Goal: Task Accomplishment & Management: Use online tool/utility

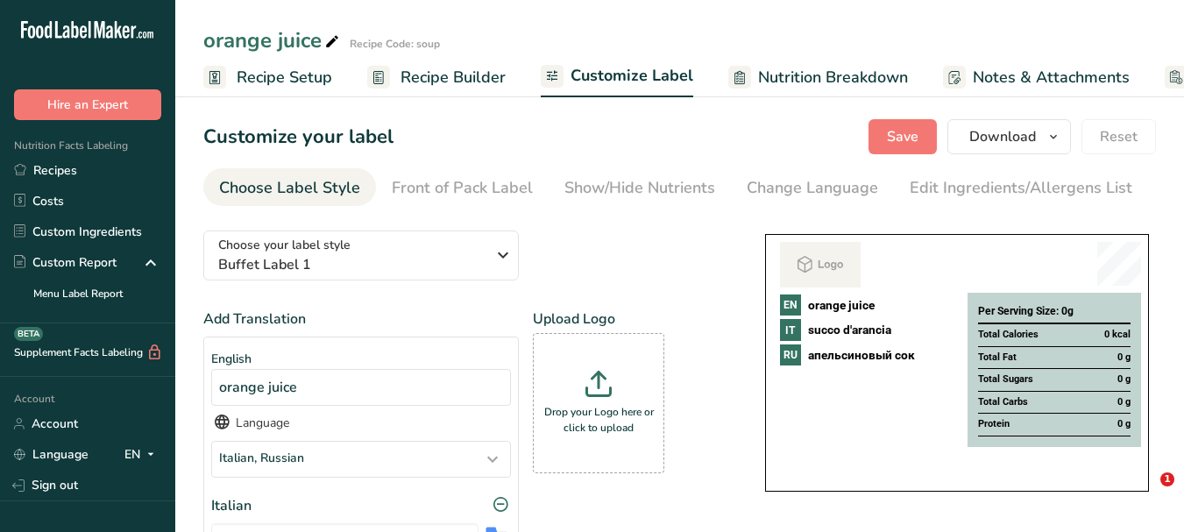
click at [334, 41] on icon at bounding box center [332, 42] width 16 height 25
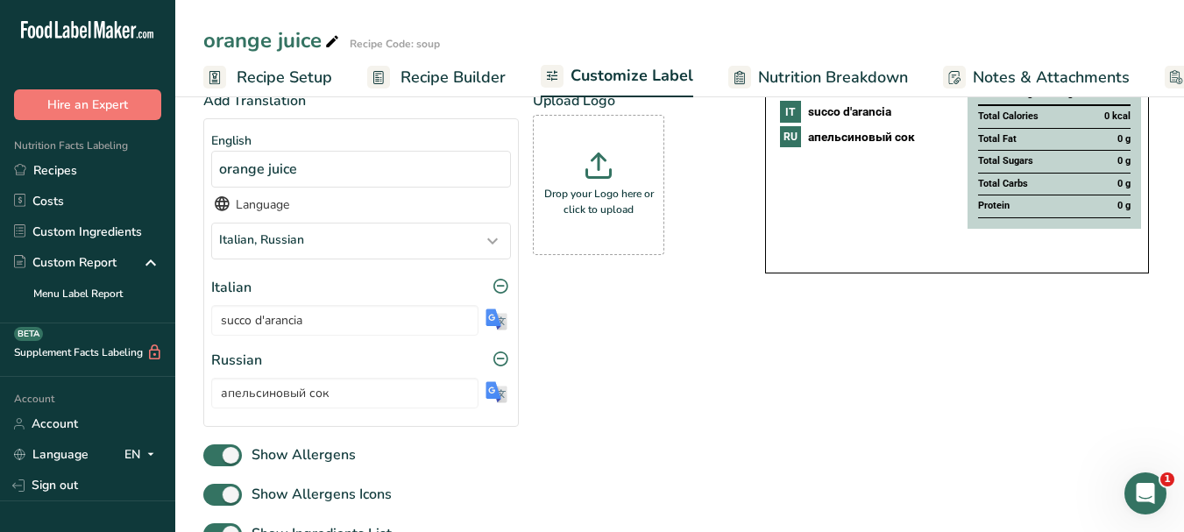
scroll to position [0, 149]
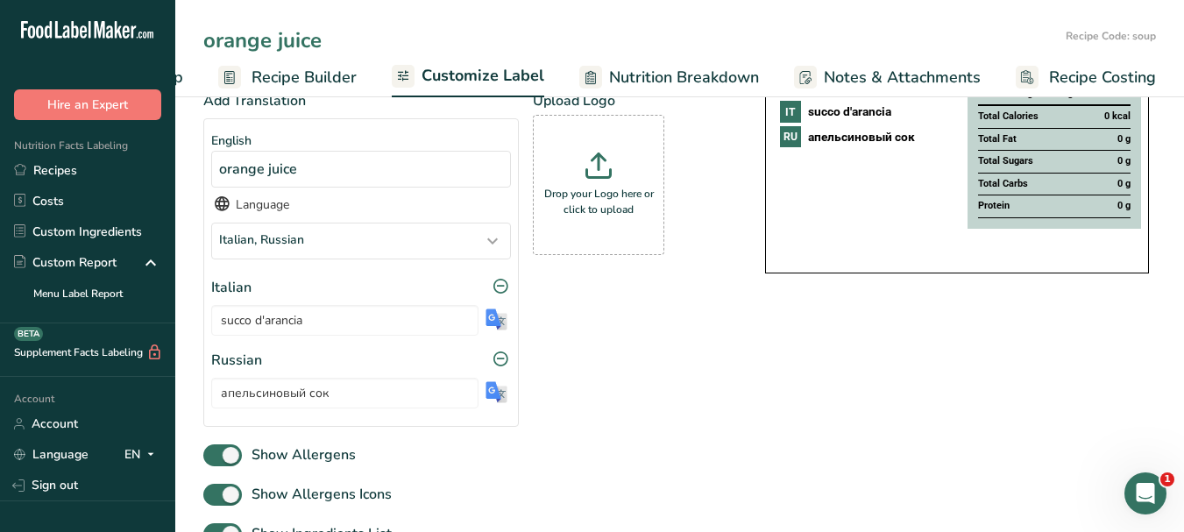
click at [287, 47] on input "orange juice" at bounding box center [630, 41] width 855 height 32
type input "Pineapple Daiquiri"
click at [506, 80] on span "Customize Label" at bounding box center [482, 76] width 123 height 24
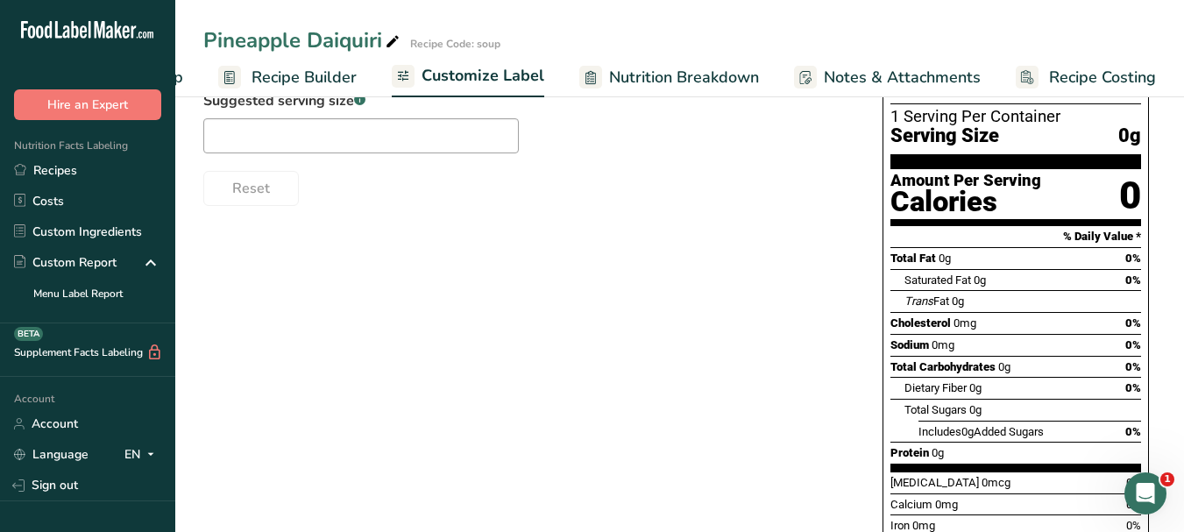
scroll to position [0, 0]
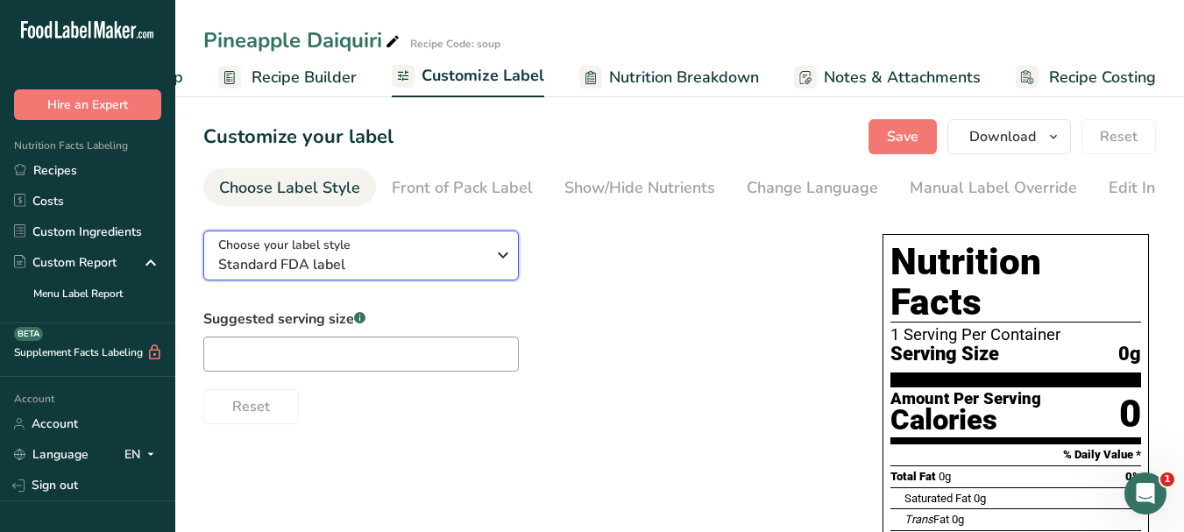
click at [517, 264] on button "Choose your label style Standard FDA label" at bounding box center [360, 255] width 315 height 50
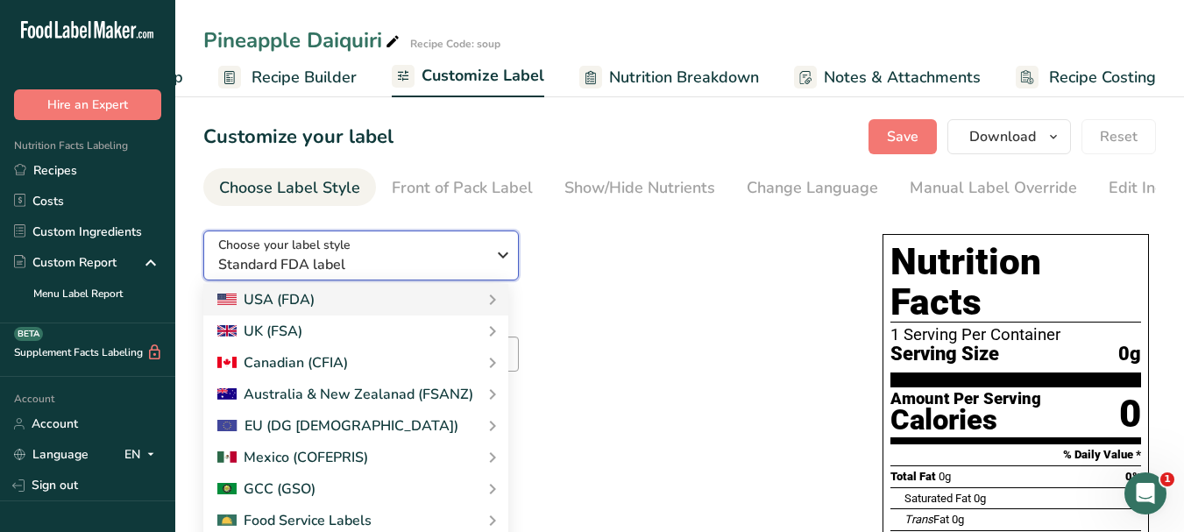
scroll to position [175, 0]
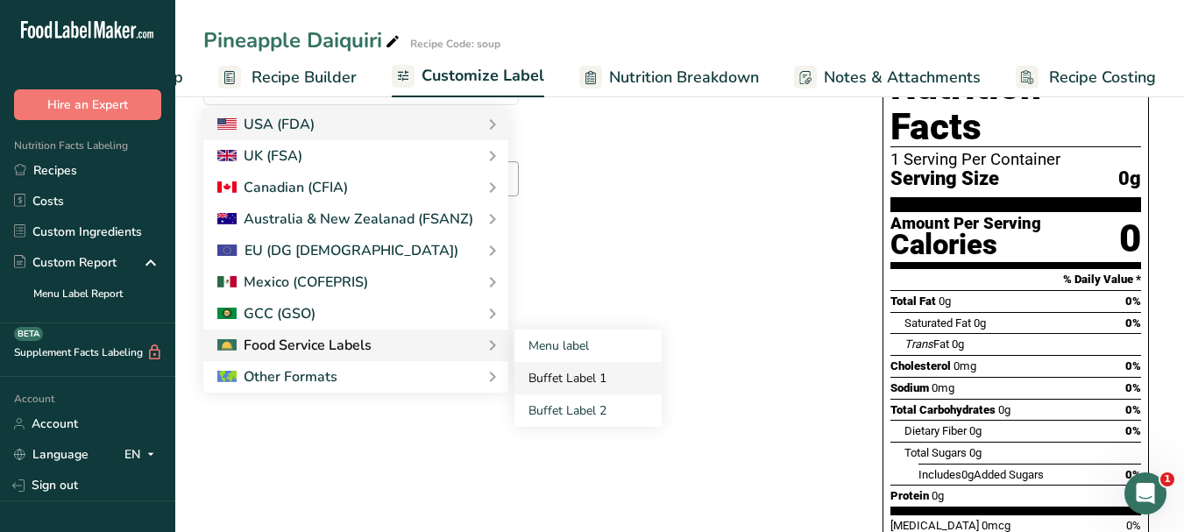
click at [538, 379] on link "Buffet Label 1" at bounding box center [587, 378] width 147 height 32
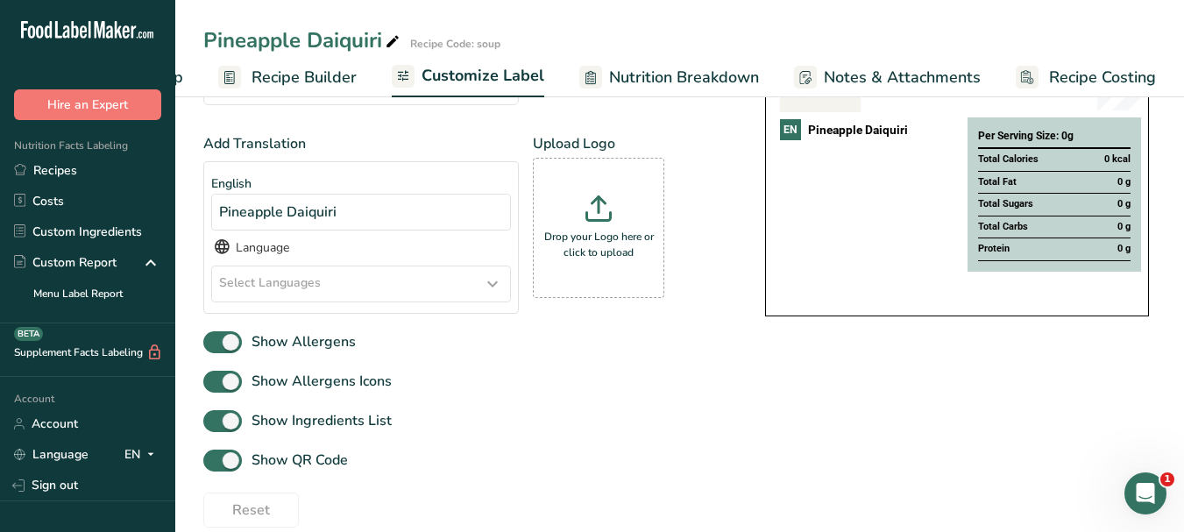
click at [490, 280] on icon at bounding box center [492, 284] width 21 height 32
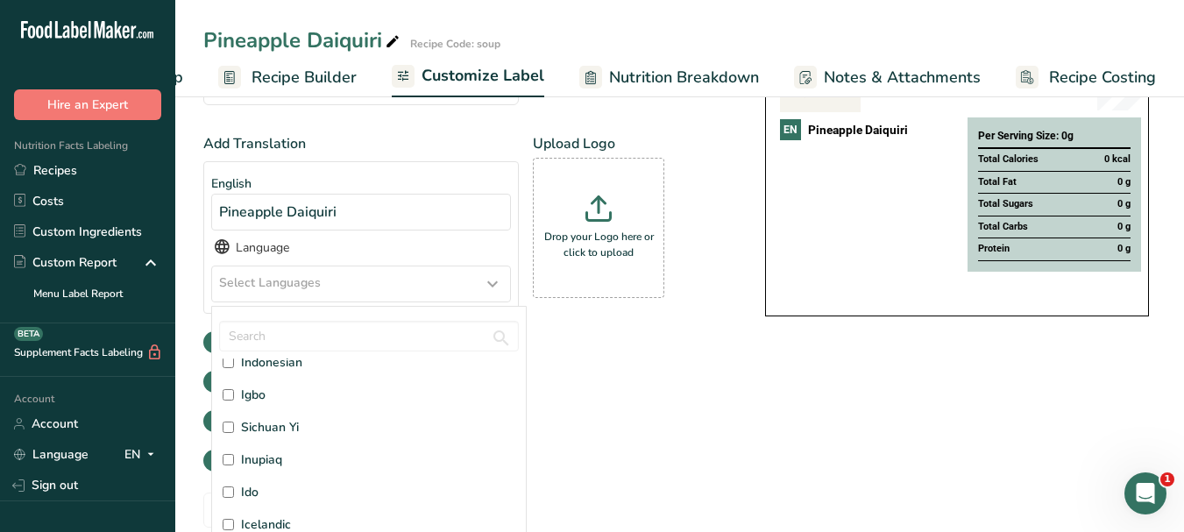
scroll to position [2103, 0]
click at [270, 469] on span "Italian" at bounding box center [258, 469] width 35 height 18
click at [234, 469] on input "Italian" at bounding box center [228, 469] width 11 height 11
checkbox input "true"
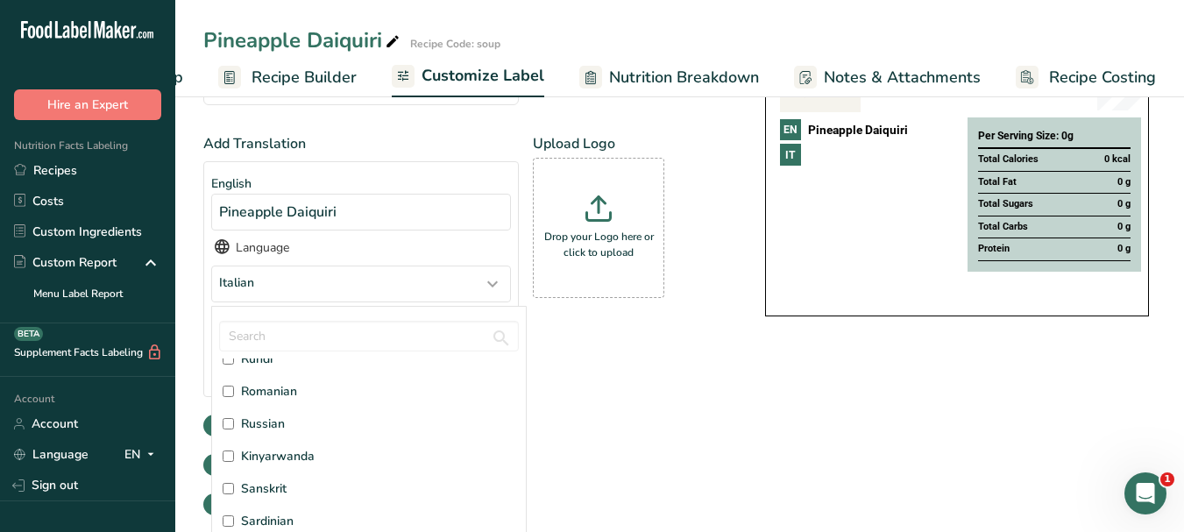
scroll to position [4149, 0]
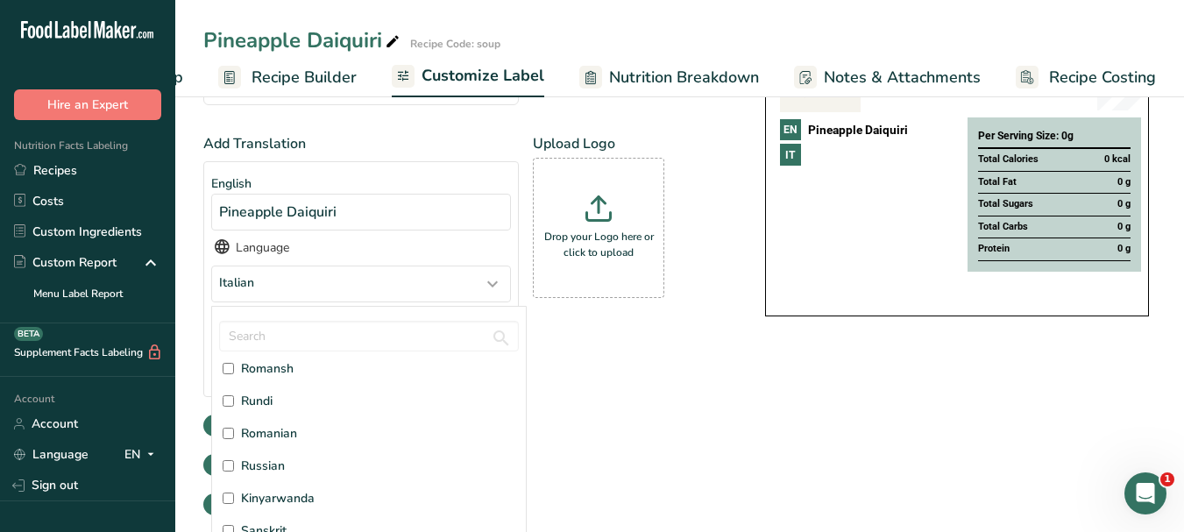
click at [263, 461] on span "Russian" at bounding box center [263, 466] width 44 height 18
click at [234, 461] on input "Russian" at bounding box center [228, 465] width 11 height 11
checkbox input "true"
click at [613, 443] on div "Add Translation English Pineapple Daiquiri Language Italian, [DEMOGRAPHIC_DATA]…" at bounding box center [466, 308] width 527 height 350
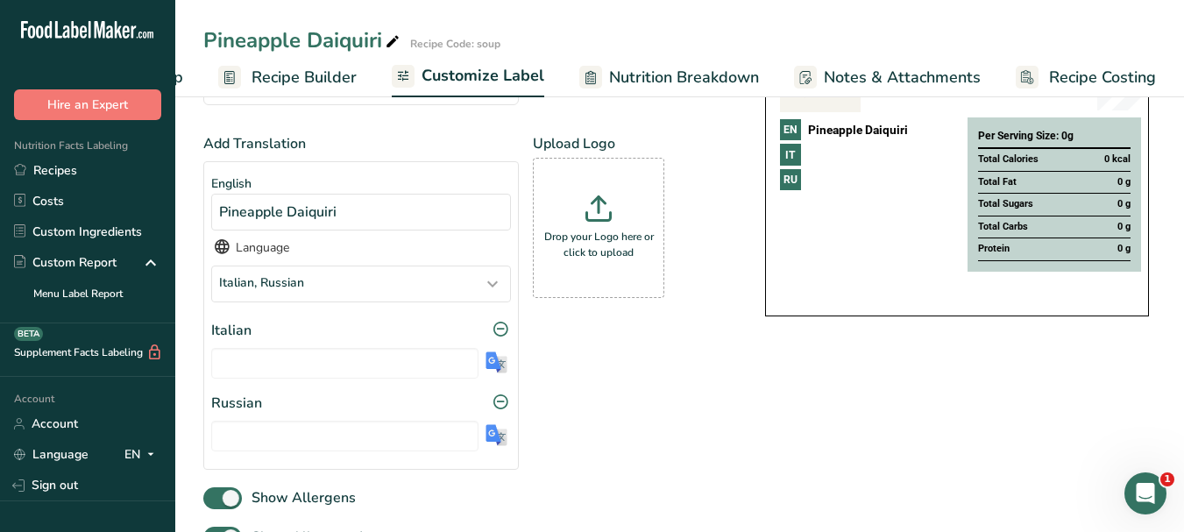
click at [490, 363] on img at bounding box center [496, 362] width 22 height 22
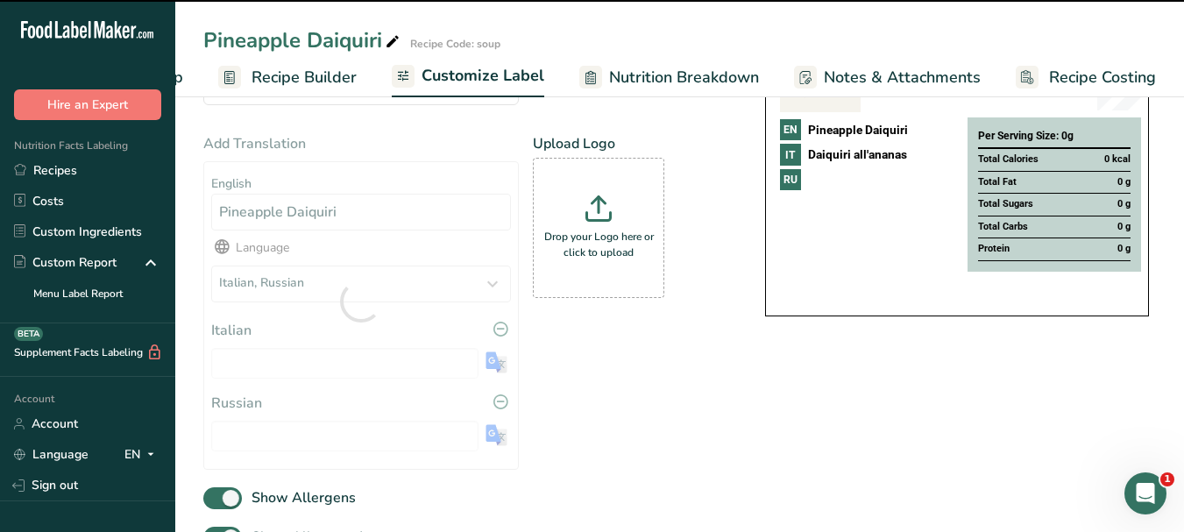
type input "Daiquiri all'ananas"
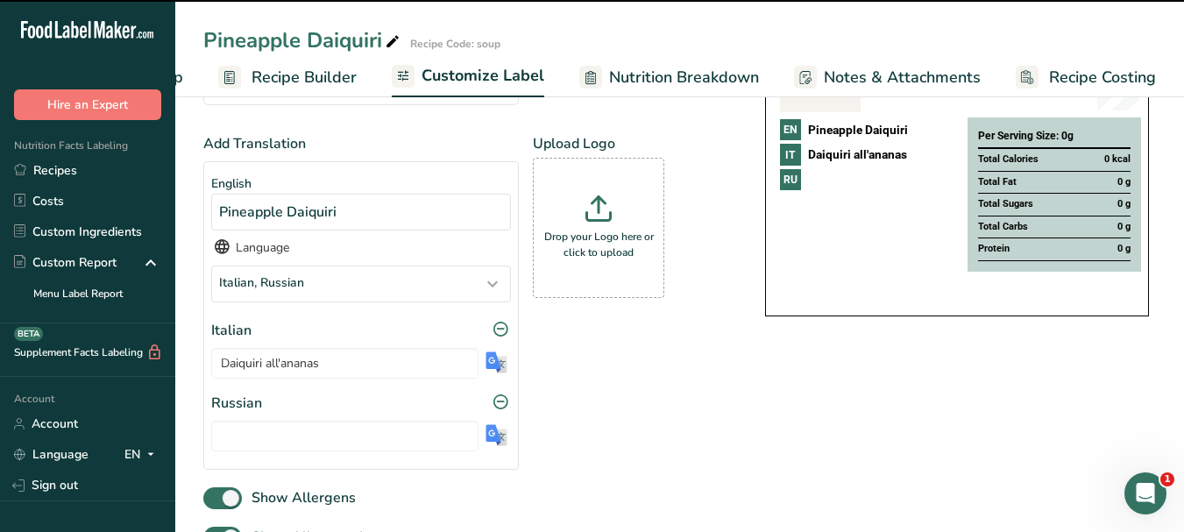
click at [494, 442] on img at bounding box center [496, 435] width 22 height 22
type input "Ананасовый Дайкири"
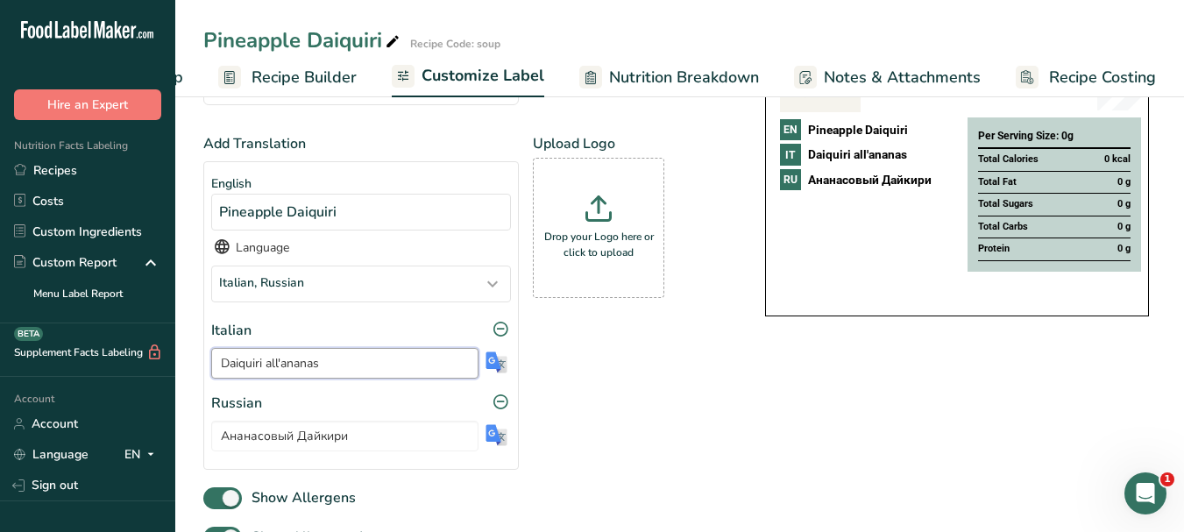
click at [281, 370] on input "Daiquiri all'ananas" at bounding box center [344, 363] width 267 height 31
click at [307, 443] on input "Ананасовый Дайкири" at bounding box center [344, 436] width 267 height 31
click at [308, 443] on input "Ананасовый Дайкири" at bounding box center [344, 436] width 267 height 31
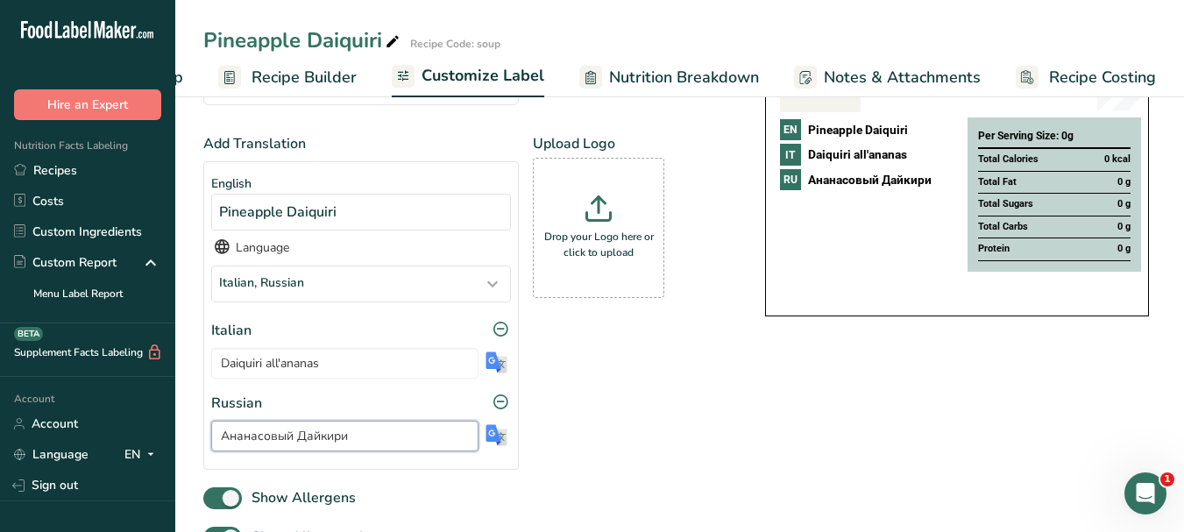
click at [309, 443] on input "Ананасовый Дайкири" at bounding box center [344, 436] width 267 height 31
click at [389, 45] on icon at bounding box center [393, 42] width 16 height 25
click at [329, 34] on input "Pineapple Daiquiri" at bounding box center [630, 41] width 855 height 32
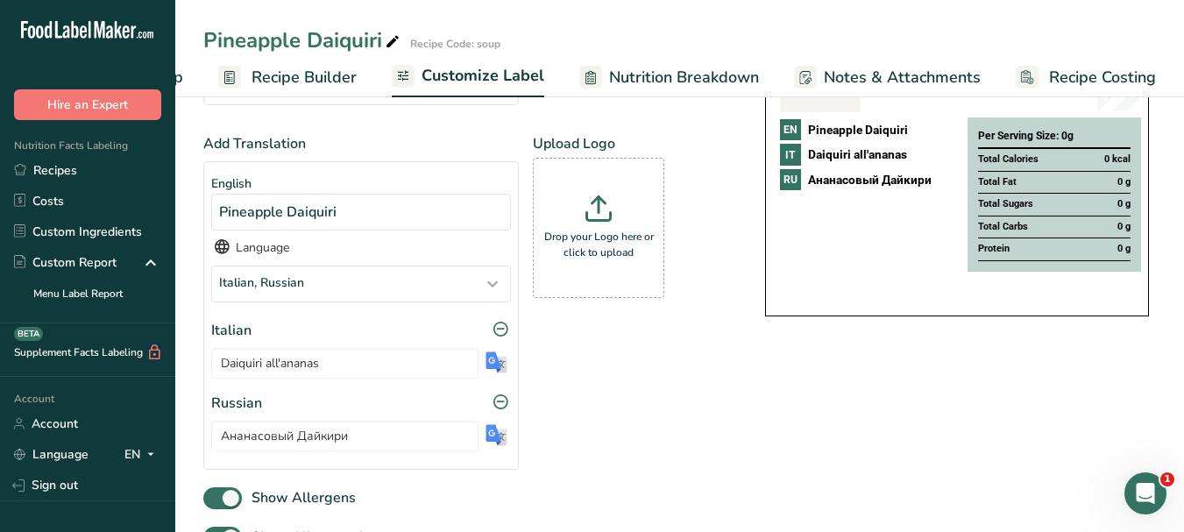
click at [396, 40] on icon at bounding box center [393, 42] width 16 height 25
click at [300, 38] on input "Pineapple Daiquiri" at bounding box center [630, 41] width 855 height 32
type input "white rum"
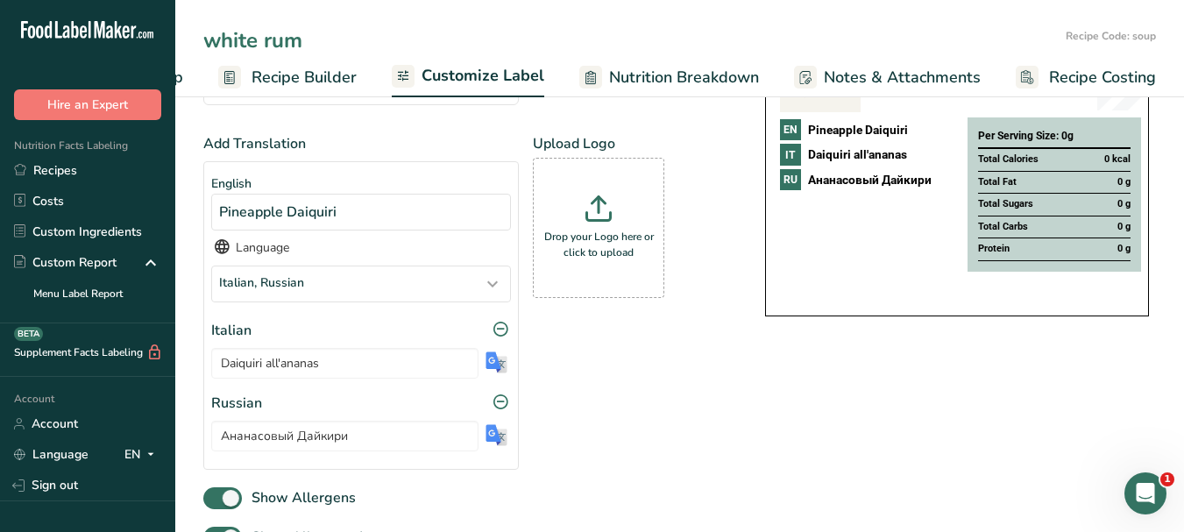
click at [451, 77] on span "Customize Label" at bounding box center [482, 76] width 123 height 24
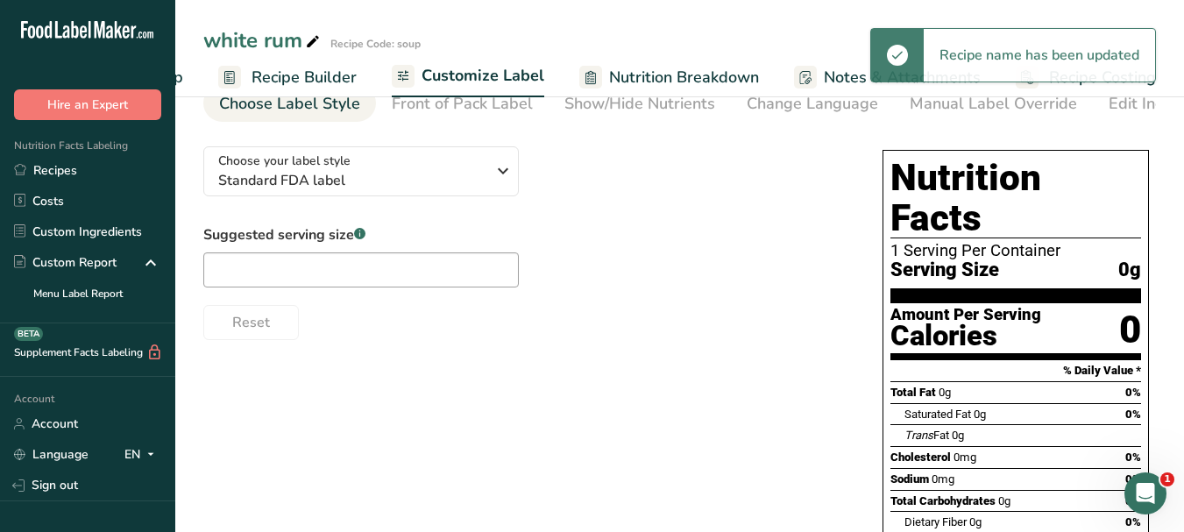
scroll to position [0, 0]
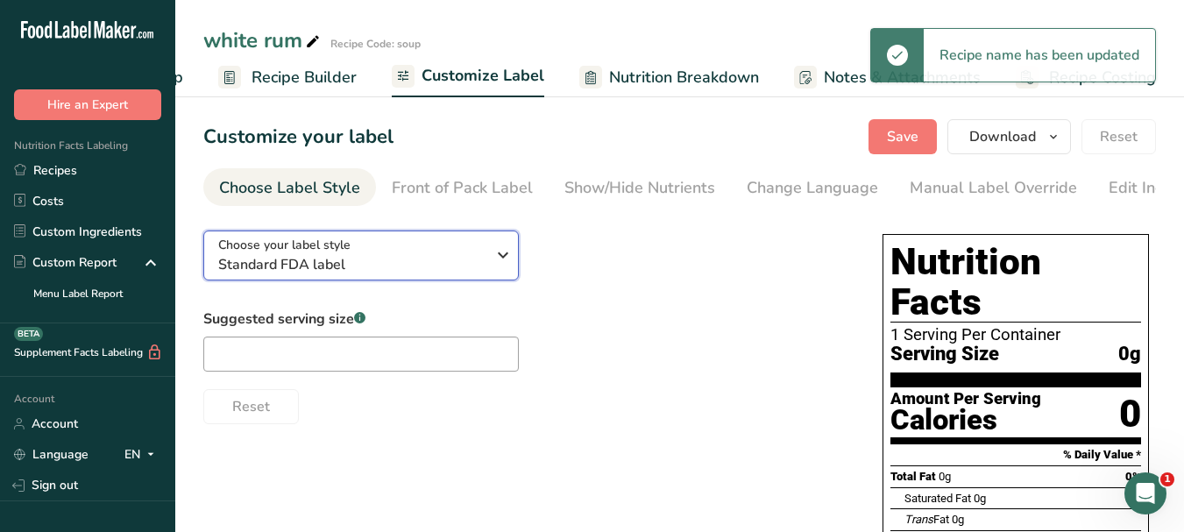
click at [507, 258] on icon "button" at bounding box center [502, 255] width 21 height 32
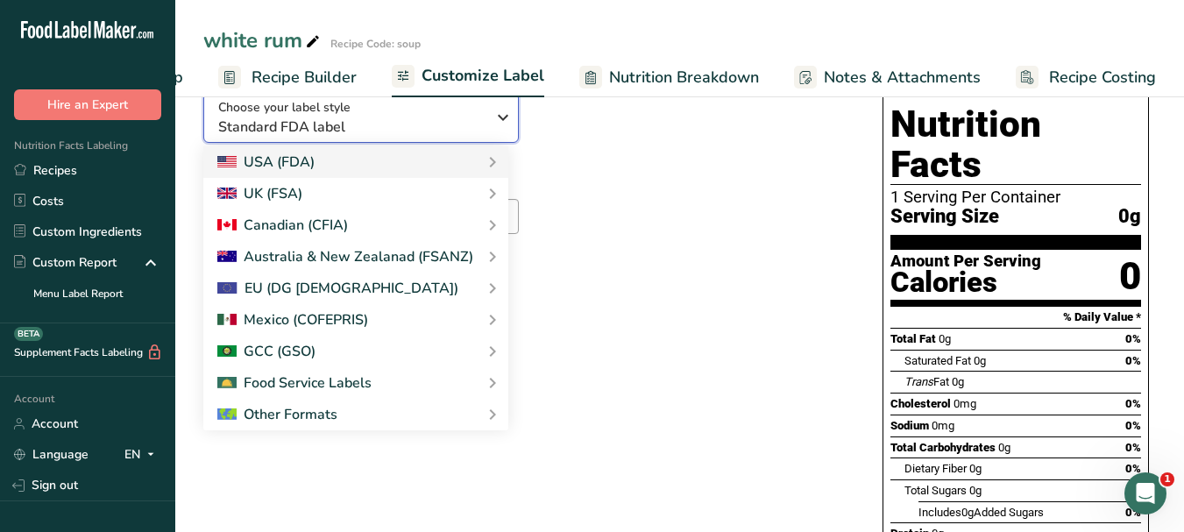
scroll to position [263, 0]
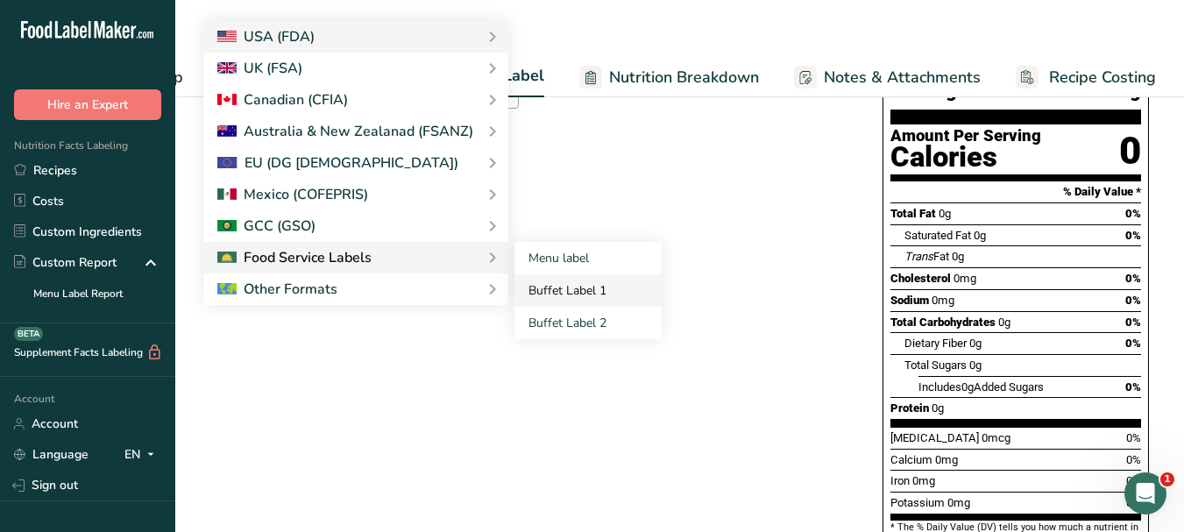
click at [548, 293] on link "Buffet Label 1" at bounding box center [587, 290] width 147 height 32
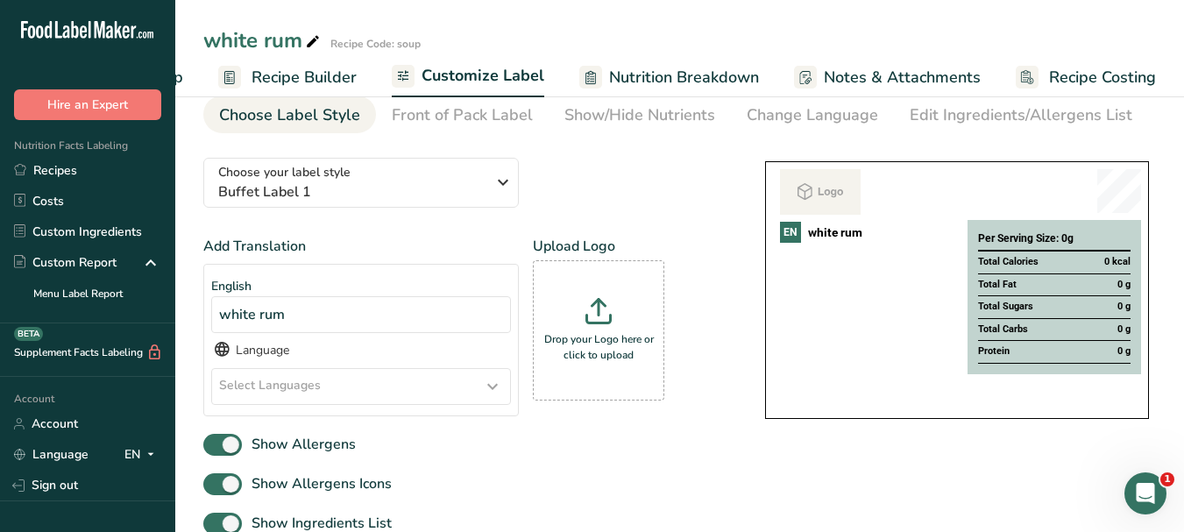
scroll to position [116, 0]
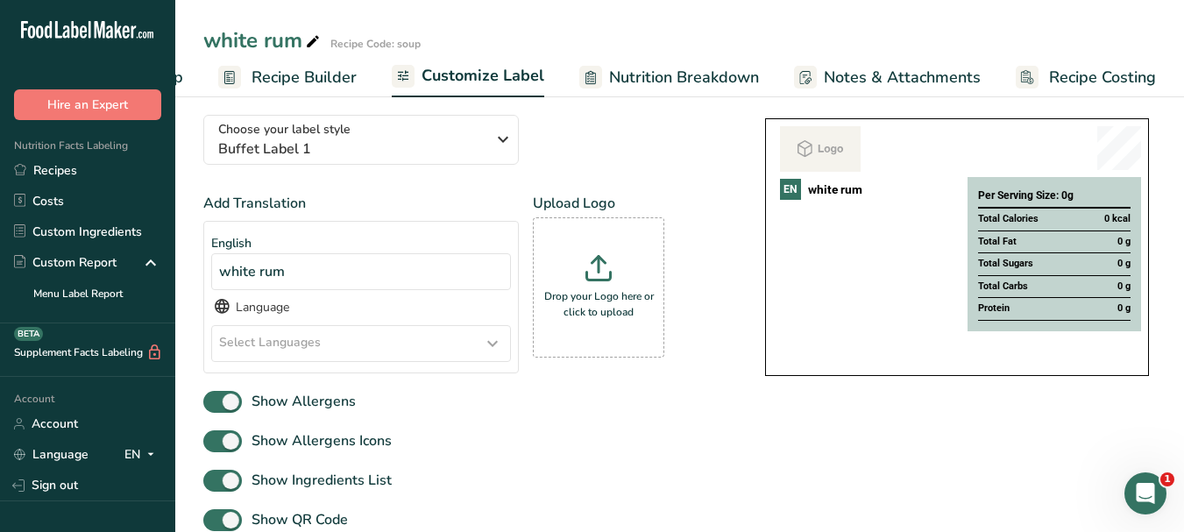
click at [497, 354] on icon at bounding box center [492, 344] width 21 height 32
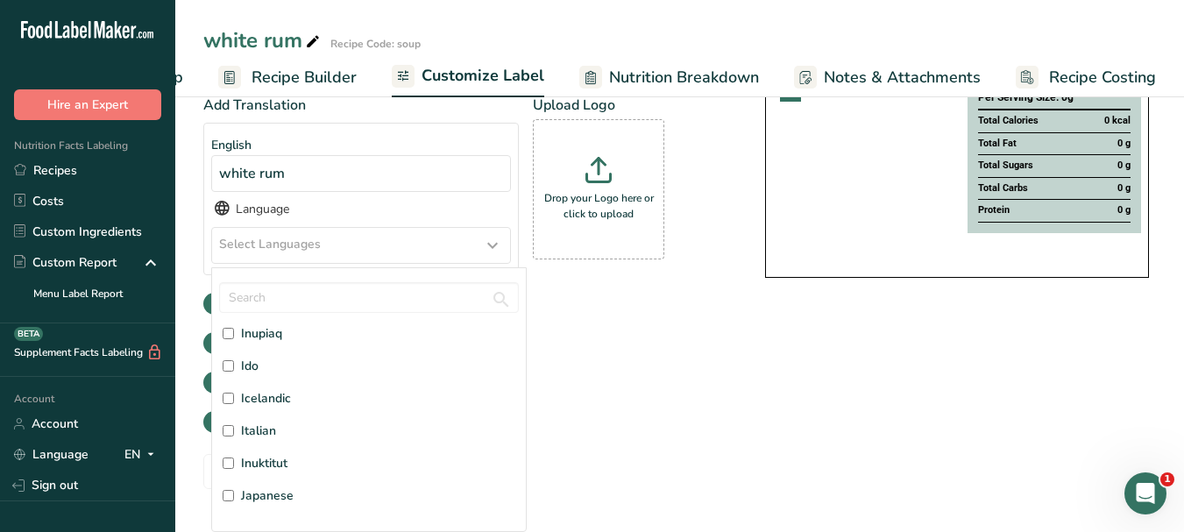
scroll to position [2191, 0]
click at [268, 342] on span "Italian" at bounding box center [258, 343] width 35 height 18
click at [234, 342] on input "Italian" at bounding box center [228, 342] width 11 height 11
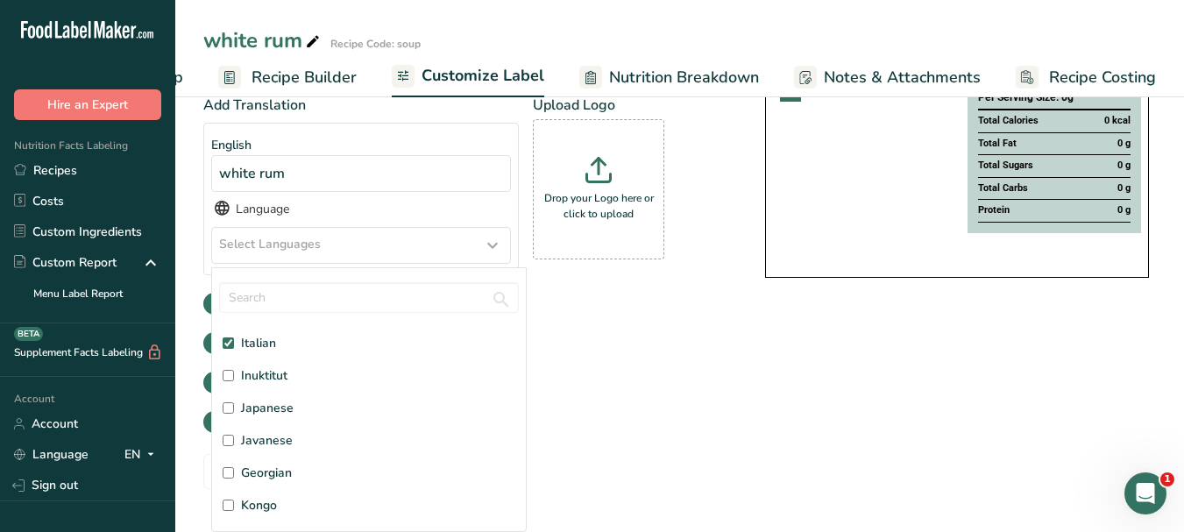
checkbox input "true"
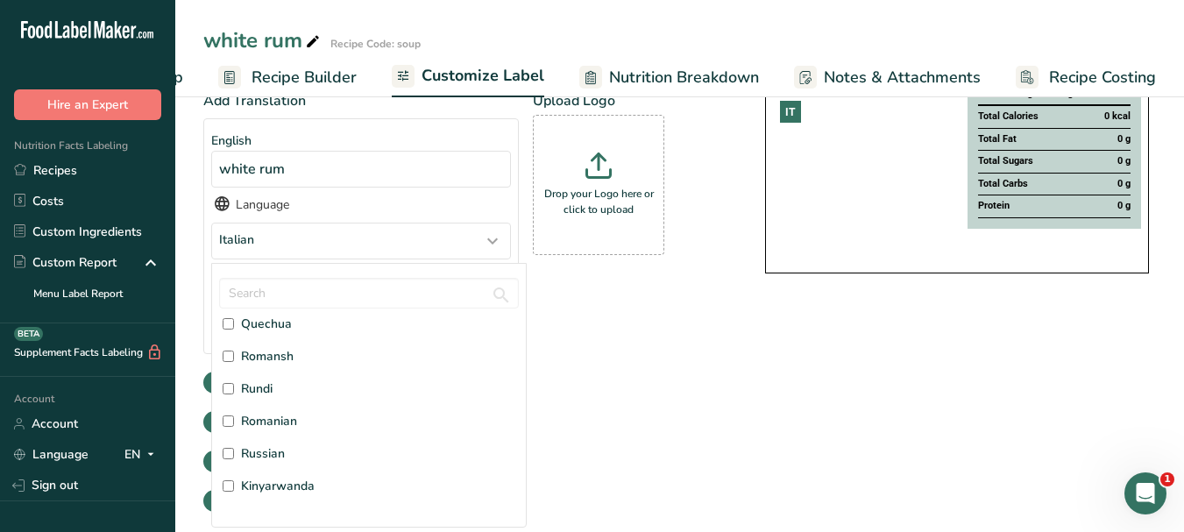
scroll to position [4206, 0]
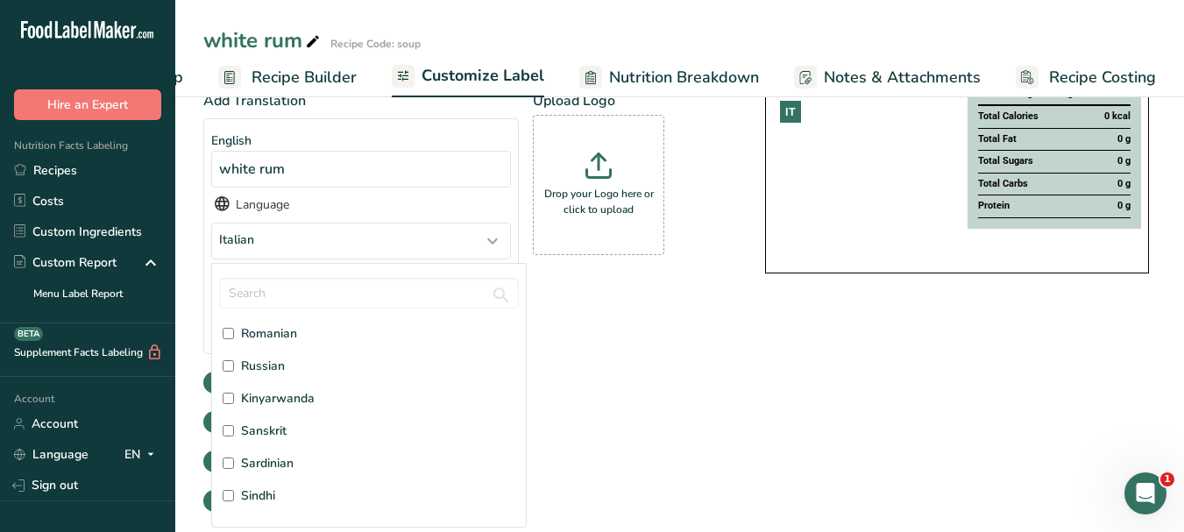
click at [273, 373] on span "Russian" at bounding box center [263, 366] width 44 height 18
click at [234, 372] on input "Russian" at bounding box center [228, 365] width 11 height 11
checkbox input "true"
click at [670, 424] on div "Add Translation English white rum Language Italian, [DEMOGRAPHIC_DATA] Afar [GE…" at bounding box center [466, 265] width 527 height 350
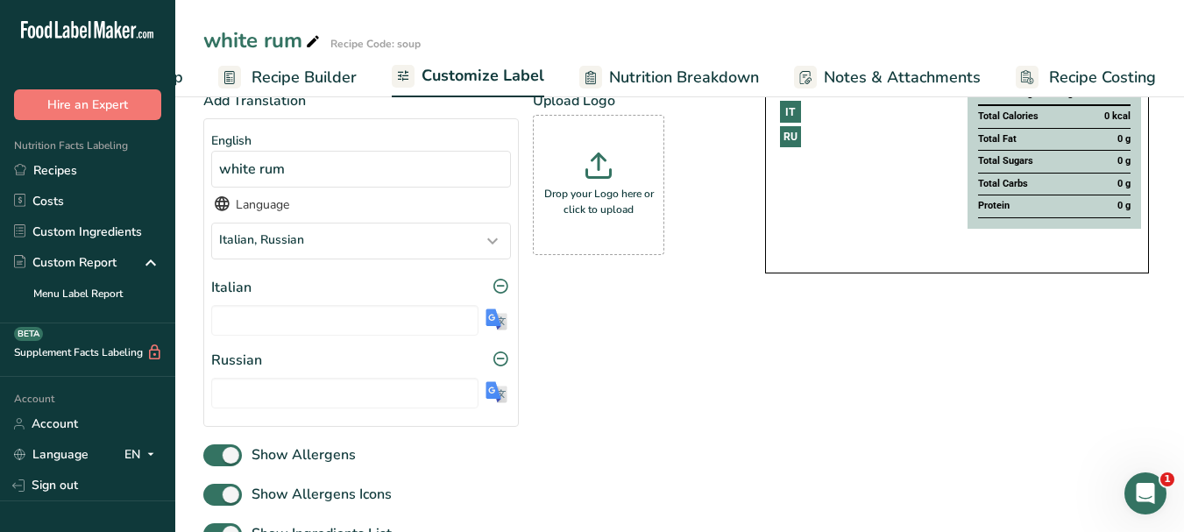
click at [495, 328] on img at bounding box center [496, 319] width 22 height 22
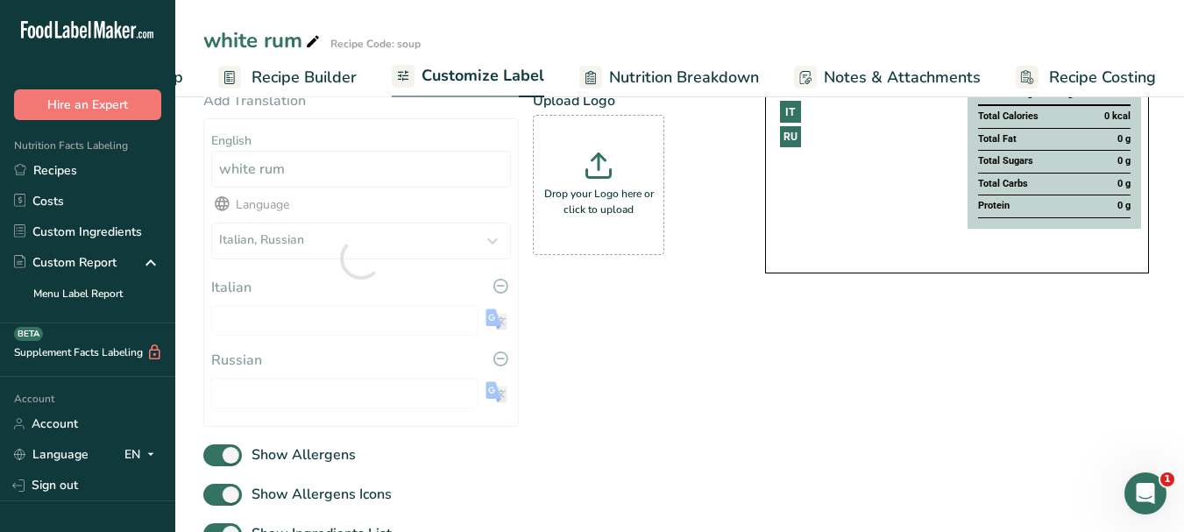
type input "rum [PERSON_NAME]"
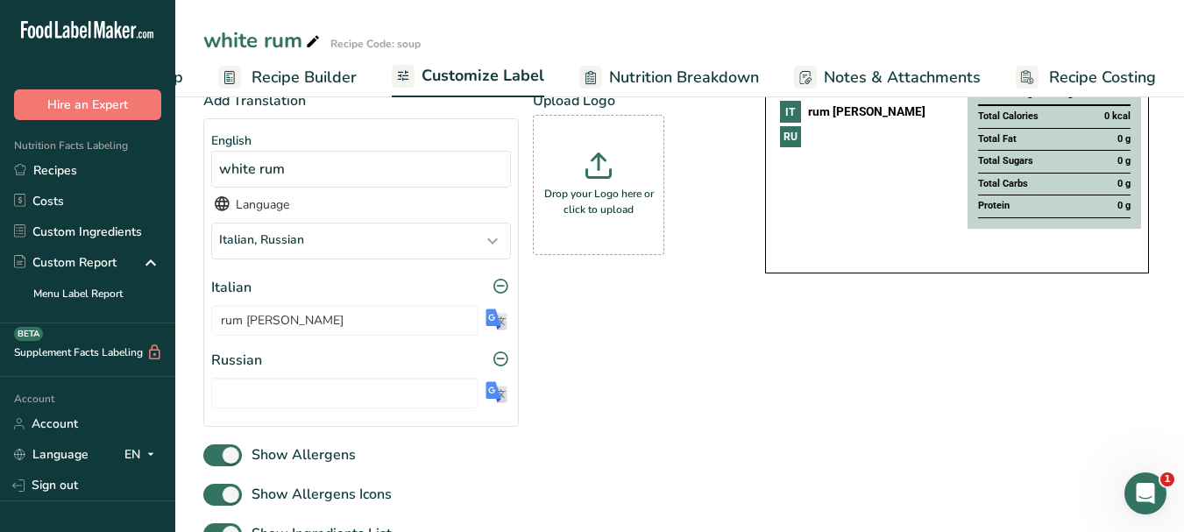
click at [490, 403] on img at bounding box center [496, 392] width 22 height 22
type input "белый ром"
click at [274, 323] on input "rum [PERSON_NAME]" at bounding box center [344, 320] width 267 height 31
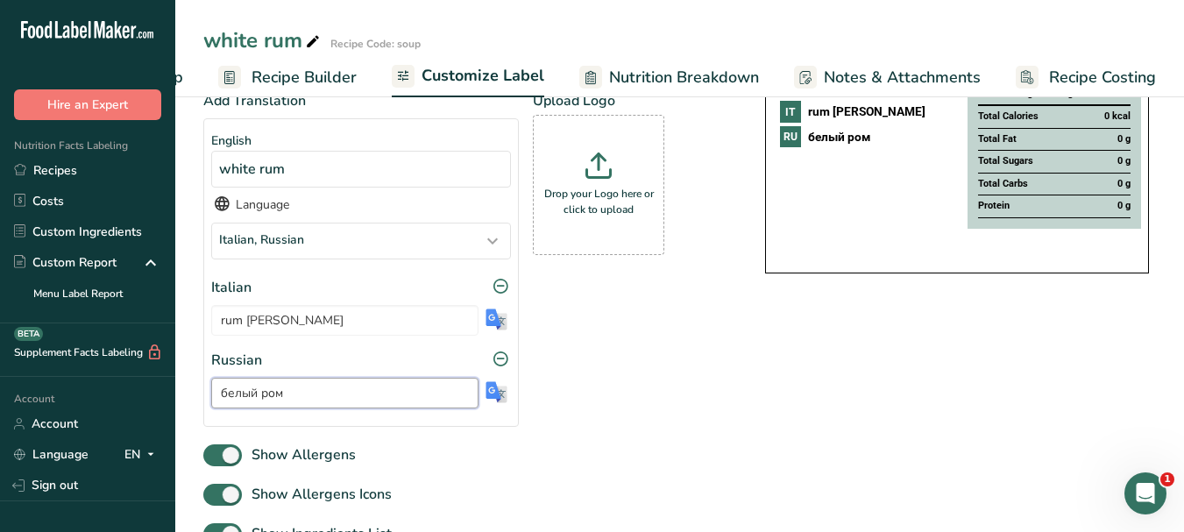
click at [243, 396] on input "белый ром" at bounding box center [344, 393] width 267 height 31
click at [244, 396] on input "белый ром" at bounding box center [344, 393] width 267 height 31
click at [315, 41] on icon at bounding box center [313, 42] width 16 height 25
click at [269, 44] on input "white rum" at bounding box center [630, 41] width 855 height 32
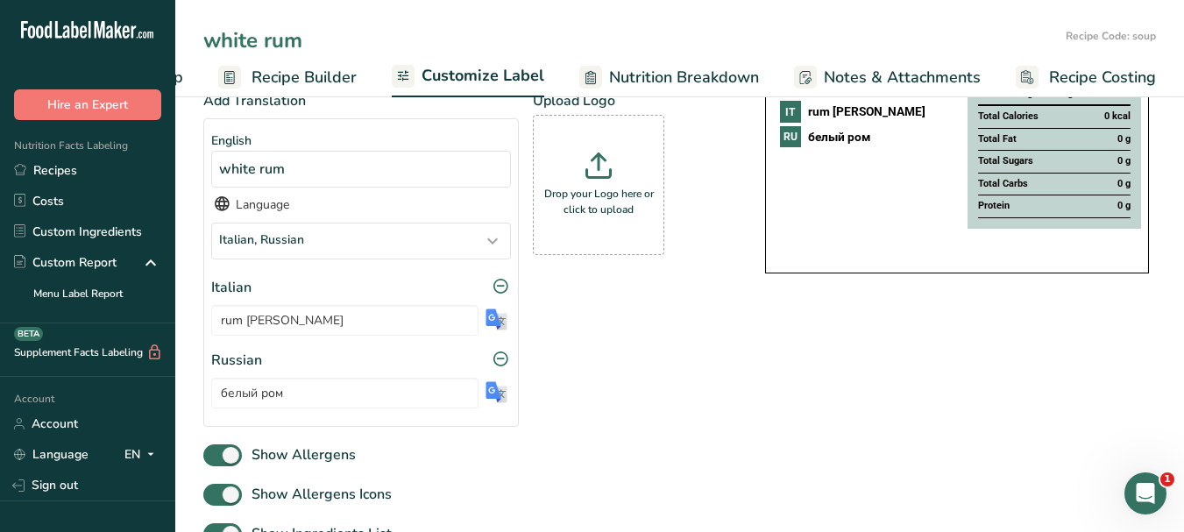
click at [269, 44] on input "white rum" at bounding box center [630, 41] width 855 height 32
type input "lime juice"
click at [492, 82] on span "Customize Label" at bounding box center [482, 76] width 123 height 24
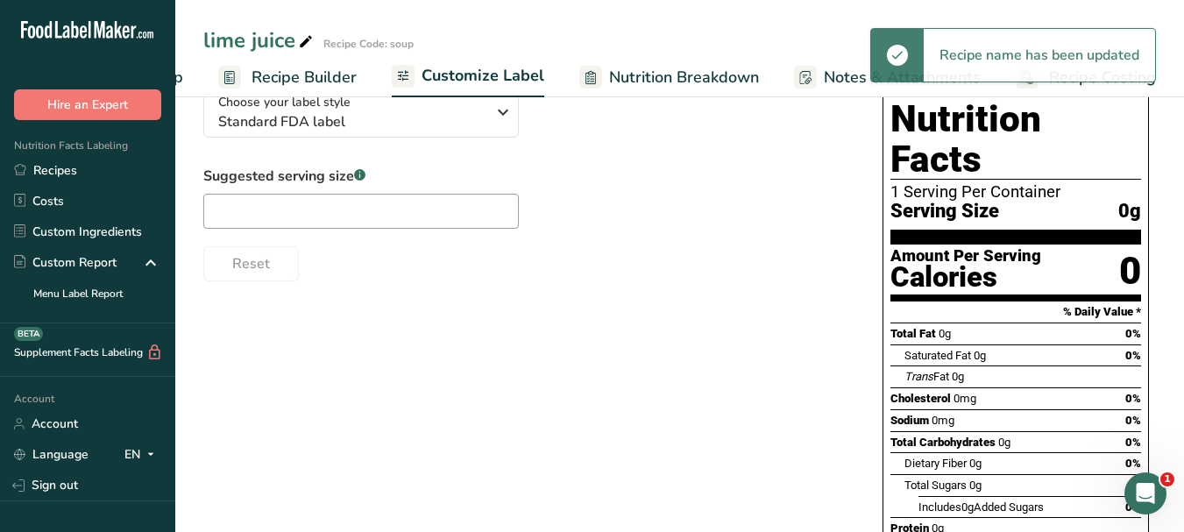
scroll to position [0, 0]
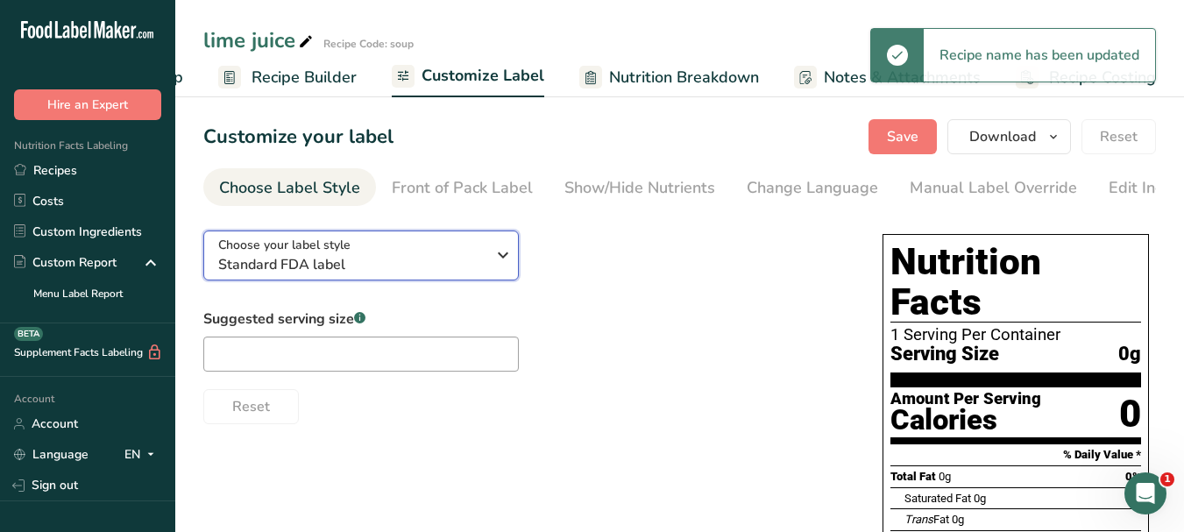
click at [513, 256] on icon "button" at bounding box center [502, 255] width 21 height 32
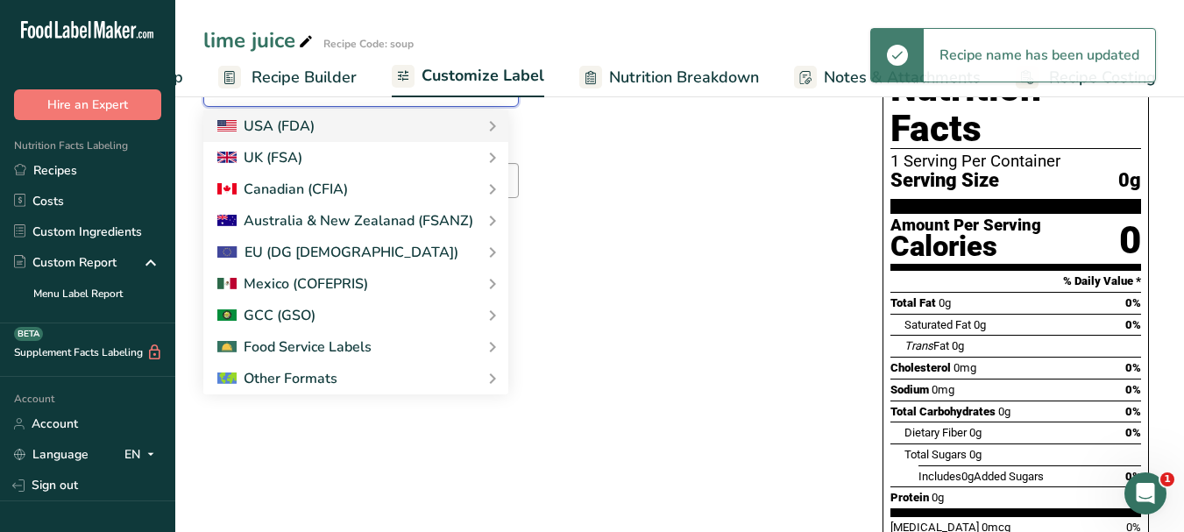
scroll to position [175, 0]
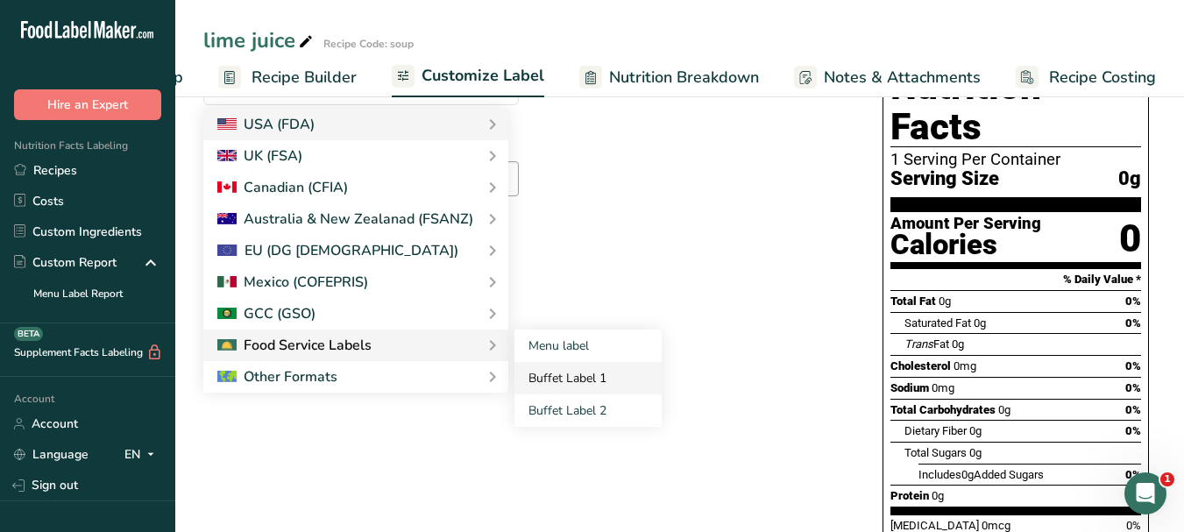
click at [547, 384] on link "Buffet Label 1" at bounding box center [587, 378] width 147 height 32
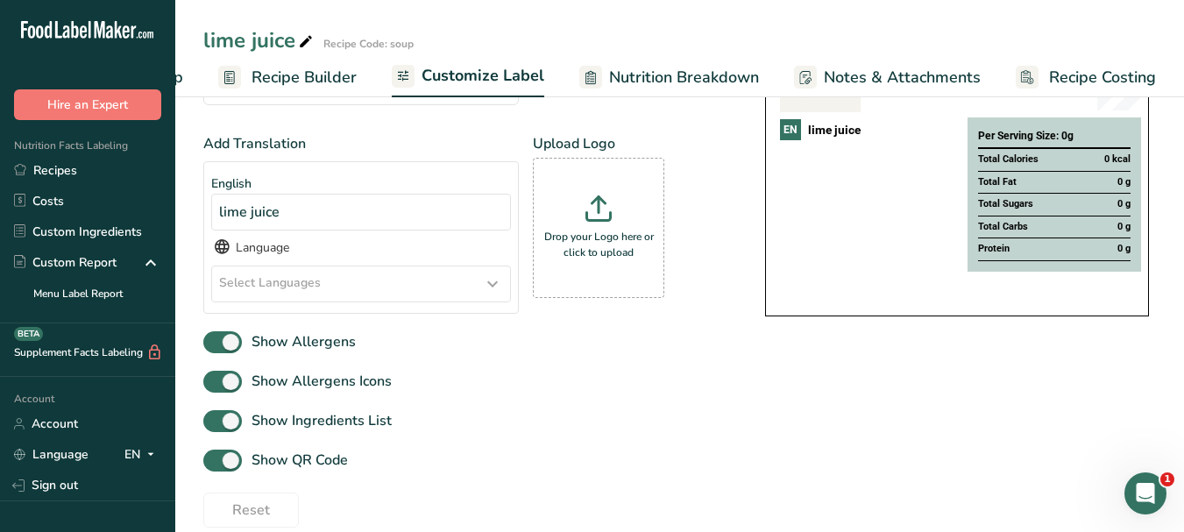
click at [492, 287] on icon at bounding box center [492, 284] width 21 height 32
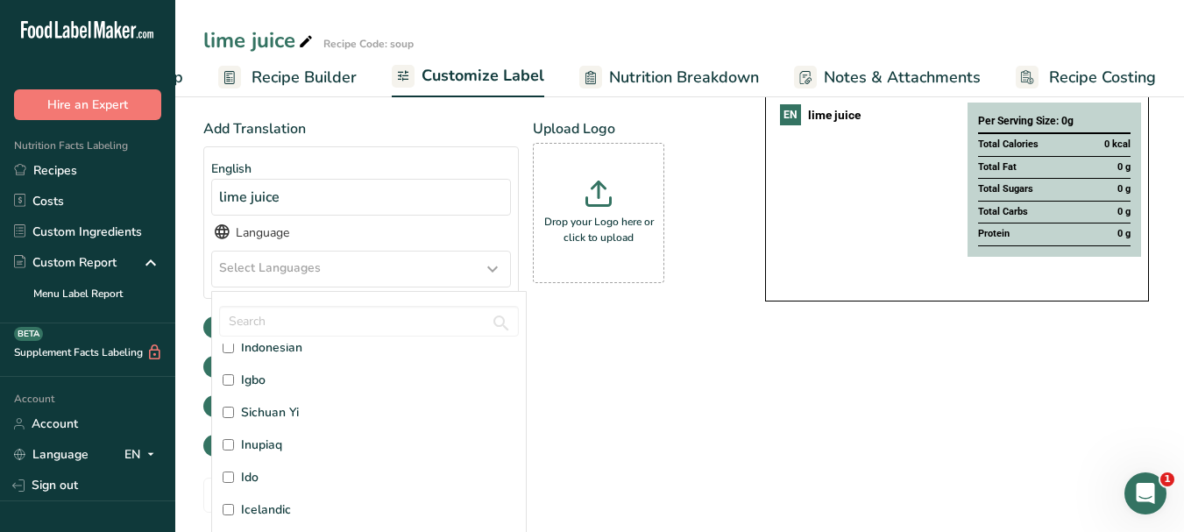
scroll to position [2103, 0]
click at [255, 457] on span "Italian" at bounding box center [258, 454] width 35 height 18
click at [234, 457] on input "Italian" at bounding box center [228, 454] width 11 height 11
checkbox input "true"
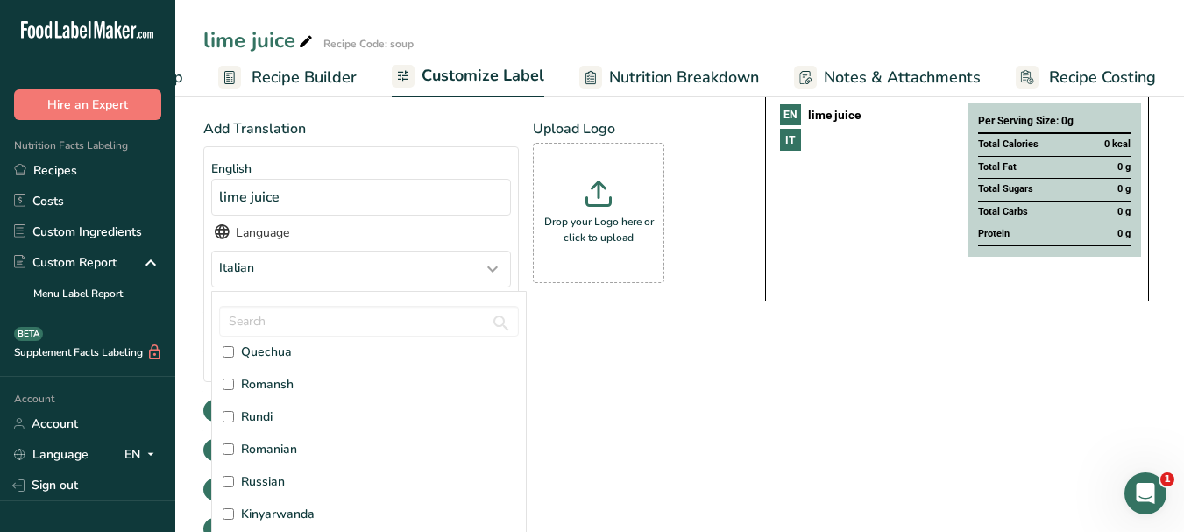
scroll to position [4206, 0]
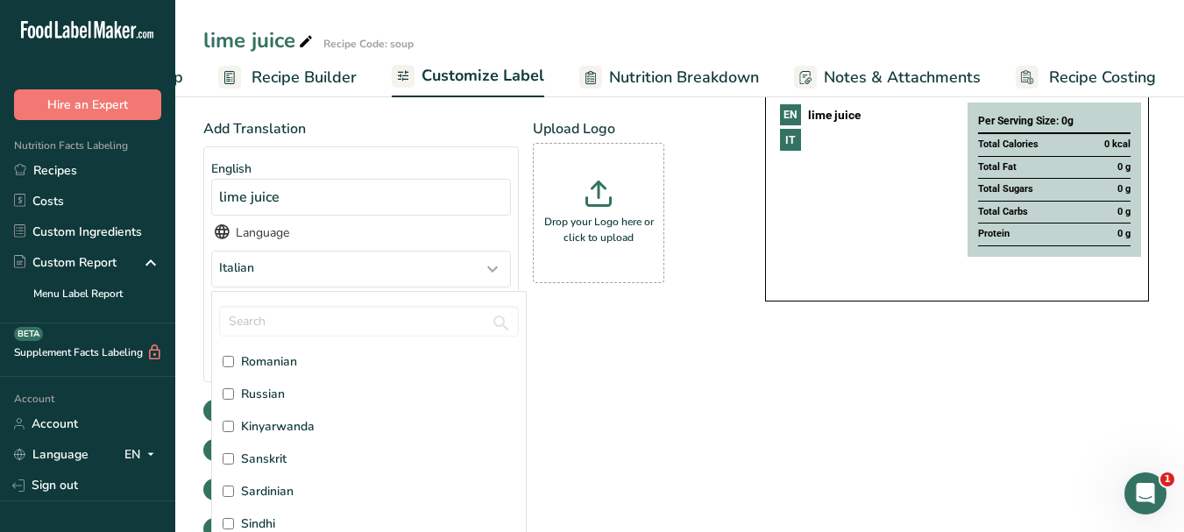
click at [278, 395] on span "Russian" at bounding box center [263, 394] width 44 height 18
click at [234, 395] on input "Russian" at bounding box center [228, 393] width 11 height 11
checkbox input "true"
click at [708, 421] on div "Add Translation English lime juice Language Italian, [DEMOGRAPHIC_DATA] Afar [G…" at bounding box center [466, 293] width 527 height 350
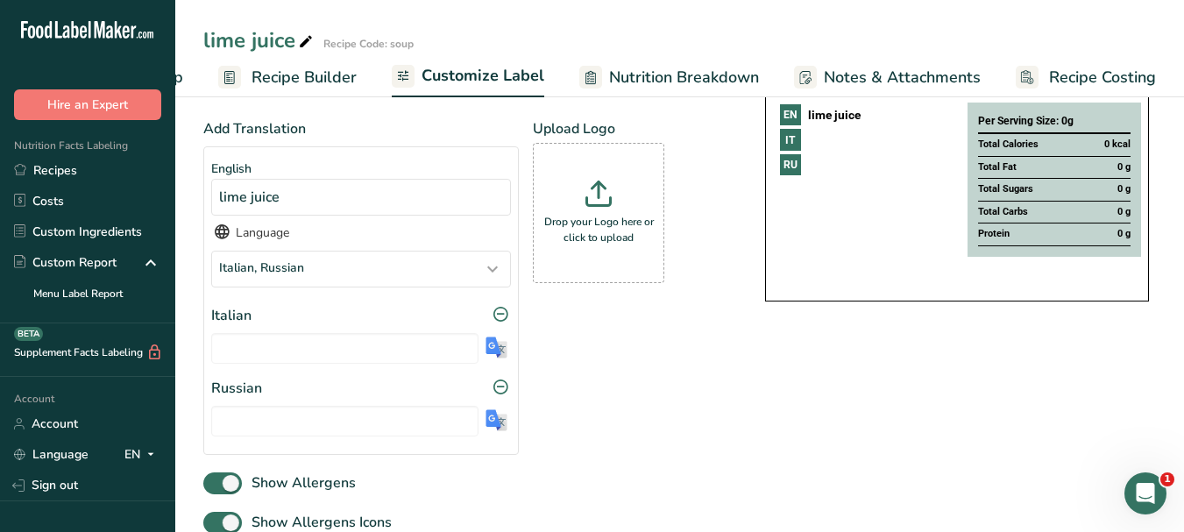
click at [487, 351] on img at bounding box center [496, 347] width 22 height 22
type input "succo di lime"
click at [496, 431] on img at bounding box center [496, 420] width 22 height 22
type input "сок лайма"
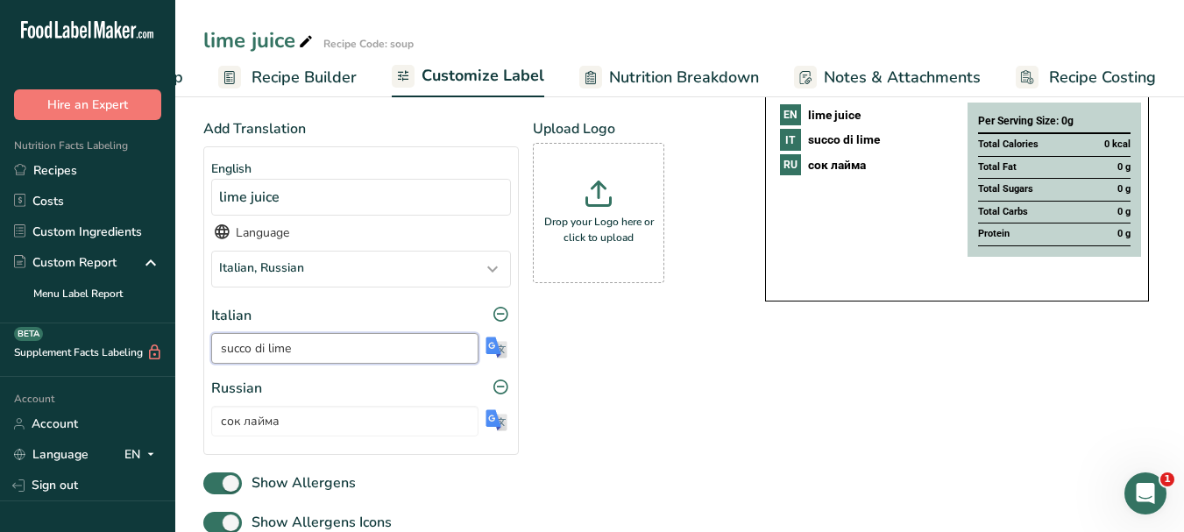
click at [244, 351] on input "succo di lime" at bounding box center [344, 348] width 267 height 31
click at [269, 423] on input "сок лайма" at bounding box center [344, 421] width 267 height 31
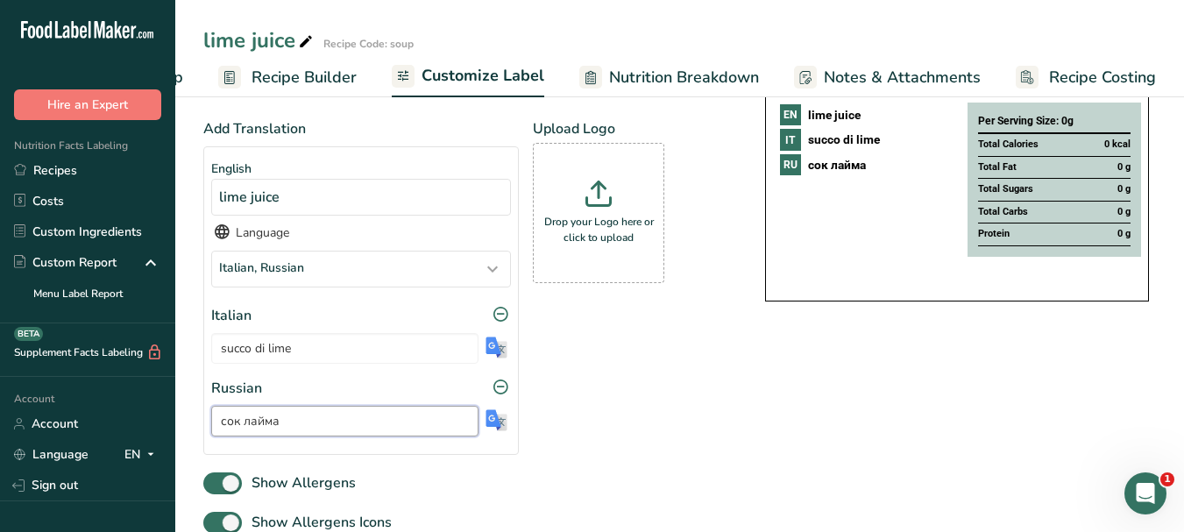
click at [269, 423] on input "сок лайма" at bounding box center [344, 421] width 267 height 31
click at [301, 40] on icon at bounding box center [306, 42] width 16 height 25
click at [264, 43] on input "lime juice" at bounding box center [630, 41] width 855 height 32
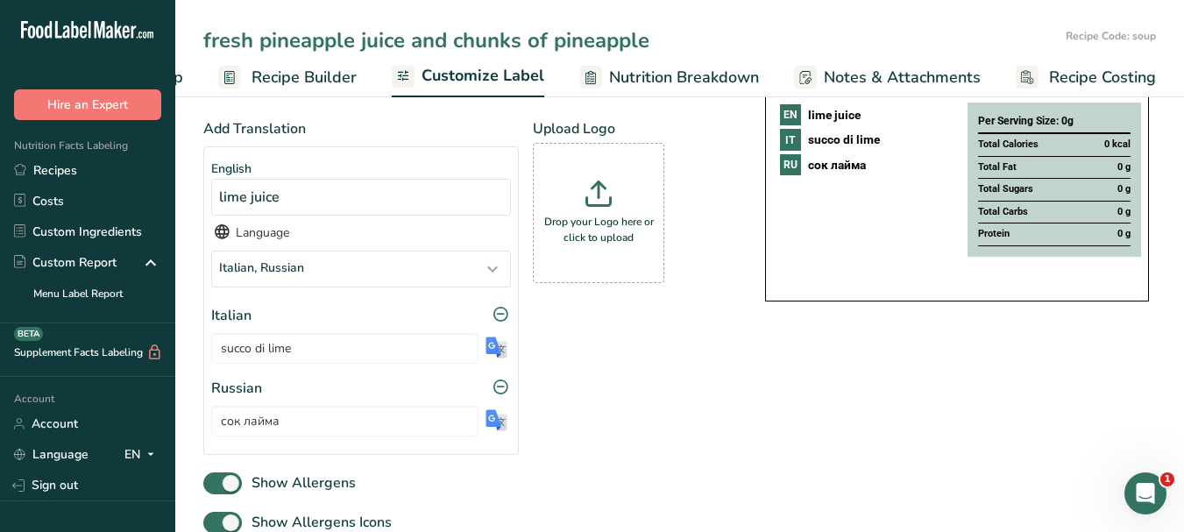
type input "fresh pineapple juice and chunks of pineapple"
click at [510, 59] on link "Customize Label" at bounding box center [468, 77] width 152 height 42
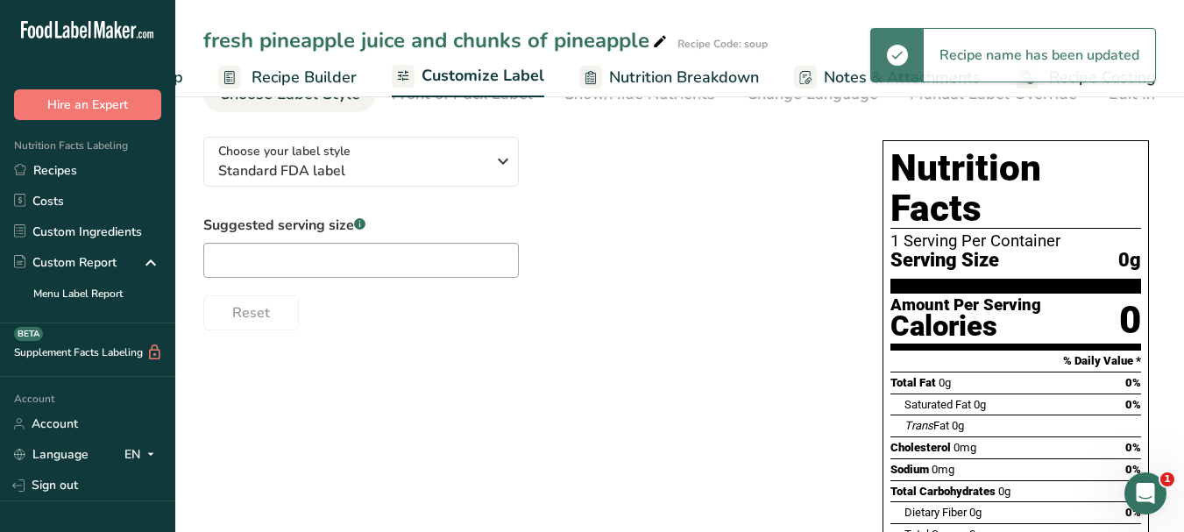
scroll to position [0, 0]
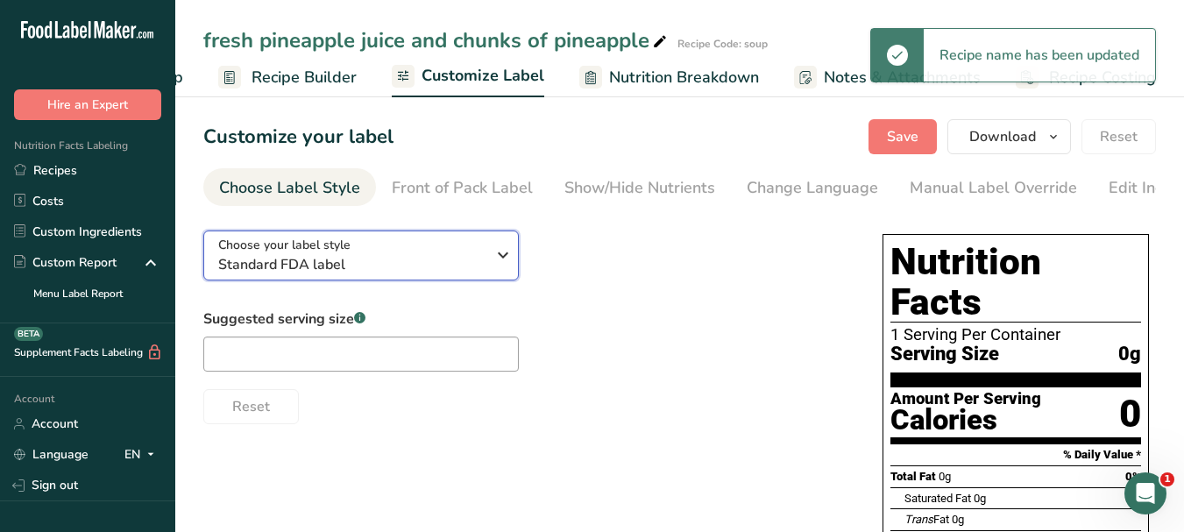
click at [506, 268] on icon "button" at bounding box center [502, 255] width 21 height 32
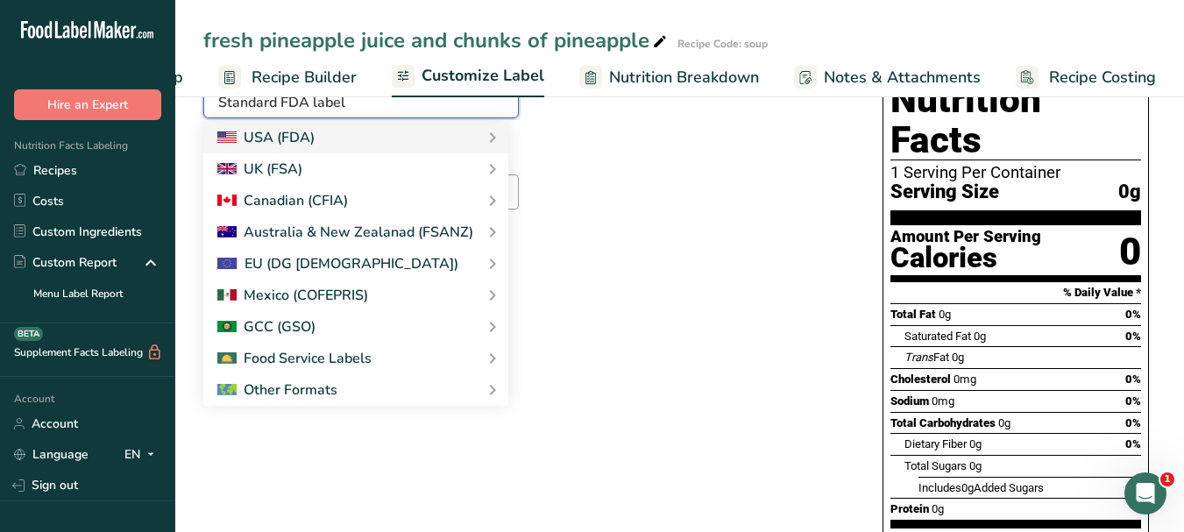
scroll to position [175, 0]
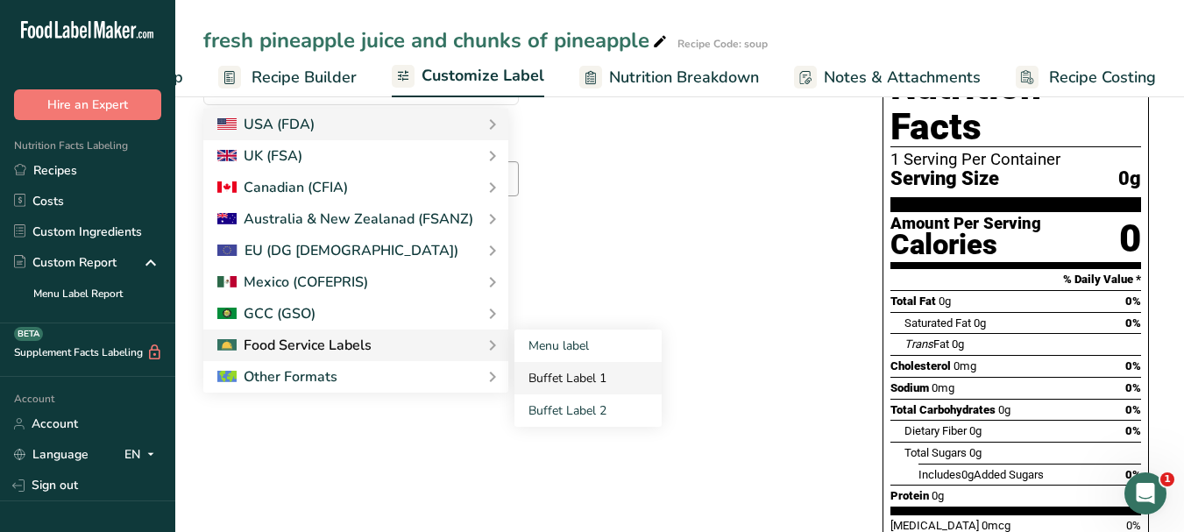
click at [541, 384] on link "Buffet Label 1" at bounding box center [587, 378] width 147 height 32
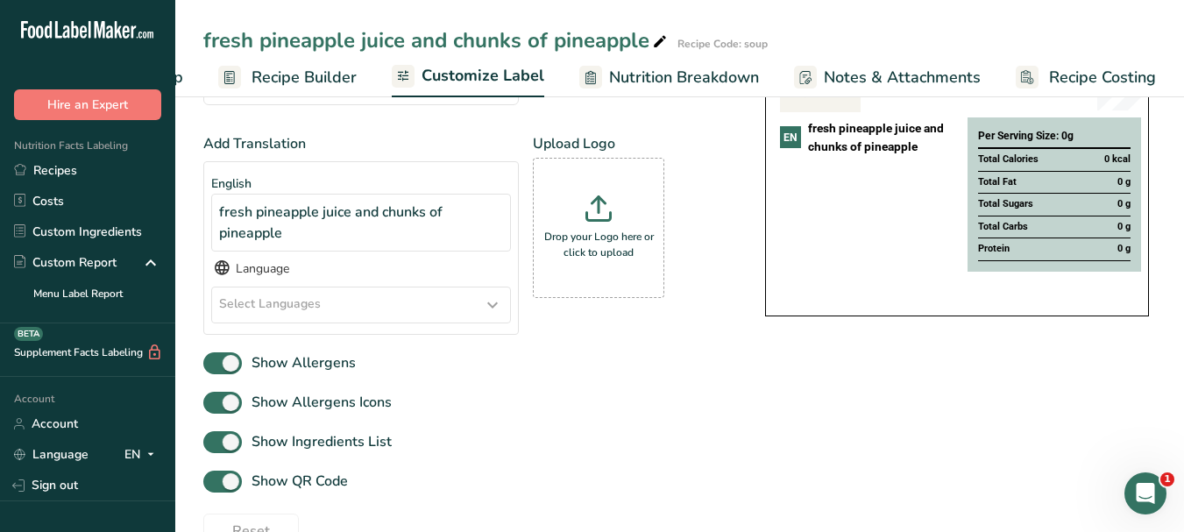
click at [496, 312] on icon at bounding box center [492, 305] width 21 height 32
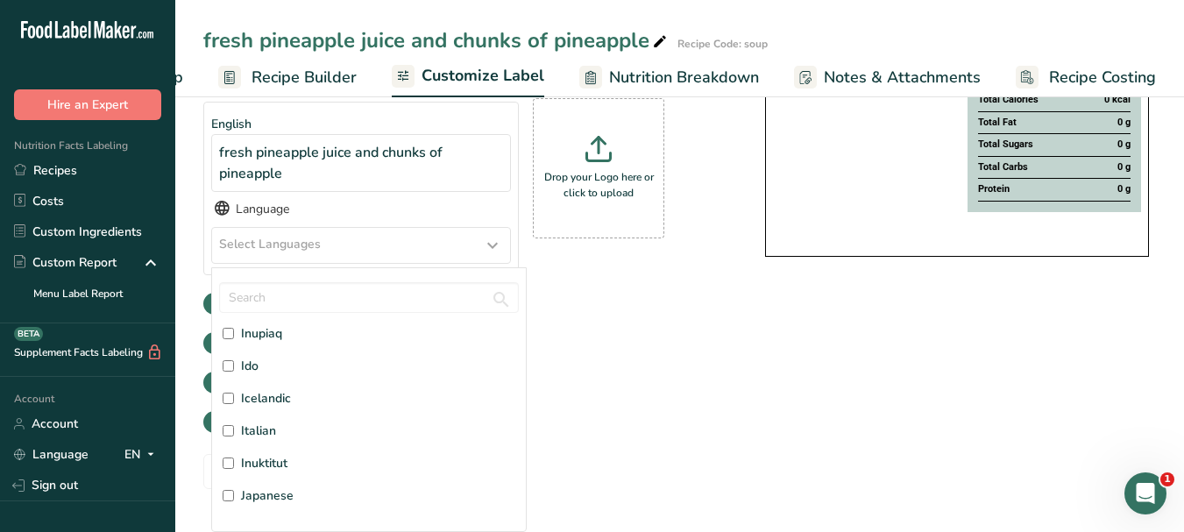
scroll to position [2191, 0]
click at [262, 346] on span "Italian" at bounding box center [258, 343] width 35 height 18
click at [234, 346] on input "Italian" at bounding box center [228, 342] width 11 height 11
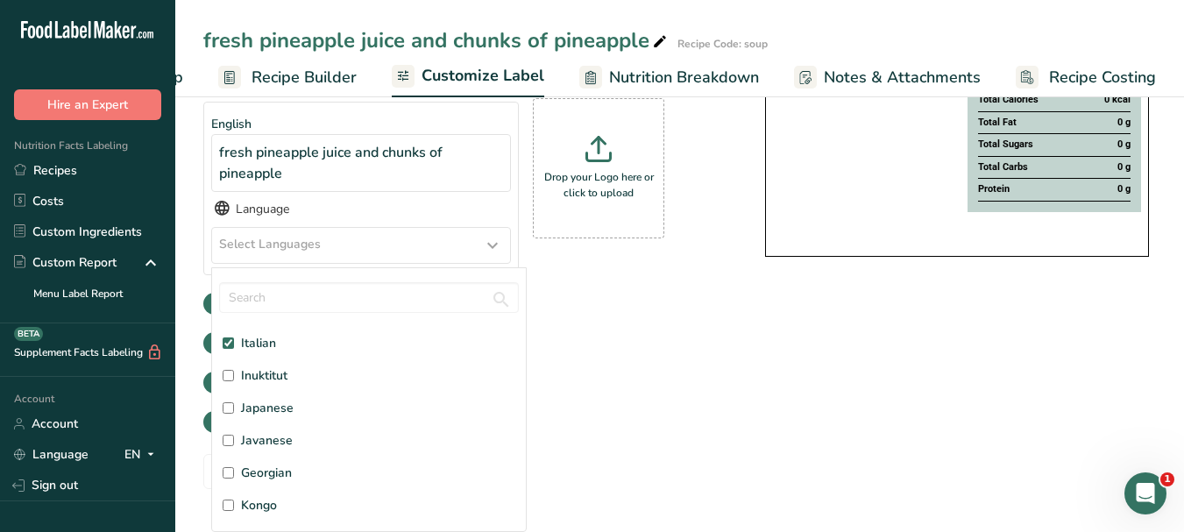
checkbox input "true"
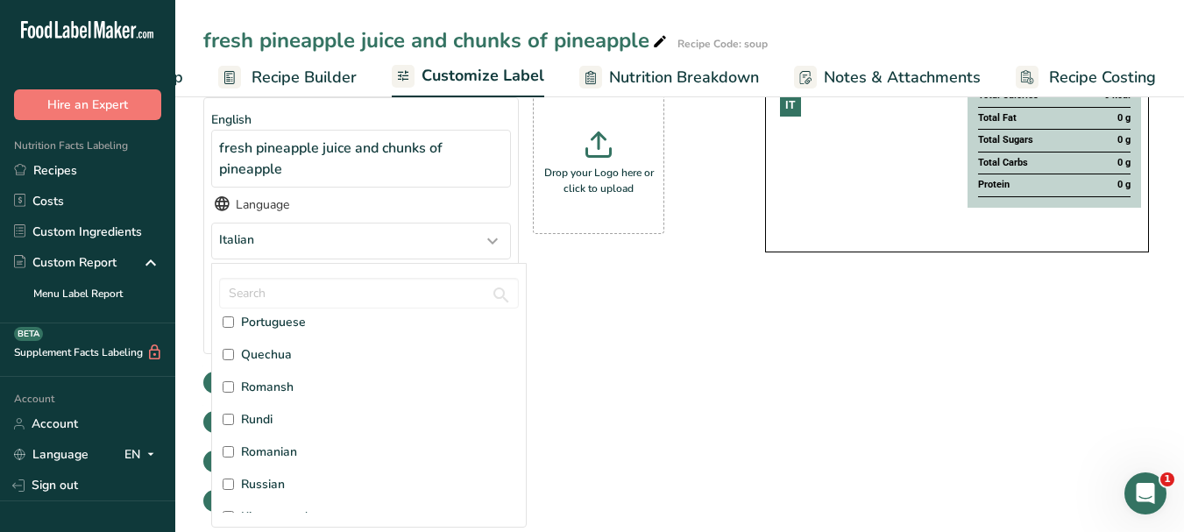
scroll to position [4118, 0]
click at [262, 450] on span "Russian" at bounding box center [263, 453] width 44 height 18
click at [234, 450] on input "Russian" at bounding box center [228, 453] width 11 height 11
checkbox input "true"
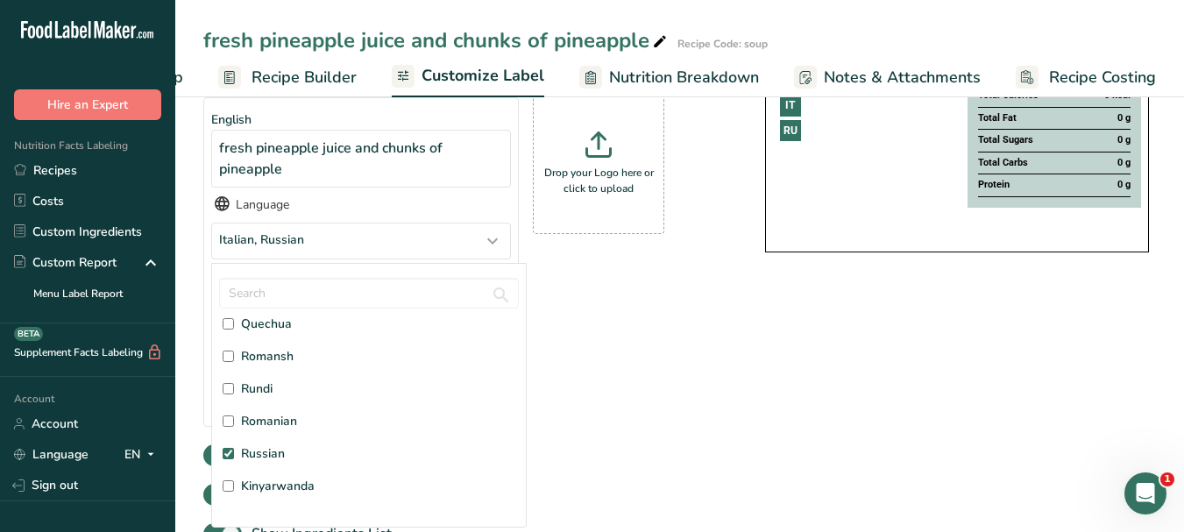
click at [697, 404] on div "Add Translation English fresh pineapple juice and chunks of pineapple Language …" at bounding box center [466, 255] width 527 height 372
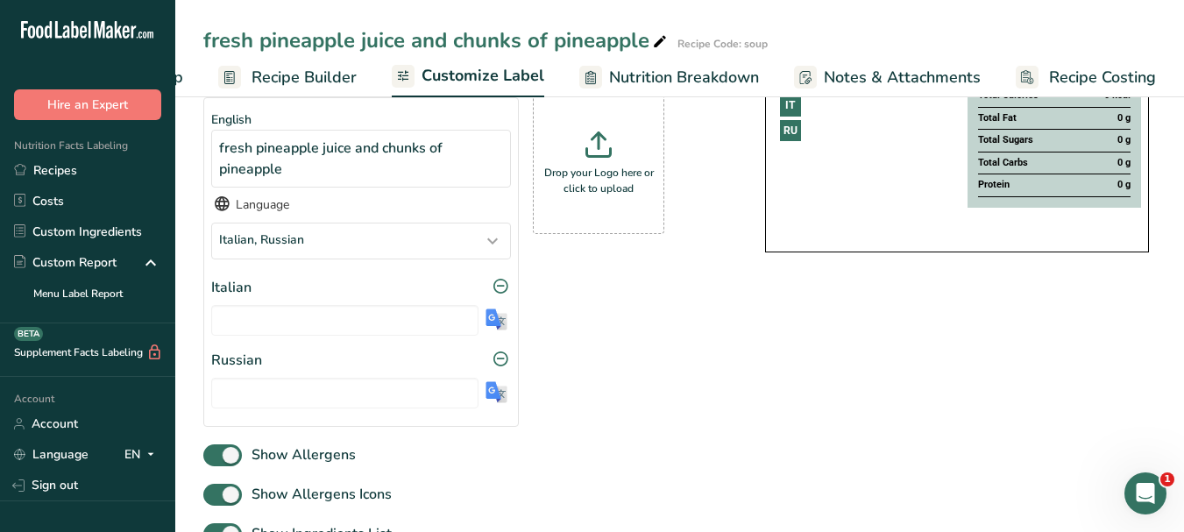
click at [502, 322] on img at bounding box center [496, 319] width 22 height 22
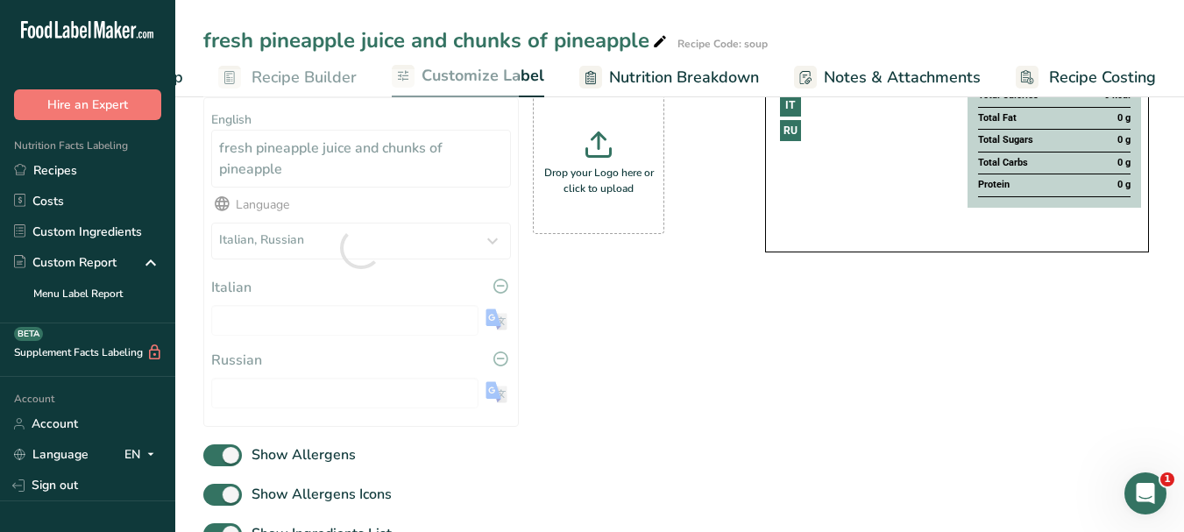
type input "succo di ananas fresco e pezzi di ananas"
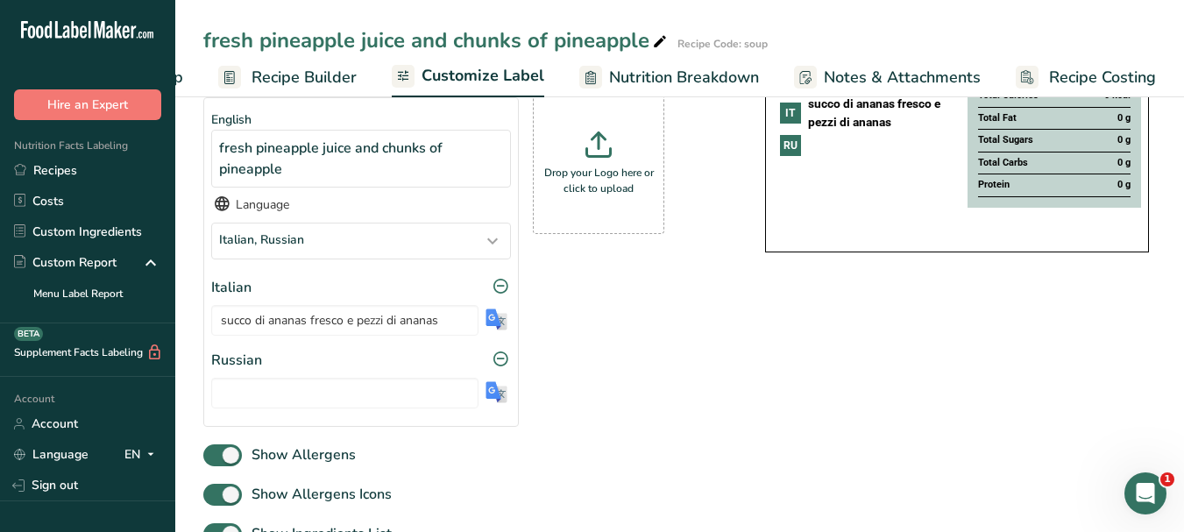
click at [494, 398] on img at bounding box center [496, 392] width 22 height 22
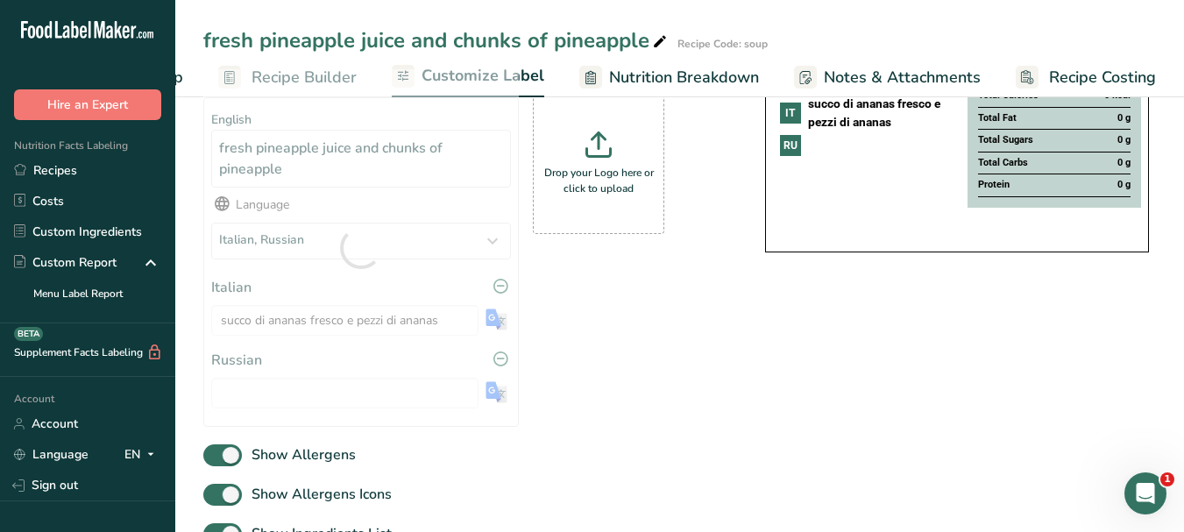
type input "свежий ананасовый сок и кусочки ананаса"
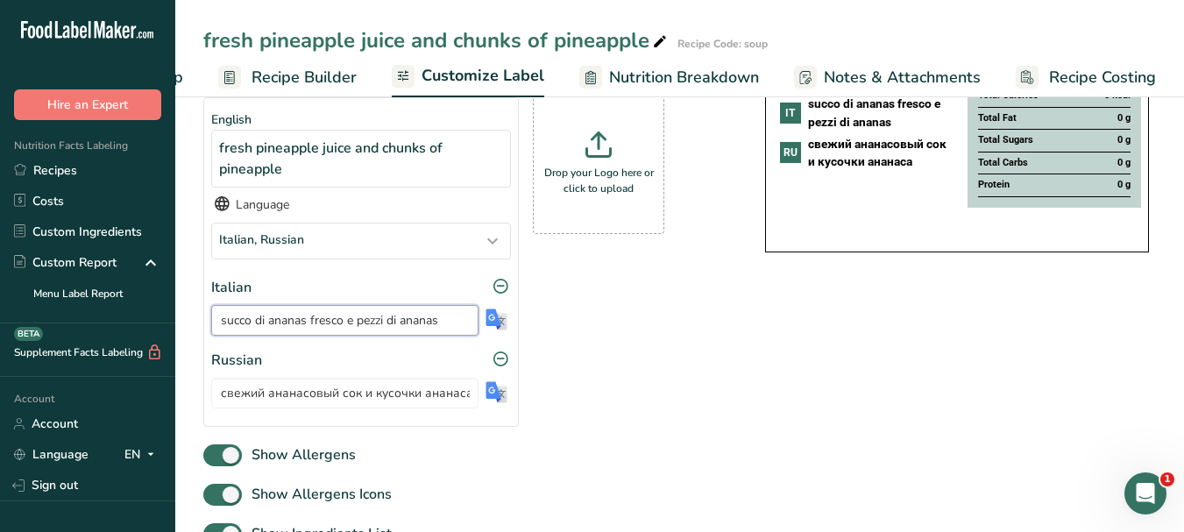
click at [384, 326] on input "succo di ananas fresco e pezzi di ananas" at bounding box center [344, 320] width 267 height 31
click at [351, 393] on input "свежий ананасовый сок и кусочки ананаса" at bounding box center [344, 393] width 267 height 31
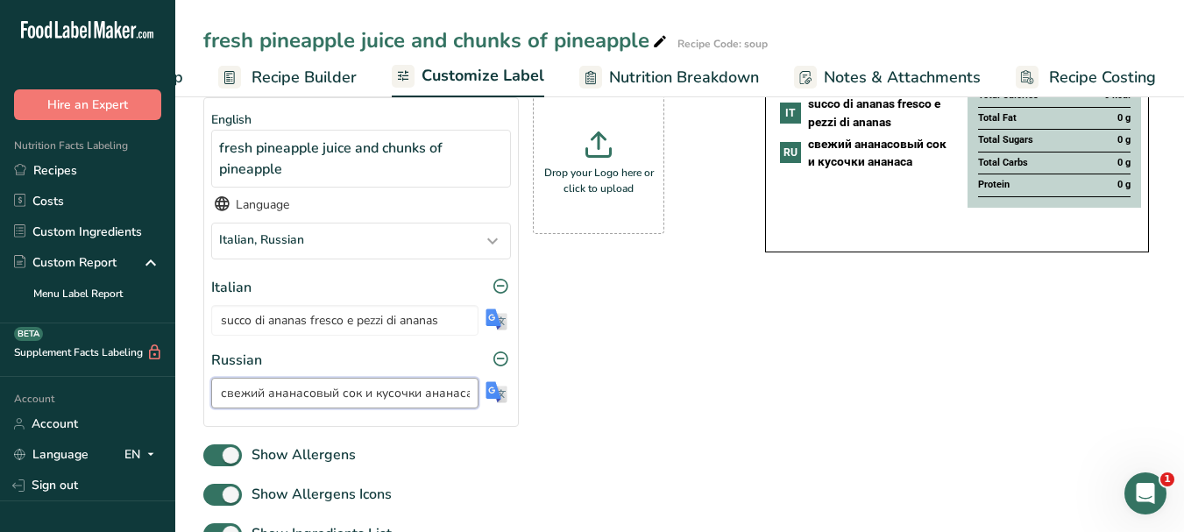
click at [351, 393] on input "свежий ананасовый сок и кусочки ананаса" at bounding box center [344, 393] width 267 height 31
click at [660, 39] on icon at bounding box center [660, 42] width 16 height 25
click at [403, 38] on input "fresh pineapple juice and chunks of pineapple" at bounding box center [630, 41] width 855 height 32
click at [403, 37] on input "fresh pineapple juice and chunks of pineapple" at bounding box center [630, 41] width 855 height 32
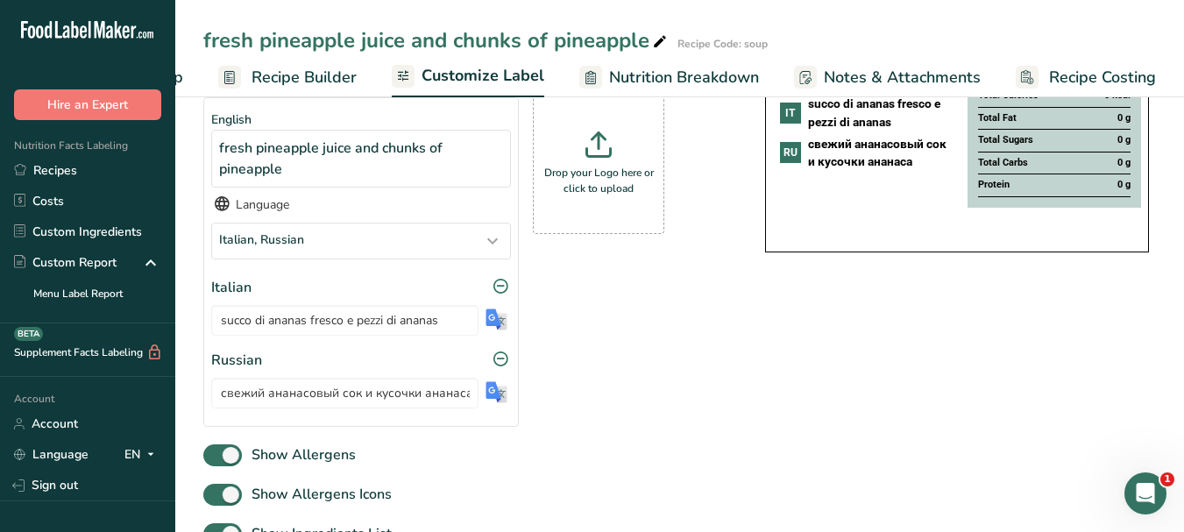
click at [660, 46] on icon at bounding box center [660, 42] width 16 height 25
click at [506, 41] on input "fresh pineapple juice and chunks of pineapple" at bounding box center [630, 41] width 855 height 32
click at [506, 39] on input "fresh pineapple juice and chunks of pineapple" at bounding box center [630, 41] width 855 height 32
click at [505, 34] on input "fresh pineapple juice and chunks of pineapple" at bounding box center [630, 41] width 855 height 32
drag, startPoint x: 505, startPoint y: 34, endPoint x: 496, endPoint y: 35, distance: 8.8
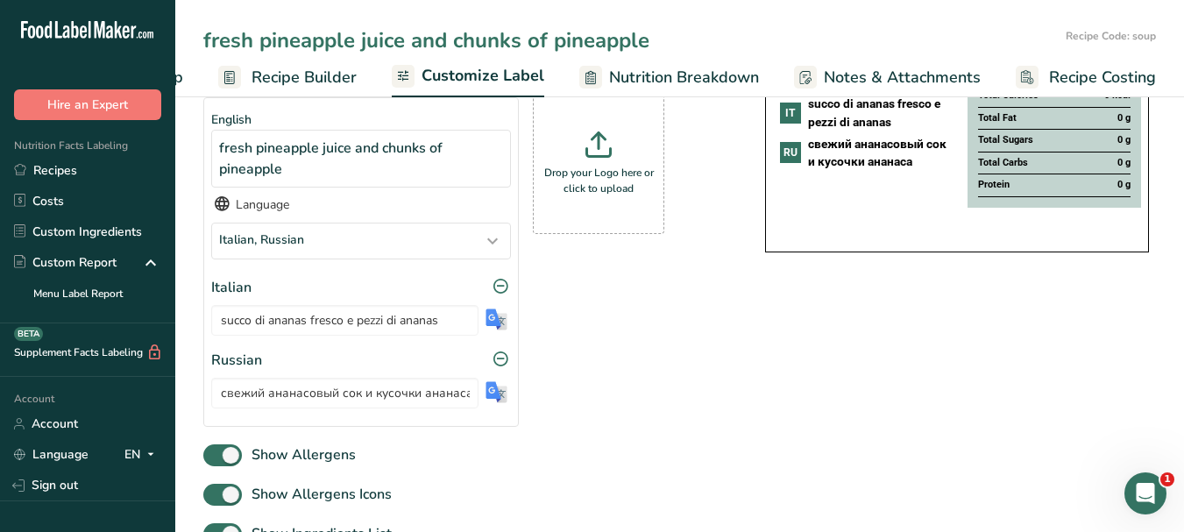
click at [496, 35] on input "fresh pineapple juice and chunks of pineapple" at bounding box center [630, 41] width 855 height 32
type input "Long Island Iced Tea"
click at [492, 75] on span "Customize Label" at bounding box center [482, 76] width 123 height 24
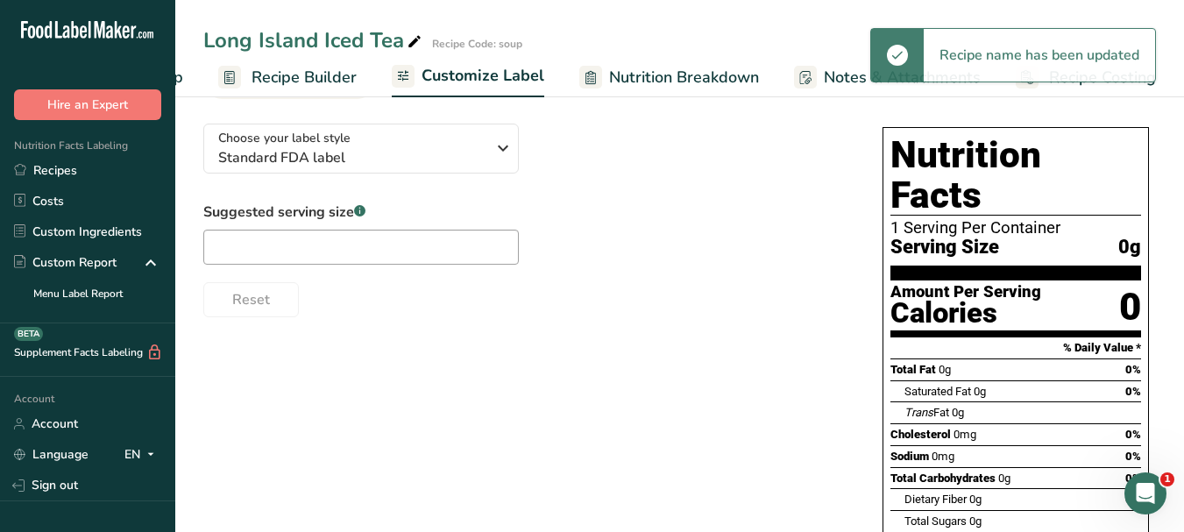
scroll to position [0, 0]
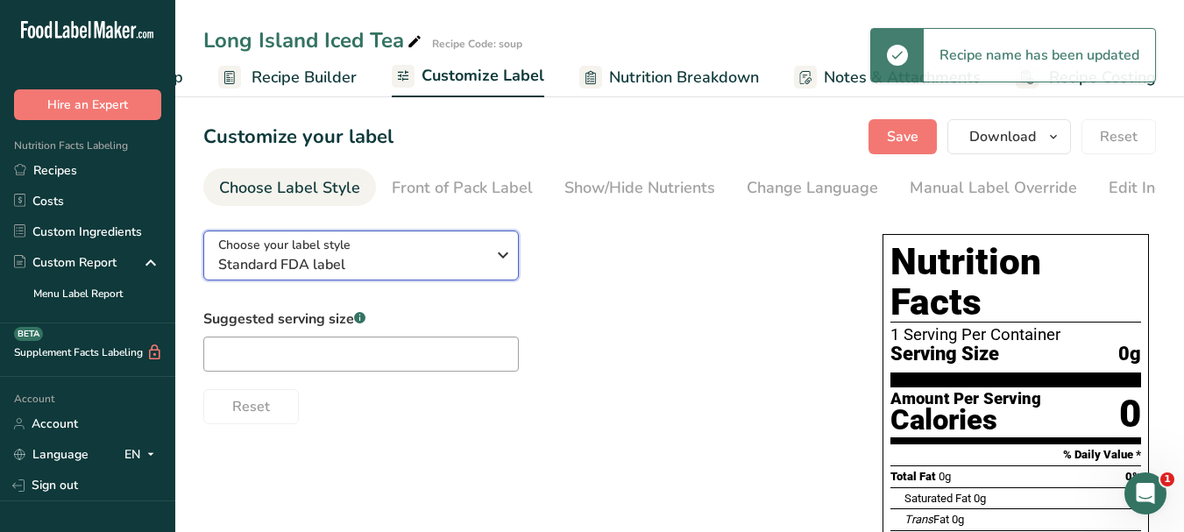
click at [507, 260] on icon "button" at bounding box center [502, 255] width 21 height 32
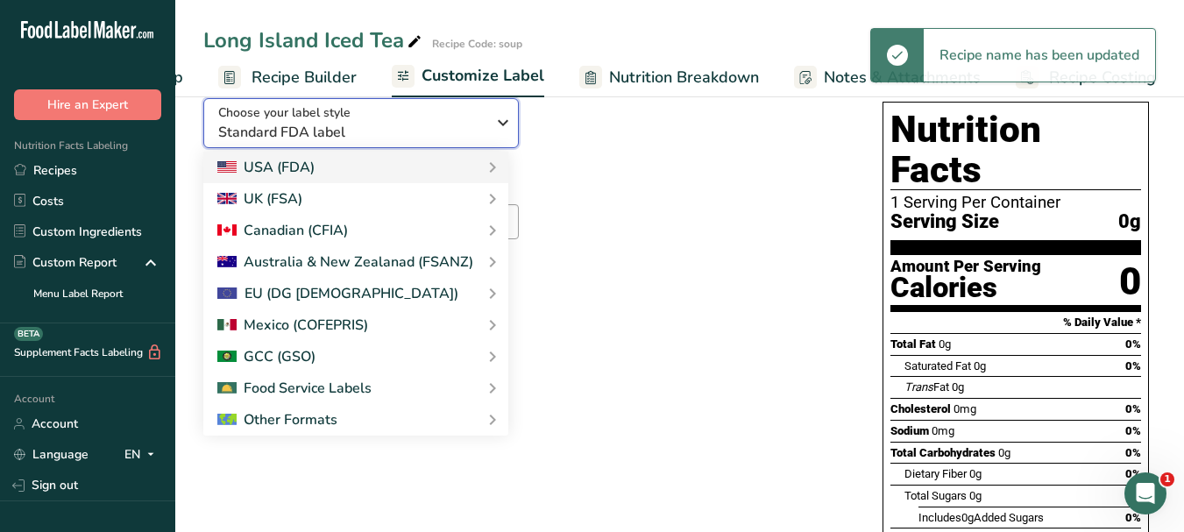
scroll to position [175, 0]
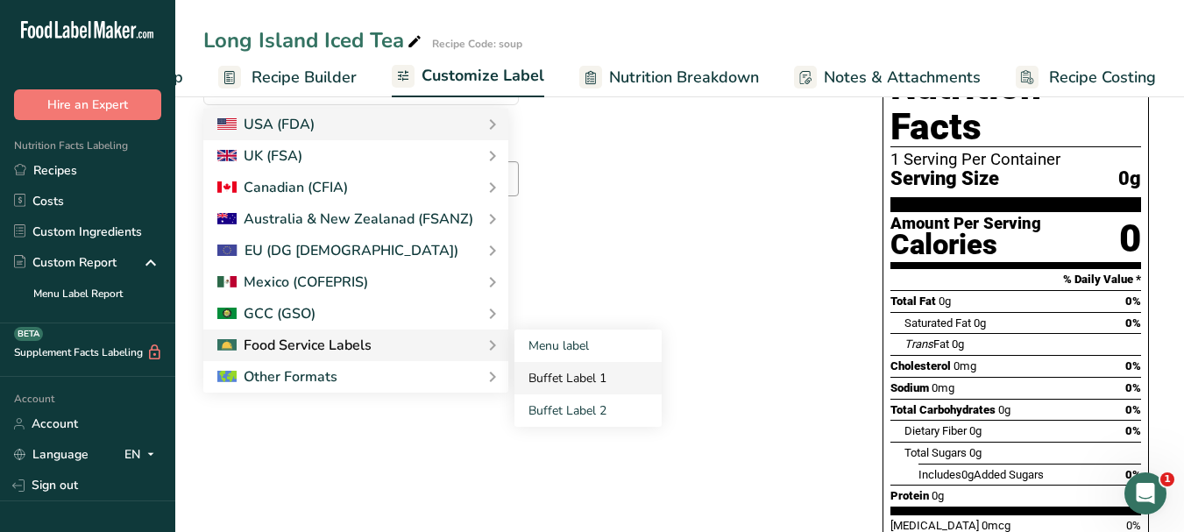
click at [572, 379] on link "Buffet Label 1" at bounding box center [587, 378] width 147 height 32
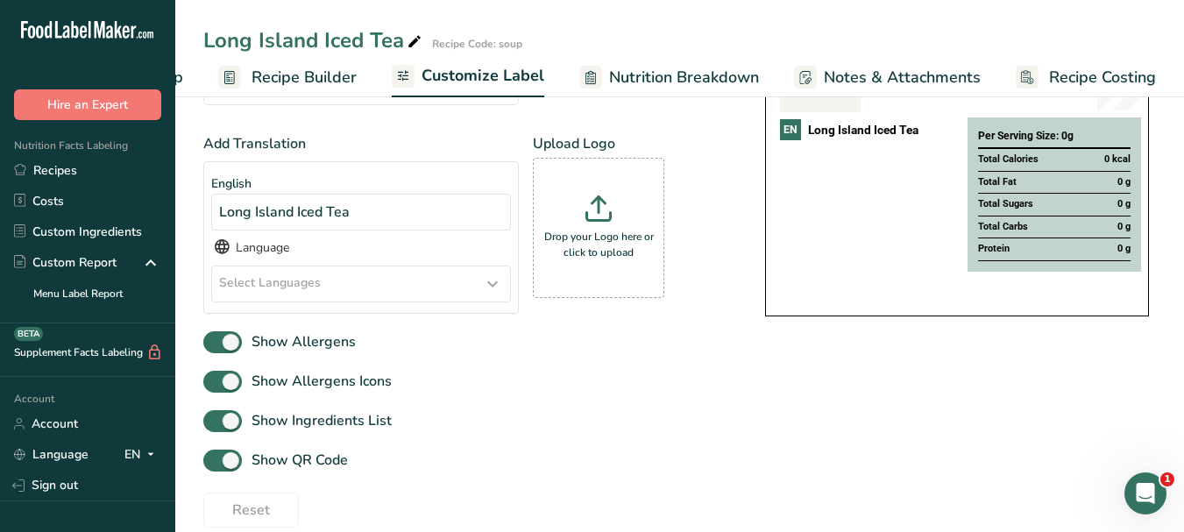
click at [488, 287] on icon at bounding box center [492, 284] width 21 height 32
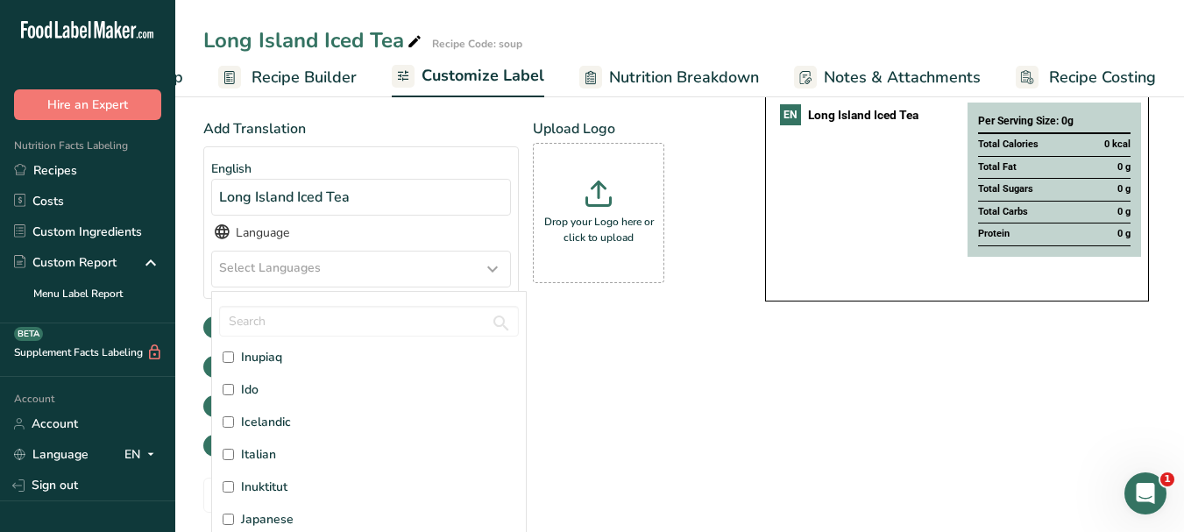
scroll to position [2191, 0]
click at [294, 370] on label "Italian" at bounding box center [369, 367] width 293 height 18
click at [234, 370] on input "Italian" at bounding box center [228, 366] width 11 height 11
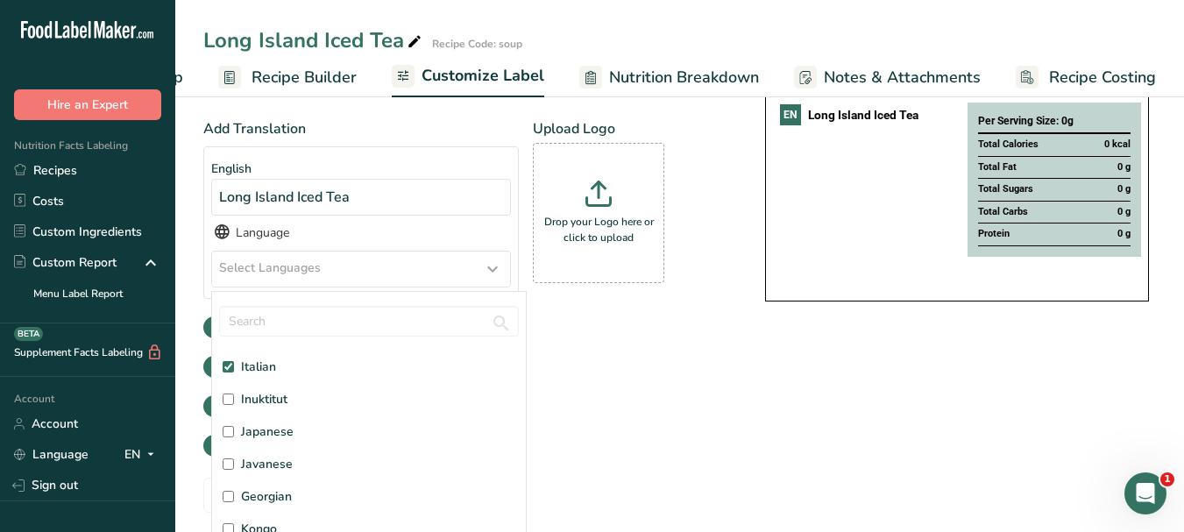
checkbox input "true"
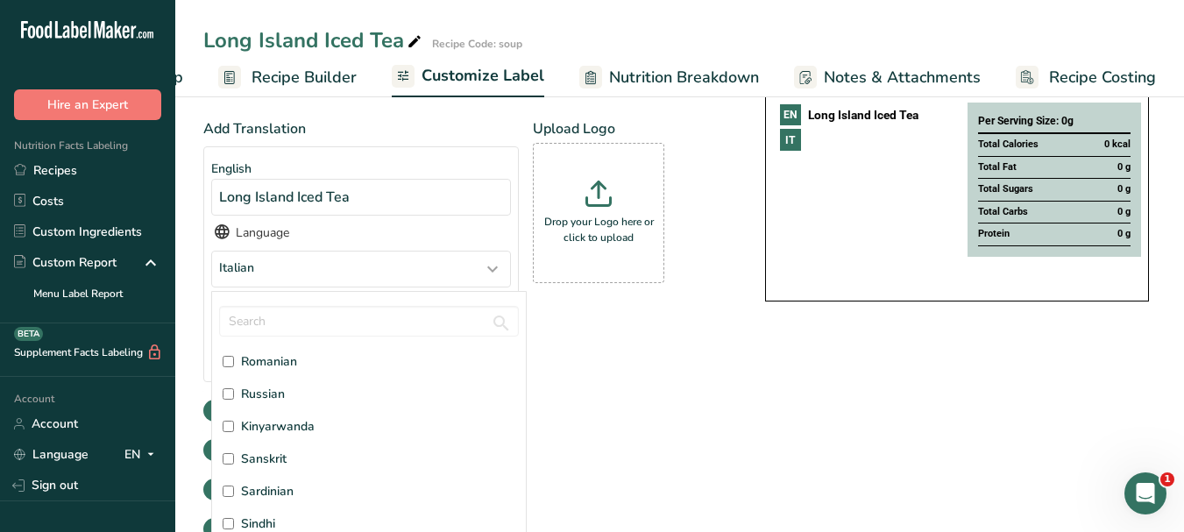
click at [280, 395] on span "Russian" at bounding box center [263, 394] width 44 height 18
click at [234, 395] on input "Russian" at bounding box center [228, 393] width 11 height 11
checkbox input "true"
click at [689, 379] on div "Add Translation English Long Island Iced Tea Language Italian, [DEMOGRAPHIC_DAT…" at bounding box center [466, 293] width 527 height 350
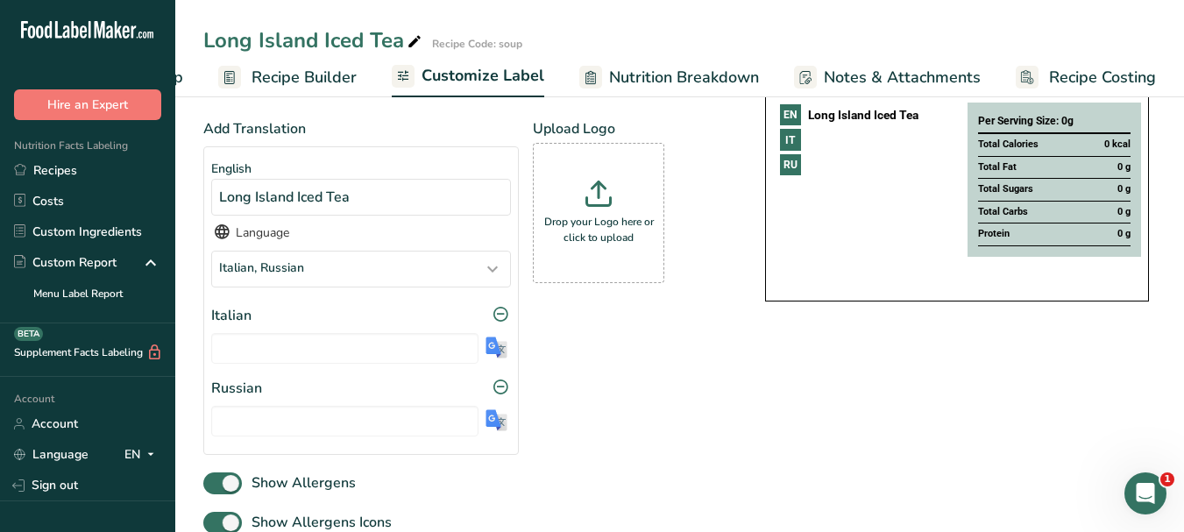
click at [497, 343] on img at bounding box center [496, 347] width 22 height 22
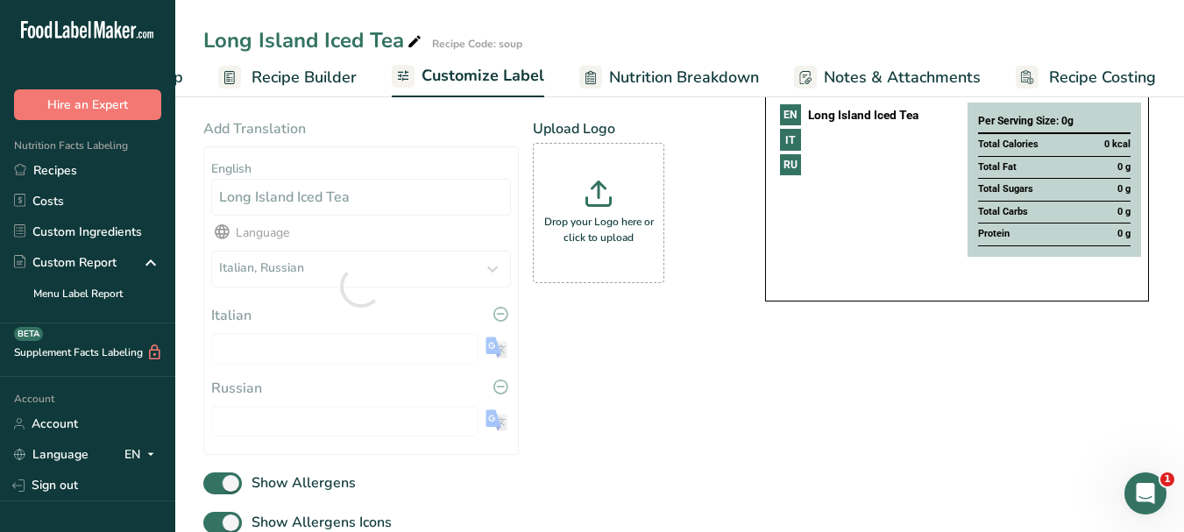
type input "[PERSON_NAME] di [GEOGRAPHIC_DATA]"
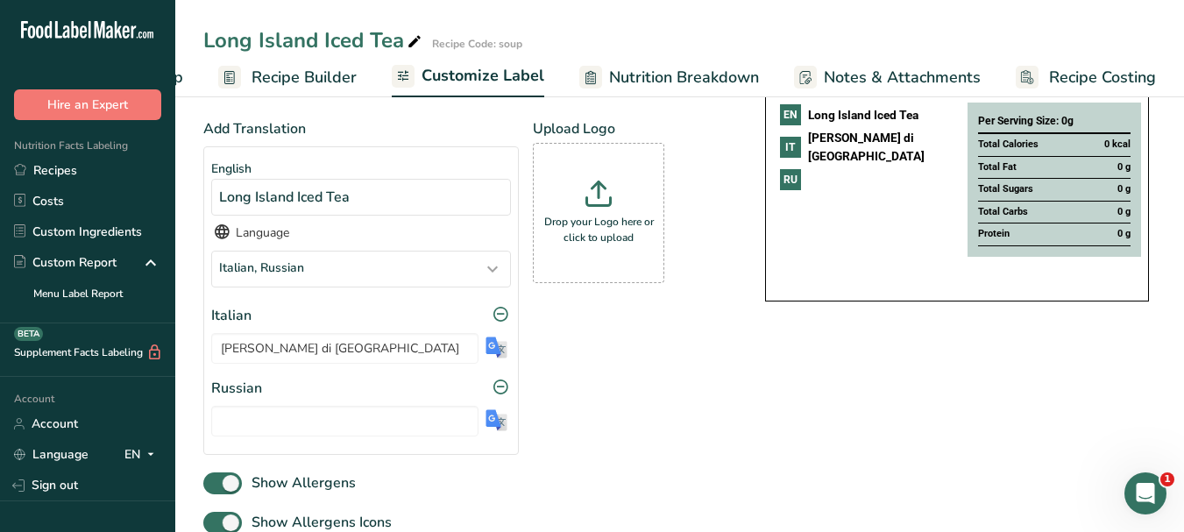
click at [496, 424] on img at bounding box center [496, 420] width 22 height 22
type input "Лонг-Айлендский холодный чай"
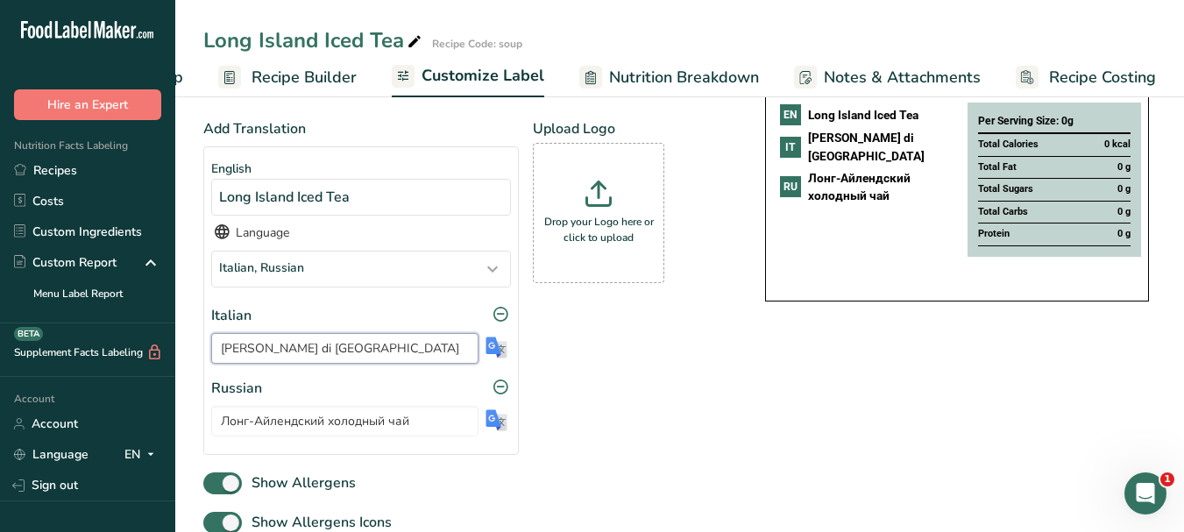
click at [318, 350] on input "[PERSON_NAME] di [GEOGRAPHIC_DATA]" at bounding box center [344, 348] width 267 height 31
click at [413, 46] on icon at bounding box center [415, 42] width 16 height 25
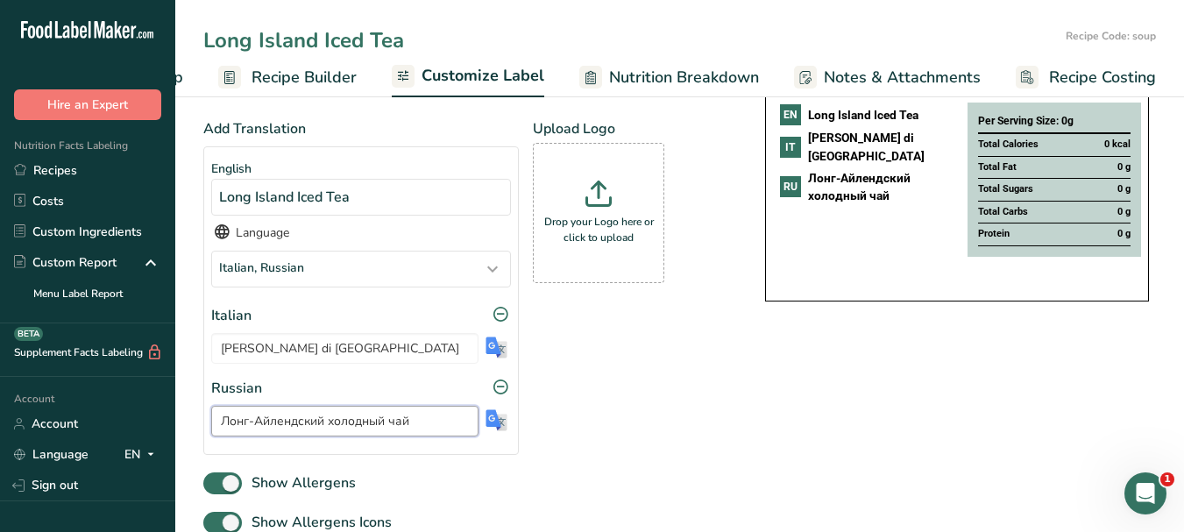
click at [330, 428] on input "Лонг-Айлендский холодный чай" at bounding box center [344, 421] width 267 height 31
click at [409, 41] on icon at bounding box center [415, 42] width 16 height 25
click at [347, 44] on input "Long Island Iced Tea" at bounding box center [630, 41] width 855 height 32
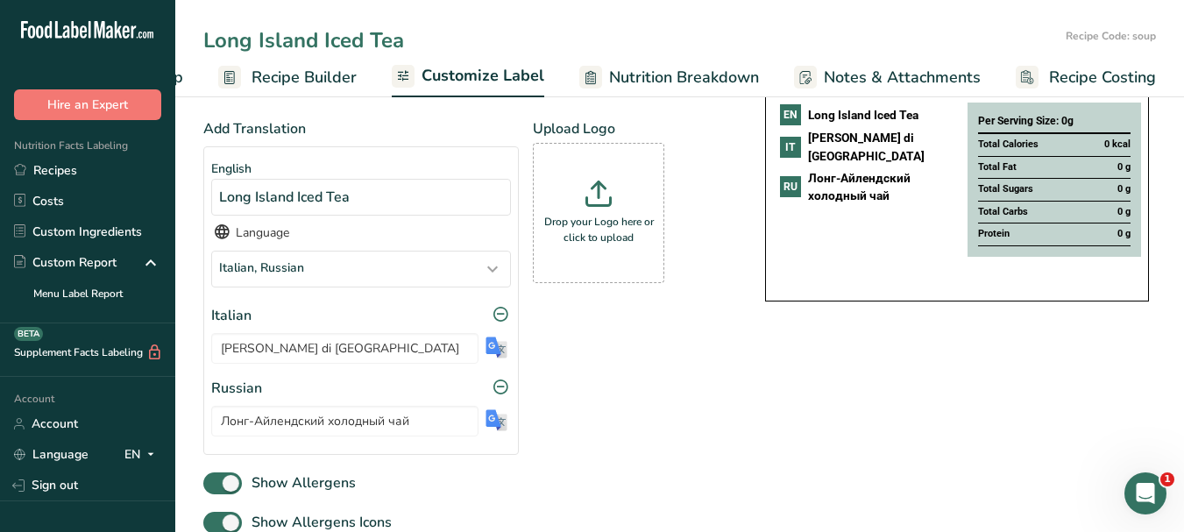
click at [347, 44] on input "Long Island Iced Tea" at bounding box center [630, 41] width 855 height 32
type input "Vodka, white rum , silver tequila , gin"
click at [474, 67] on span "Customize Label" at bounding box center [482, 76] width 123 height 24
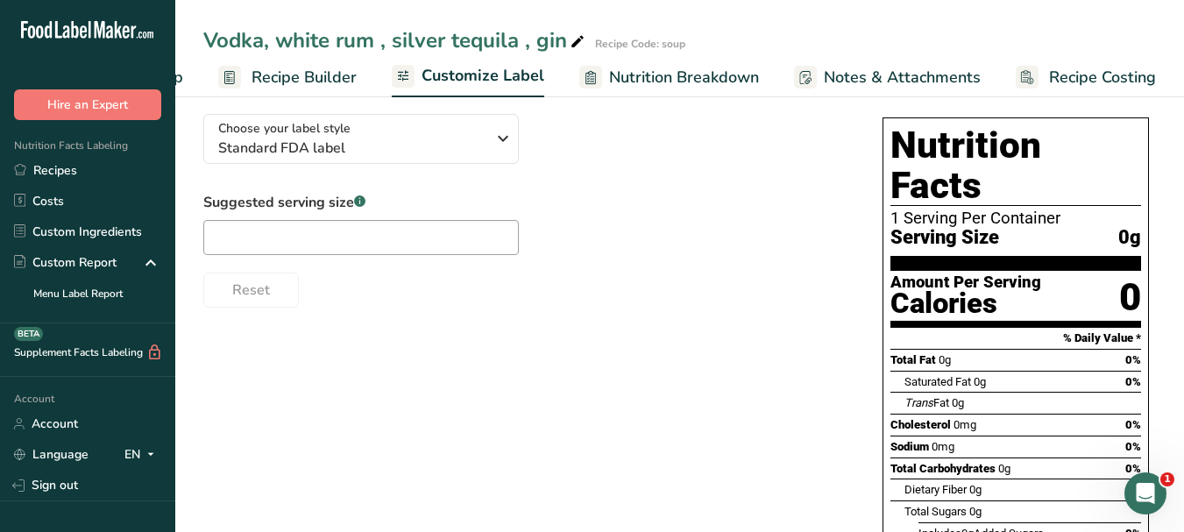
scroll to position [0, 0]
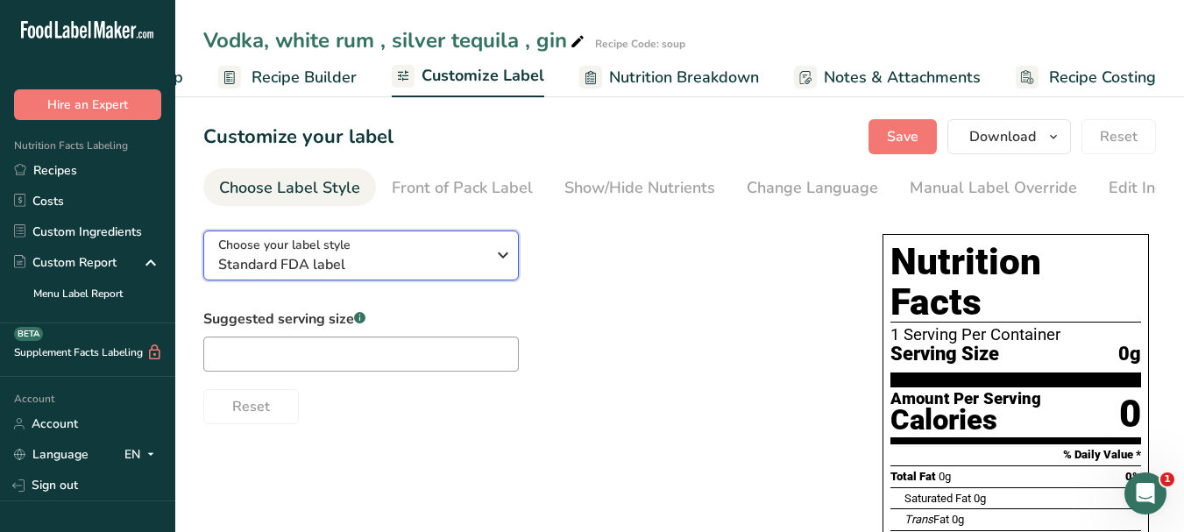
click at [505, 249] on icon "button" at bounding box center [502, 255] width 21 height 32
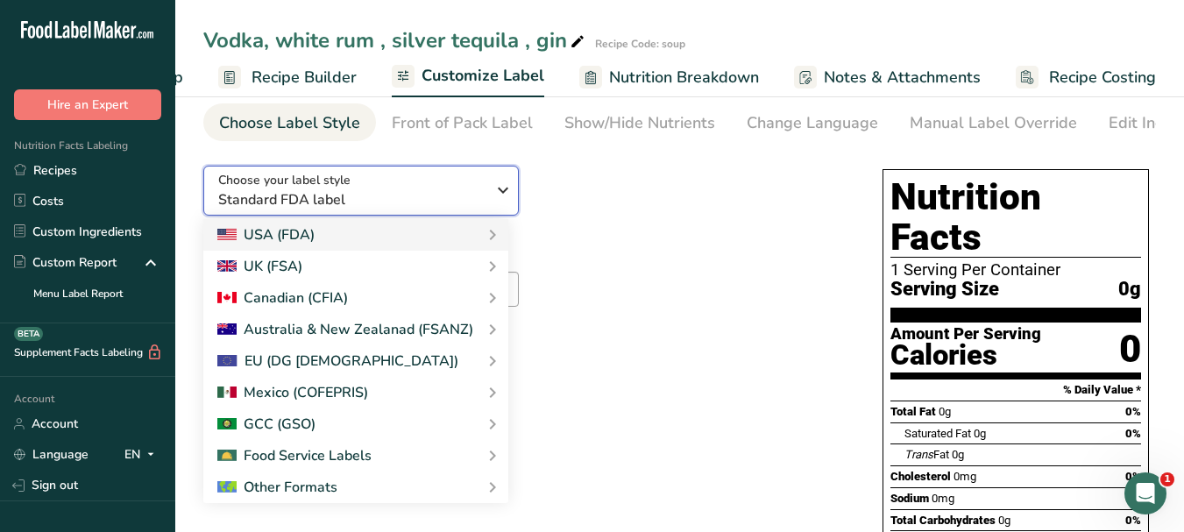
scroll to position [175, 0]
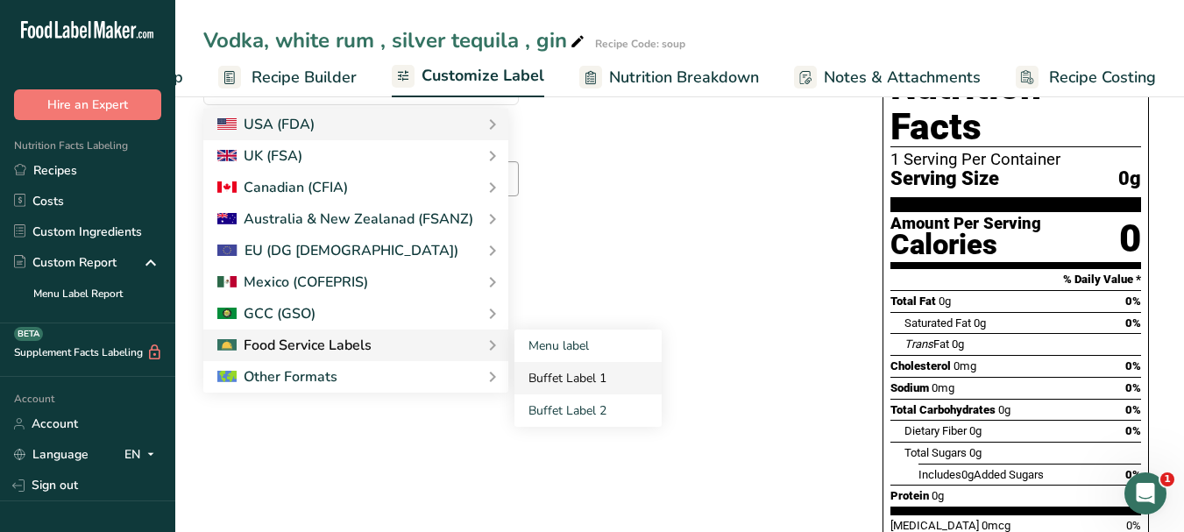
click at [539, 380] on link "Buffet Label 1" at bounding box center [587, 378] width 147 height 32
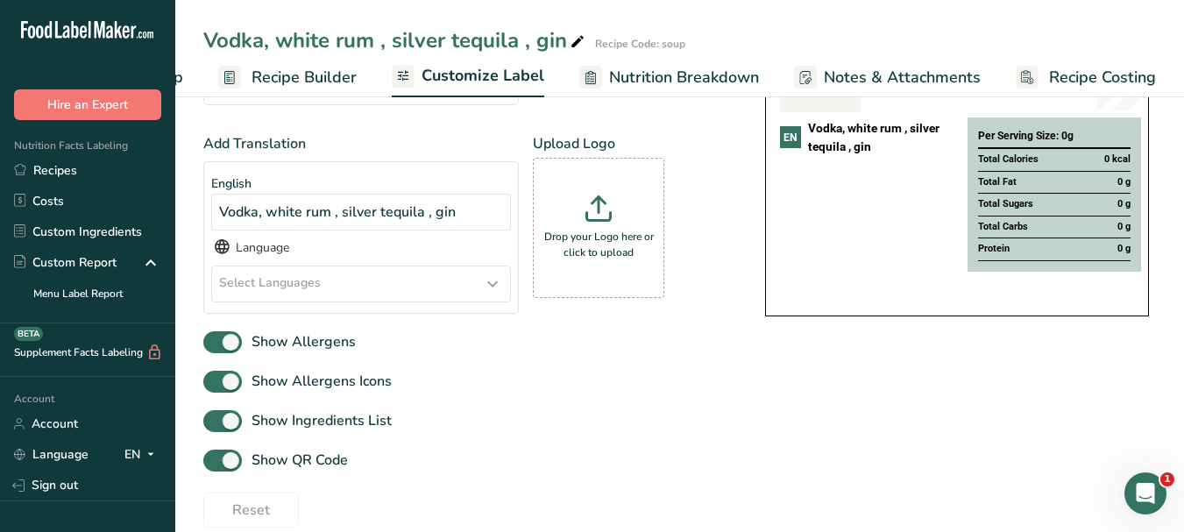
click at [493, 289] on icon at bounding box center [492, 284] width 21 height 32
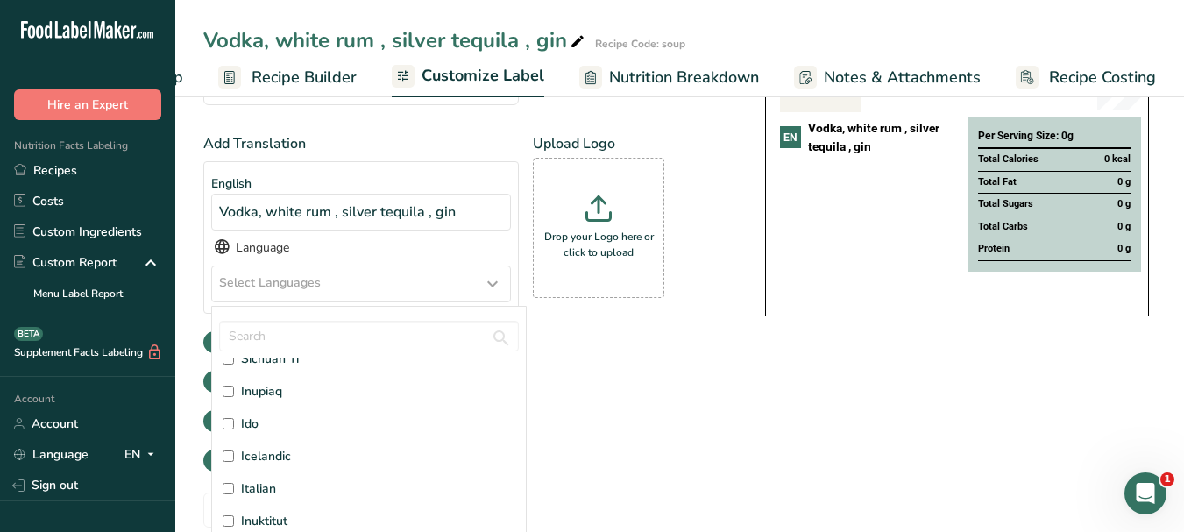
scroll to position [2103, 0]
click at [257, 472] on span "Italian" at bounding box center [258, 469] width 35 height 18
click at [234, 472] on input "Italian" at bounding box center [228, 469] width 11 height 11
checkbox input "true"
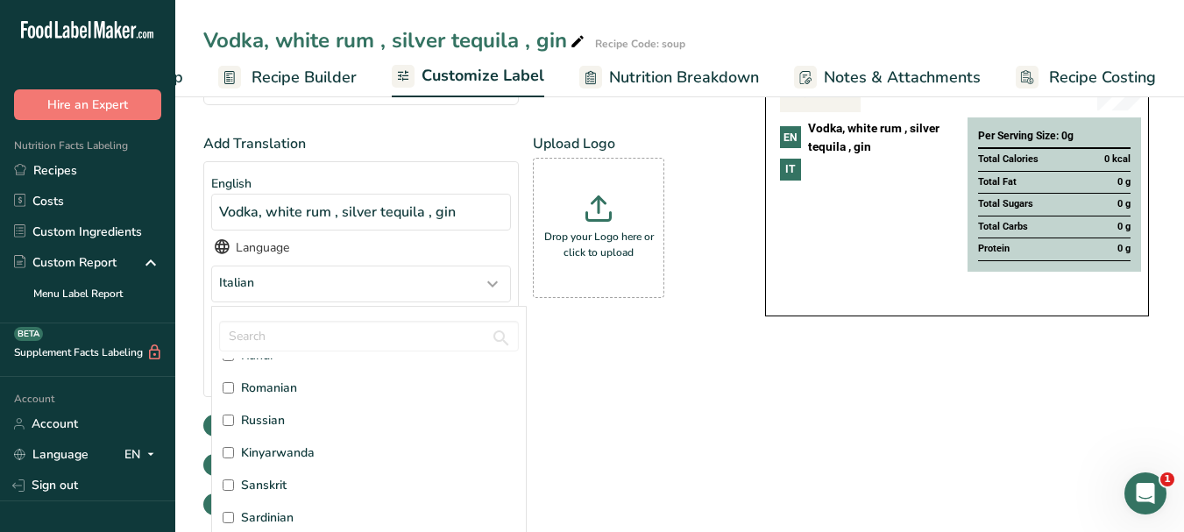
scroll to position [4206, 0]
click at [291, 416] on label "Russian" at bounding box center [369, 409] width 293 height 18
click at [234, 414] on input "Russian" at bounding box center [228, 408] width 11 height 11
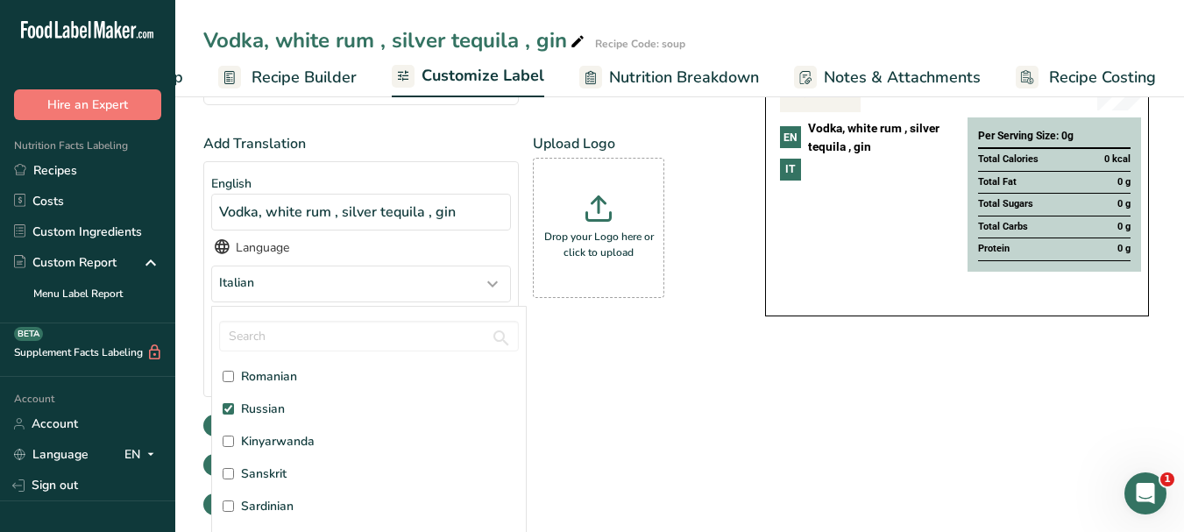
checkbox input "true"
click at [707, 428] on div "Add Translation English Vodka, white rum , silver tequila , gin Language Italia…" at bounding box center [466, 308] width 527 height 350
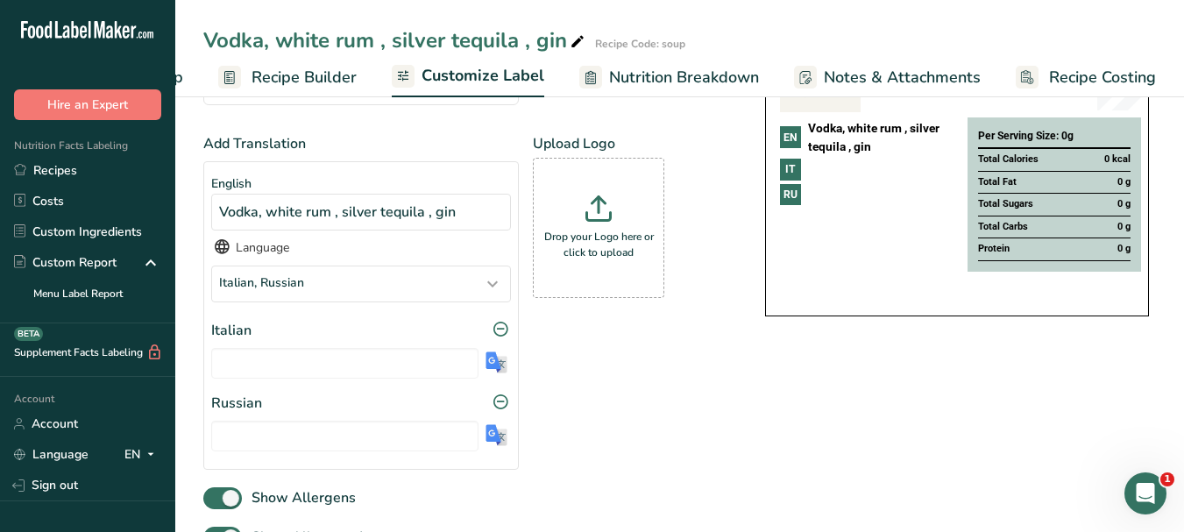
click at [495, 361] on img at bounding box center [496, 362] width 22 height 22
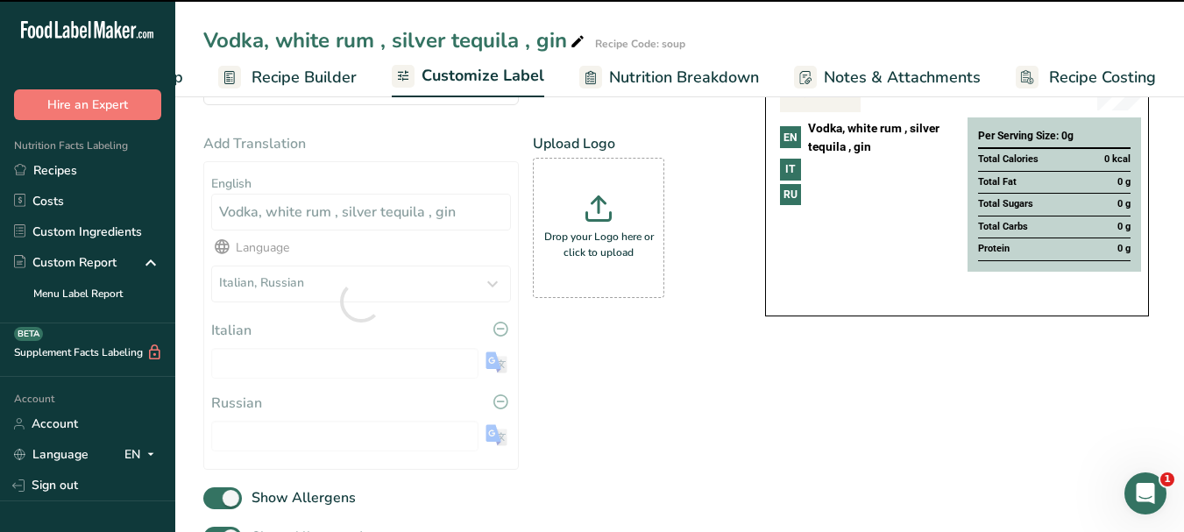
type input "Vodka, rum [PERSON_NAME], tequila argentata, gin"
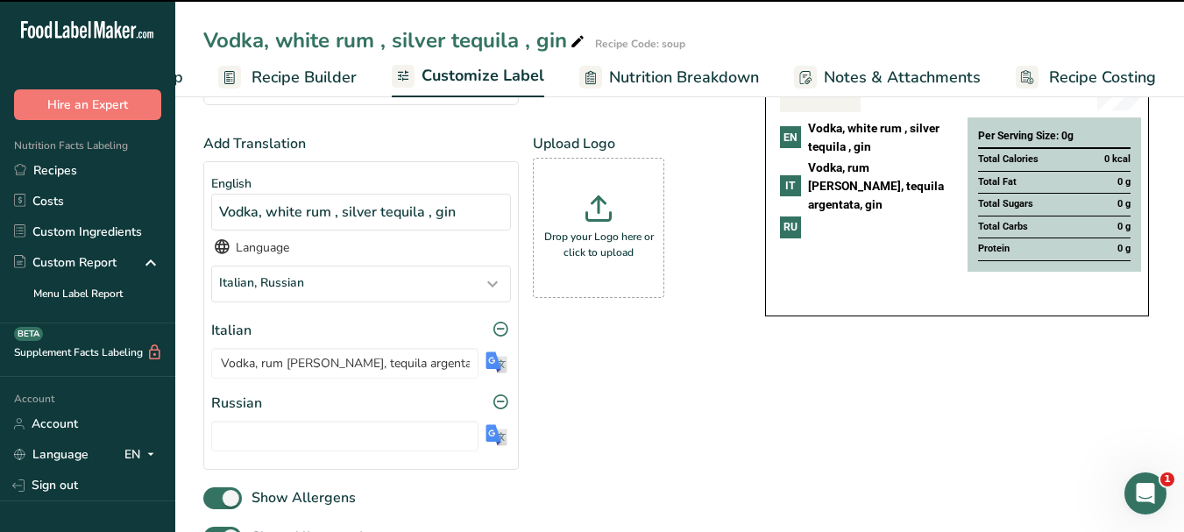
click at [499, 439] on img at bounding box center [496, 435] width 22 height 22
type input "Водка, белый ром, серебряная текила, джин"
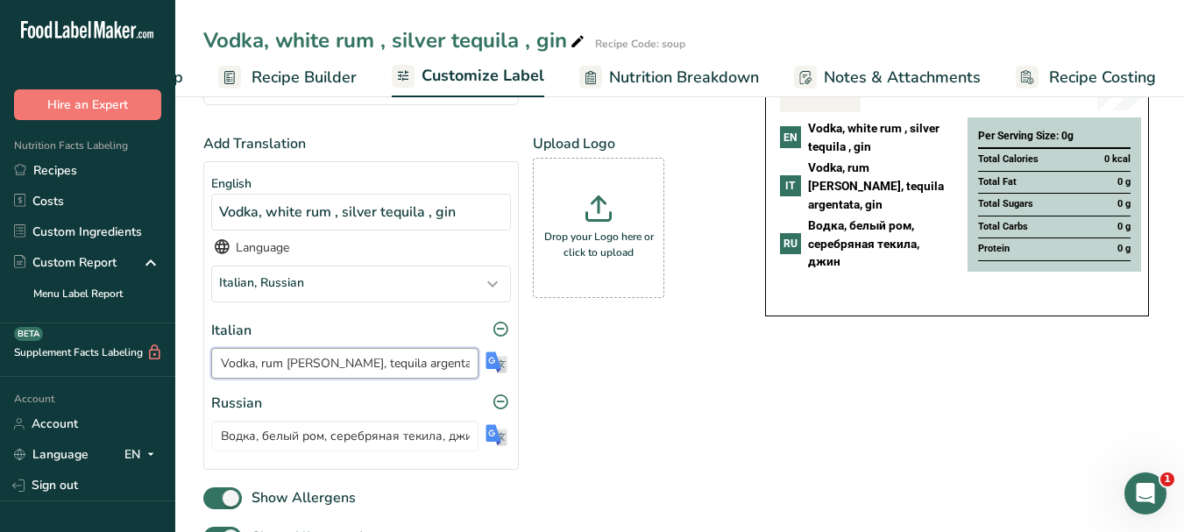
click at [377, 368] on input "Vodka, rum [PERSON_NAME], tequila argentata, gin" at bounding box center [344, 363] width 267 height 31
click at [378, 367] on input "Vodka, rum [PERSON_NAME], tequila argentata, gin" at bounding box center [344, 363] width 267 height 31
click at [576, 46] on icon at bounding box center [578, 42] width 16 height 25
click at [487, 38] on input "Vodka, white rum , silver tequila , gin" at bounding box center [630, 41] width 855 height 32
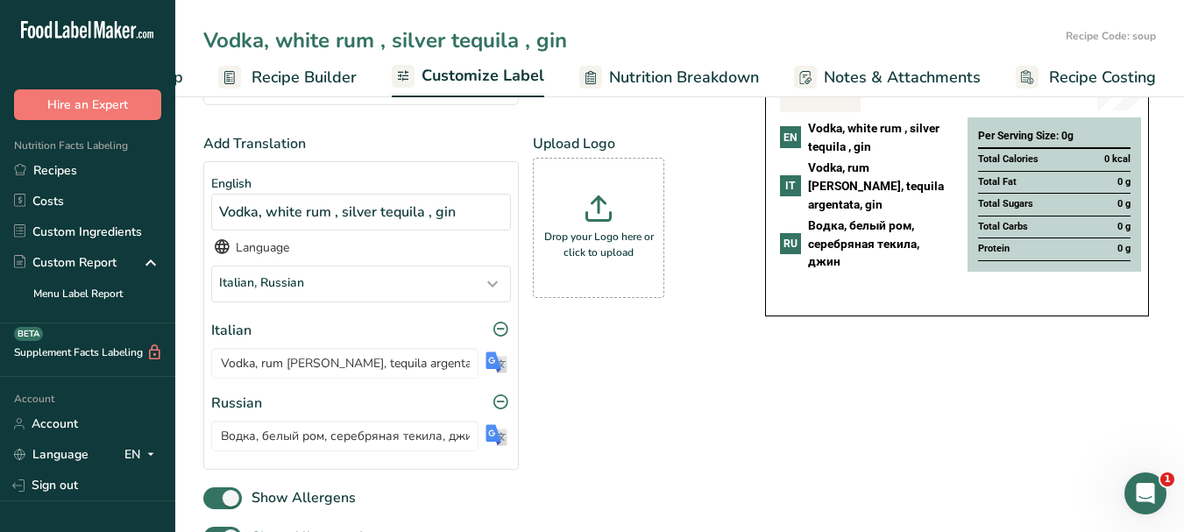
click at [487, 38] on input "Vodka, white rum , silver tequila , gin" at bounding box center [630, 41] width 855 height 32
type input "triple sec , lemon juice, freshly squeezed"
click at [499, 67] on span "Customize Label" at bounding box center [482, 76] width 123 height 24
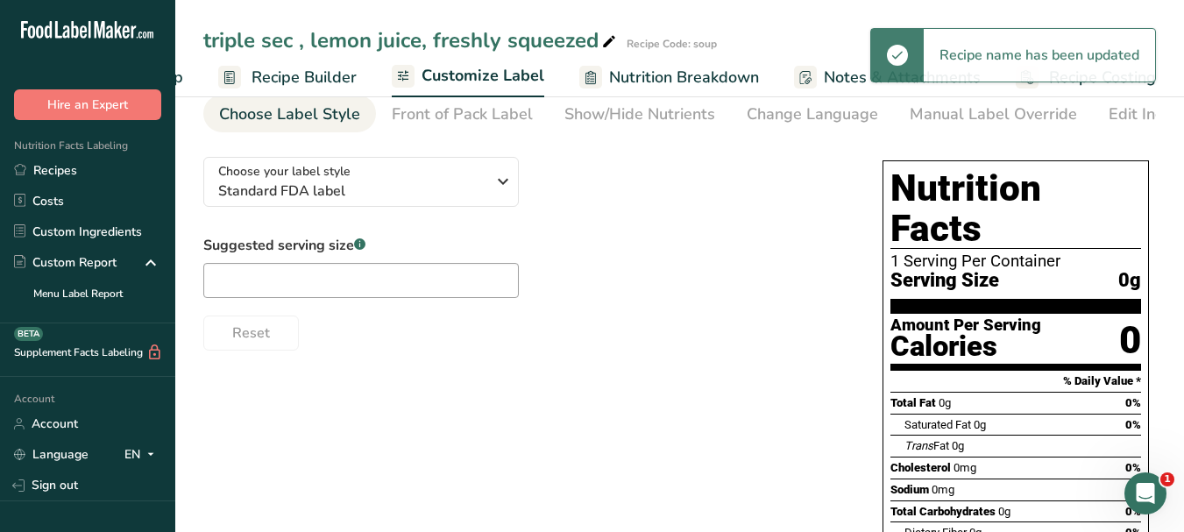
scroll to position [0, 0]
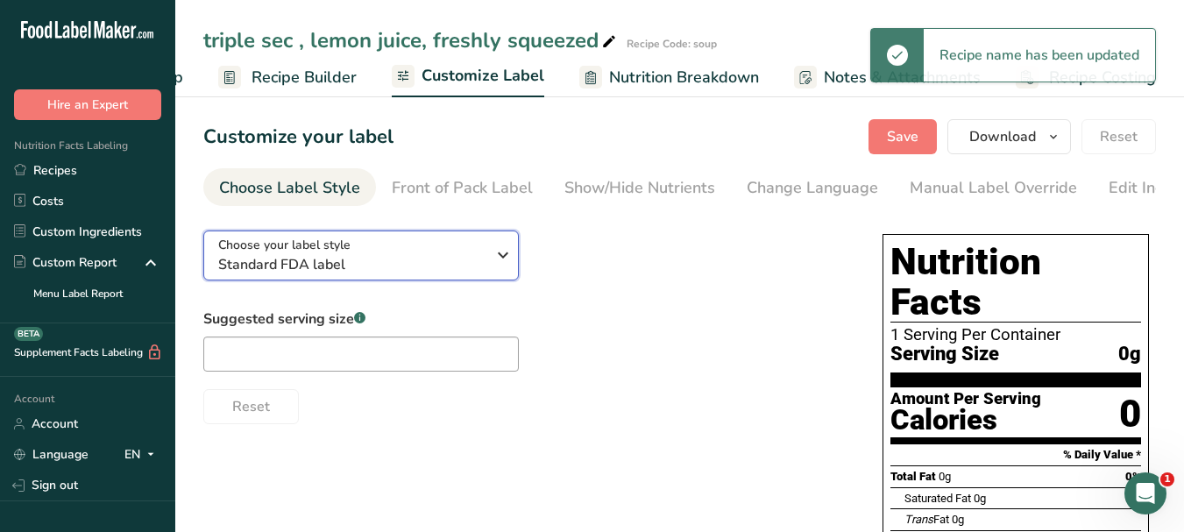
click at [509, 253] on icon "button" at bounding box center [502, 255] width 21 height 32
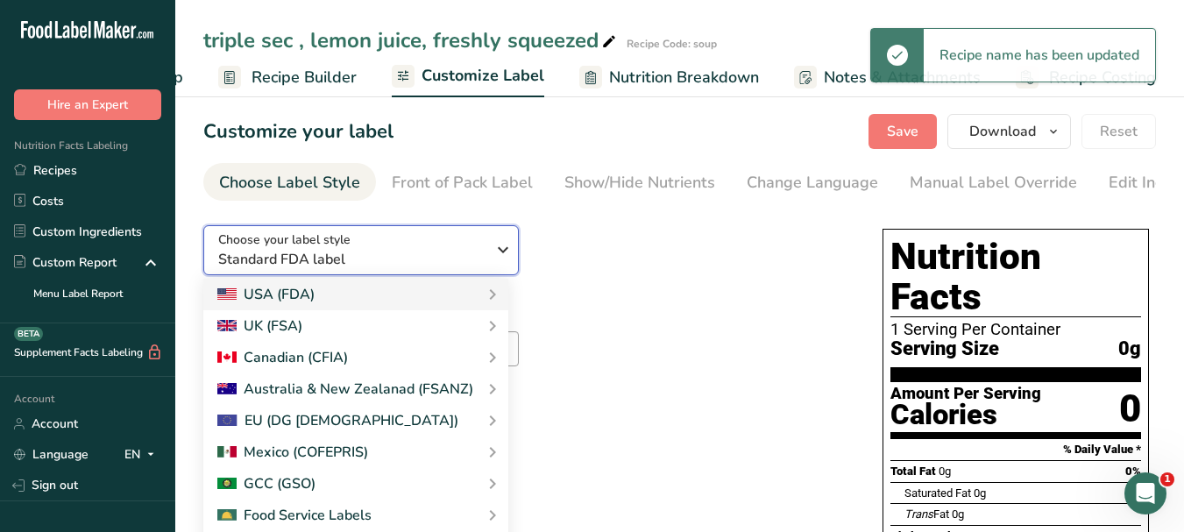
scroll to position [175, 0]
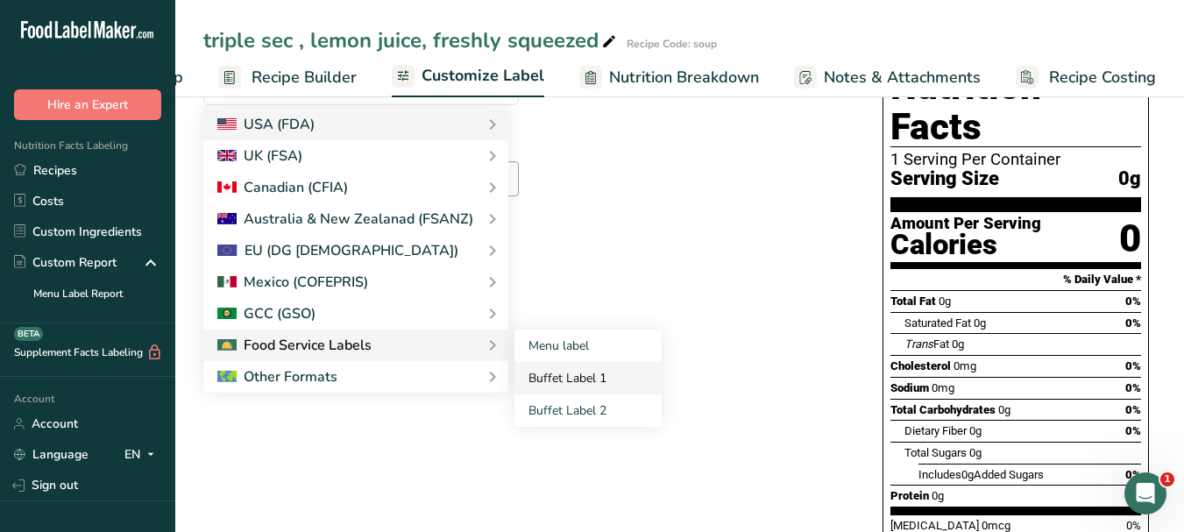
click at [542, 386] on link "Buffet Label 1" at bounding box center [587, 378] width 147 height 32
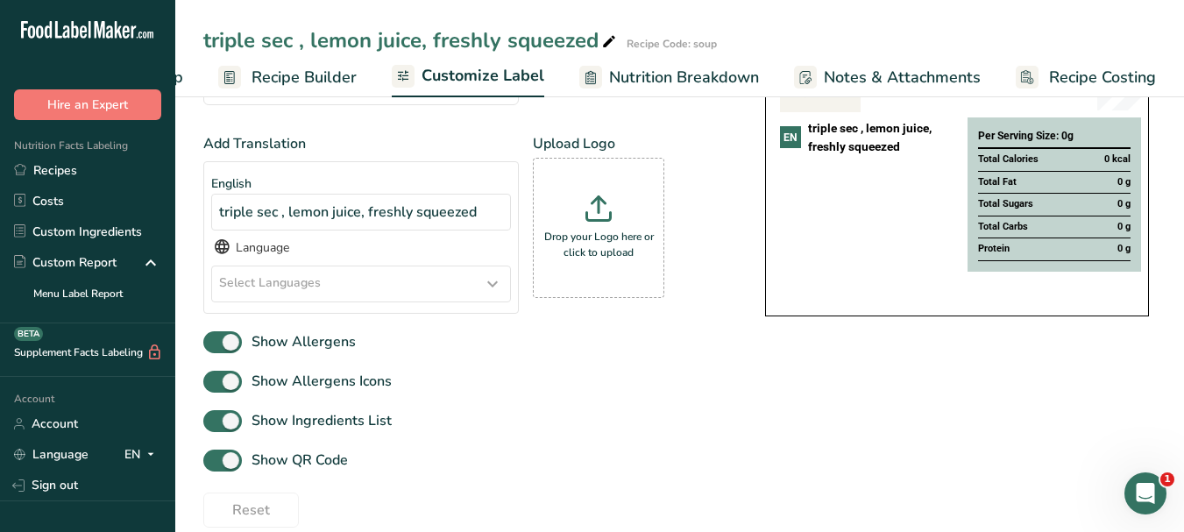
click at [497, 287] on icon at bounding box center [492, 284] width 21 height 32
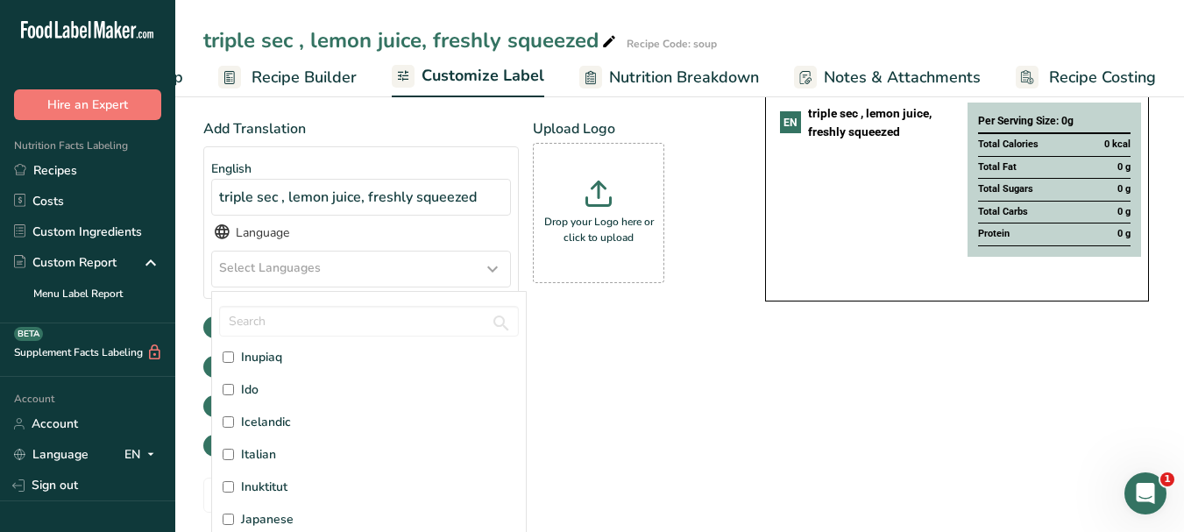
scroll to position [2191, 0]
click at [272, 366] on span "Italian" at bounding box center [258, 367] width 35 height 18
click at [234, 366] on input "Italian" at bounding box center [228, 366] width 11 height 11
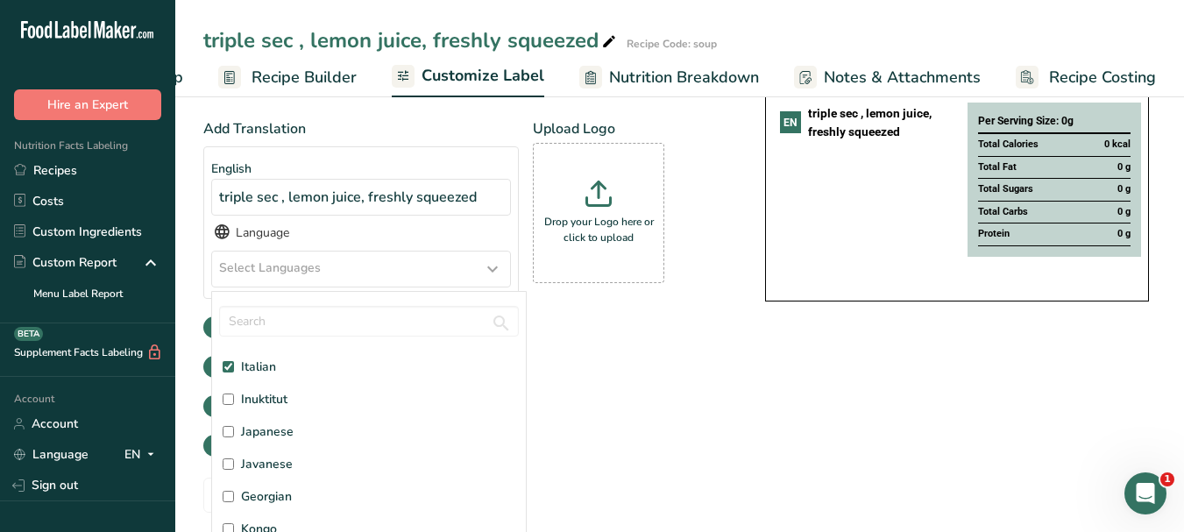
checkbox input "true"
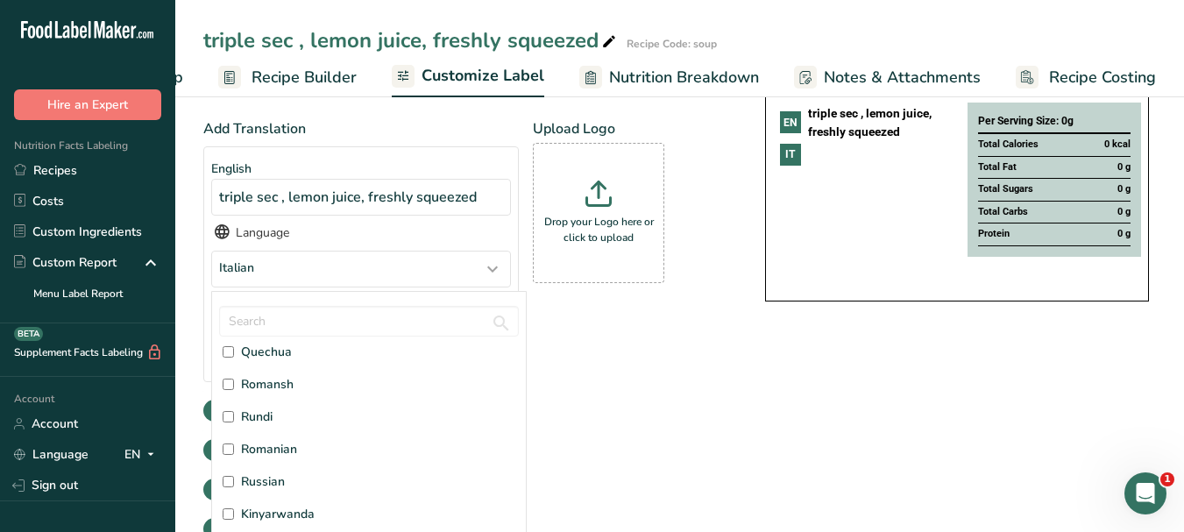
scroll to position [4206, 0]
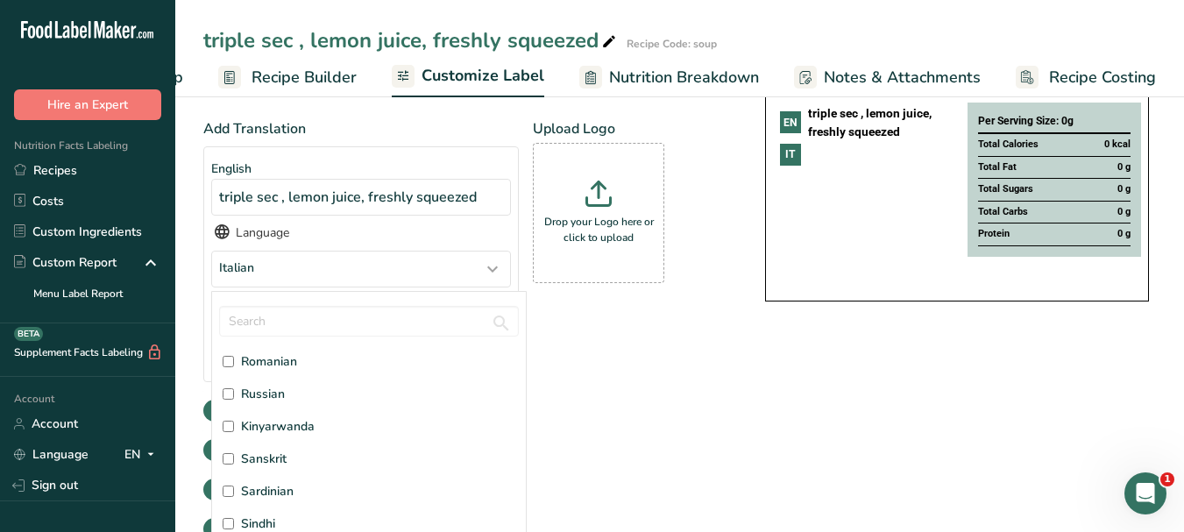
click at [268, 403] on span "Russian" at bounding box center [263, 394] width 44 height 18
click at [234, 400] on input "Russian" at bounding box center [228, 393] width 11 height 11
checkbox input "true"
click at [733, 404] on div "Choose your label style Buffet Label 1 USA (FDA) Standard FDA label Tabular FDA…" at bounding box center [679, 347] width 952 height 642
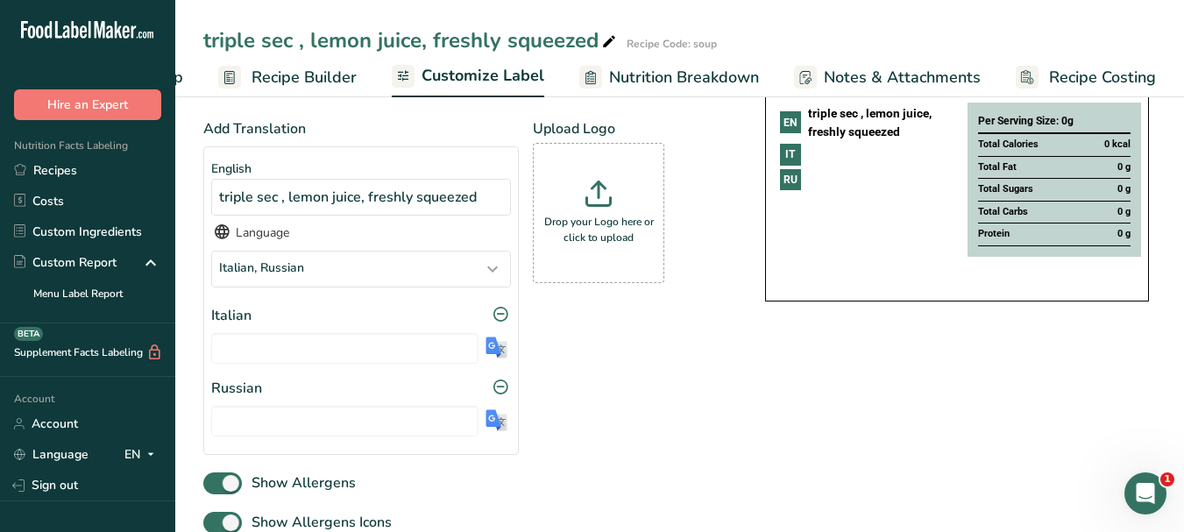
click at [499, 357] on img at bounding box center [496, 347] width 22 height 22
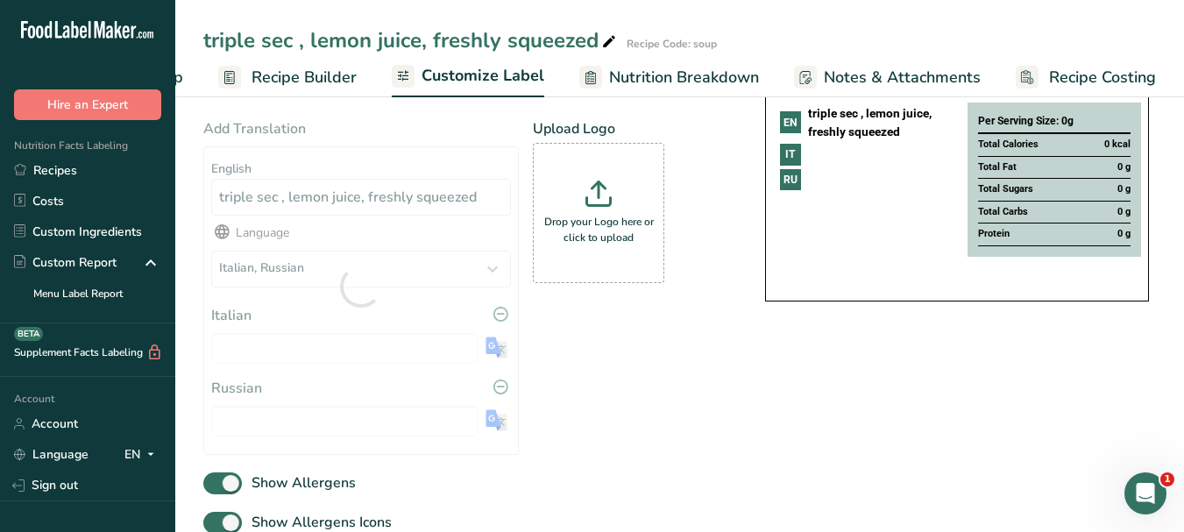
type input "triple sec, succo [PERSON_NAME] appena spremuto"
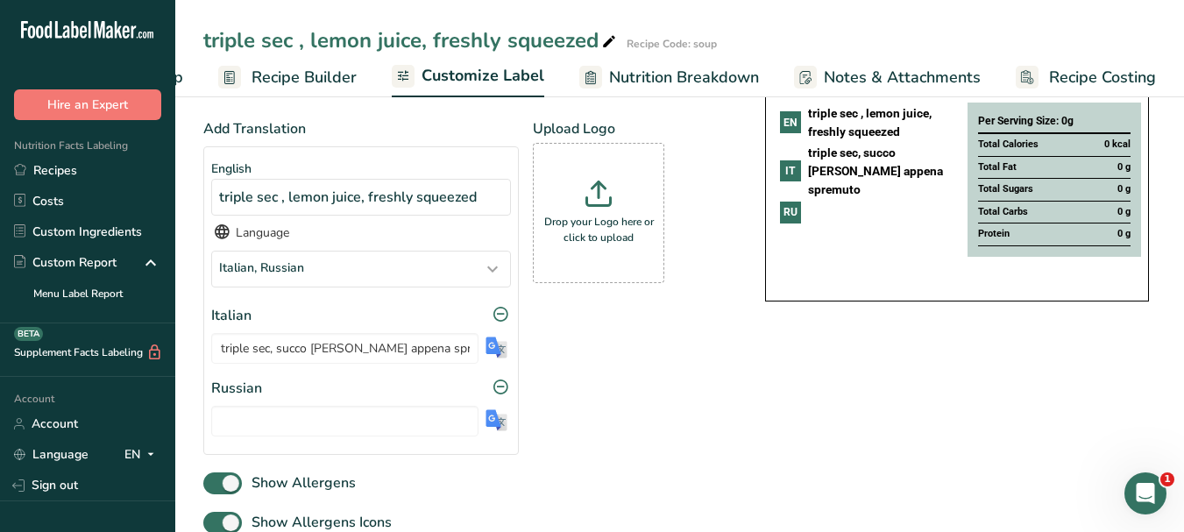
click at [499, 429] on img at bounding box center [496, 420] width 22 height 22
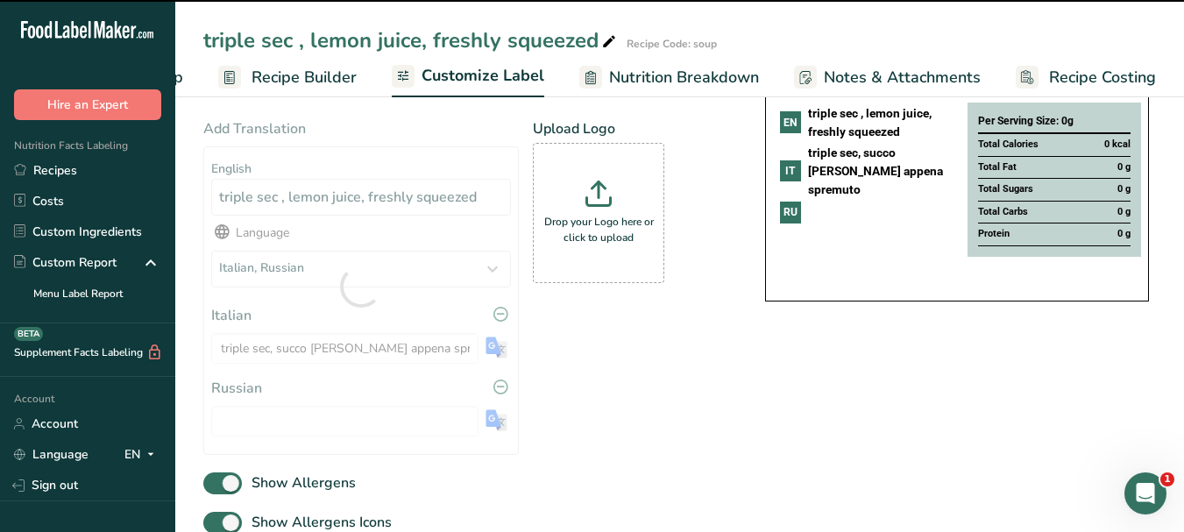
type input "трипл сек, лимонный сок, свежевыжатый"
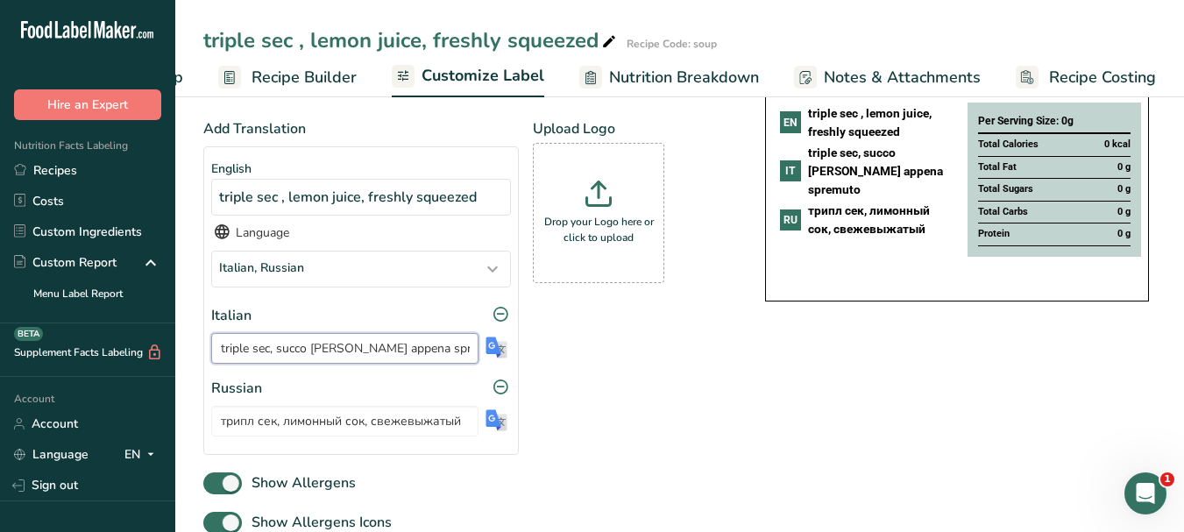
click at [399, 353] on input "triple sec, succo [PERSON_NAME] appena spremuto" at bounding box center [344, 348] width 267 height 31
click at [379, 422] on input "трипл сек, лимонный сок, свежевыжатый" at bounding box center [344, 421] width 267 height 31
click at [381, 422] on input "трипл сек, лимонный сок, свежевыжатый" at bounding box center [344, 421] width 267 height 31
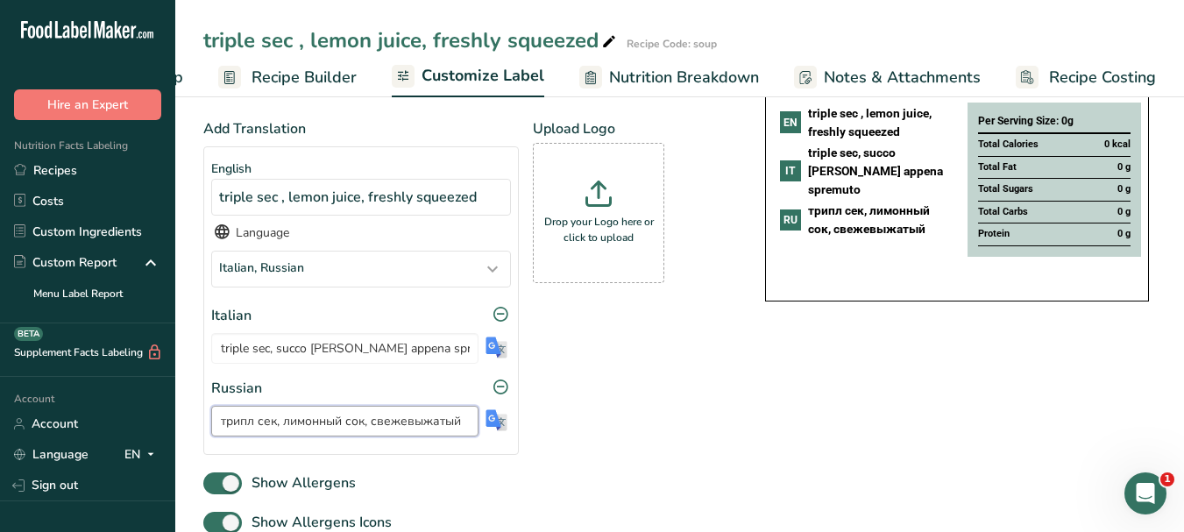
click at [382, 422] on input "трипл сек, лимонный сок, свежевыжатый" at bounding box center [344, 421] width 267 height 31
click at [603, 39] on icon at bounding box center [609, 42] width 16 height 25
click at [376, 427] on input "трипл сек, лимонный сок, свежевыжатый" at bounding box center [344, 421] width 267 height 31
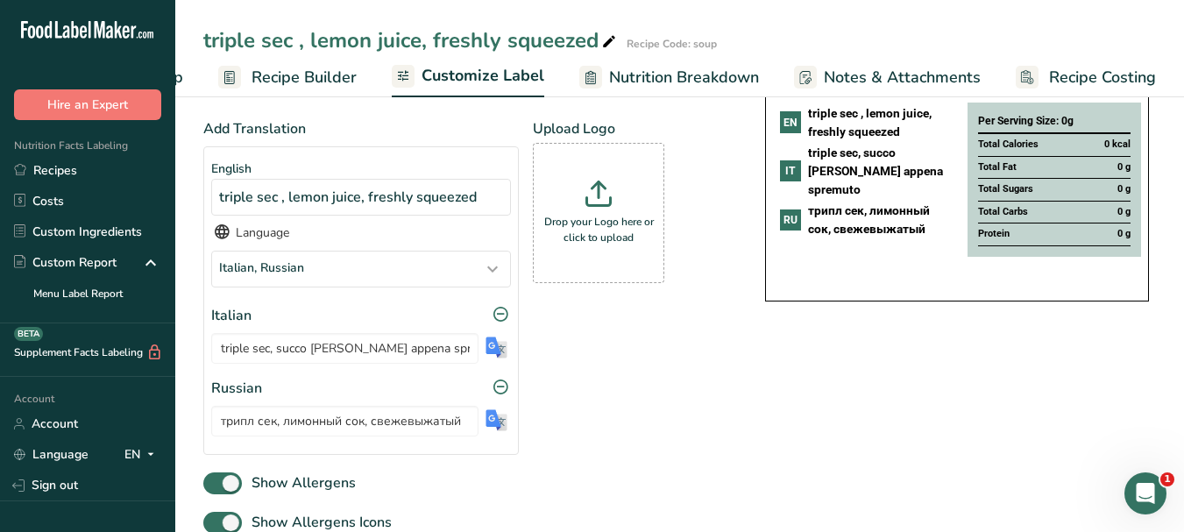
click at [606, 46] on icon at bounding box center [609, 42] width 16 height 25
click at [473, 42] on input "triple sec , lemon juice, freshly squeezed" at bounding box center [630, 41] width 855 height 32
click at [472, 42] on input "triple sec , lemon juice, freshly squeezed" at bounding box center [630, 41] width 855 height 32
click at [472, 40] on input "triple sec , lemon juice, freshly squeezed" at bounding box center [630, 41] width 855 height 32
type input "Vodka, white rum , silver tequila , gin"
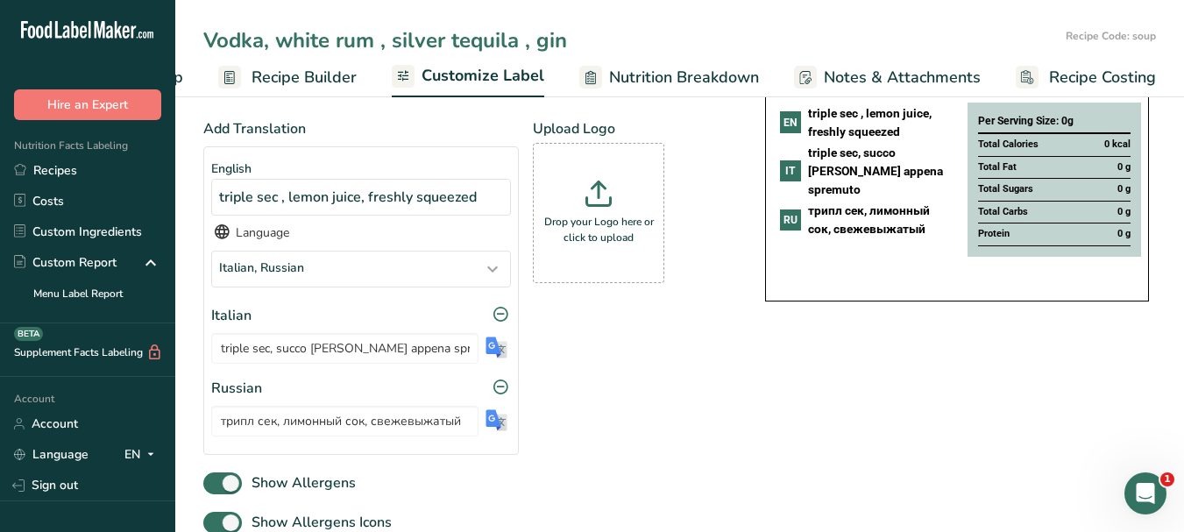
click at [494, 422] on img at bounding box center [496, 420] width 22 height 22
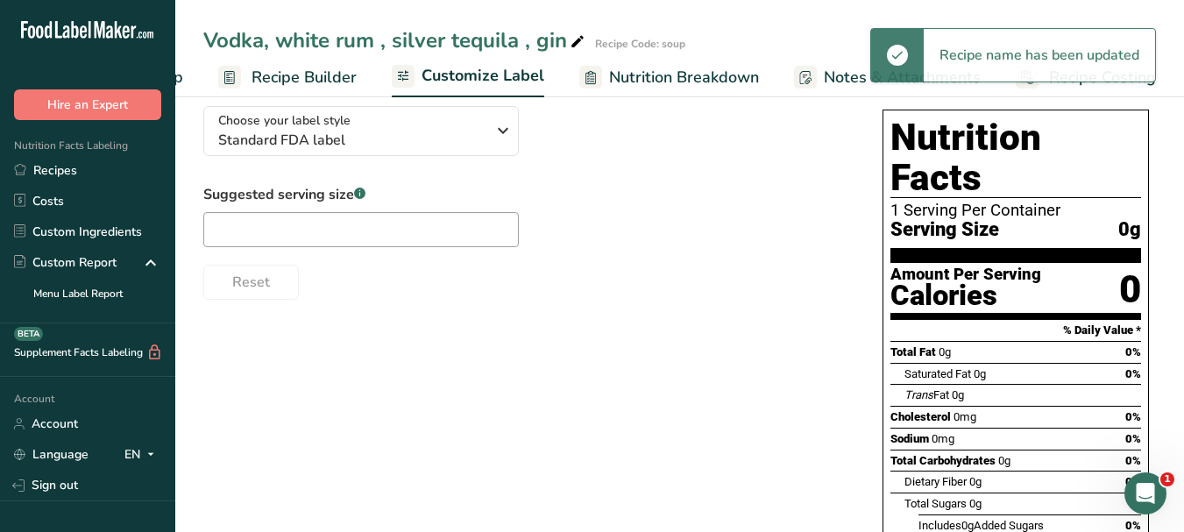
scroll to position [15, 0]
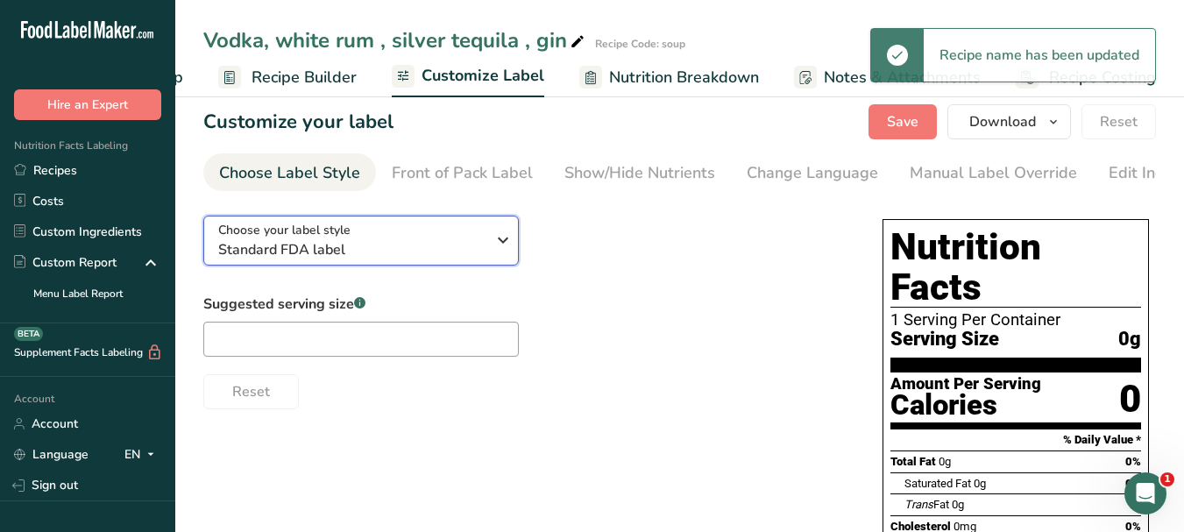
click at [502, 243] on icon "button" at bounding box center [502, 240] width 21 height 32
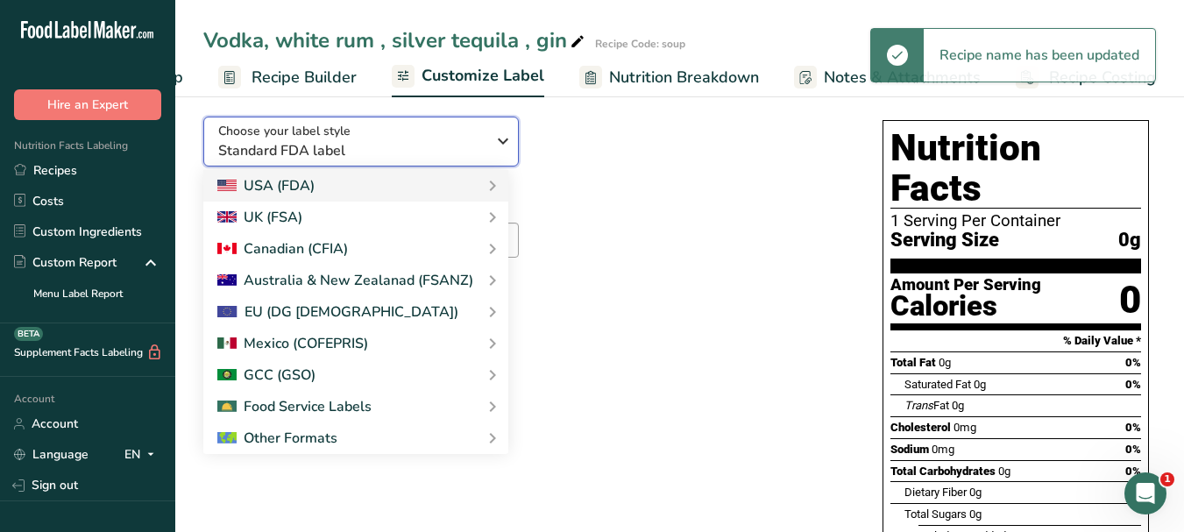
scroll to position [190, 0]
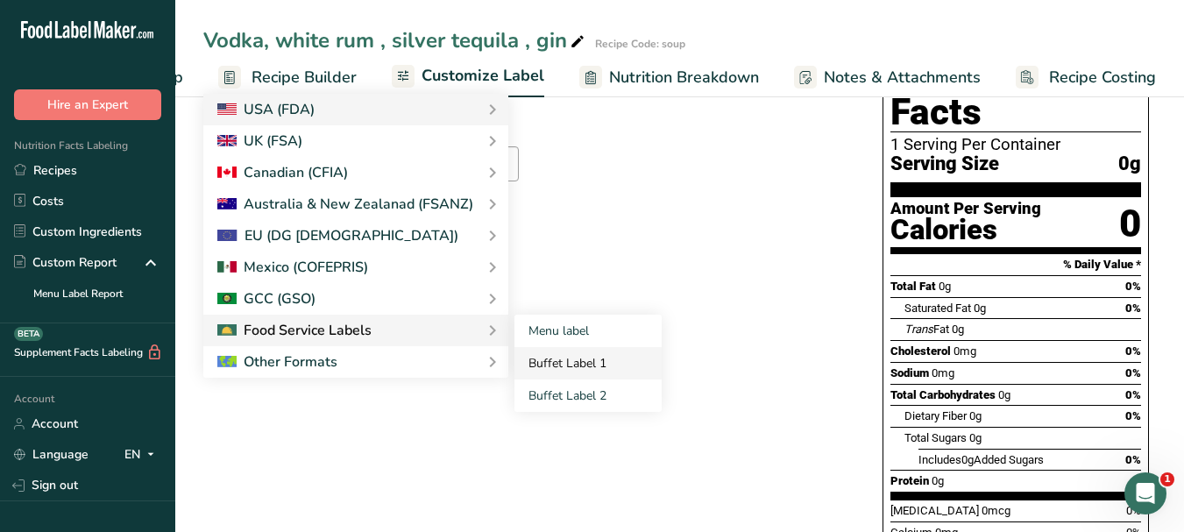
click at [550, 359] on link "Buffet Label 1" at bounding box center [587, 363] width 147 height 32
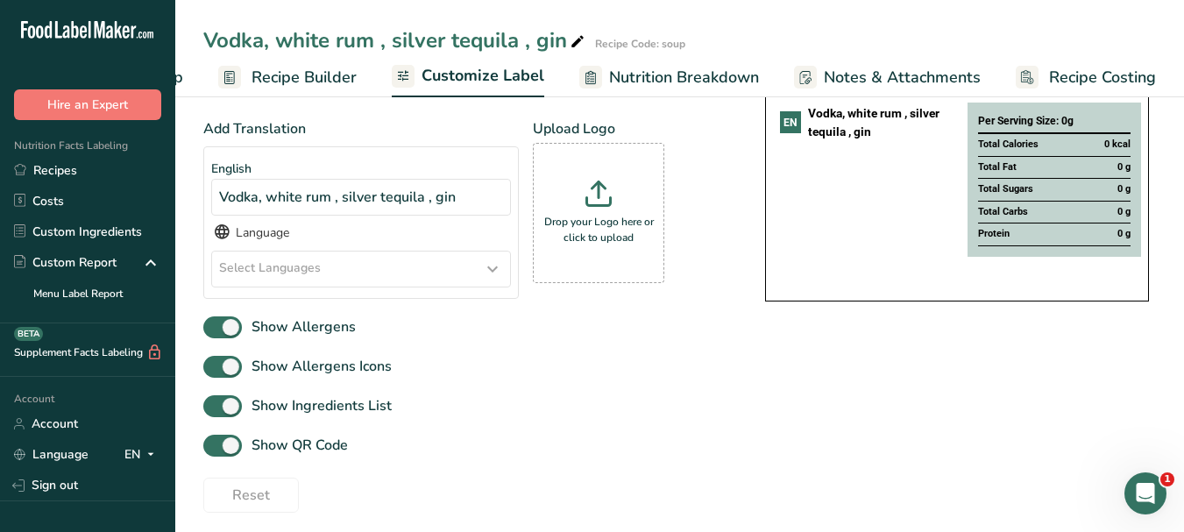
click at [478, 265] on div "Select Languages" at bounding box center [361, 268] width 298 height 35
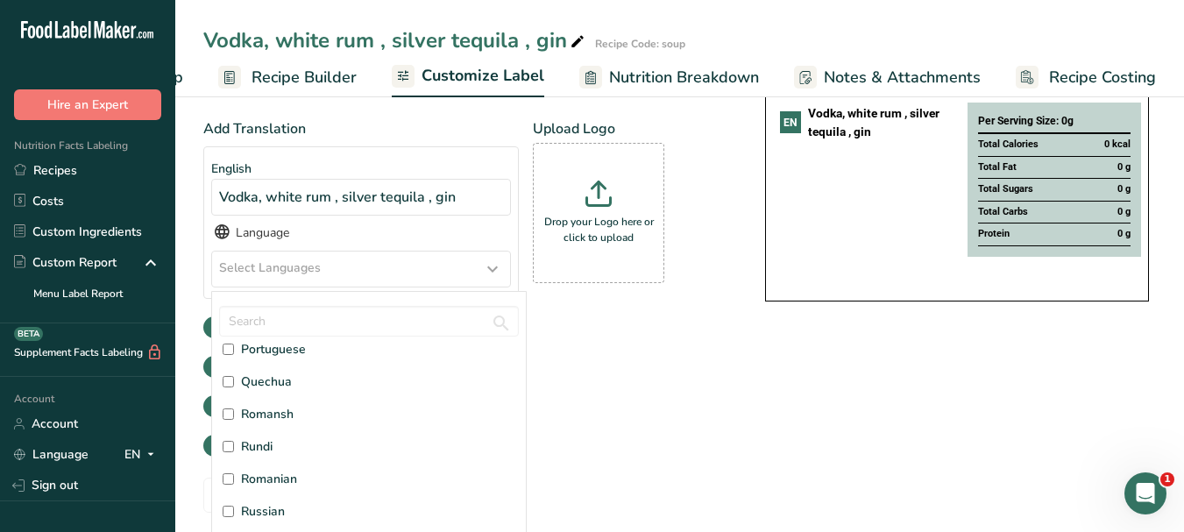
scroll to position [4118, 0]
click at [277, 485] on span "Russian" at bounding box center [263, 481] width 44 height 18
click at [234, 485] on input "Russian" at bounding box center [228, 481] width 11 height 11
checkbox input "true"
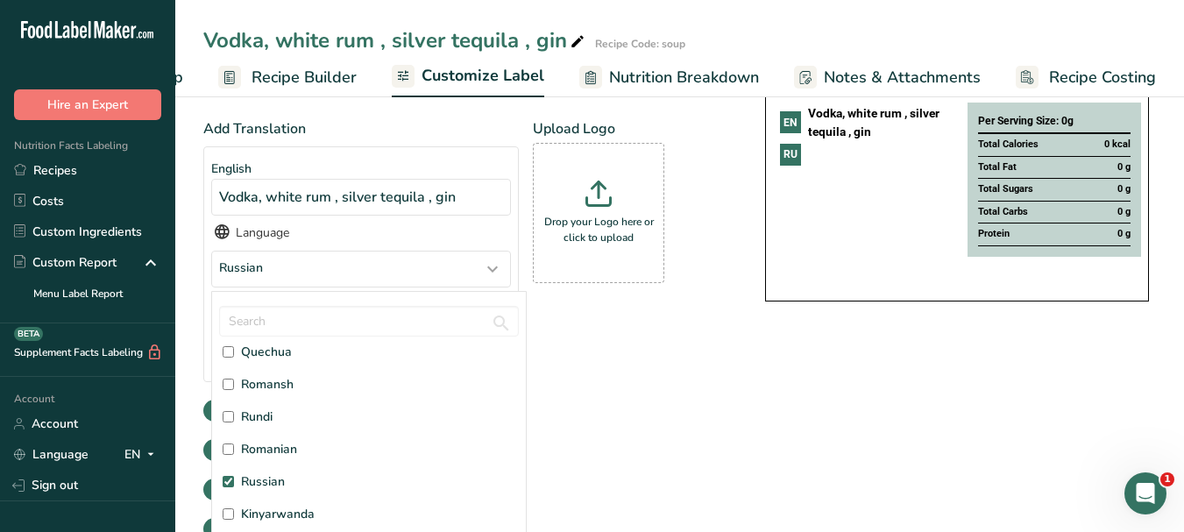
click at [690, 401] on div "Show Allergens" at bounding box center [466, 410] width 527 height 29
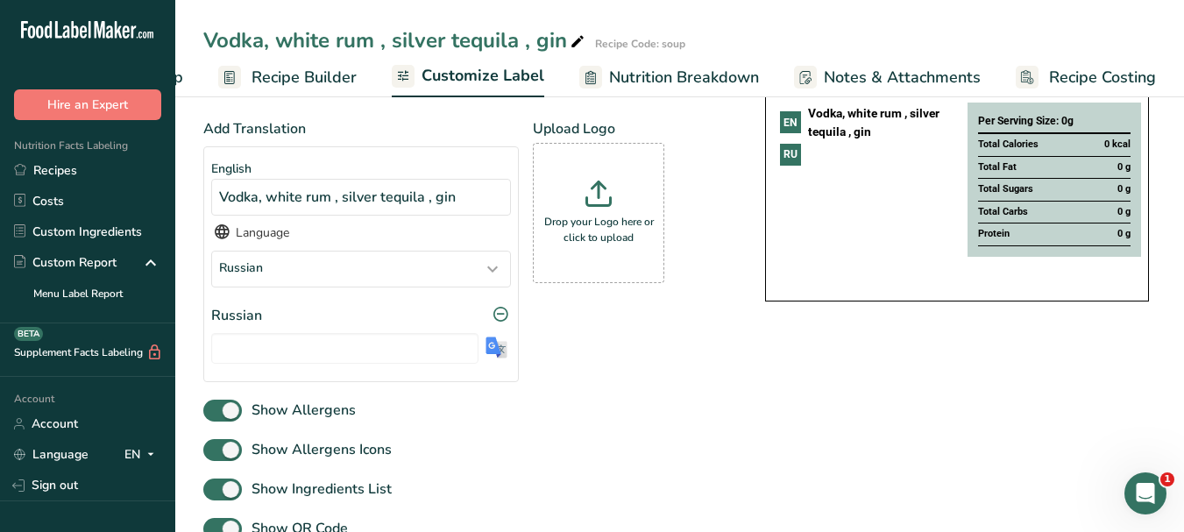
click at [500, 350] on img at bounding box center [496, 347] width 22 height 22
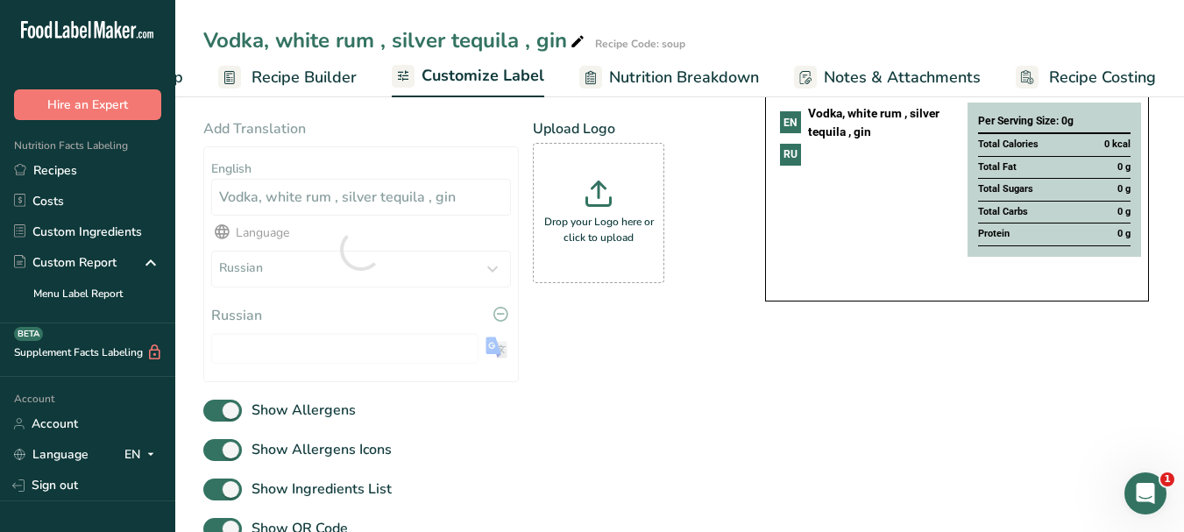
type input "Водка, белый ром, серебряная текила, джин"
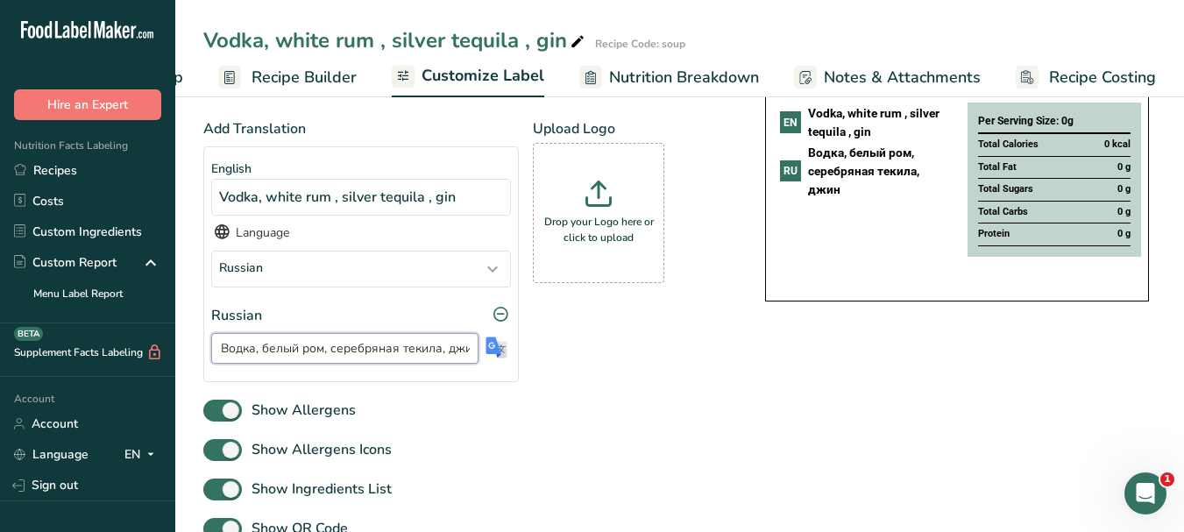
click at [402, 350] on input "Водка, белый ром, серебряная текила, джин" at bounding box center [344, 348] width 267 height 31
click at [575, 42] on icon at bounding box center [578, 42] width 16 height 25
click at [442, 38] on input "Vodka, white rum , silver tequila , gin" at bounding box center [630, 41] width 855 height 32
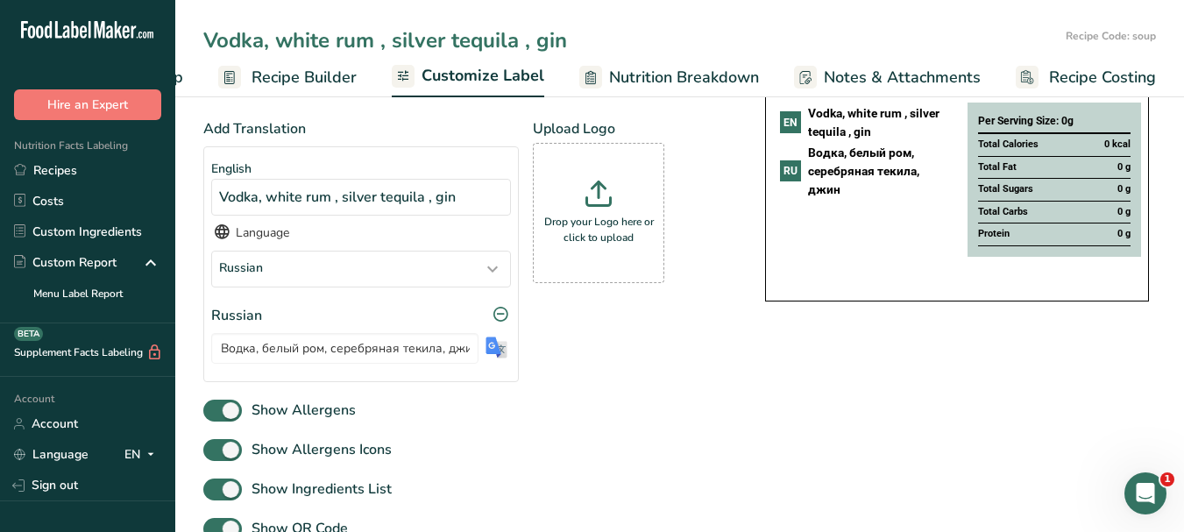
click at [442, 38] on input "Vodka, white rum , silver tequila , gin" at bounding box center [630, 41] width 855 height 32
click at [441, 38] on input "Vodka, white rum , silver tequila , gin" at bounding box center [630, 41] width 855 height 32
type input "Cola, to top"
click at [497, 76] on span "Customize Label" at bounding box center [482, 76] width 123 height 24
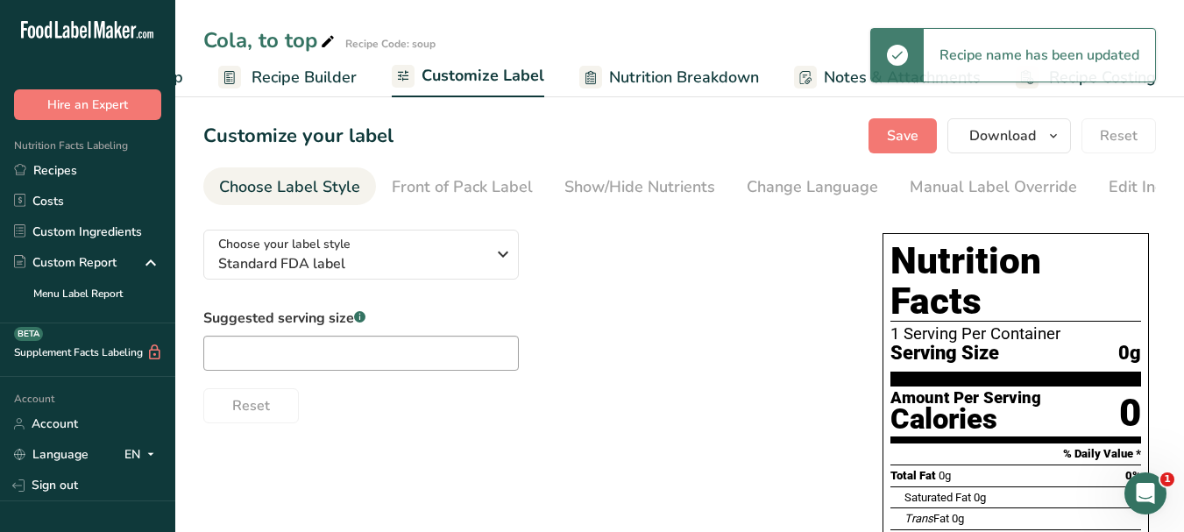
scroll to position [0, 0]
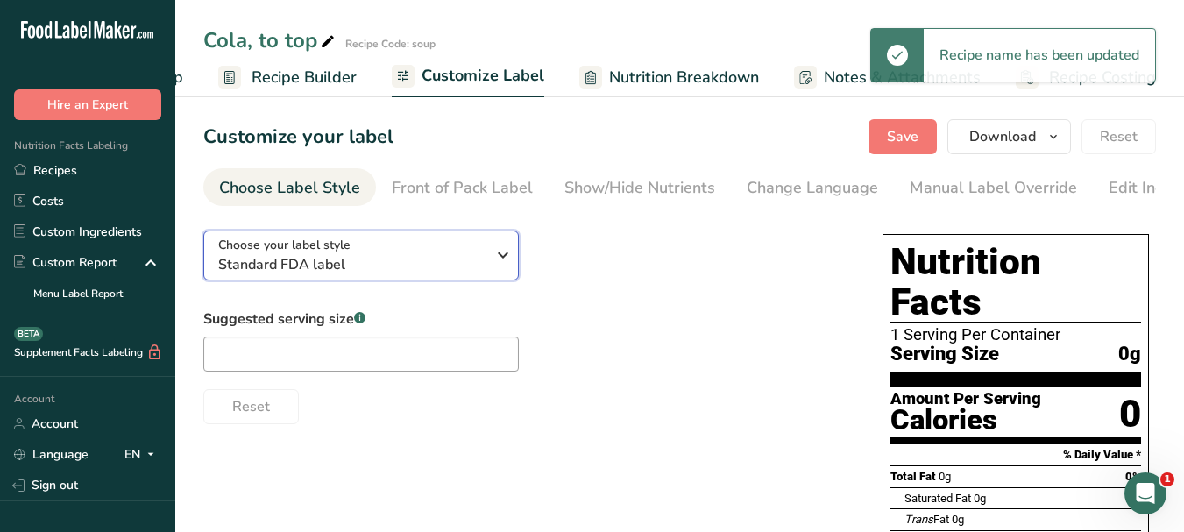
click at [509, 262] on icon "button" at bounding box center [502, 255] width 21 height 32
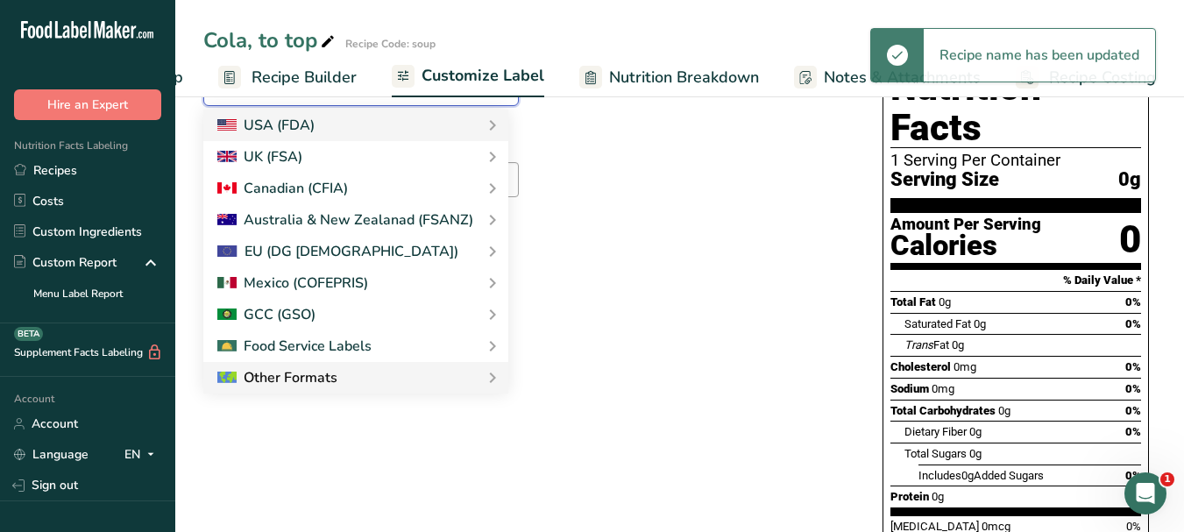
scroll to position [175, 0]
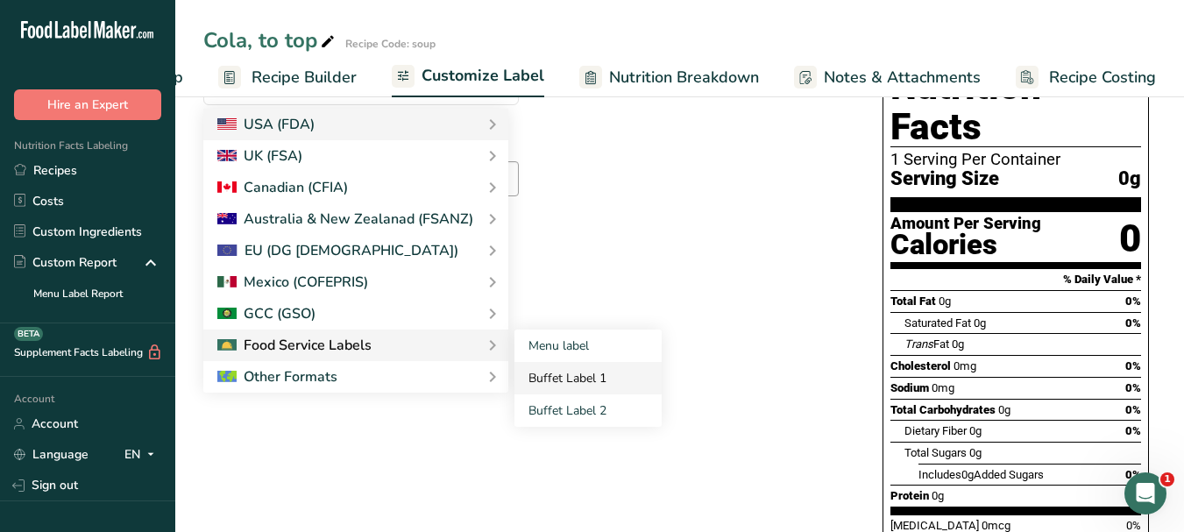
click at [531, 376] on link "Buffet Label 1" at bounding box center [587, 378] width 147 height 32
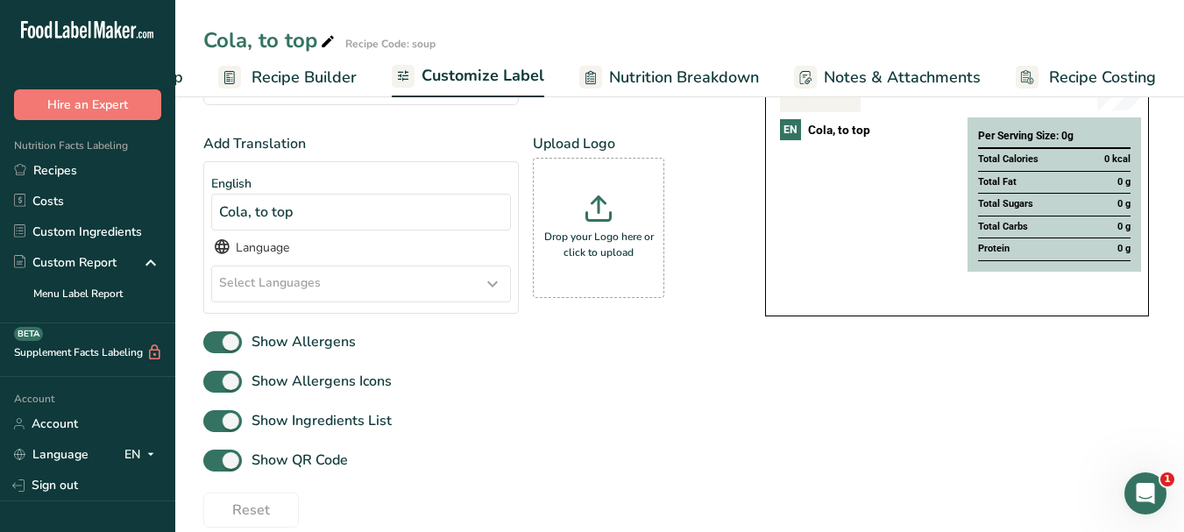
click at [492, 287] on icon at bounding box center [492, 284] width 21 height 32
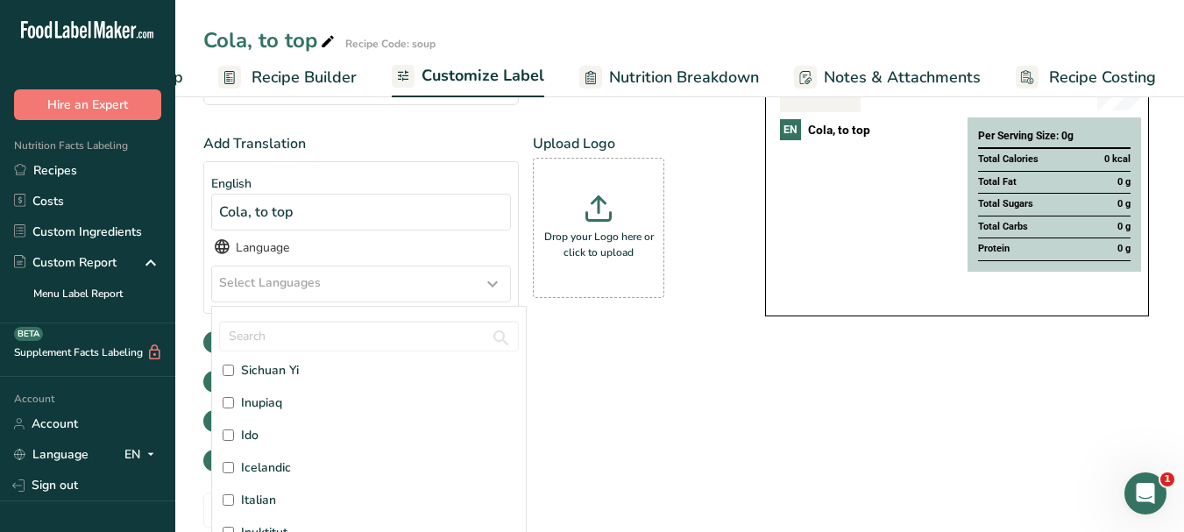
scroll to position [2103, 0]
click at [268, 467] on span "Italian" at bounding box center [258, 469] width 35 height 18
click at [234, 467] on input "Italian" at bounding box center [228, 469] width 11 height 11
checkbox input "true"
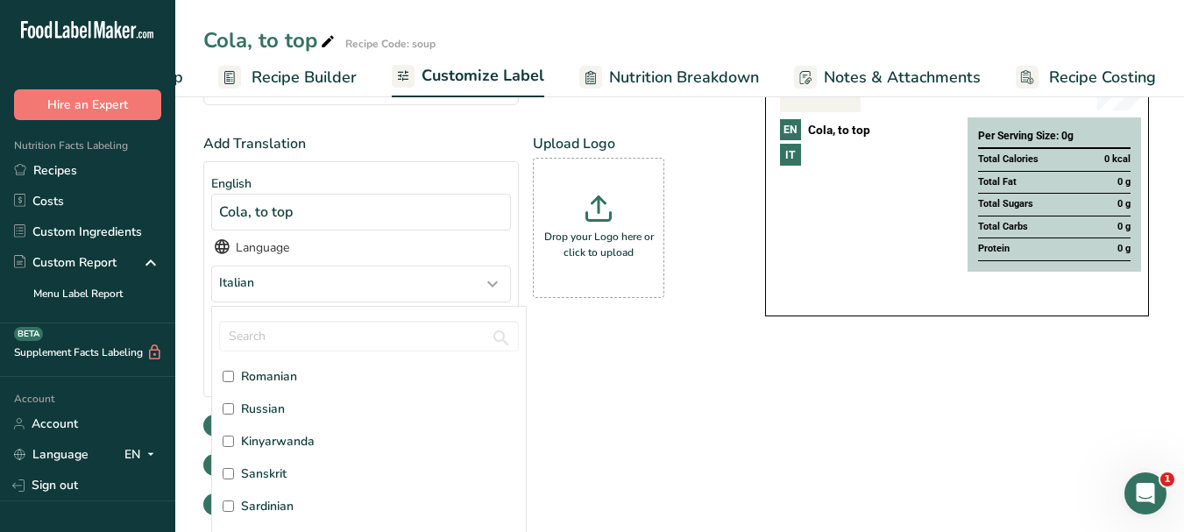
scroll to position [4118, 0]
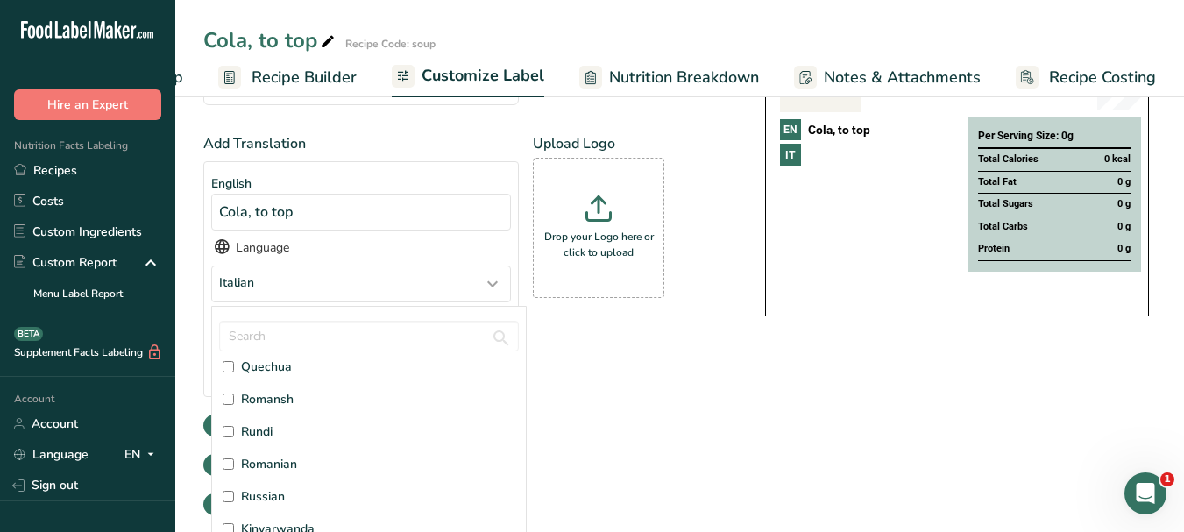
click at [271, 493] on span "Russian" at bounding box center [263, 496] width 44 height 18
click at [234, 493] on input "Russian" at bounding box center [228, 496] width 11 height 11
checkbox input "true"
click at [694, 419] on div "Add Translation English Cola, to top Language Italian, [DEMOGRAPHIC_DATA] Afar …" at bounding box center [466, 308] width 527 height 350
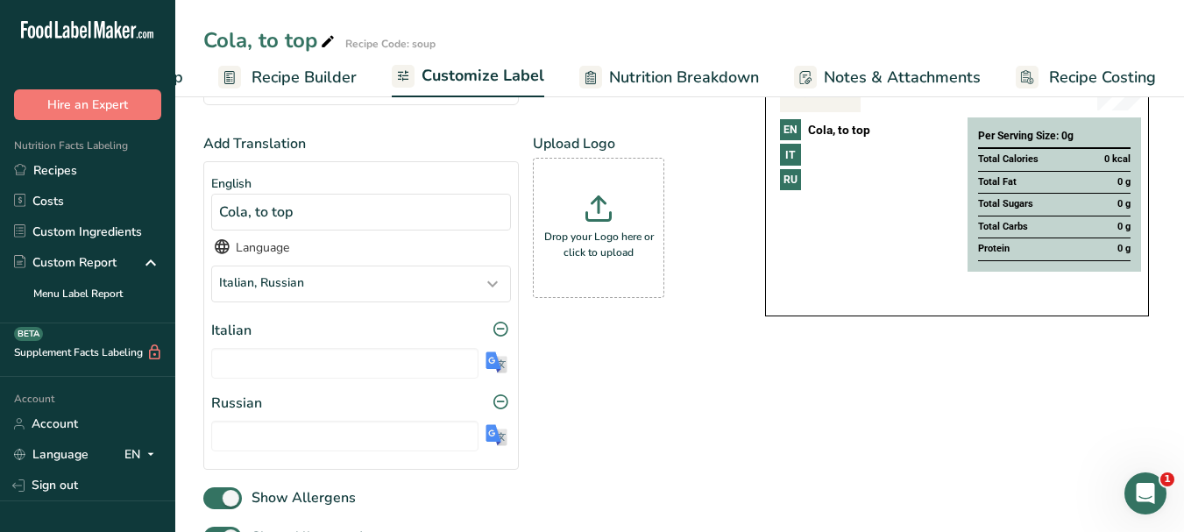
click at [499, 365] on img at bounding box center [496, 362] width 22 height 22
type input "Cola, per finire"
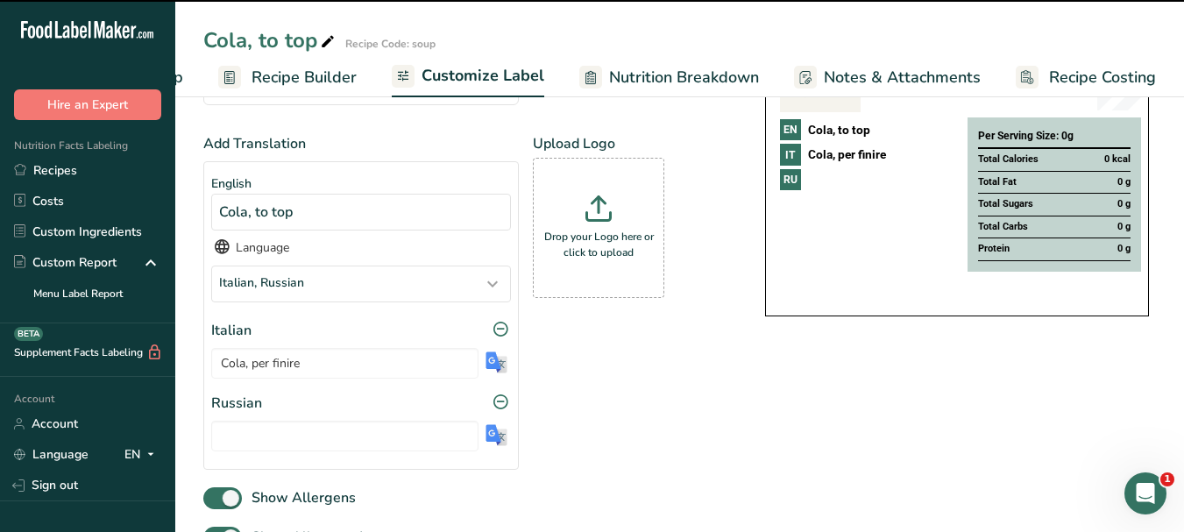
click at [498, 439] on img at bounding box center [496, 435] width 22 height 22
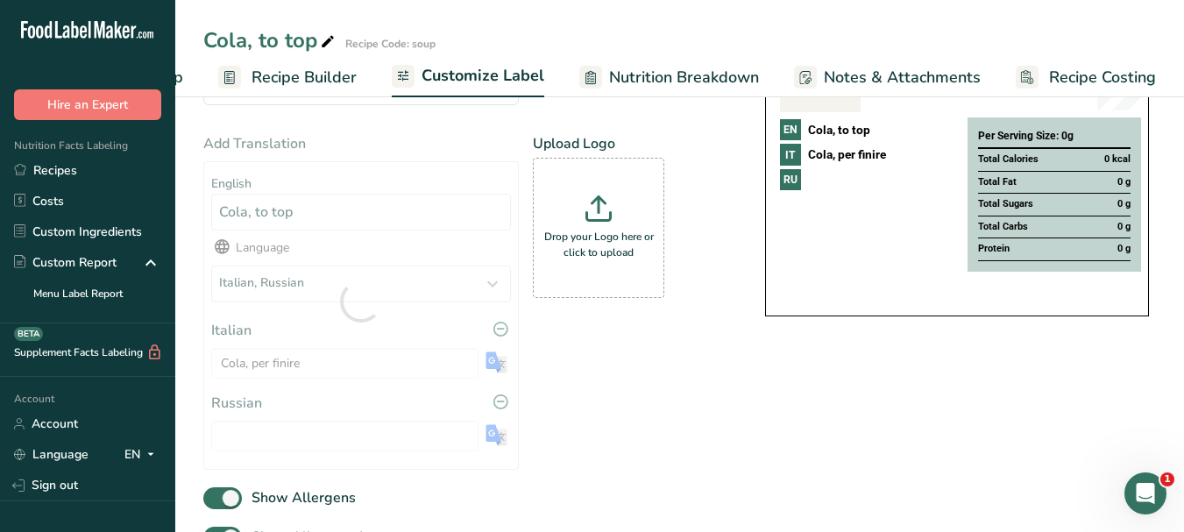
type input "Кола, наверх"
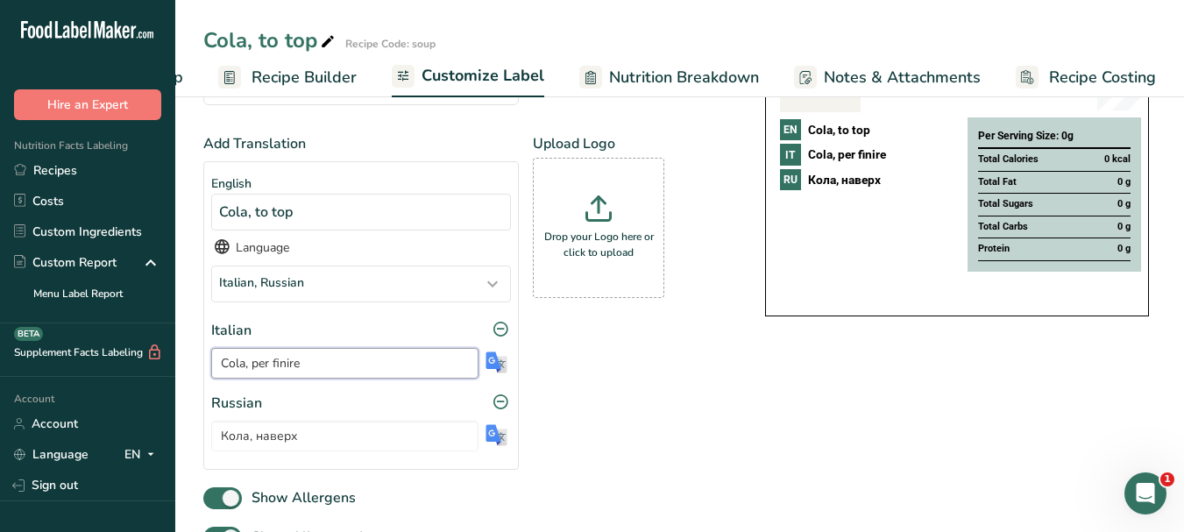
click at [287, 363] on input "Cola, per finire" at bounding box center [344, 363] width 267 height 31
click at [287, 438] on input "Кола, наверх" at bounding box center [344, 436] width 267 height 31
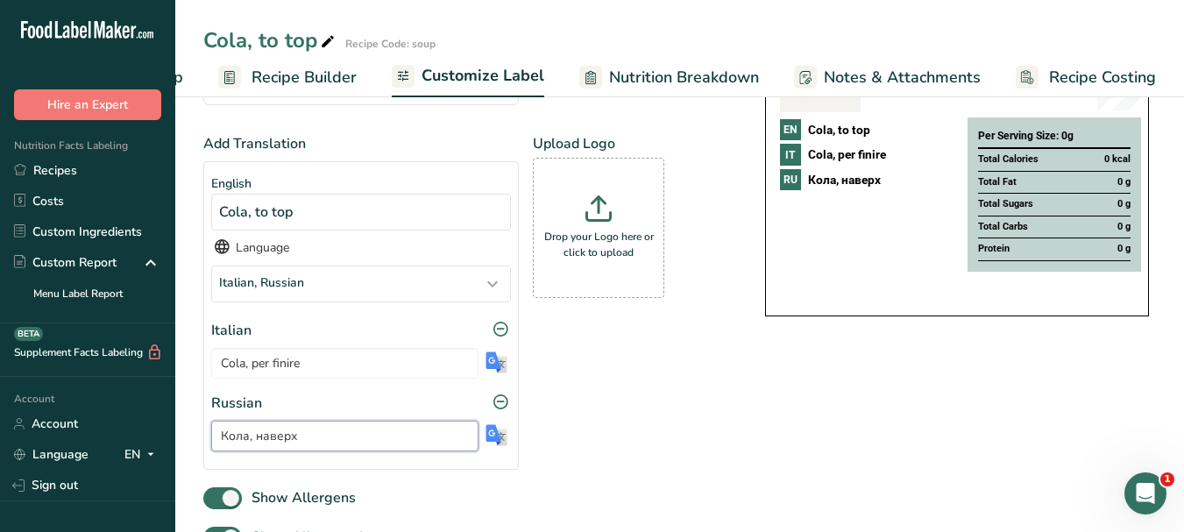
click at [287, 437] on input "Кола, наверх" at bounding box center [344, 436] width 267 height 31
click at [323, 43] on icon at bounding box center [328, 42] width 16 height 25
click at [282, 37] on input "Cola, to top" at bounding box center [630, 41] width 855 height 32
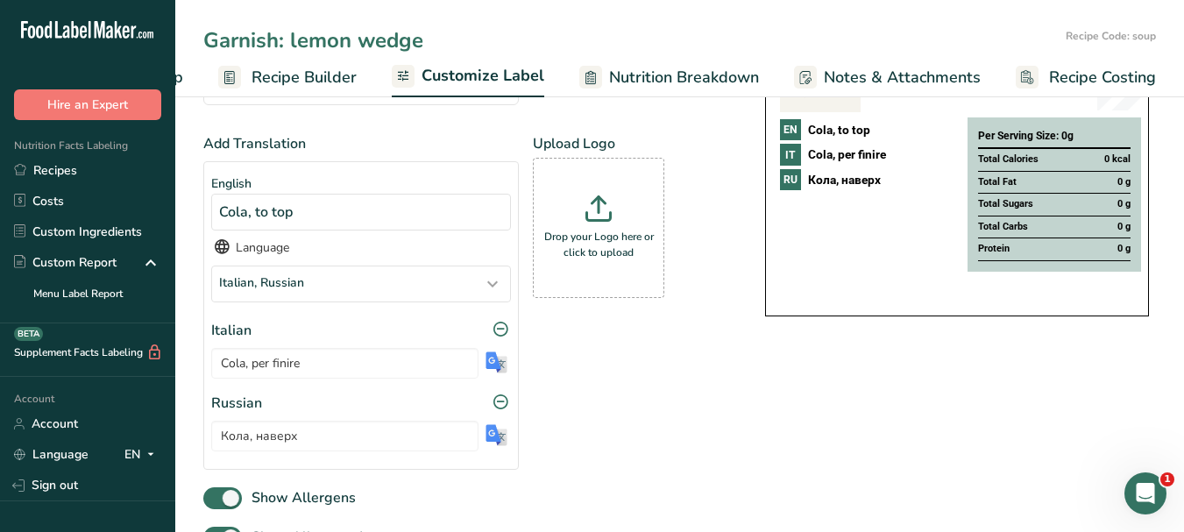
type input "Garnish: lemon wedge"
click at [469, 70] on span "Customize Label" at bounding box center [482, 76] width 123 height 24
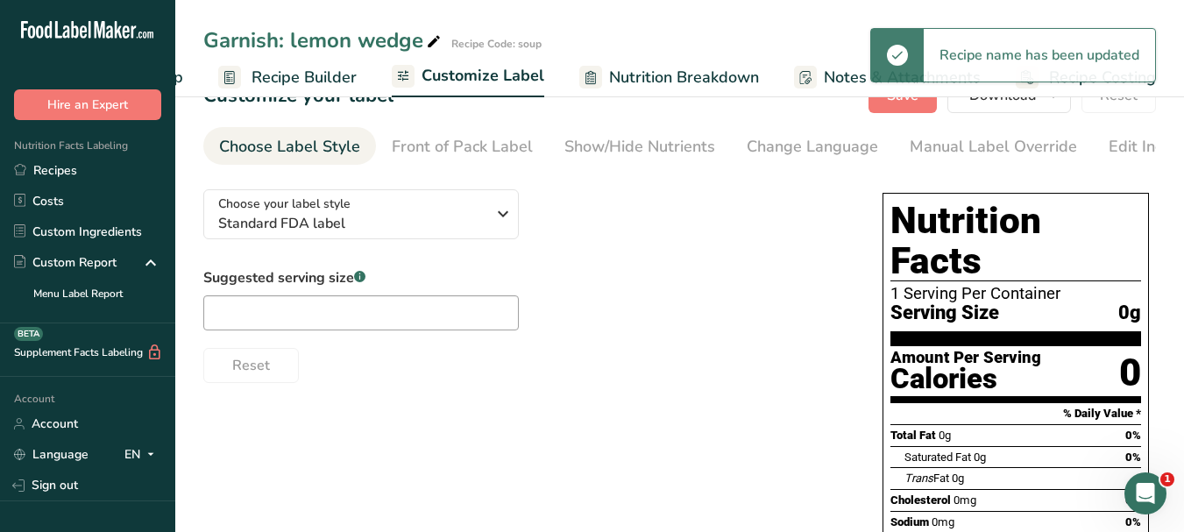
scroll to position [0, 0]
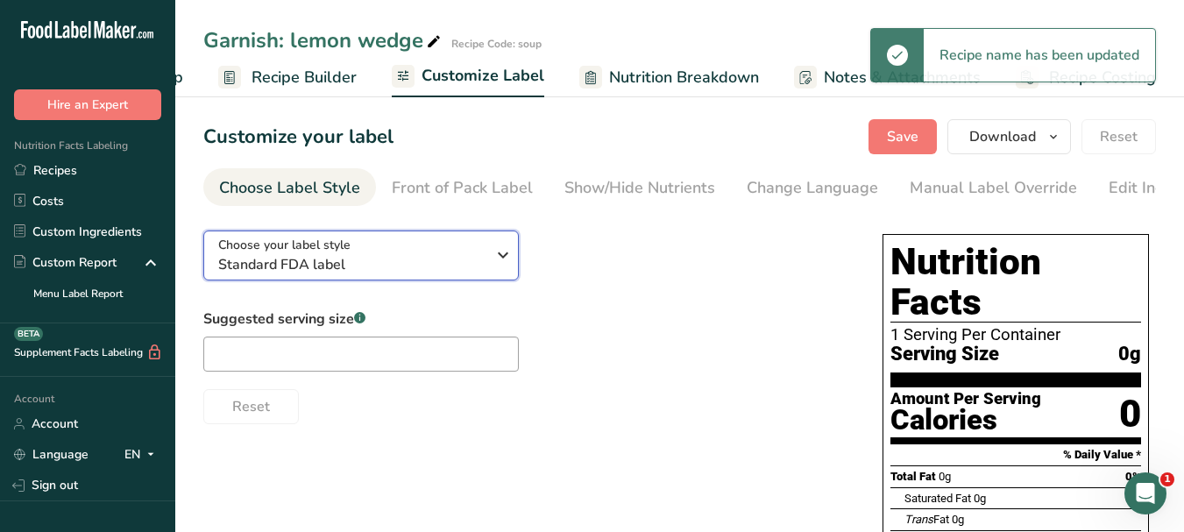
click at [503, 258] on icon "button" at bounding box center [502, 255] width 21 height 32
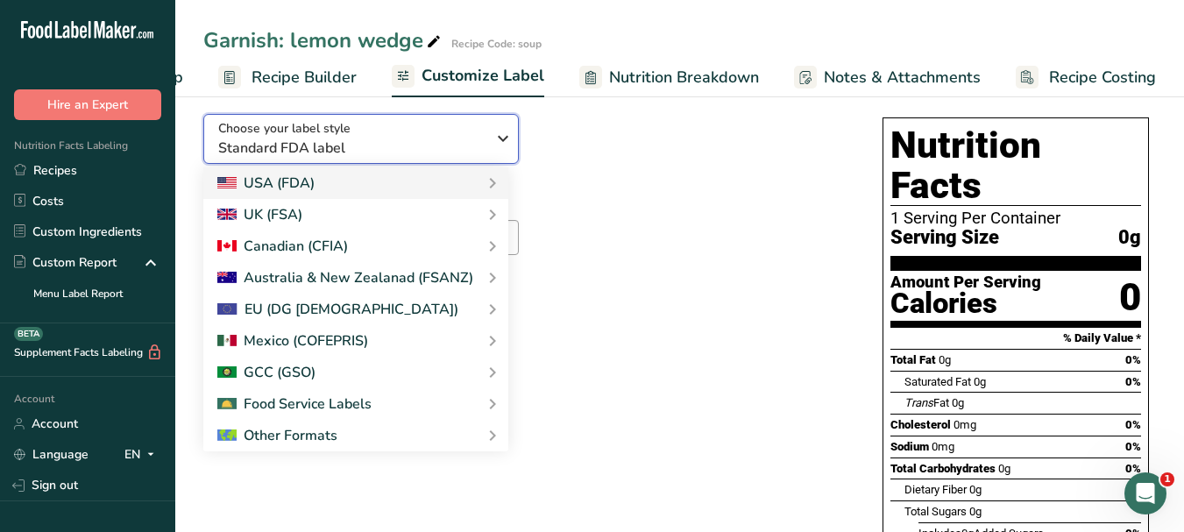
scroll to position [263, 0]
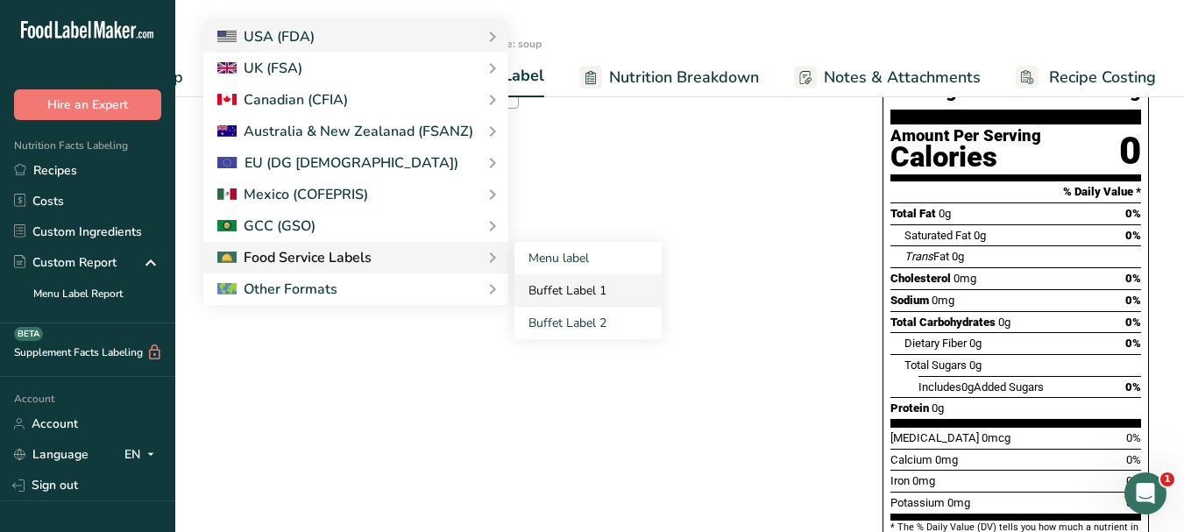
click at [571, 295] on link "Buffet Label 1" at bounding box center [587, 290] width 147 height 32
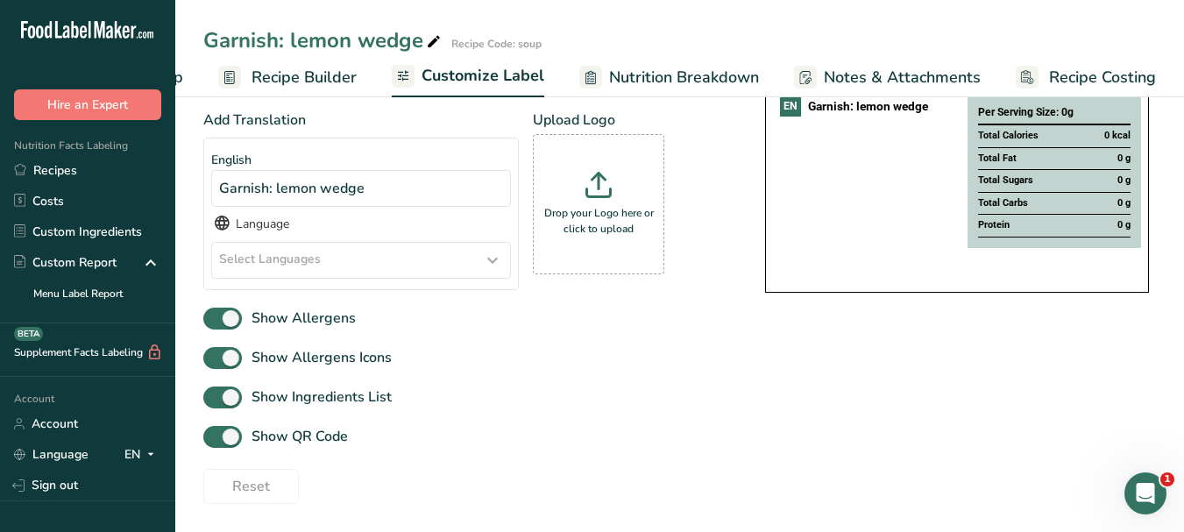
scroll to position [203, 0]
click at [485, 261] on icon at bounding box center [492, 260] width 21 height 32
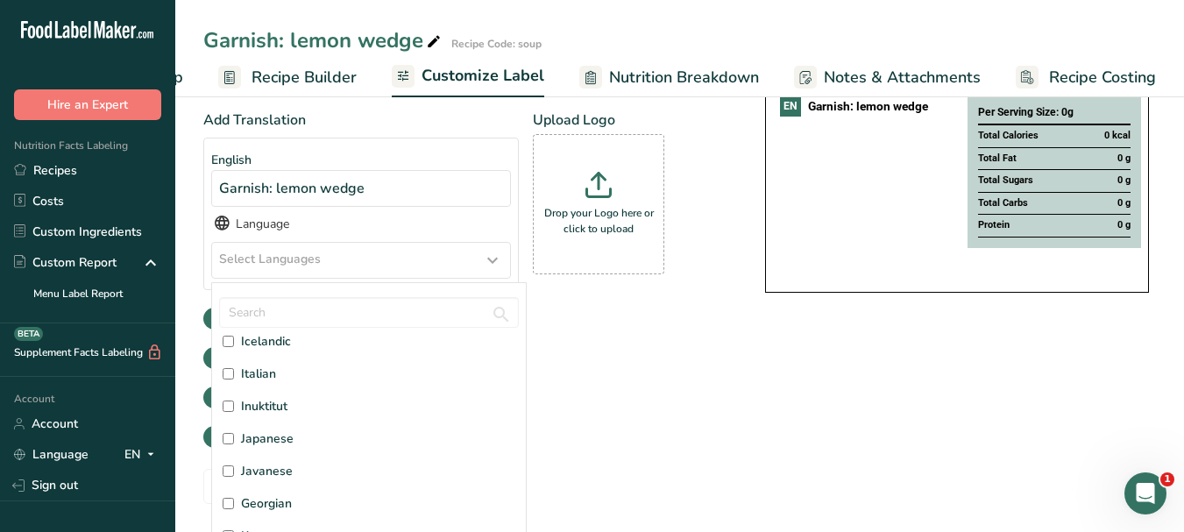
scroll to position [2191, 0]
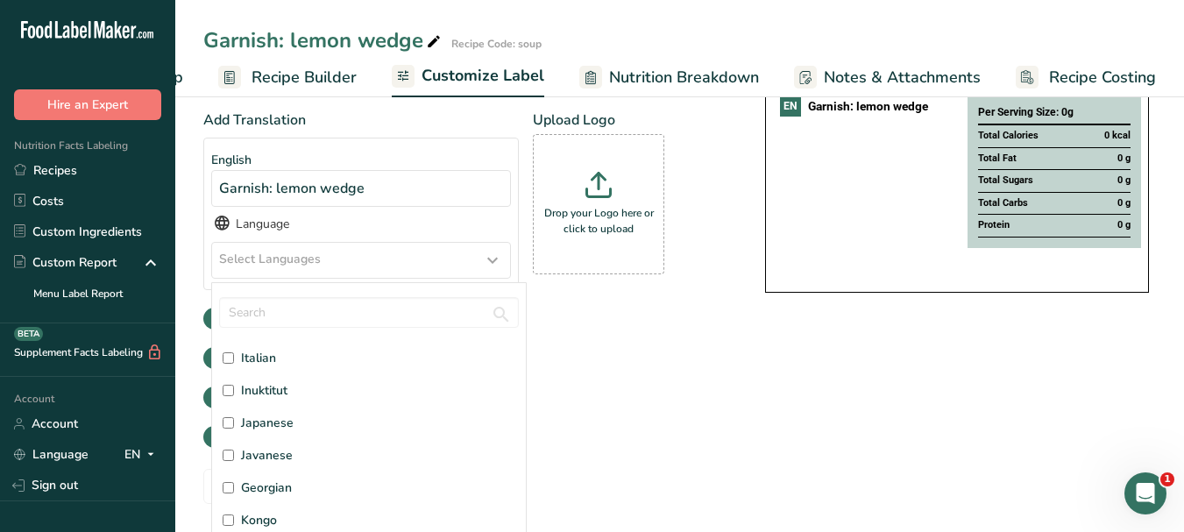
click at [278, 360] on label "Italian" at bounding box center [369, 358] width 293 height 18
click at [234, 360] on input "Italian" at bounding box center [228, 357] width 11 height 11
checkbox input "true"
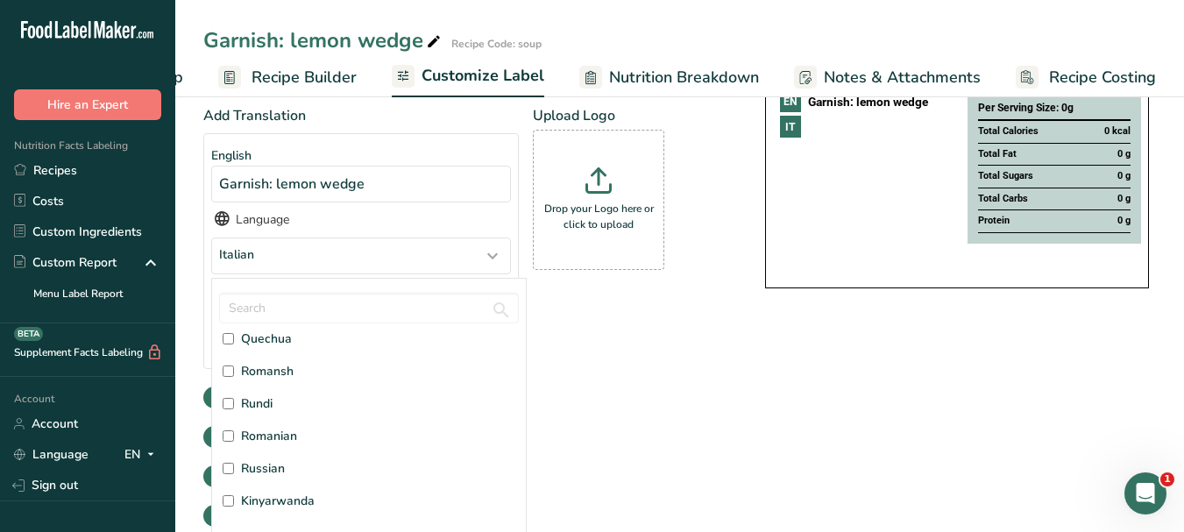
scroll to position [4206, 0]
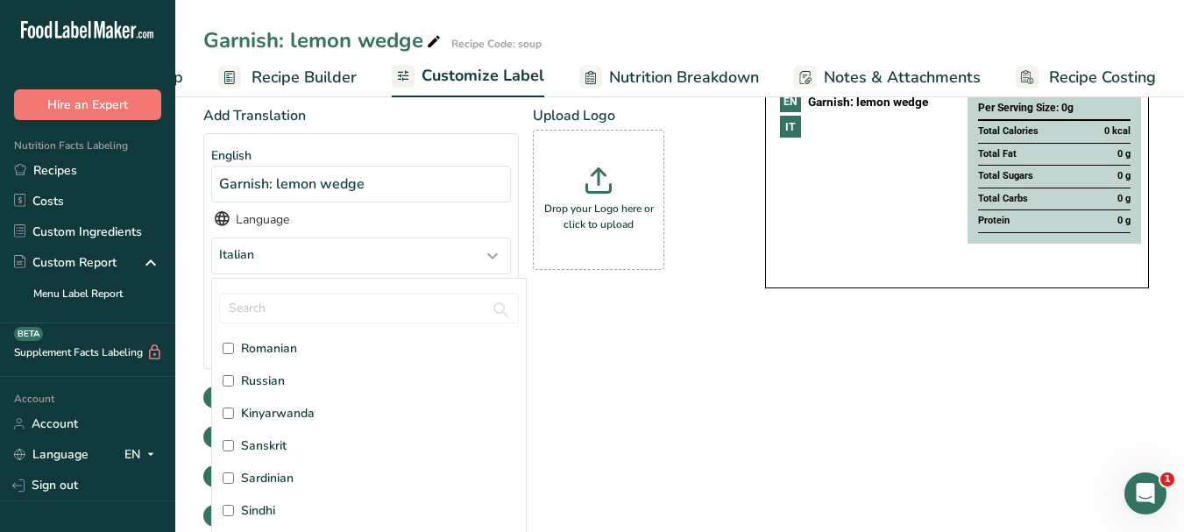
click at [283, 388] on span "Russian" at bounding box center [263, 381] width 44 height 18
click at [234, 386] on input "Russian" at bounding box center [228, 380] width 11 height 11
checkbox input "true"
click at [676, 406] on div "Add Translation English Garnish: lemon wedge Language Italian, [DEMOGRAPHIC_DAT…" at bounding box center [466, 280] width 527 height 350
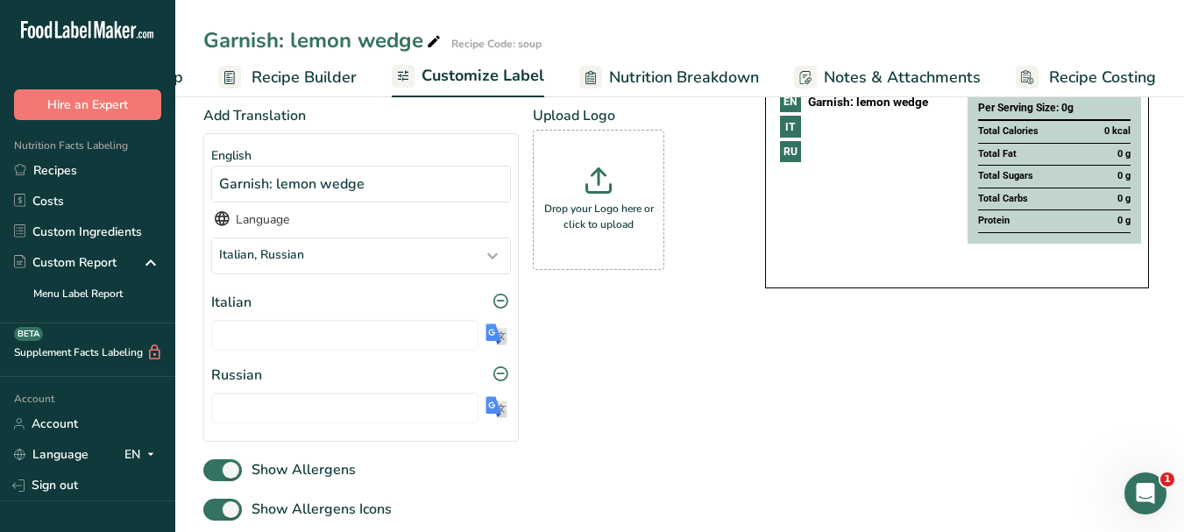
click at [500, 340] on img at bounding box center [496, 334] width 22 height 22
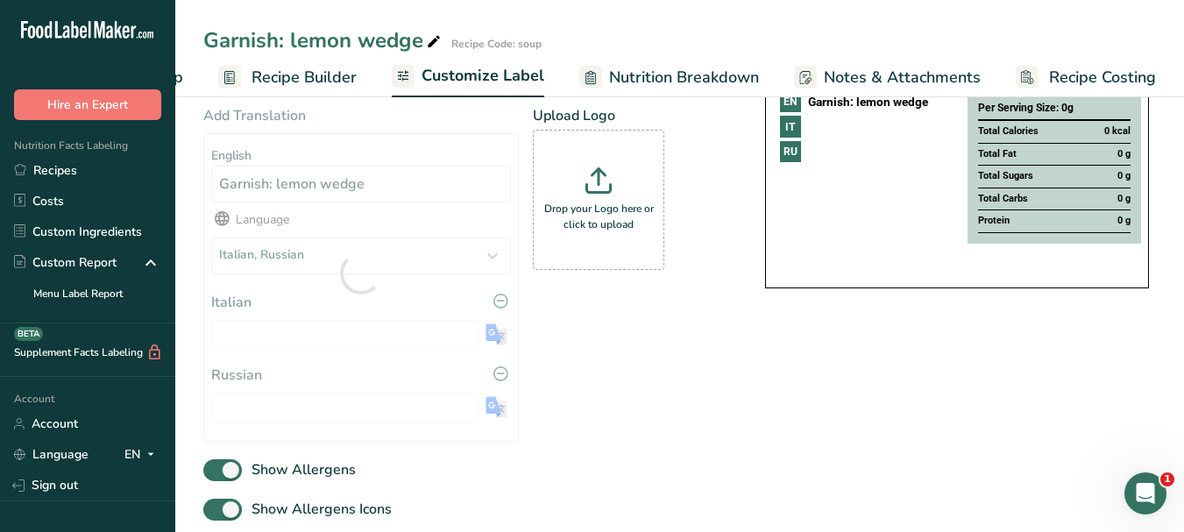
type input "Guarnizione: spicchio [PERSON_NAME]"
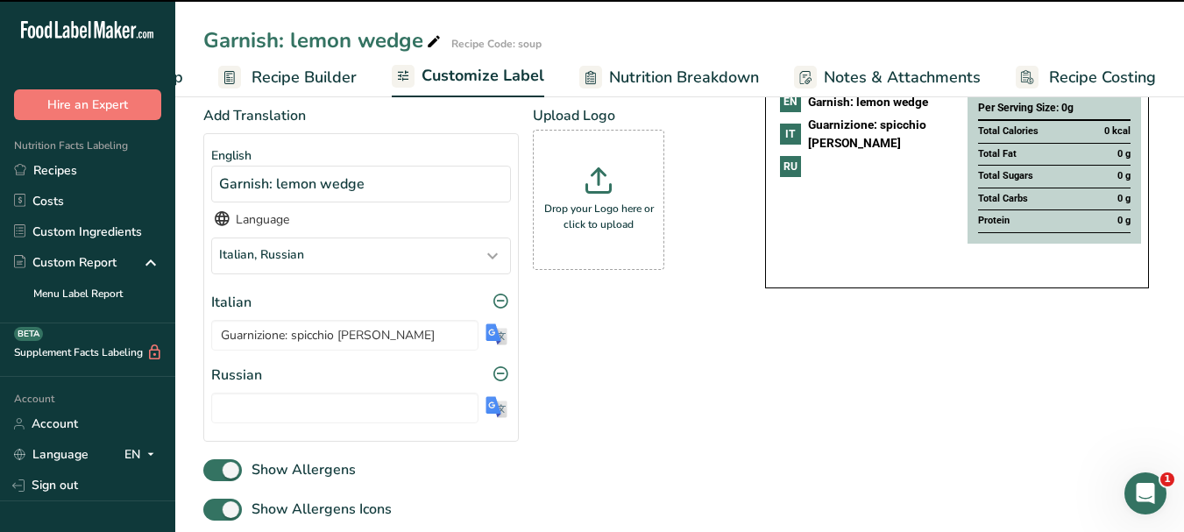
click at [495, 406] on img at bounding box center [496, 407] width 22 height 22
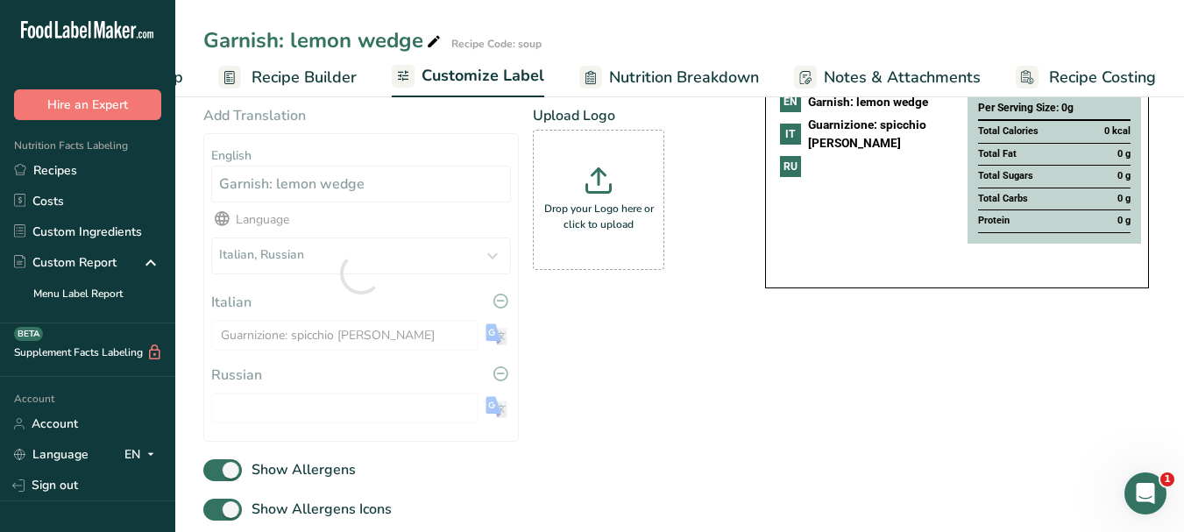
type input "Украшение: [PERSON_NAME]"
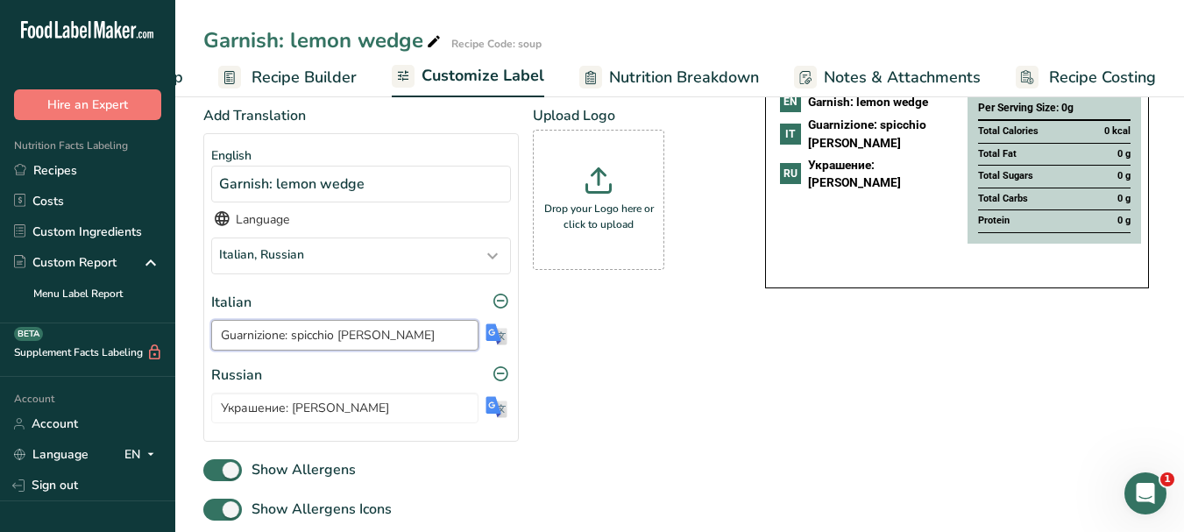
click at [361, 342] on input "Guarnizione: spicchio [PERSON_NAME]" at bounding box center [344, 335] width 267 height 31
click at [286, 409] on input "Украшение: [PERSON_NAME]" at bounding box center [344, 408] width 267 height 31
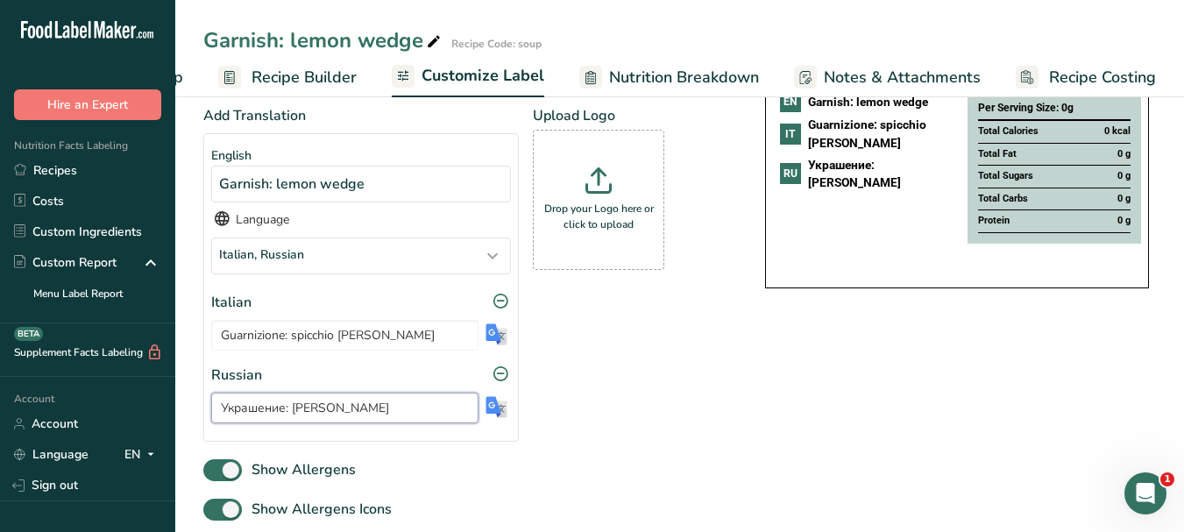
click at [286, 409] on input "Украшение: [PERSON_NAME]" at bounding box center [344, 408] width 267 height 31
click at [435, 43] on icon at bounding box center [434, 42] width 16 height 25
click at [355, 36] on input "Garnish: lemon wedge" at bounding box center [630, 41] width 855 height 32
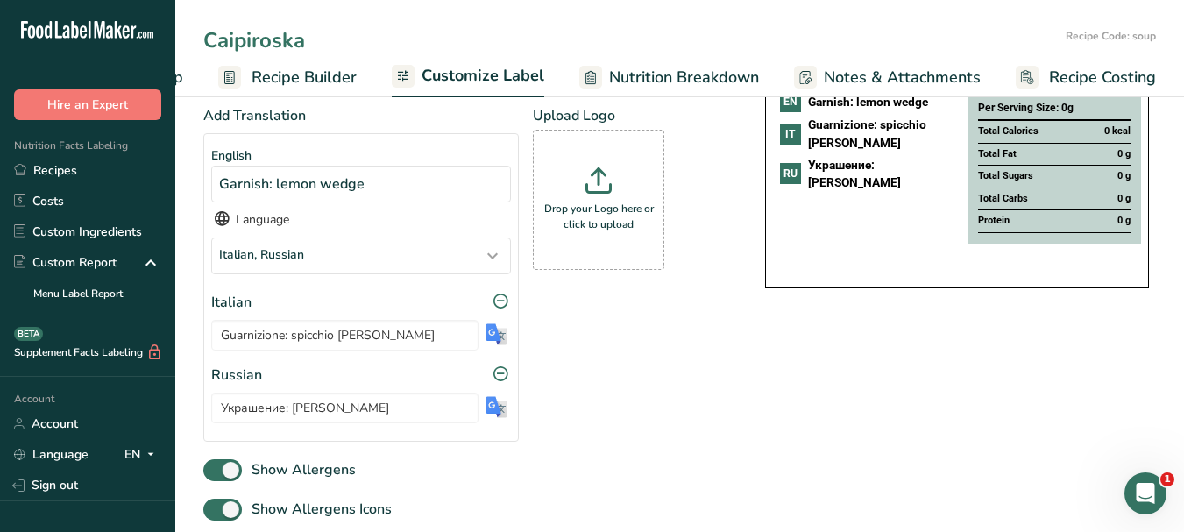
type input "Caipiroska"
click at [471, 58] on link "Customize Label" at bounding box center [468, 77] width 152 height 42
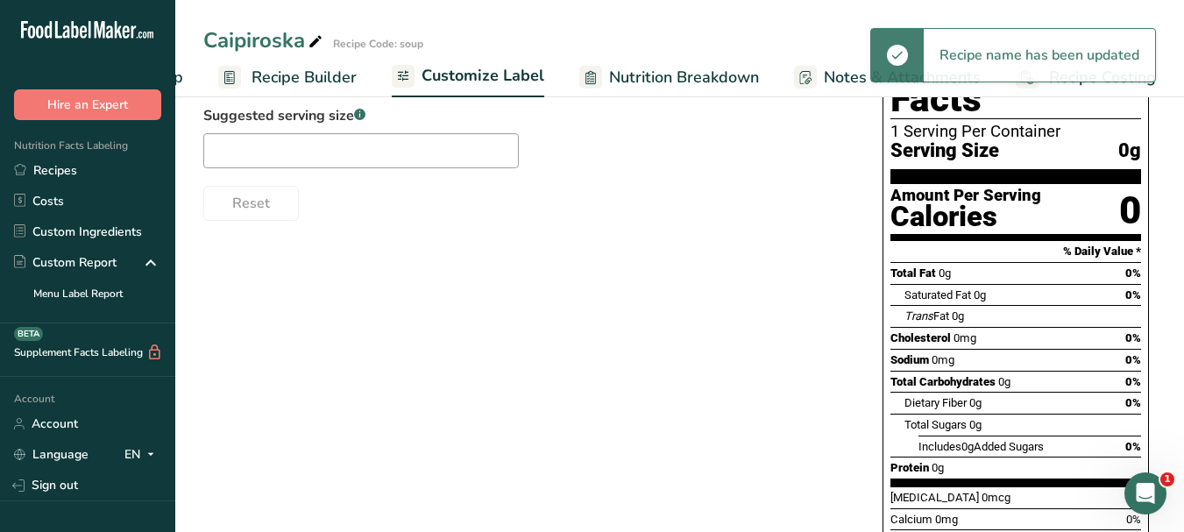
scroll to position [0, 0]
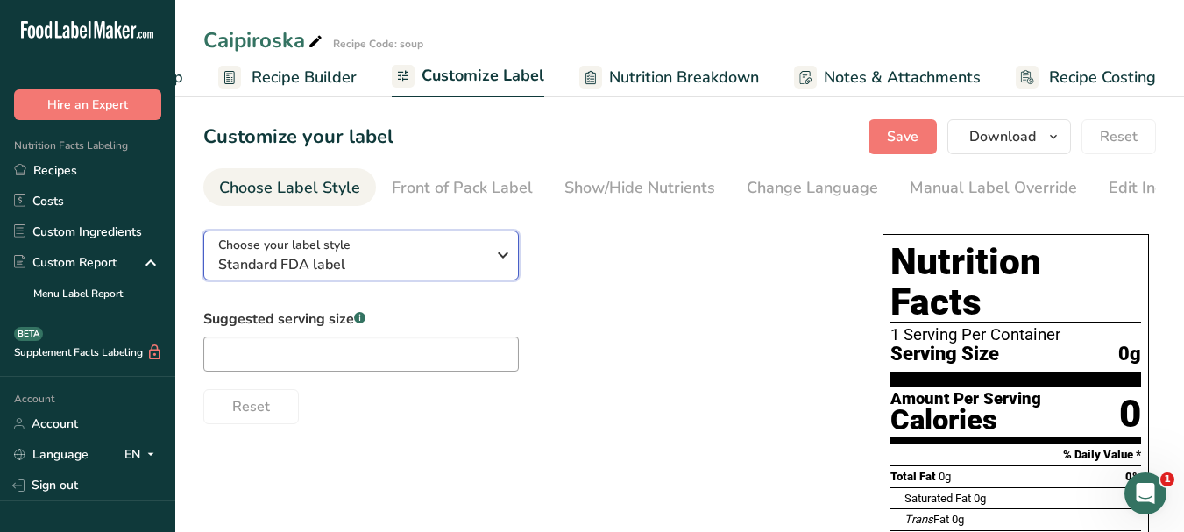
click at [515, 251] on button "Choose your label style Standard FDA label" at bounding box center [360, 255] width 315 height 50
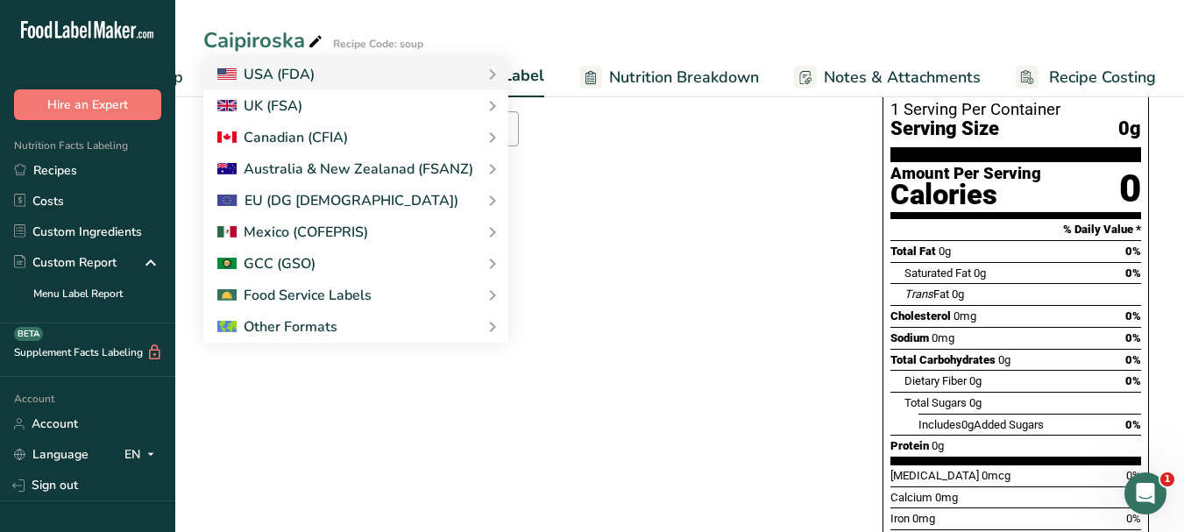
scroll to position [263, 0]
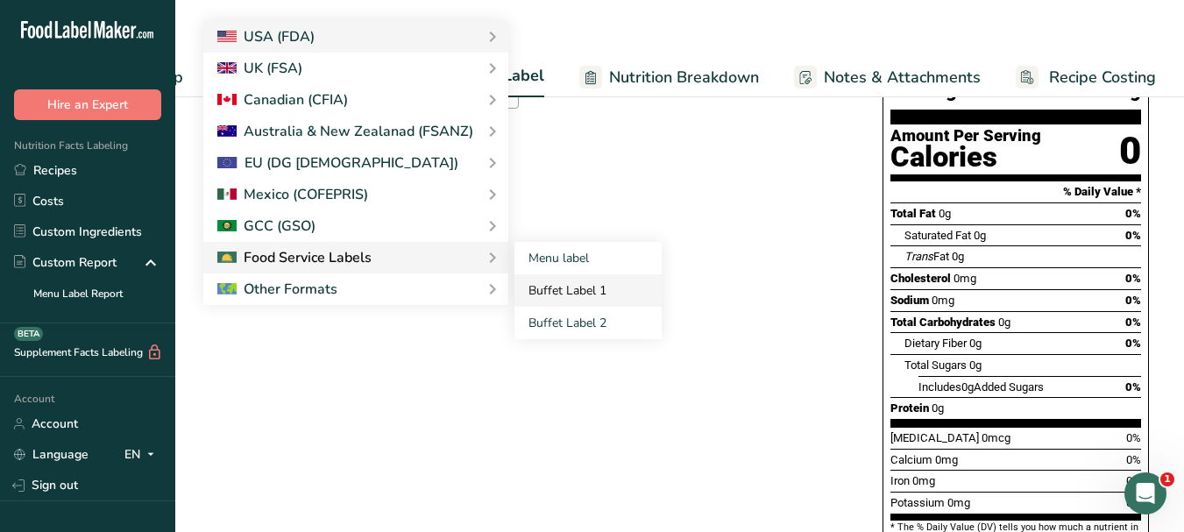
click at [568, 298] on link "Buffet Label 1" at bounding box center [587, 290] width 147 height 32
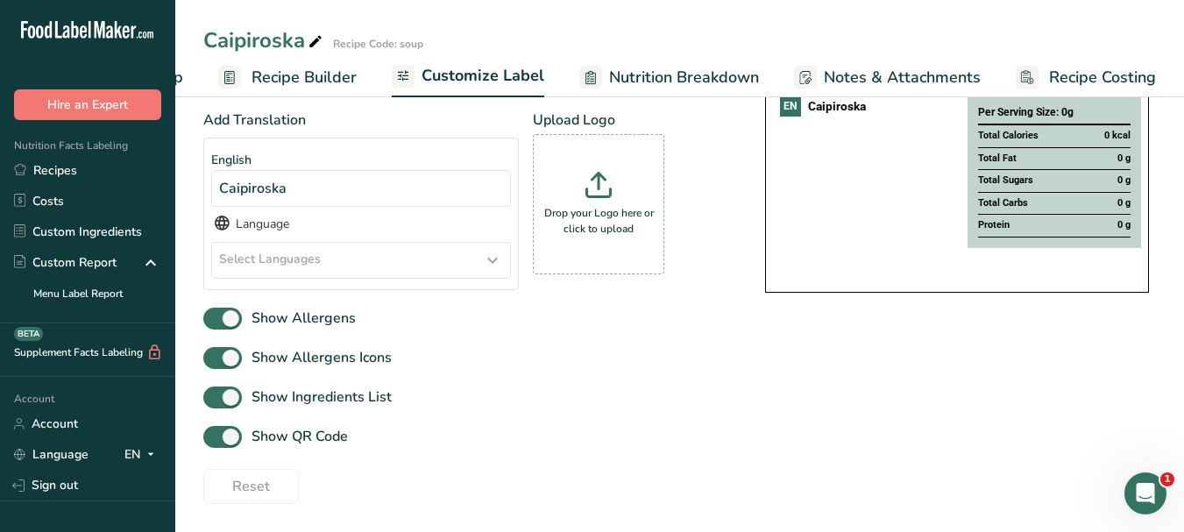
scroll to position [203, 0]
click at [490, 261] on icon at bounding box center [492, 260] width 21 height 32
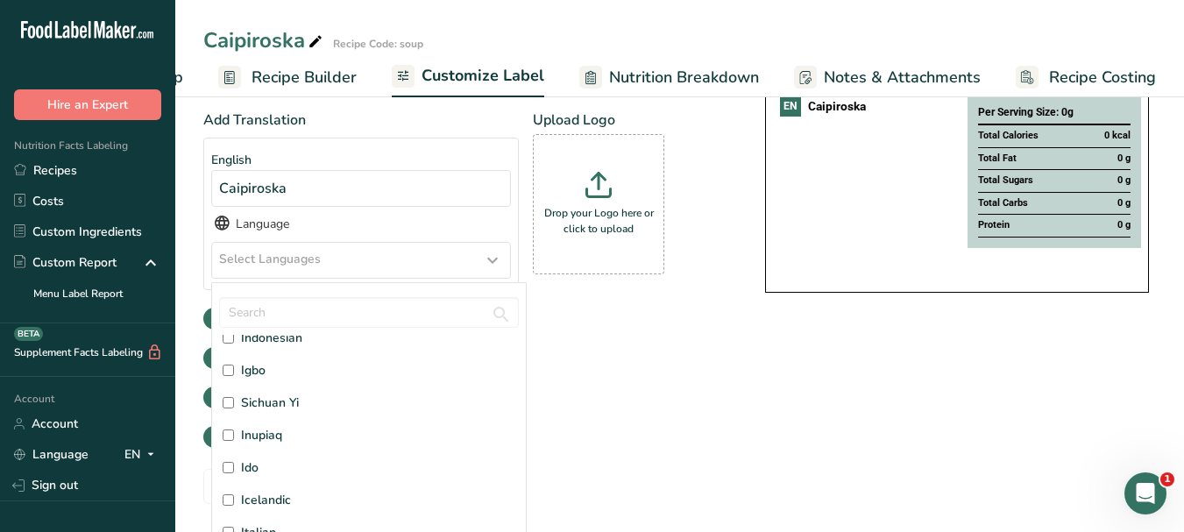
scroll to position [2103, 0]
click at [275, 447] on span "Italian" at bounding box center [258, 445] width 35 height 18
click at [234, 447] on input "Italian" at bounding box center [228, 445] width 11 height 11
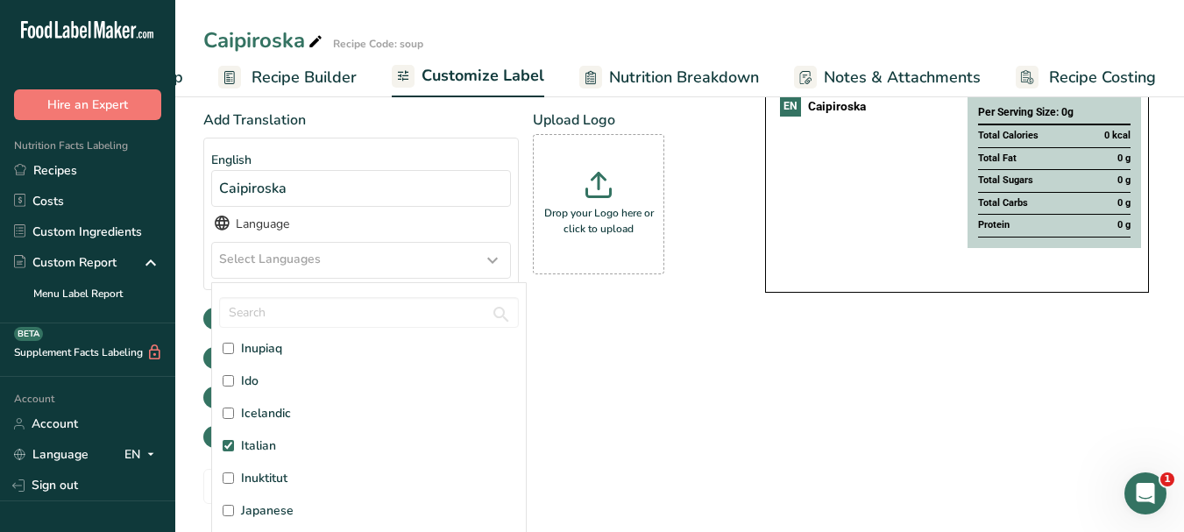
checkbox input "true"
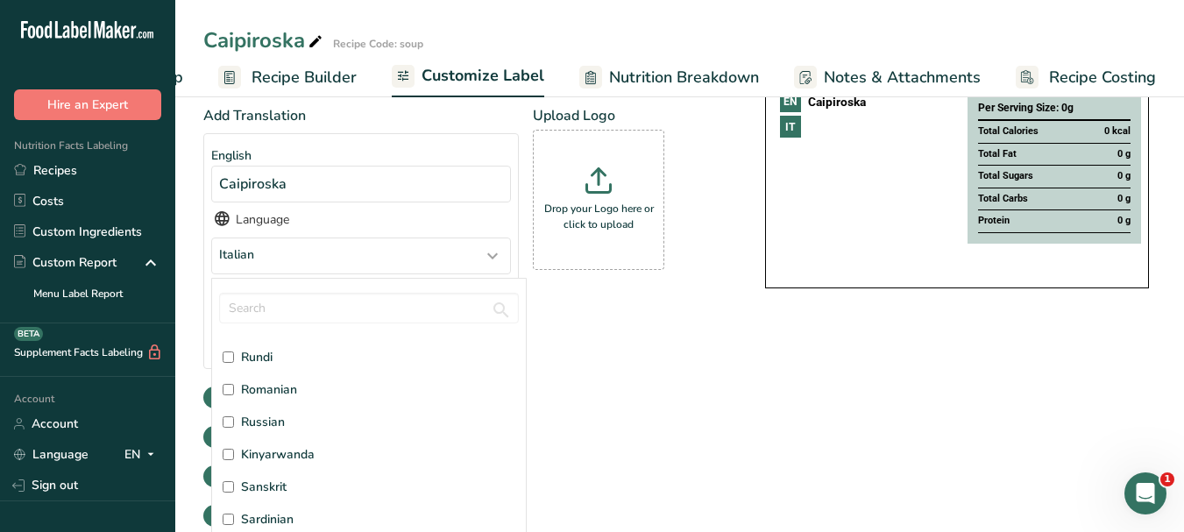
scroll to position [4206, 0]
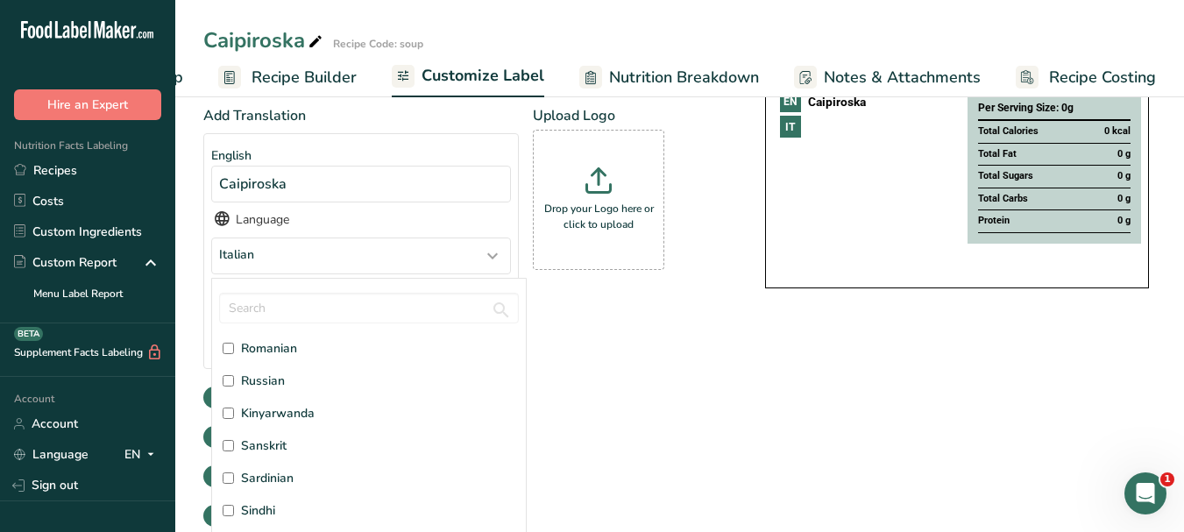
click at [268, 384] on span "Russian" at bounding box center [263, 381] width 44 height 18
click at [234, 384] on input "Russian" at bounding box center [228, 380] width 11 height 11
checkbox input "true"
drag, startPoint x: 697, startPoint y: 434, endPoint x: 665, endPoint y: 415, distance: 37.3
click at [697, 433] on div "Add Translation English Caipiroska Language Italian, [DEMOGRAPHIC_DATA] Afar [G…" at bounding box center [466, 280] width 527 height 350
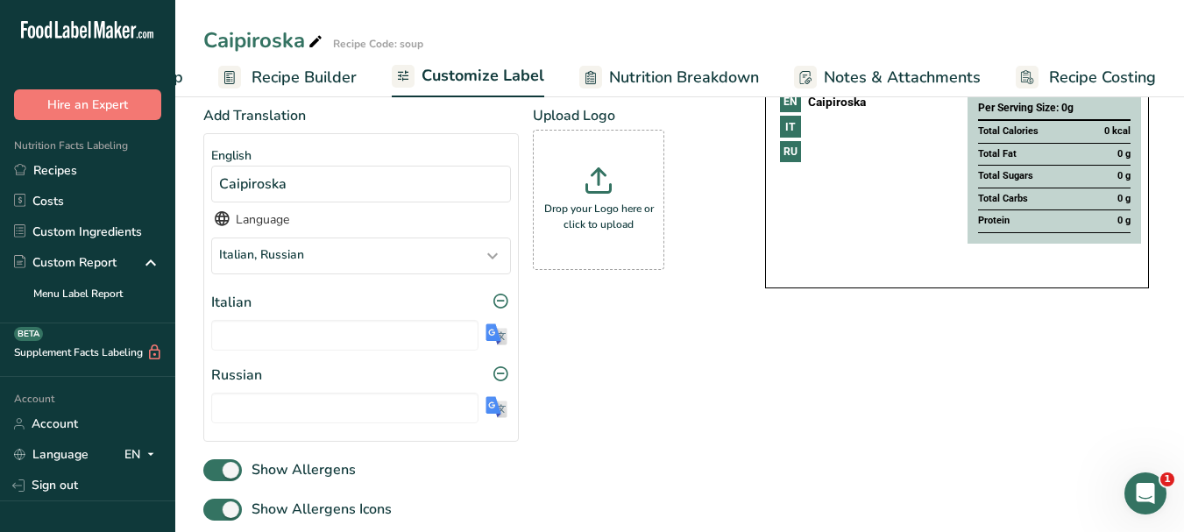
click at [498, 340] on img at bounding box center [496, 334] width 22 height 22
type input "Caipiroska"
click at [501, 411] on img at bounding box center [496, 407] width 22 height 22
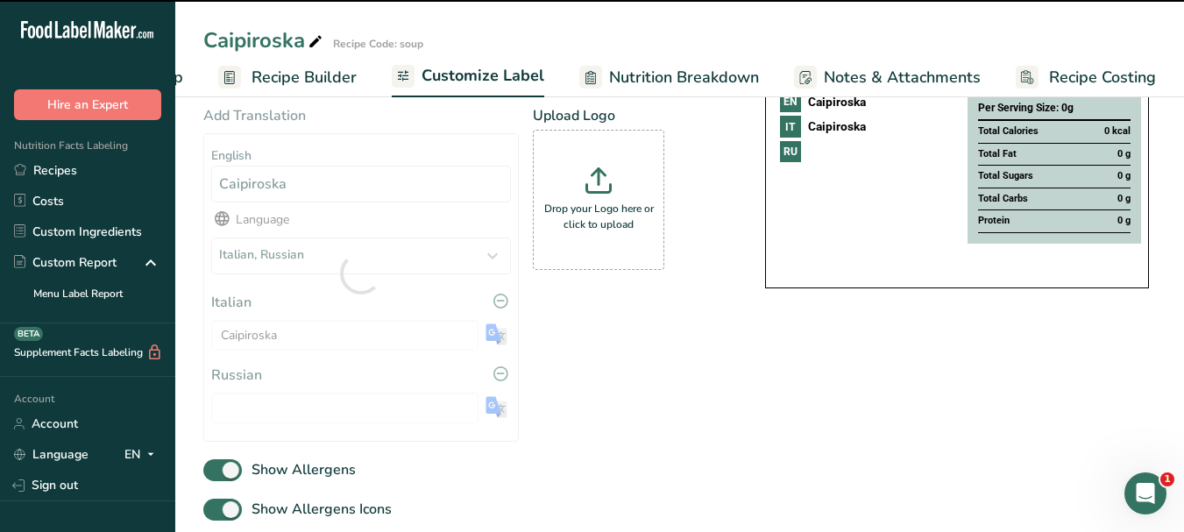
type input "Кайпироска"
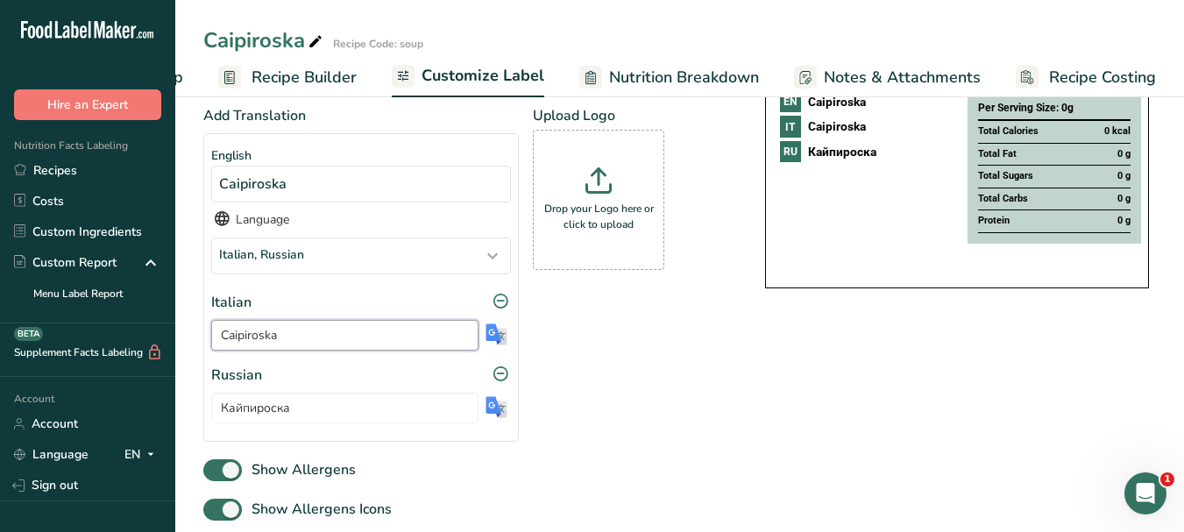
click at [252, 333] on input "Caipiroska" at bounding box center [344, 335] width 267 height 31
click at [274, 418] on input "Кайпироска" at bounding box center [344, 408] width 267 height 31
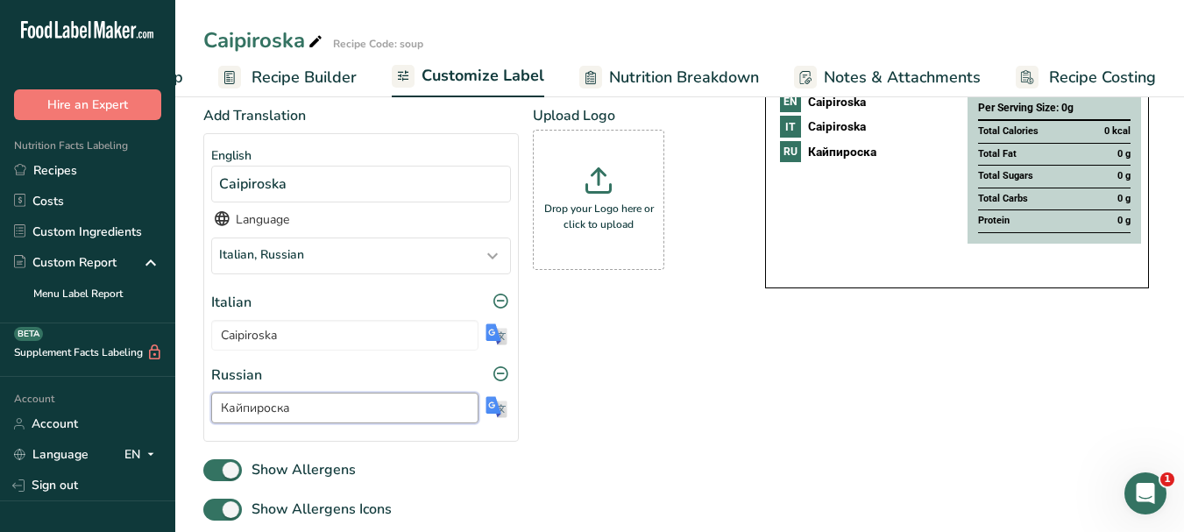
click at [274, 418] on input "Кайпироска" at bounding box center [344, 408] width 267 height 31
click at [319, 28] on div at bounding box center [315, 41] width 21 height 32
click at [289, 40] on input "Caipiroska" at bounding box center [630, 41] width 855 height 32
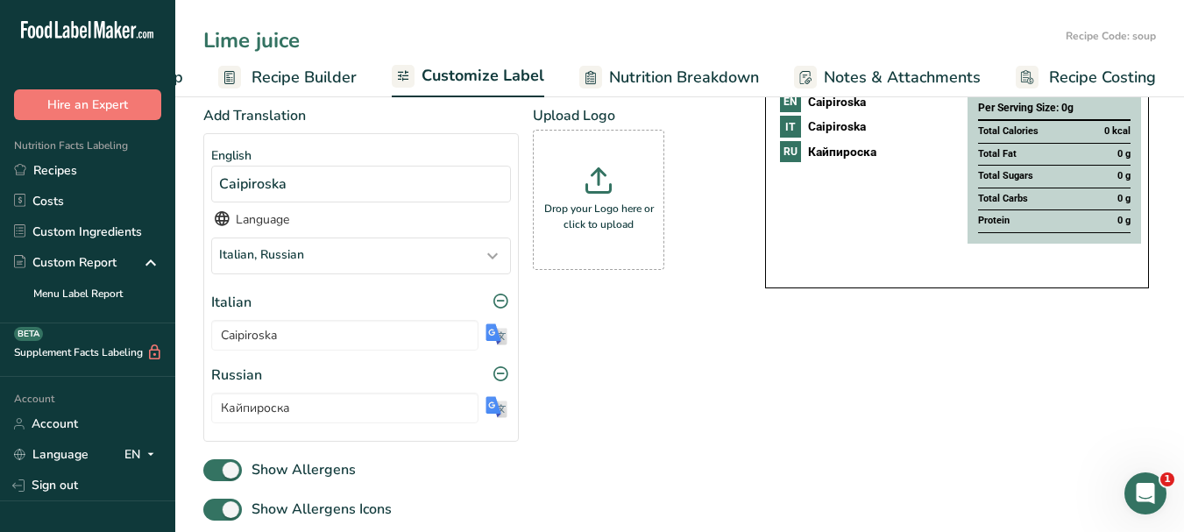
type input "Lime juice"
click at [474, 81] on span "Customize Label" at bounding box center [482, 76] width 123 height 24
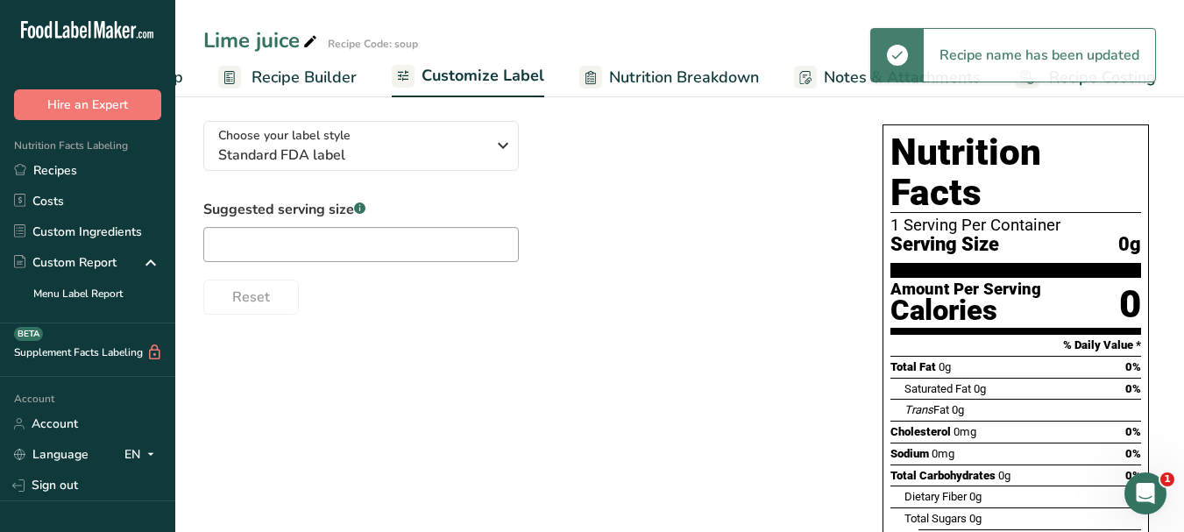
scroll to position [0, 0]
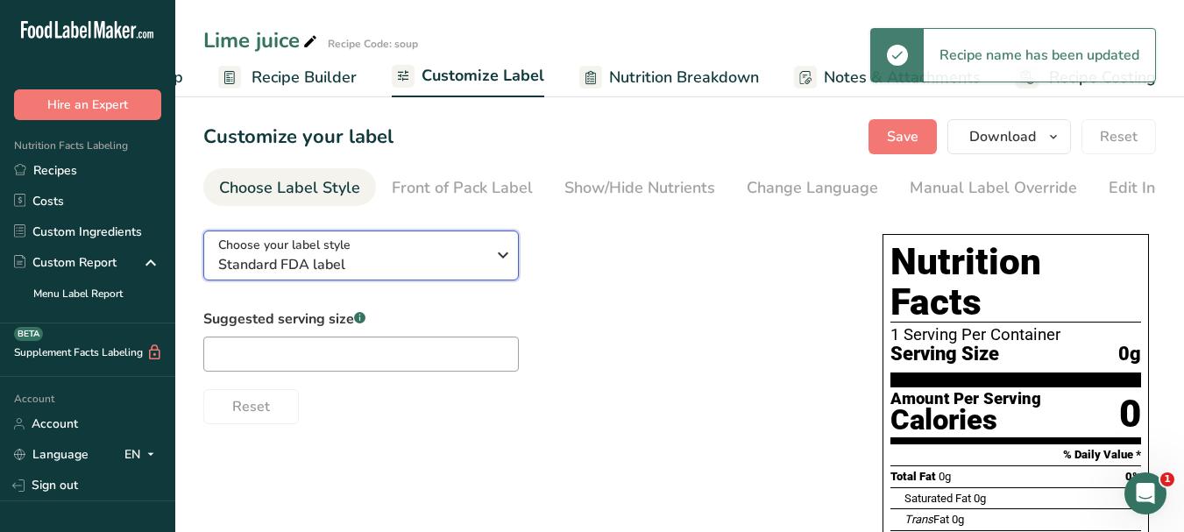
click at [513, 259] on button "Choose your label style Standard FDA label" at bounding box center [360, 255] width 315 height 50
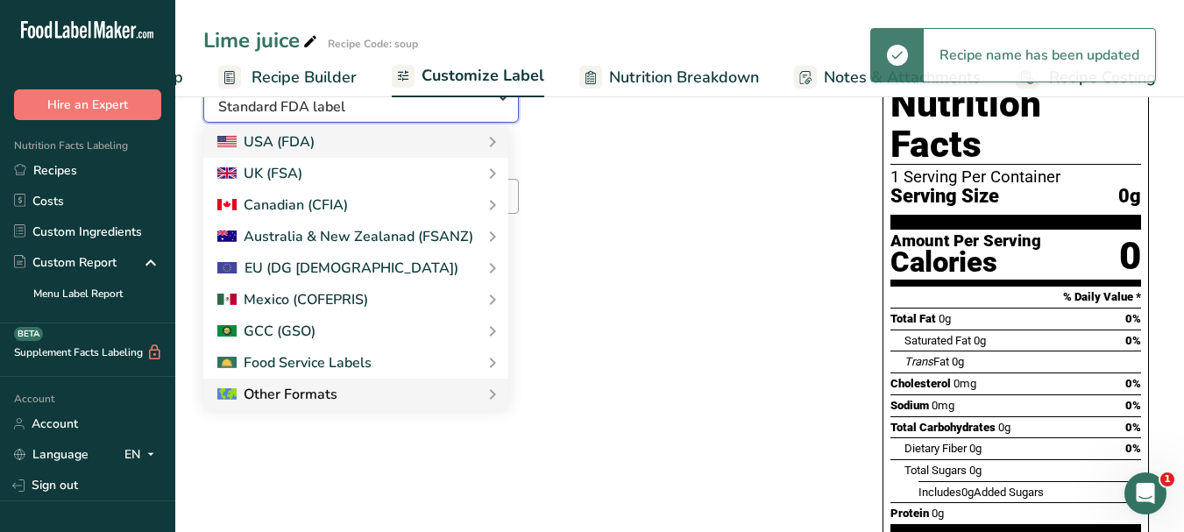
scroll to position [175, 0]
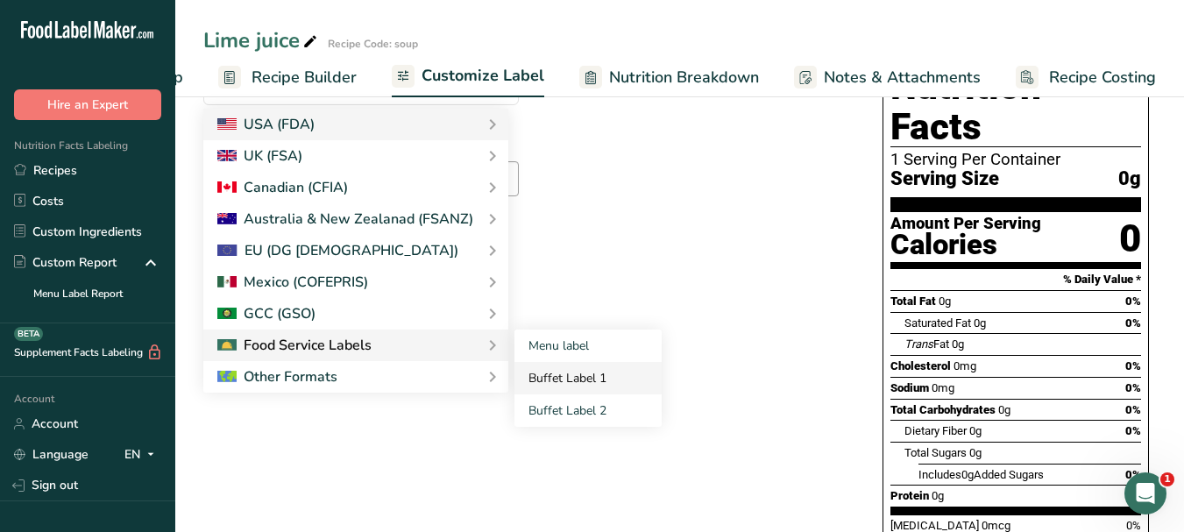
click at [531, 380] on link "Buffet Label 1" at bounding box center [587, 378] width 147 height 32
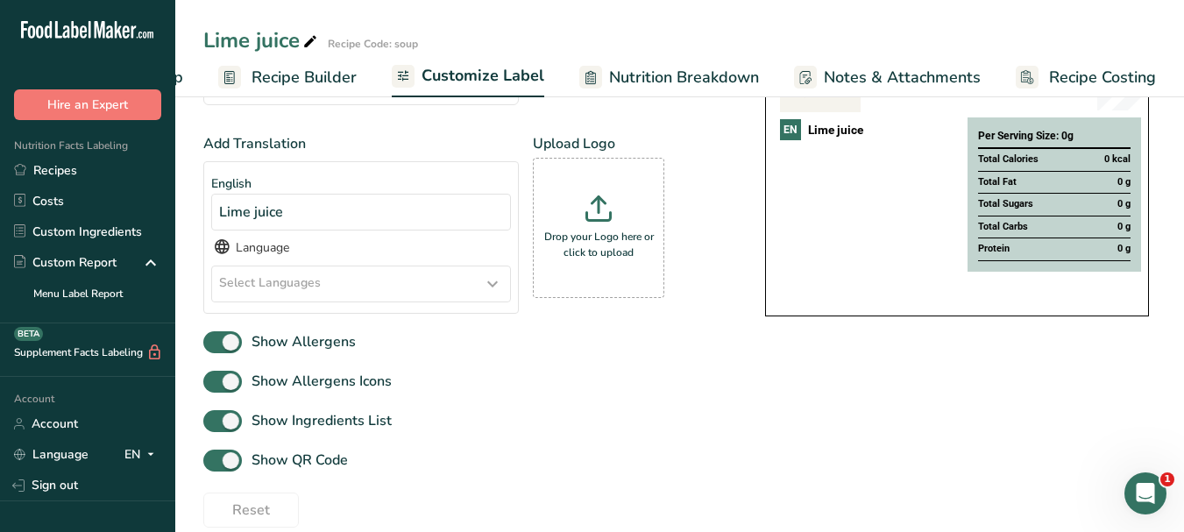
click at [493, 292] on icon at bounding box center [492, 284] width 21 height 32
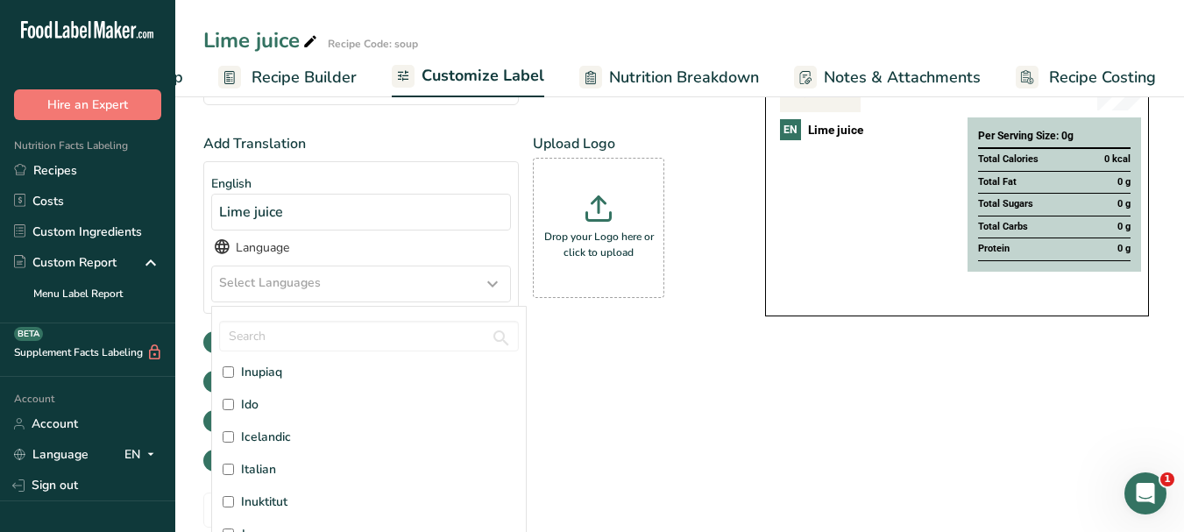
scroll to position [2191, 0]
click at [271, 384] on span "Italian" at bounding box center [258, 381] width 35 height 18
click at [234, 384] on input "Italian" at bounding box center [228, 381] width 11 height 11
checkbox input "true"
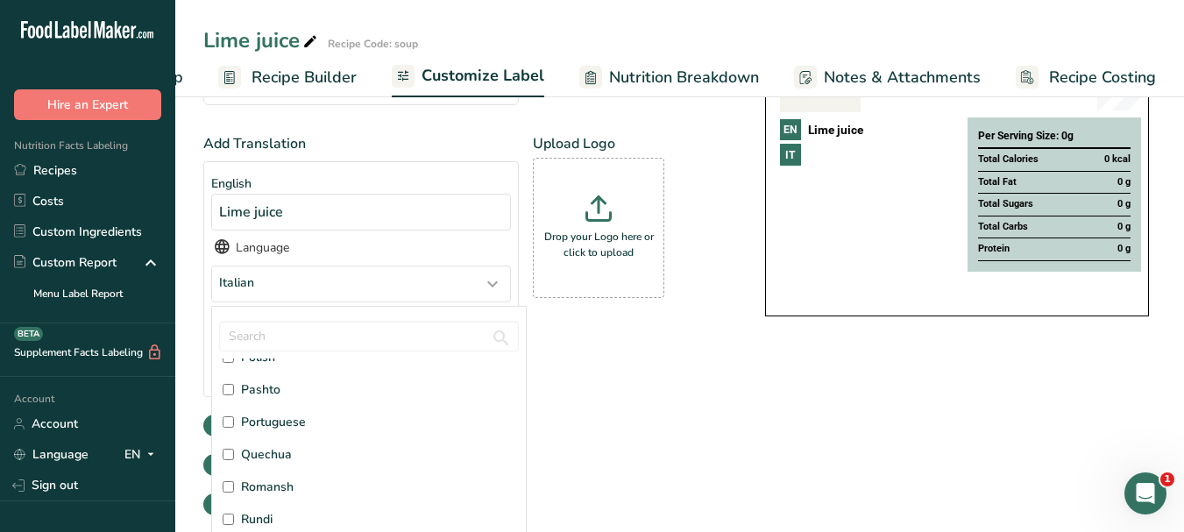
scroll to position [4118, 0]
click at [266, 496] on span "Russian" at bounding box center [263, 496] width 44 height 18
click at [234, 496] on input "Russian" at bounding box center [228, 496] width 11 height 11
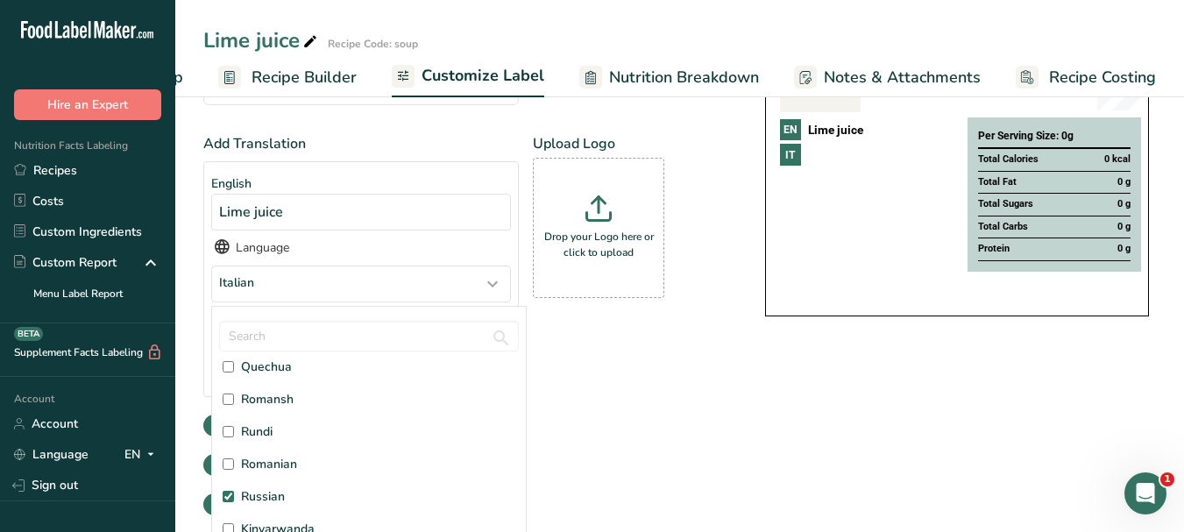
checkbox input "true"
click at [709, 414] on div "Add Translation English Lime juice Language Italian, [DEMOGRAPHIC_DATA] Afar [G…" at bounding box center [466, 308] width 527 height 350
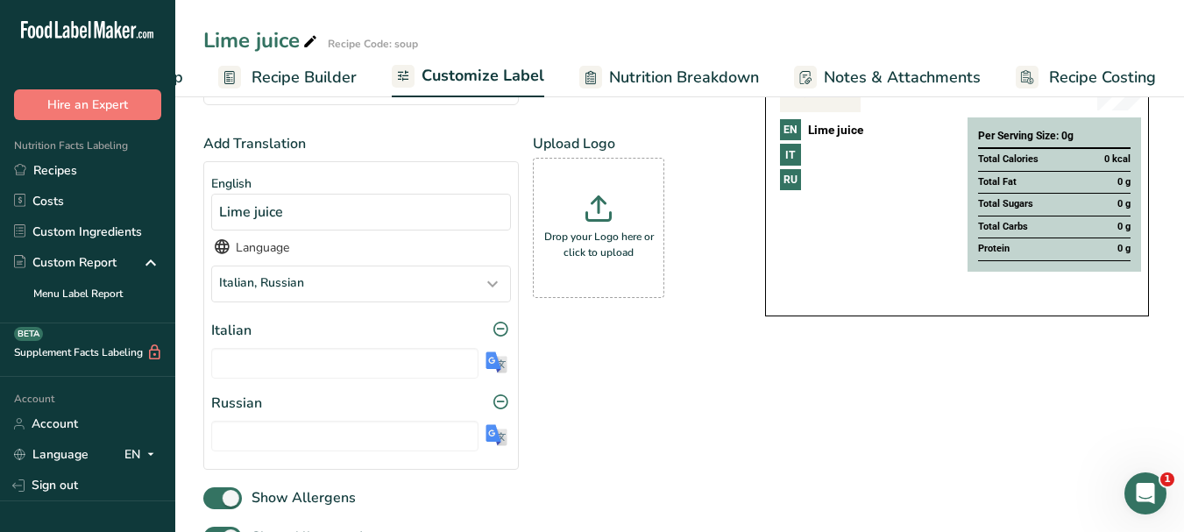
click at [495, 366] on img at bounding box center [496, 362] width 22 height 22
type input "succo di lime"
click at [487, 438] on img at bounding box center [496, 435] width 22 height 22
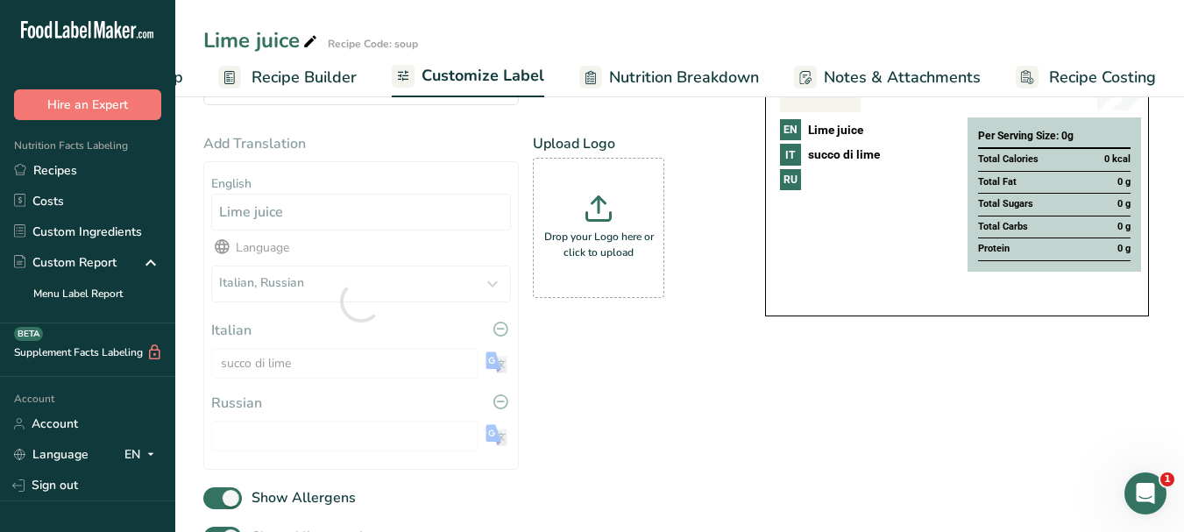
type input "Сок лайма"
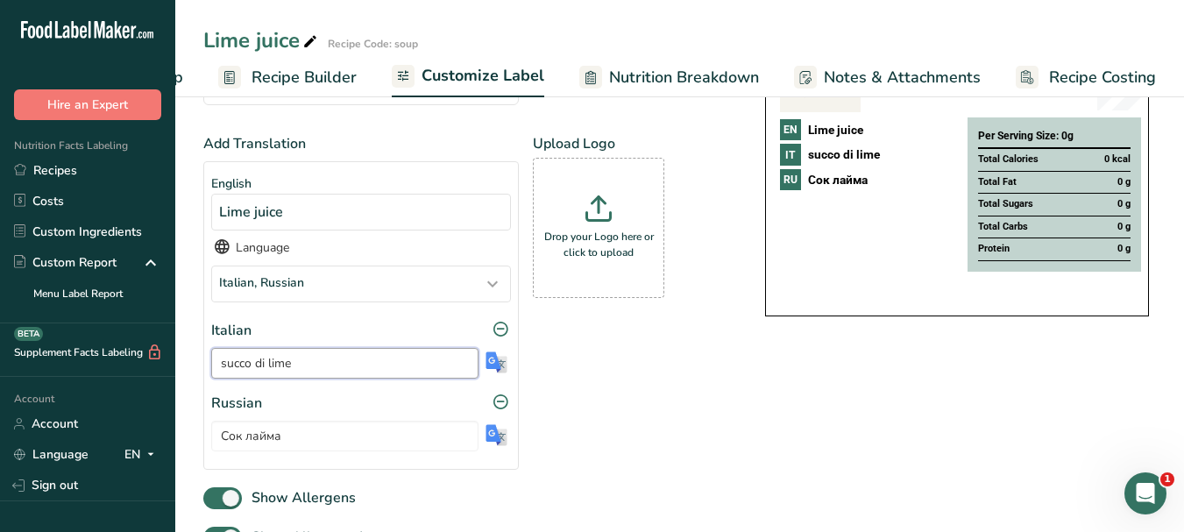
click at [262, 365] on input "succo di lime" at bounding box center [344, 363] width 267 height 31
click at [250, 440] on input "Сок лайма" at bounding box center [344, 436] width 267 height 31
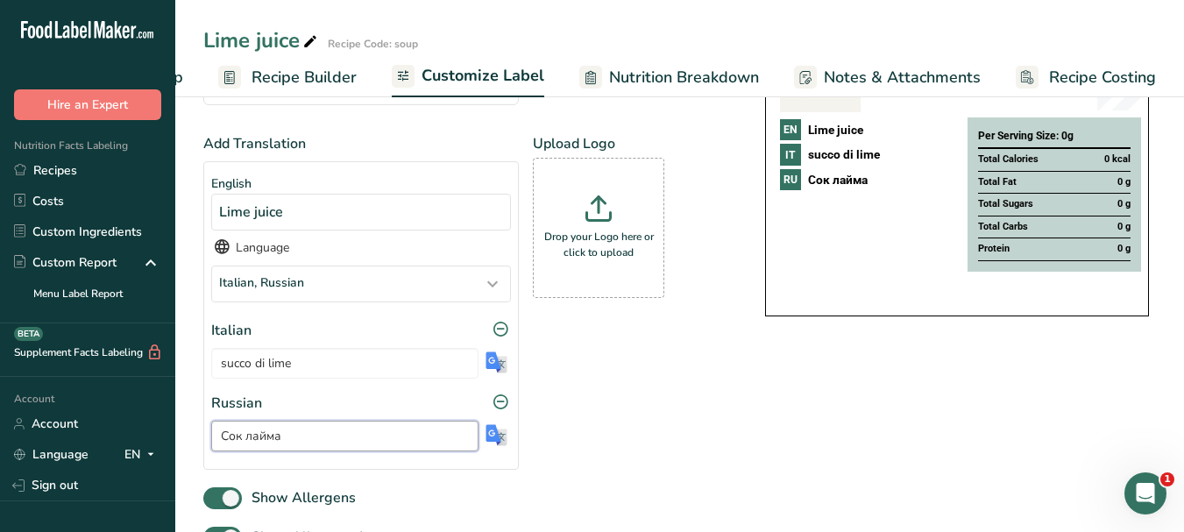
click at [250, 440] on input "Сок лайма" at bounding box center [344, 436] width 267 height 31
click at [315, 43] on icon at bounding box center [310, 42] width 16 height 25
click at [280, 42] on input "Lime juice" at bounding box center [630, 41] width 855 height 32
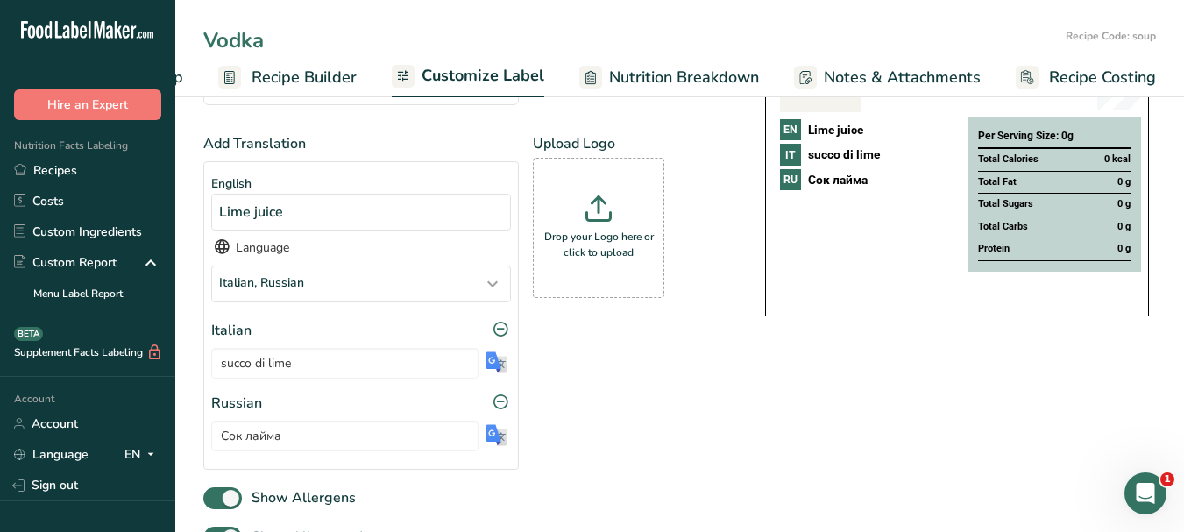
type input "Vodka"
click at [457, 68] on span "Customize Label" at bounding box center [482, 76] width 123 height 24
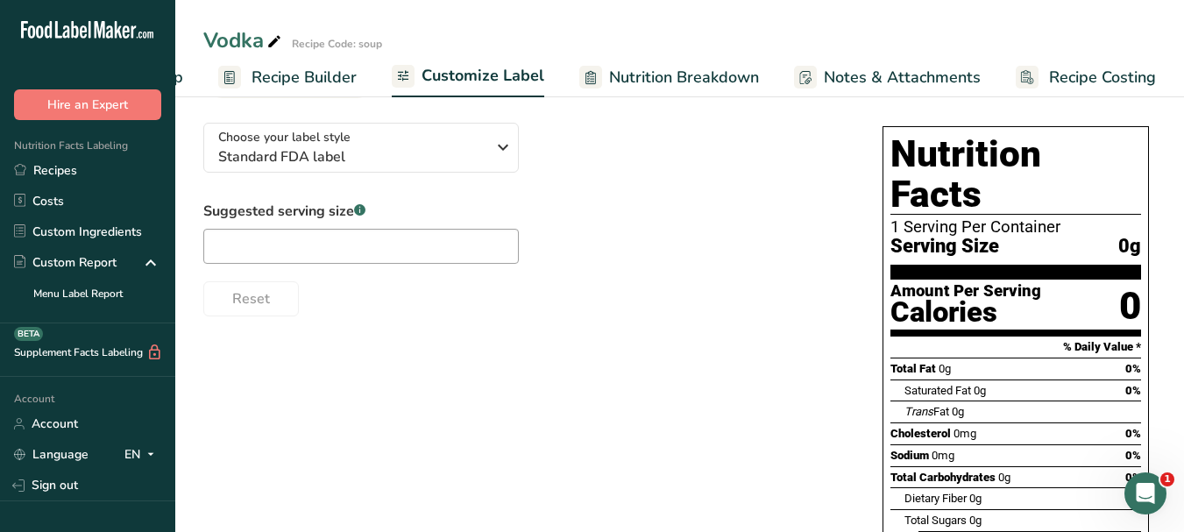
scroll to position [0, 0]
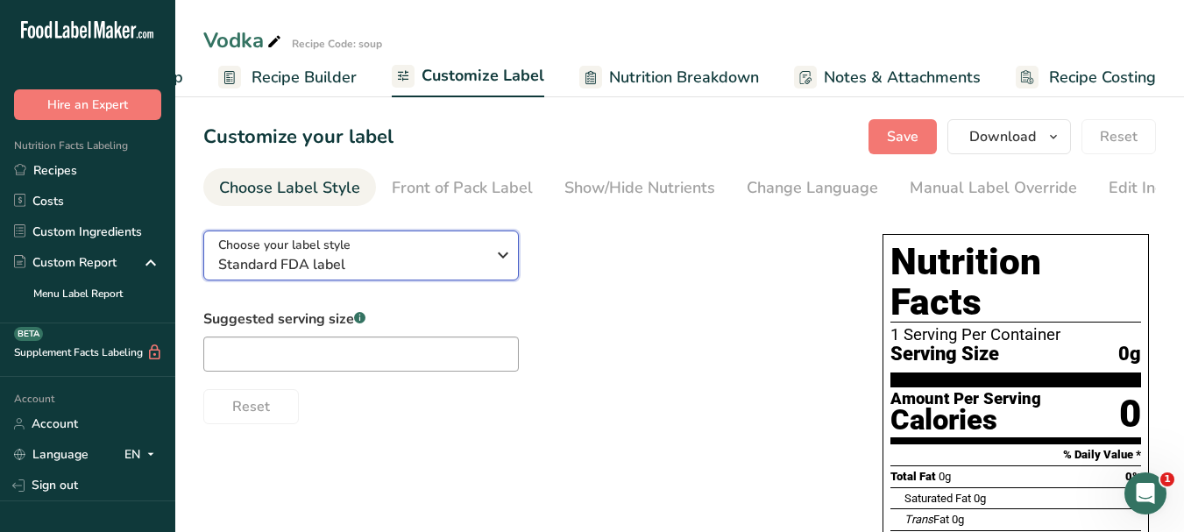
click at [494, 262] on icon "button" at bounding box center [502, 255] width 21 height 32
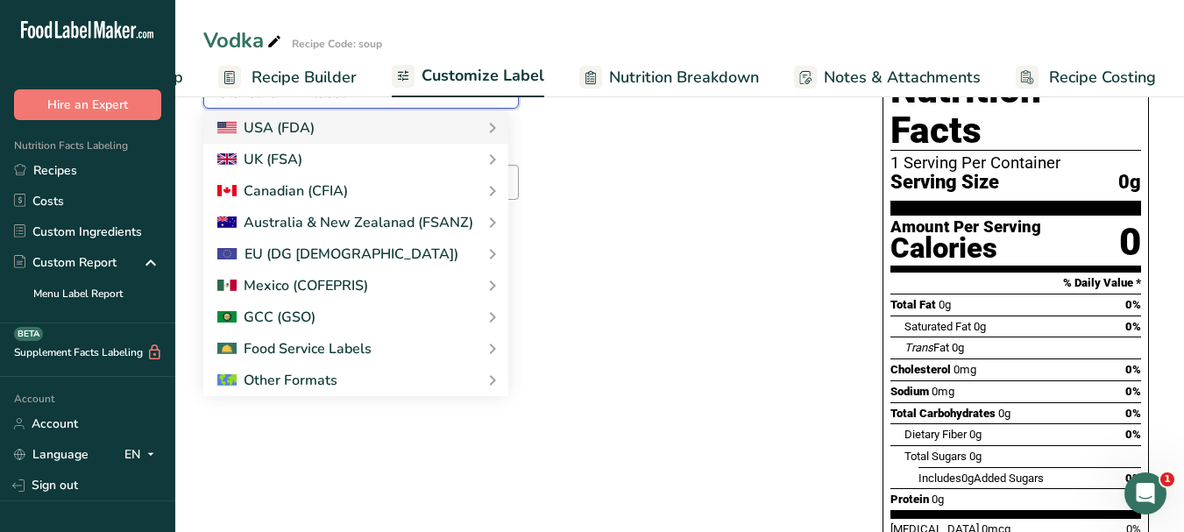
scroll to position [175, 0]
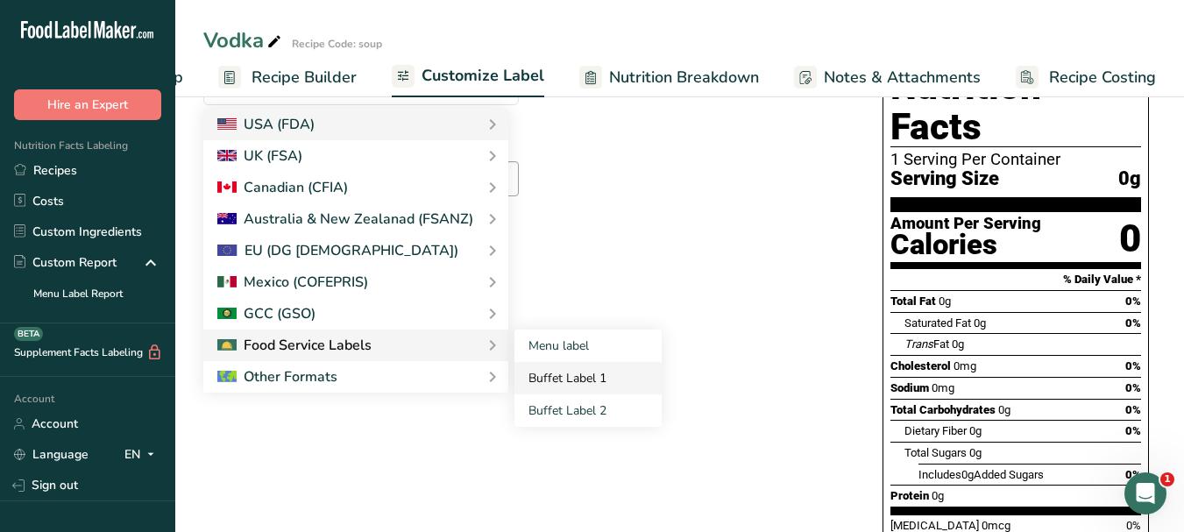
click at [557, 383] on link "Buffet Label 1" at bounding box center [587, 378] width 147 height 32
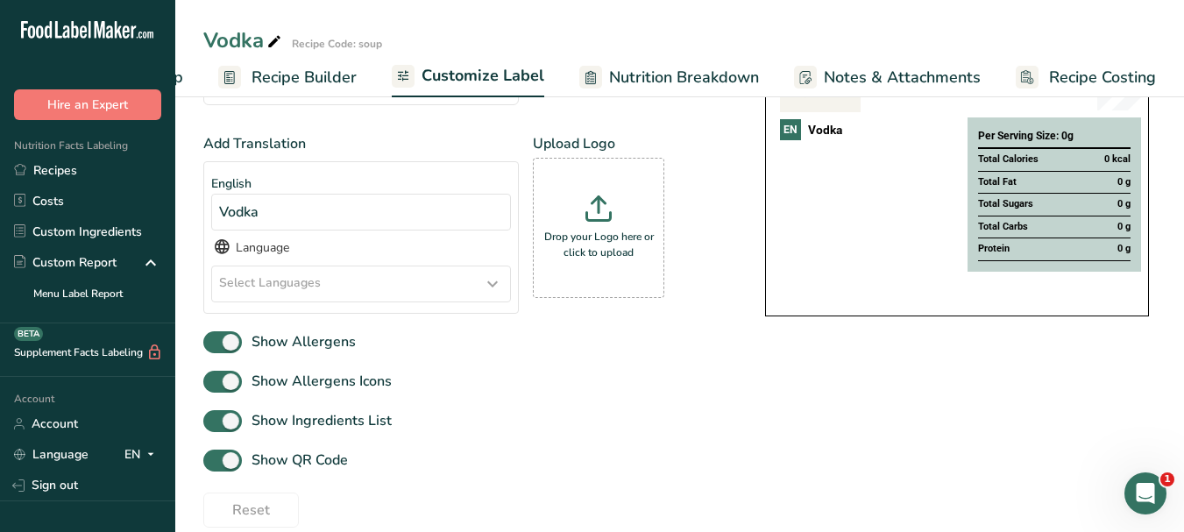
click at [481, 280] on div "Select Languages" at bounding box center [361, 283] width 298 height 35
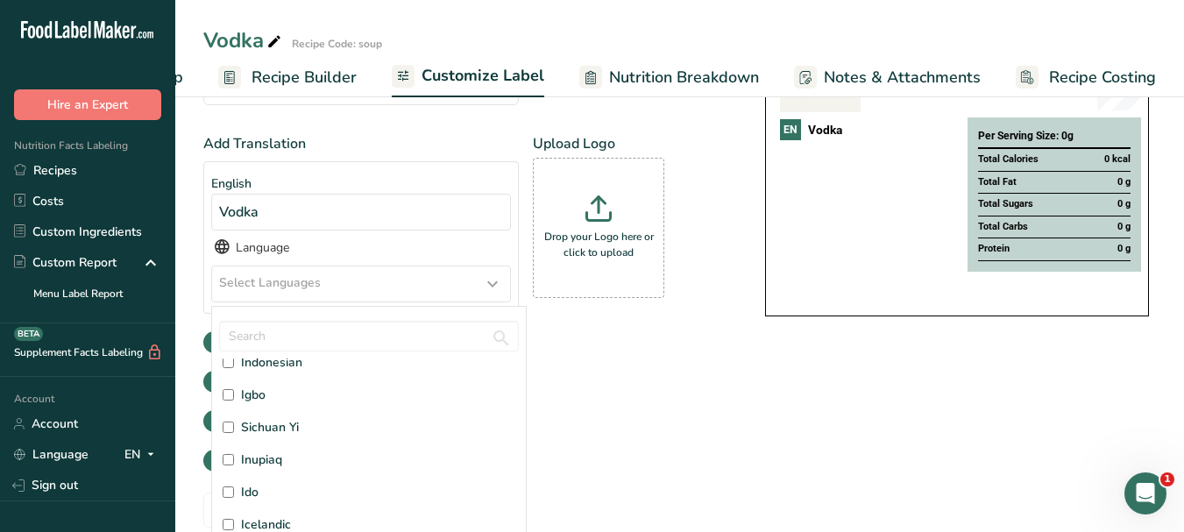
scroll to position [2103, 0]
click at [259, 471] on span "Italian" at bounding box center [258, 469] width 35 height 18
click at [234, 471] on input "Italian" at bounding box center [228, 469] width 11 height 11
checkbox input "true"
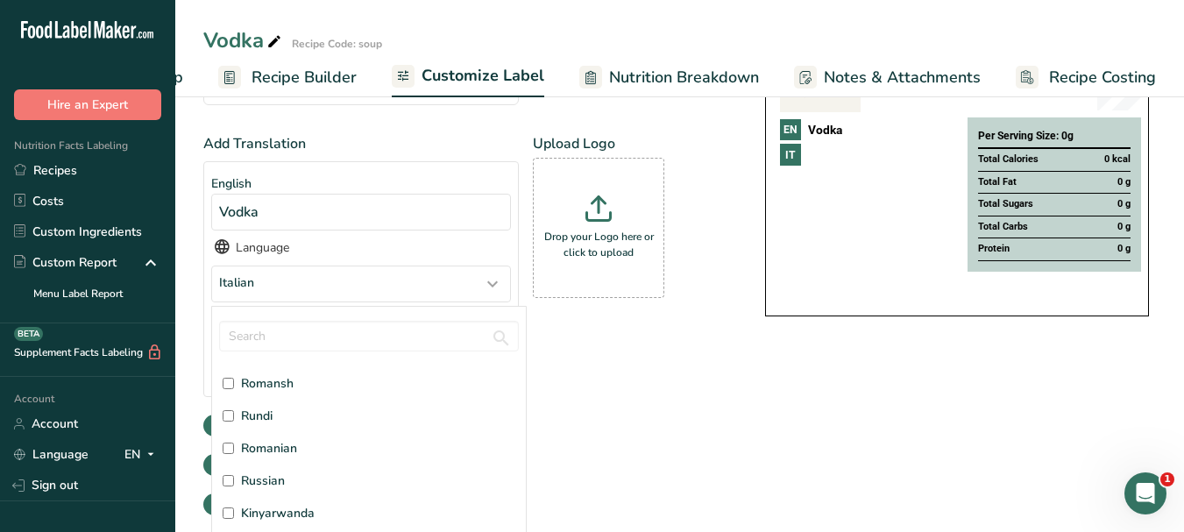
scroll to position [4118, 0]
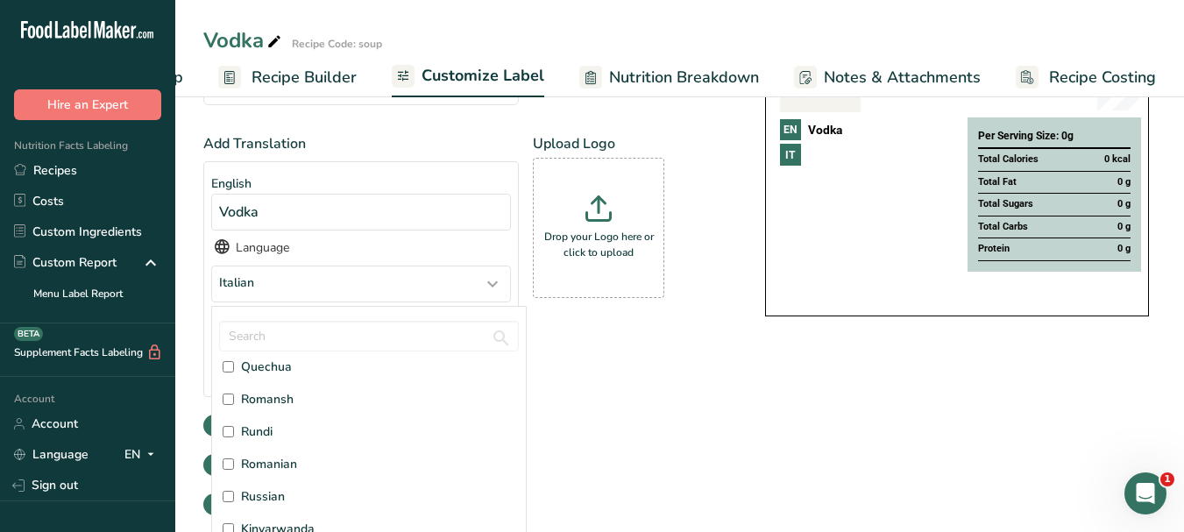
click at [256, 499] on span "Russian" at bounding box center [263, 496] width 44 height 18
click at [234, 499] on input "Russian" at bounding box center [228, 496] width 11 height 11
checkbox input "true"
click at [713, 437] on div "Add Translation English Vodka Language Italian, [DEMOGRAPHIC_DATA] Afar [GEOGRA…" at bounding box center [466, 308] width 527 height 350
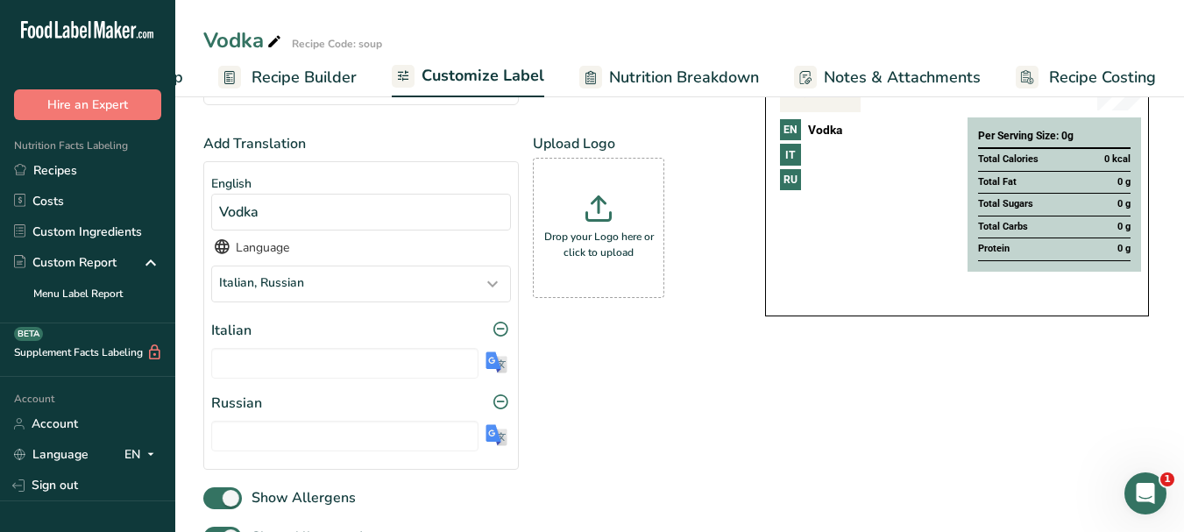
click at [504, 366] on img at bounding box center [496, 362] width 22 height 22
type input "Vodka"
click at [493, 435] on img at bounding box center [496, 435] width 22 height 22
type input "Водка"
click at [237, 368] on input "Vodka" at bounding box center [344, 363] width 267 height 31
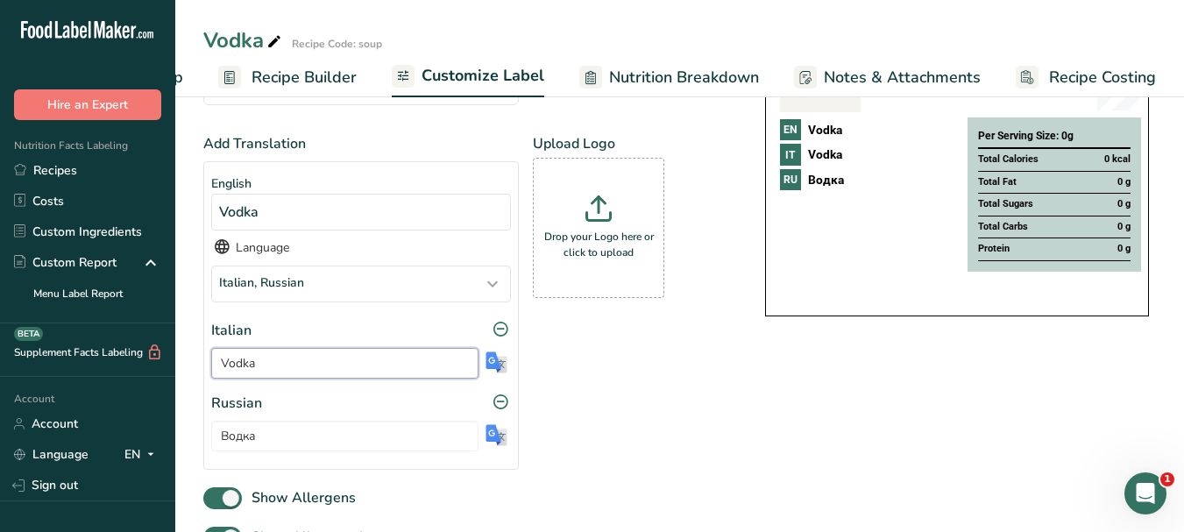
click at [237, 368] on input "Vodka" at bounding box center [344, 363] width 267 height 31
click at [240, 436] on input "Водка" at bounding box center [344, 436] width 267 height 31
click at [270, 39] on icon at bounding box center [274, 42] width 16 height 25
click at [229, 50] on input "Vodka" at bounding box center [630, 41] width 855 height 32
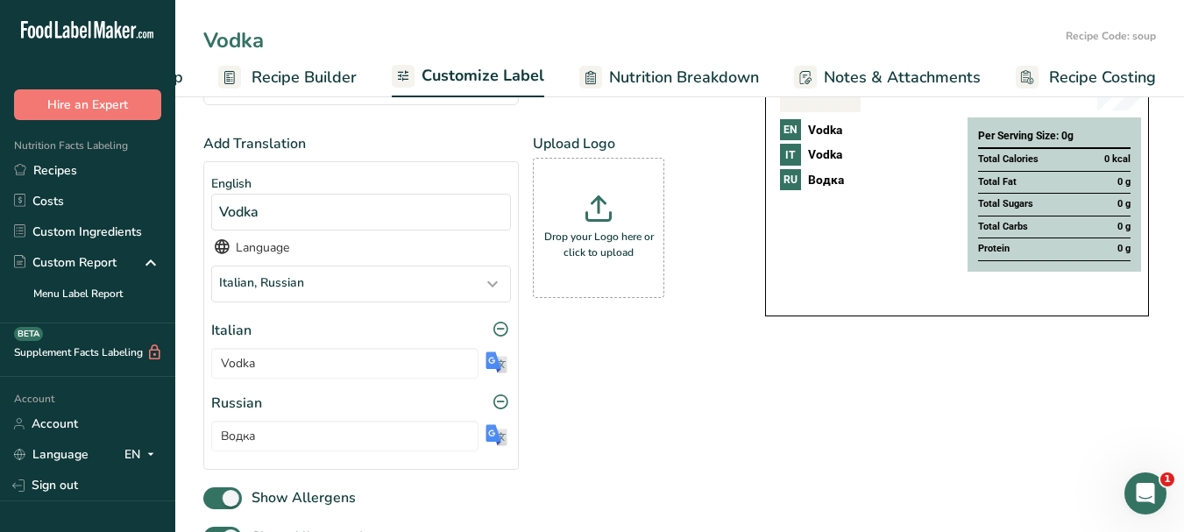
click at [234, 43] on input "Vodka" at bounding box center [630, 41] width 855 height 32
type input "Crushed ice"
click at [467, 78] on span "Customize Label" at bounding box center [482, 76] width 123 height 24
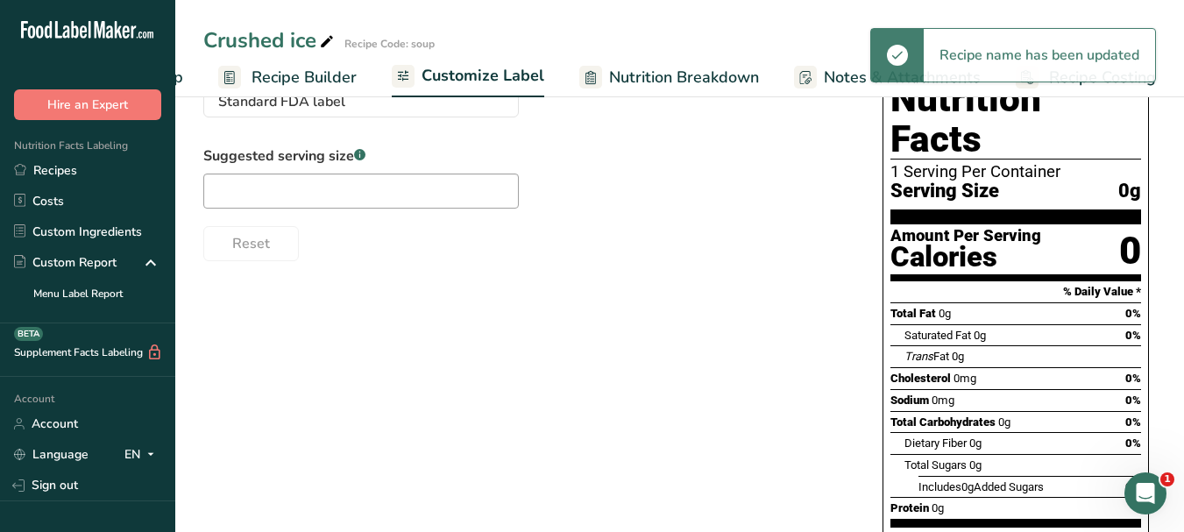
scroll to position [0, 0]
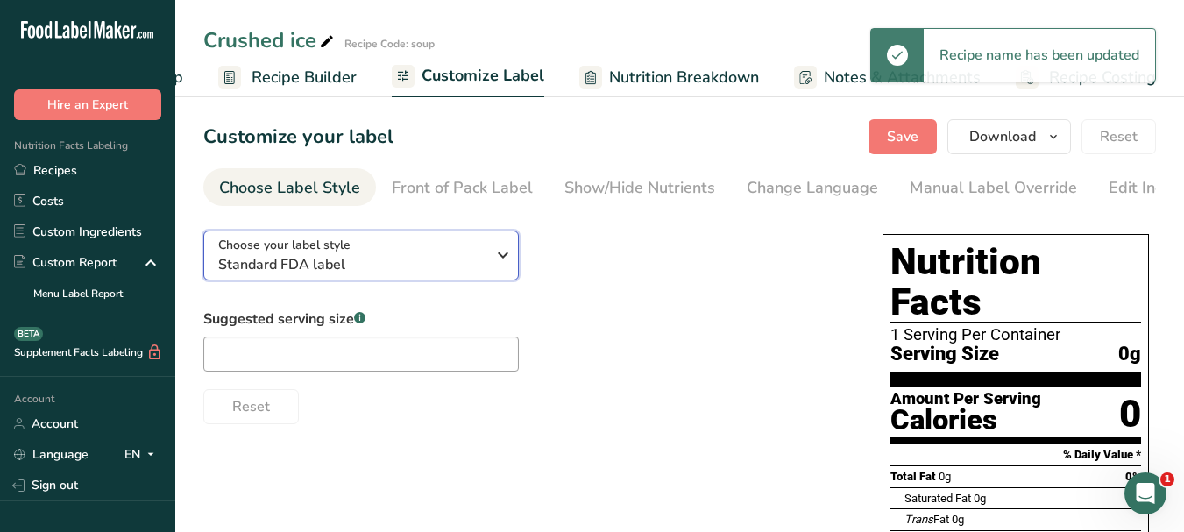
click at [503, 262] on icon "button" at bounding box center [502, 255] width 21 height 32
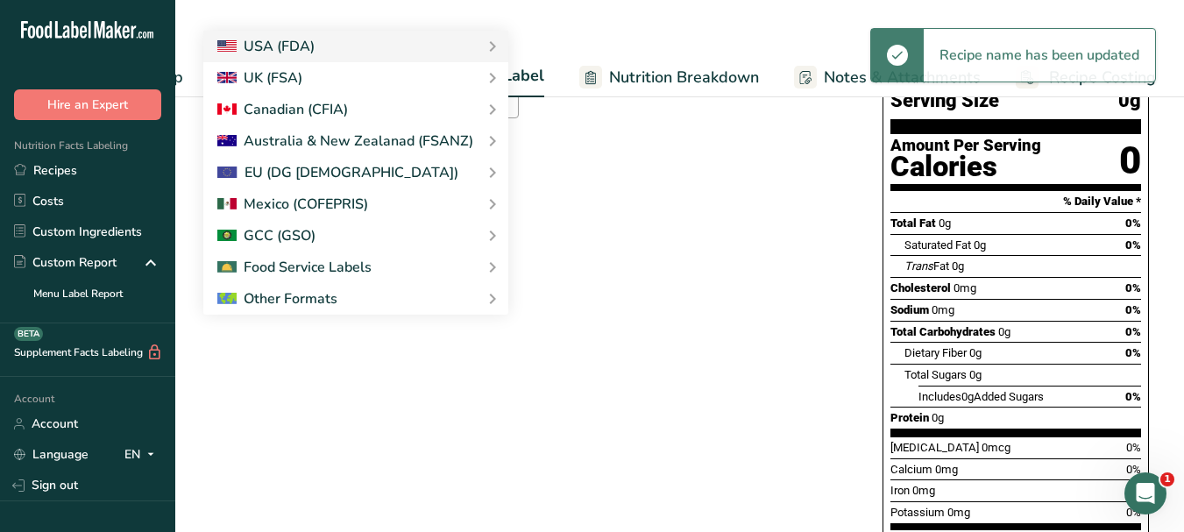
scroll to position [263, 0]
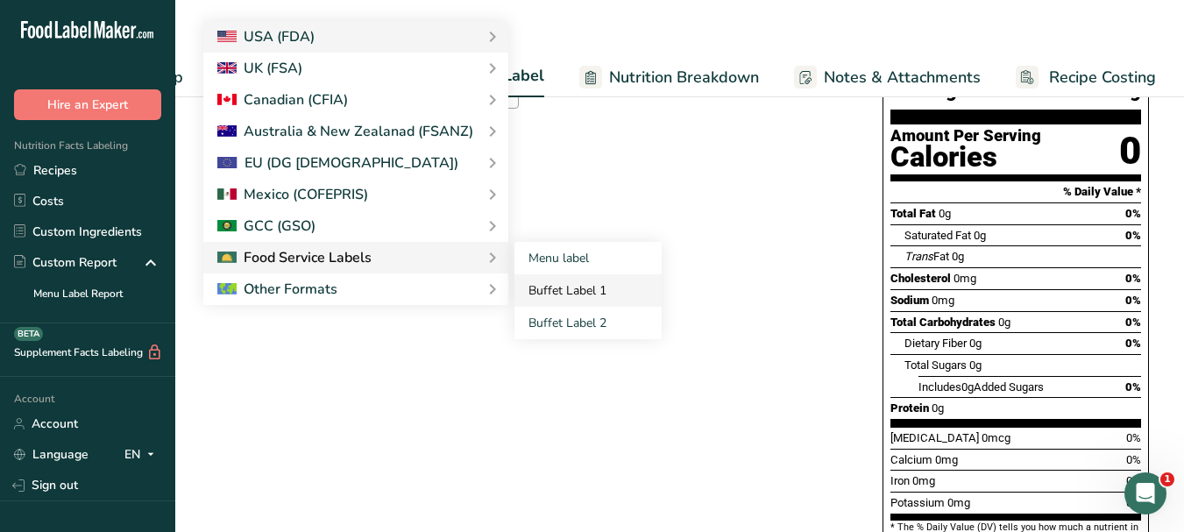
click at [535, 296] on link "Buffet Label 1" at bounding box center [587, 290] width 147 height 32
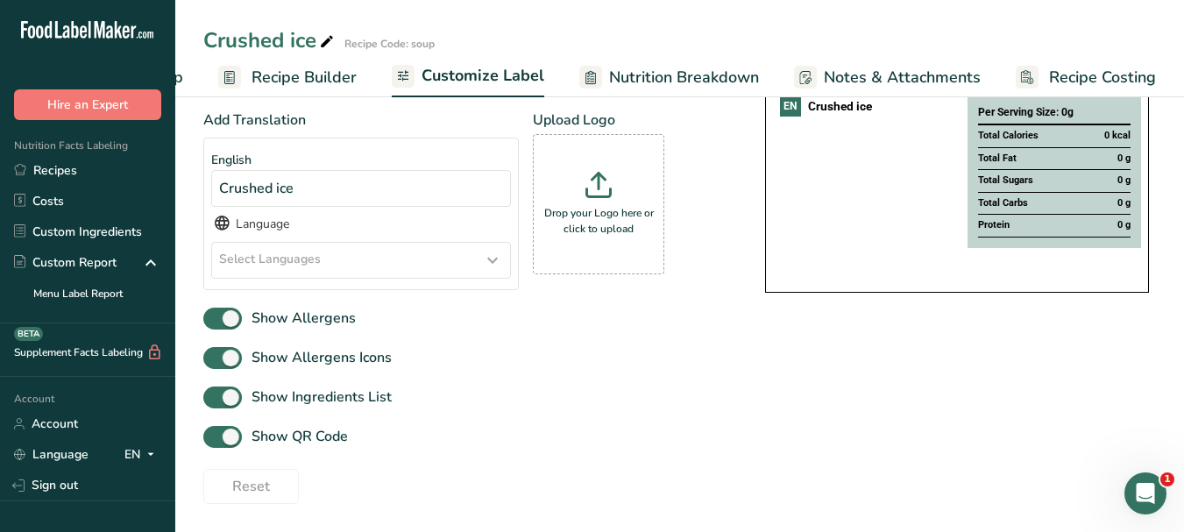
scroll to position [203, 0]
click at [498, 260] on icon at bounding box center [492, 260] width 21 height 32
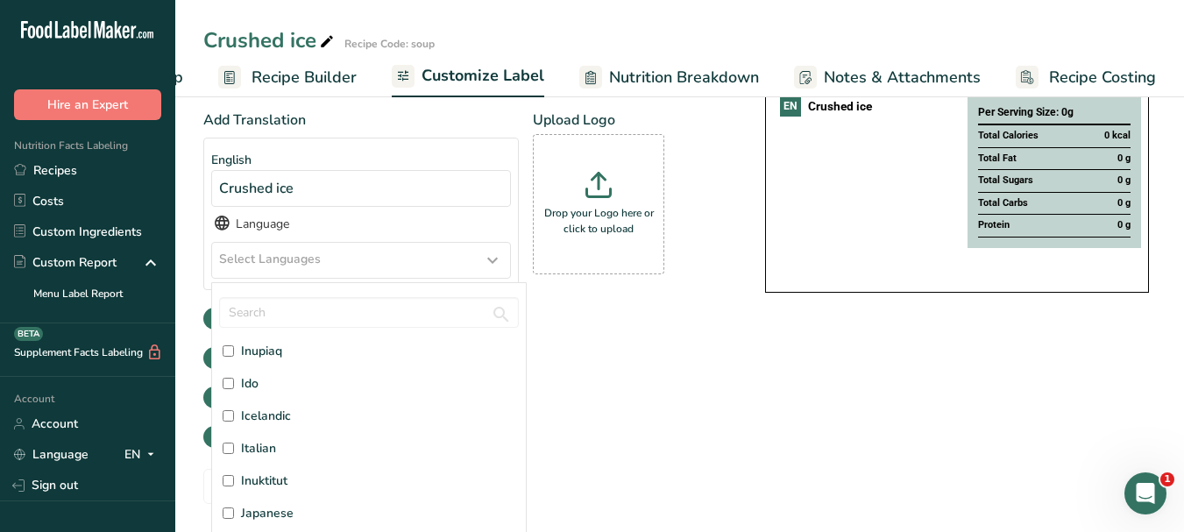
scroll to position [2103, 0]
click at [274, 443] on span "Italian" at bounding box center [258, 445] width 35 height 18
click at [234, 443] on input "Italian" at bounding box center [228, 445] width 11 height 11
checkbox input "true"
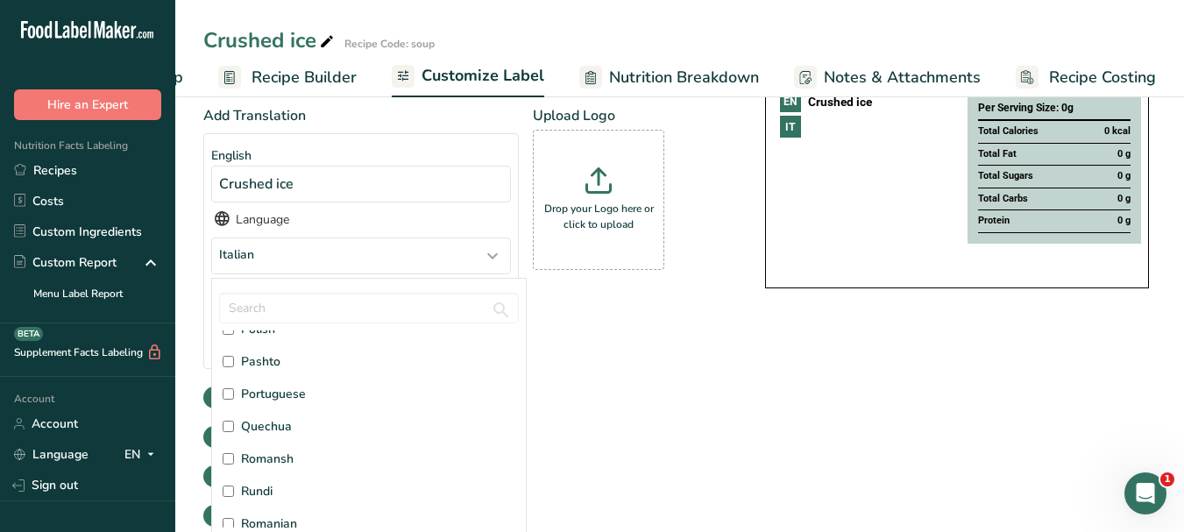
scroll to position [4118, 0]
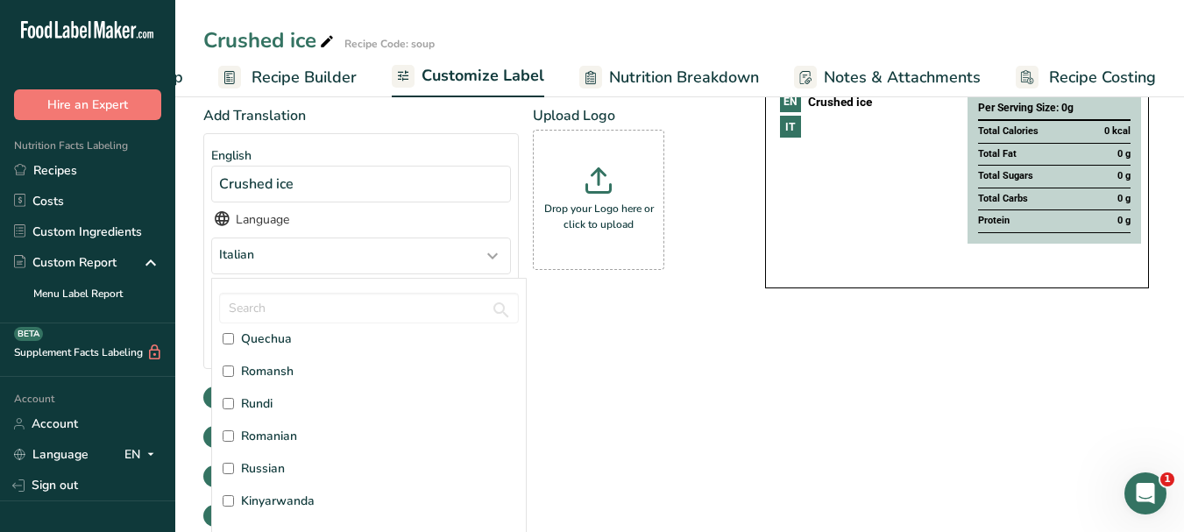
click at [275, 473] on span "Russian" at bounding box center [263, 468] width 44 height 18
click at [234, 473] on input "Russian" at bounding box center [228, 468] width 11 height 11
checkbox input "true"
click at [736, 428] on div "Choose your label style Buffet Label 1 USA (FDA) Standard FDA label Tabular FDA…" at bounding box center [679, 334] width 952 height 642
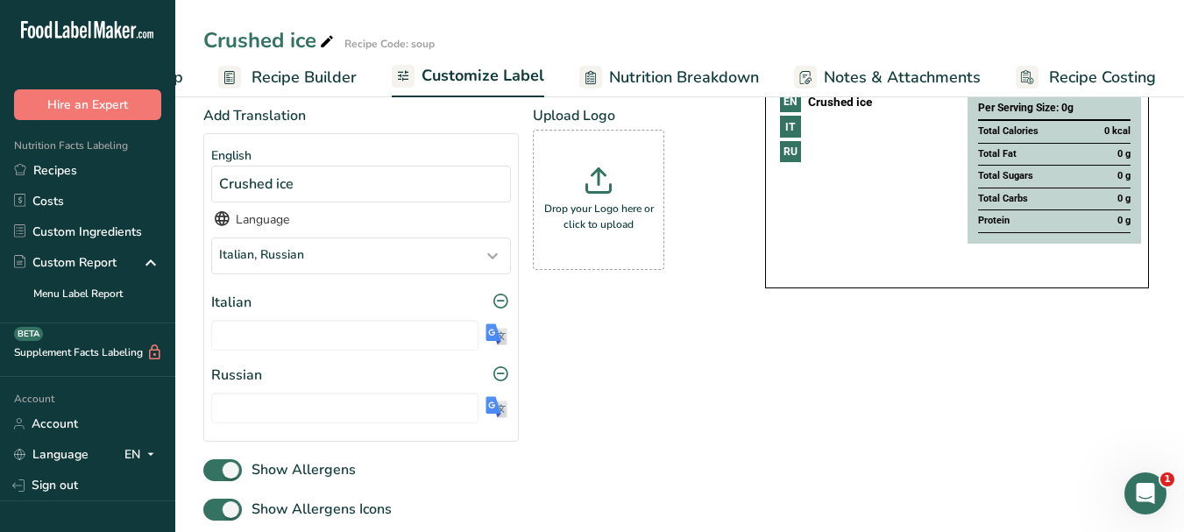
click at [507, 343] on div at bounding box center [361, 332] width 300 height 38
click at [499, 344] on img at bounding box center [496, 334] width 22 height 22
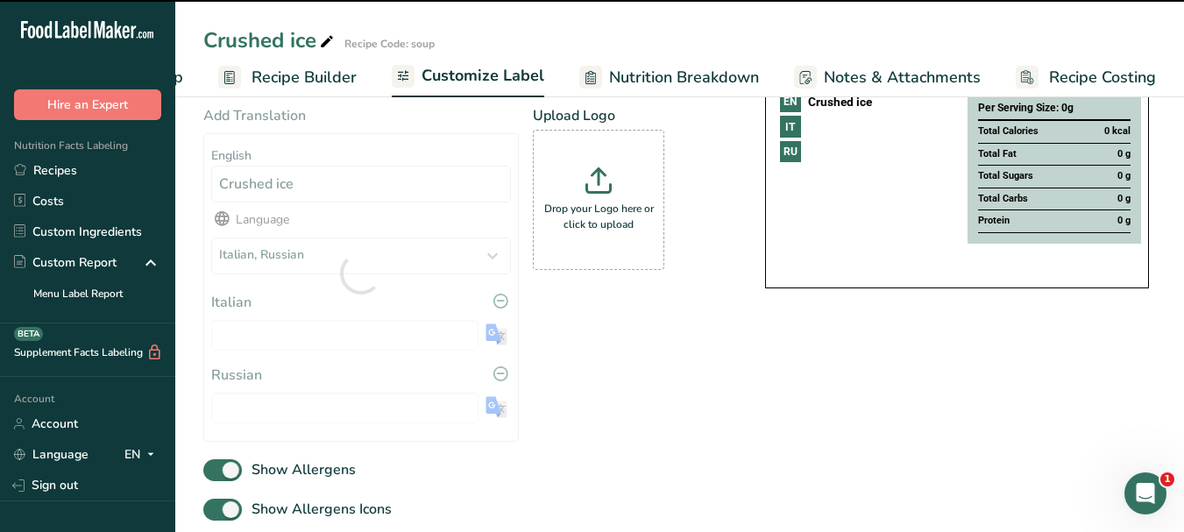
type input "Ghiaccio tritato"
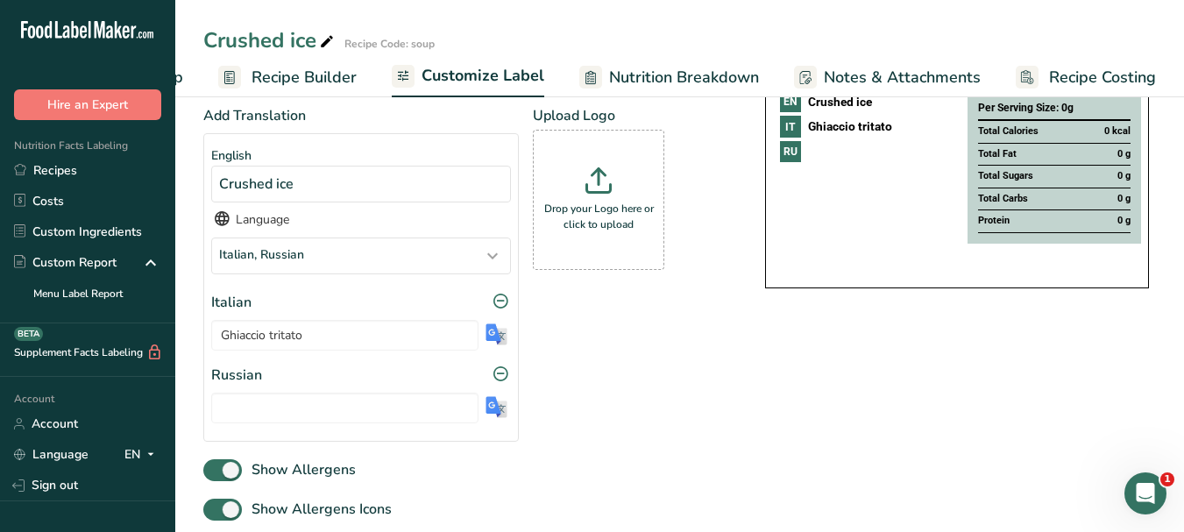
click at [495, 412] on img at bounding box center [496, 407] width 22 height 22
type input "Колотый лед"
click at [283, 339] on input "Ghiaccio tritato" at bounding box center [344, 335] width 267 height 31
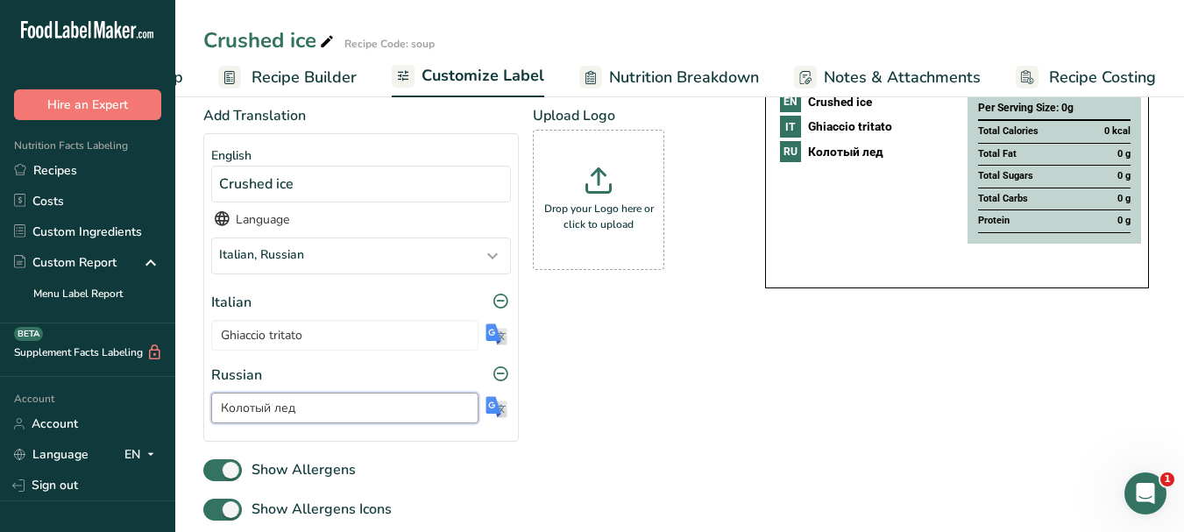
click at [269, 412] on input "Колотый лед" at bounding box center [344, 408] width 267 height 31
click at [330, 36] on icon at bounding box center [327, 42] width 16 height 25
click at [273, 36] on input "Crushed ice" at bounding box center [630, 41] width 855 height 32
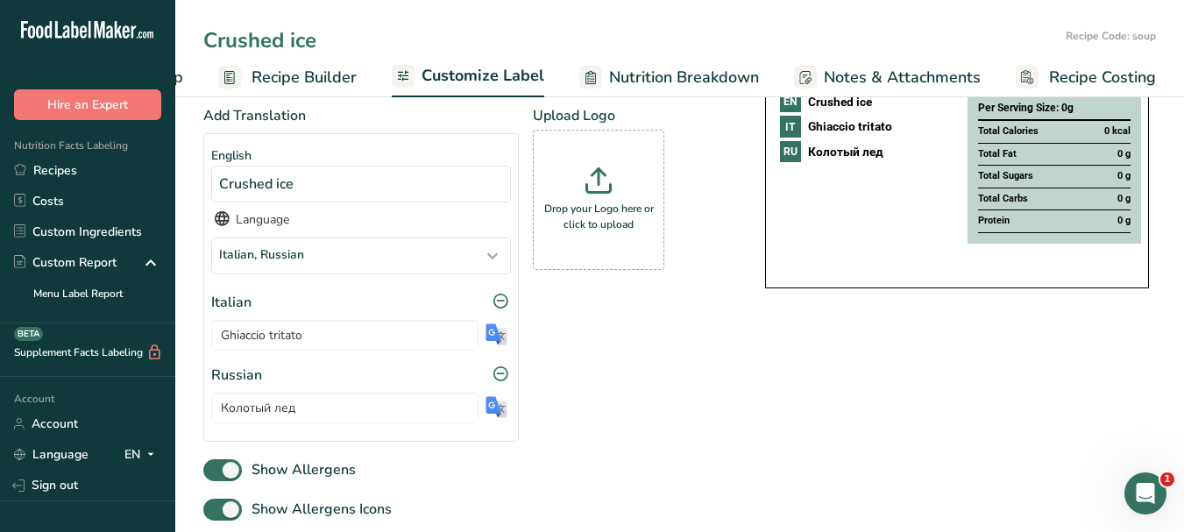
click at [273, 36] on input "Crushed ice" at bounding box center [630, 41] width 855 height 32
type input "Slice of lime"
click at [449, 77] on span "Customize Label" at bounding box center [482, 76] width 123 height 24
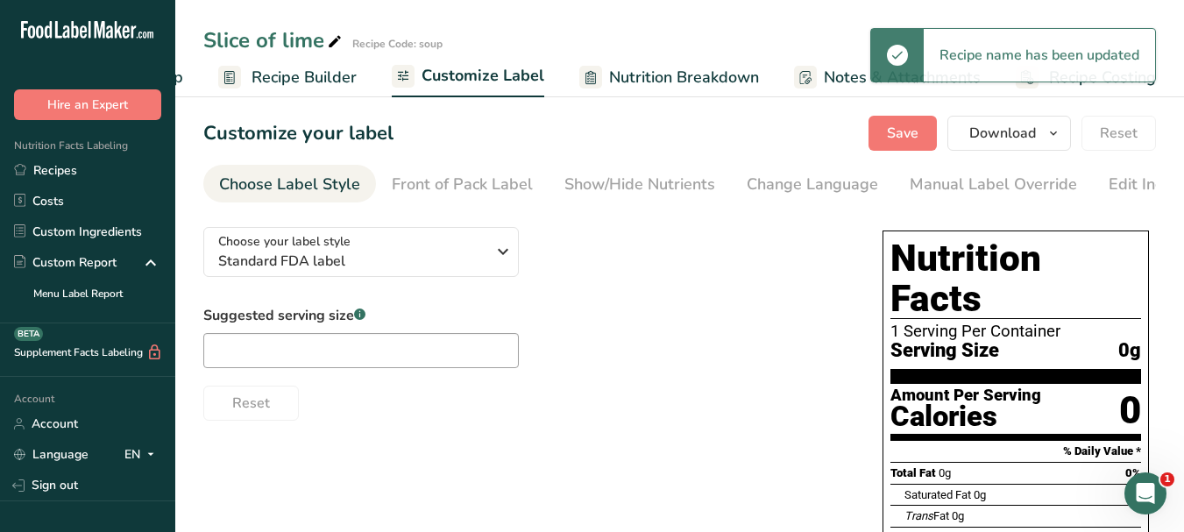
scroll to position [0, 0]
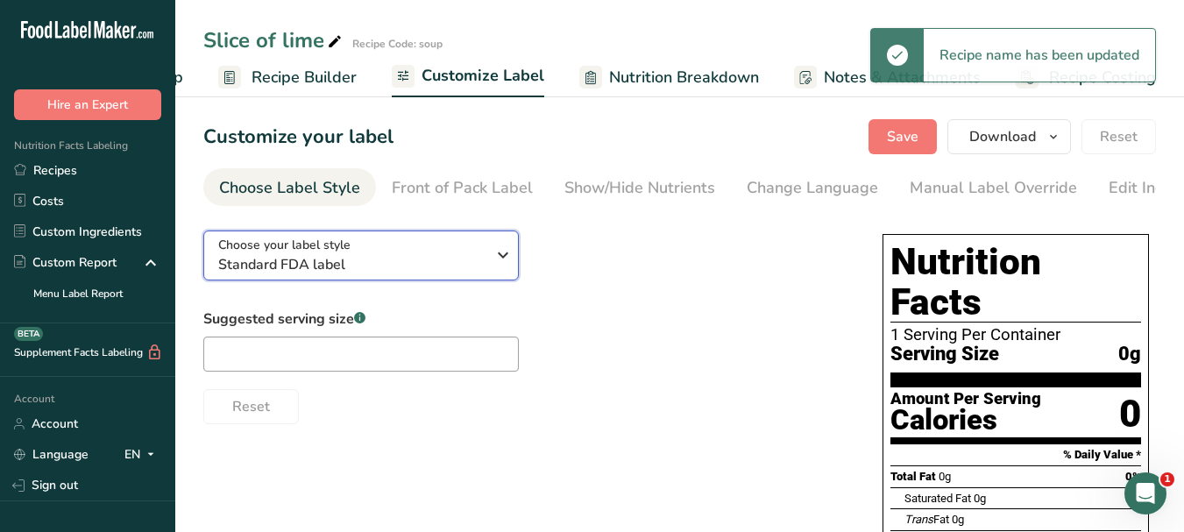
click at [505, 262] on icon "button" at bounding box center [502, 255] width 21 height 32
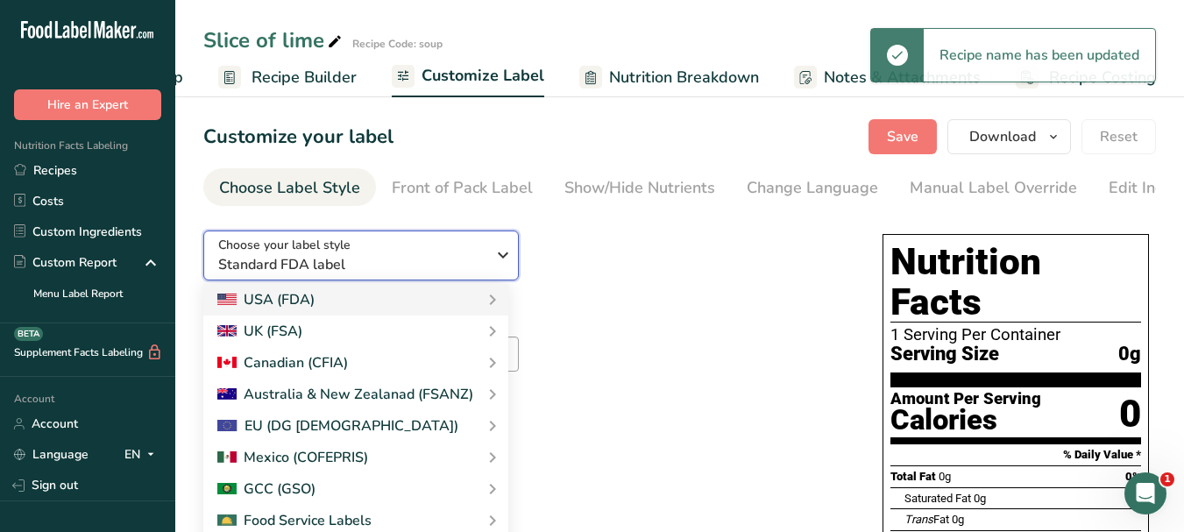
scroll to position [263, 0]
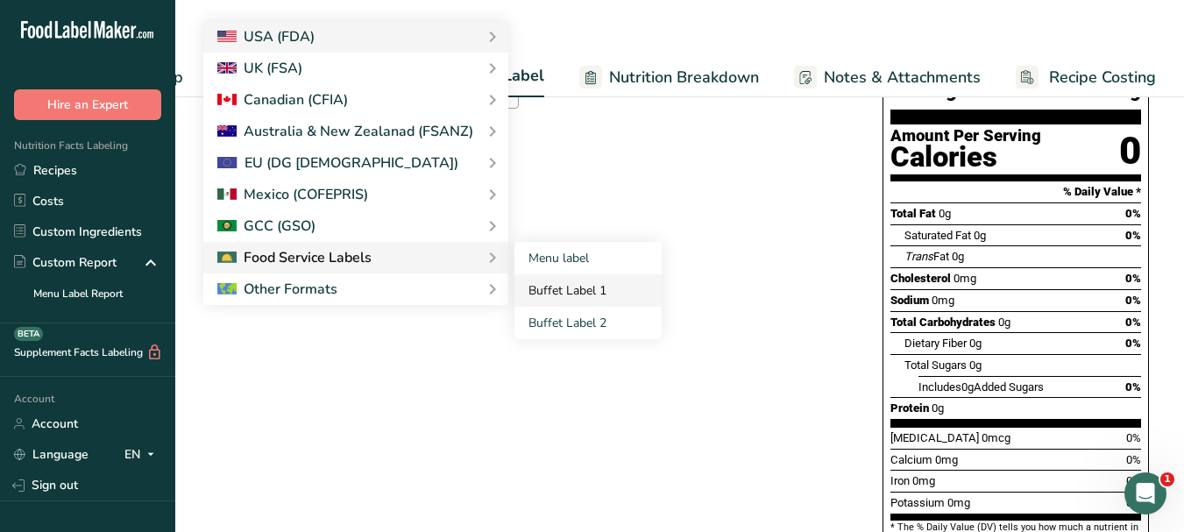
click at [535, 291] on link "Buffet Label 1" at bounding box center [587, 290] width 147 height 32
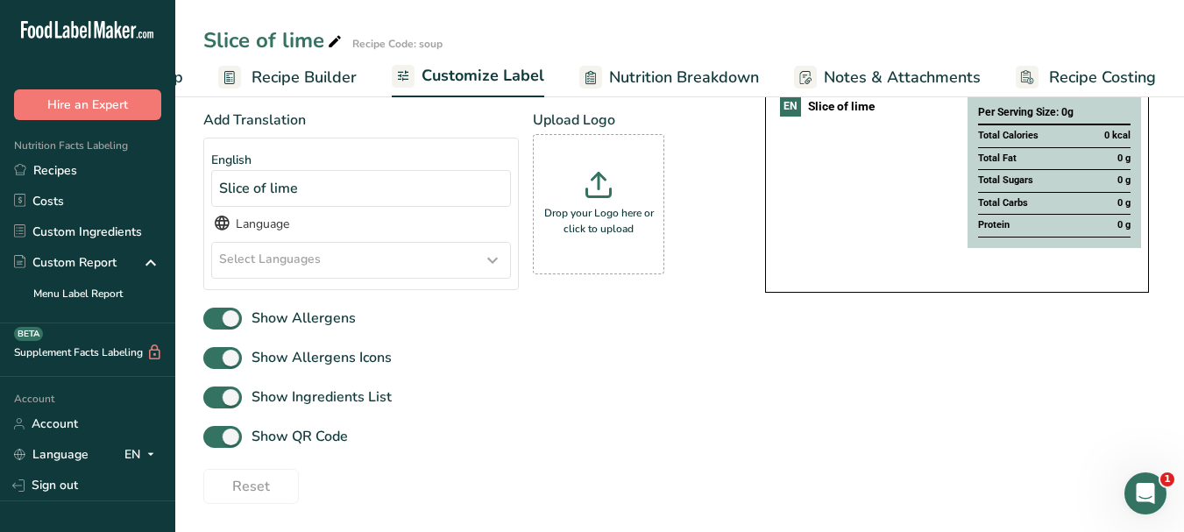
scroll to position [203, 0]
click at [485, 266] on icon at bounding box center [492, 260] width 21 height 32
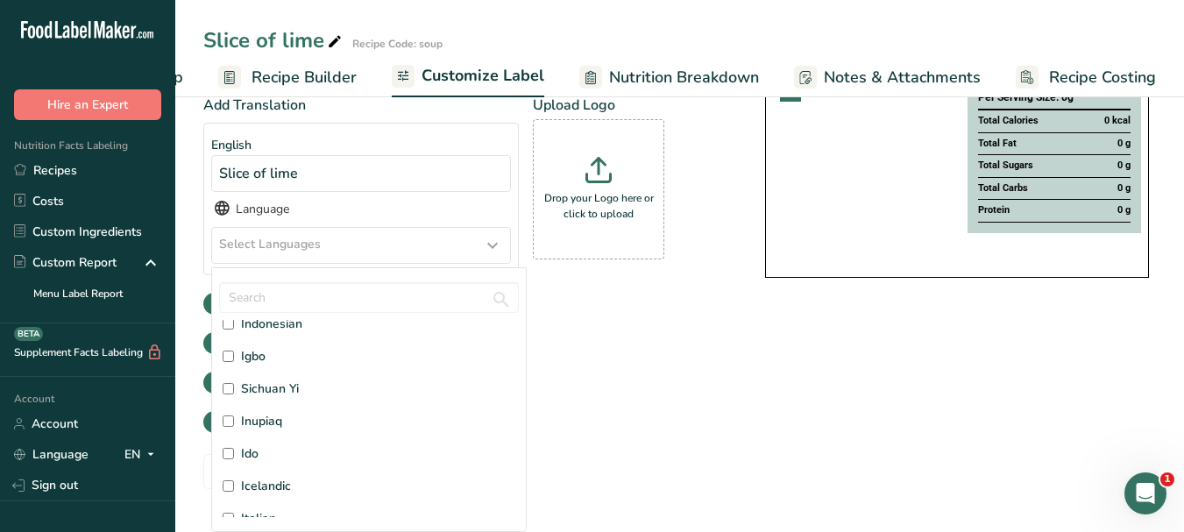
scroll to position [2103, 0]
click at [270, 423] on span "Italian" at bounding box center [258, 430] width 35 height 18
click at [234, 425] on input "Italian" at bounding box center [228, 430] width 11 height 11
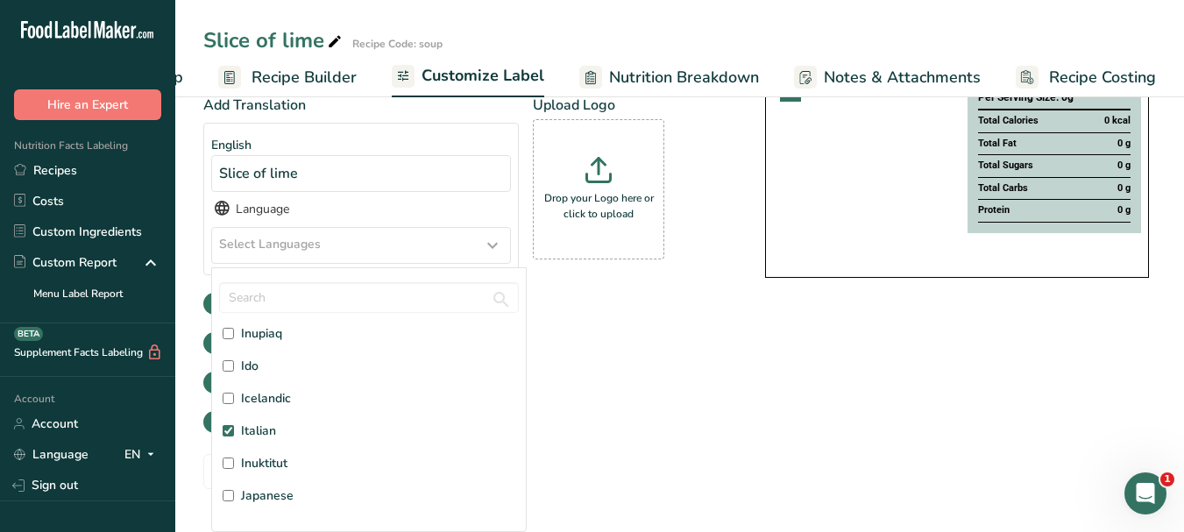
checkbox input "true"
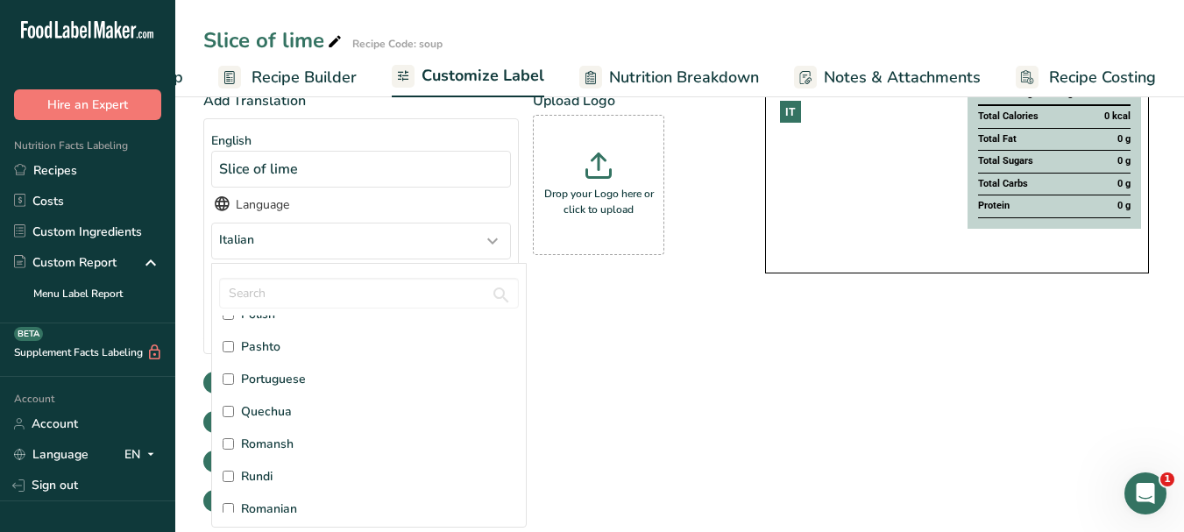
scroll to position [4118, 0]
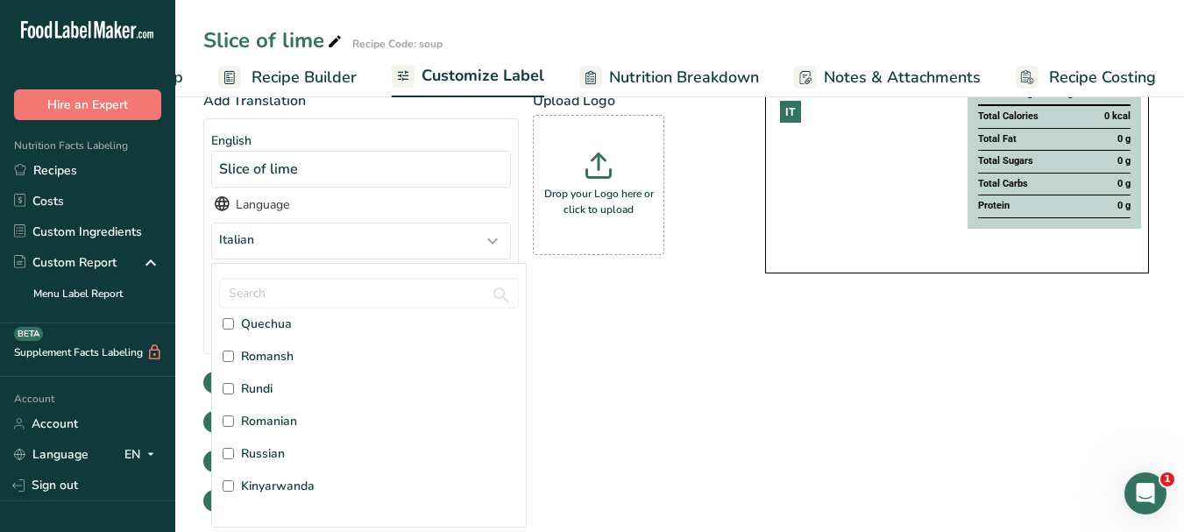
click at [268, 454] on span "Russian" at bounding box center [263, 453] width 44 height 18
click at [234, 454] on input "Russian" at bounding box center [228, 453] width 11 height 11
checkbox input "true"
click at [707, 448] on div "Show Allergens" at bounding box center [466, 455] width 527 height 29
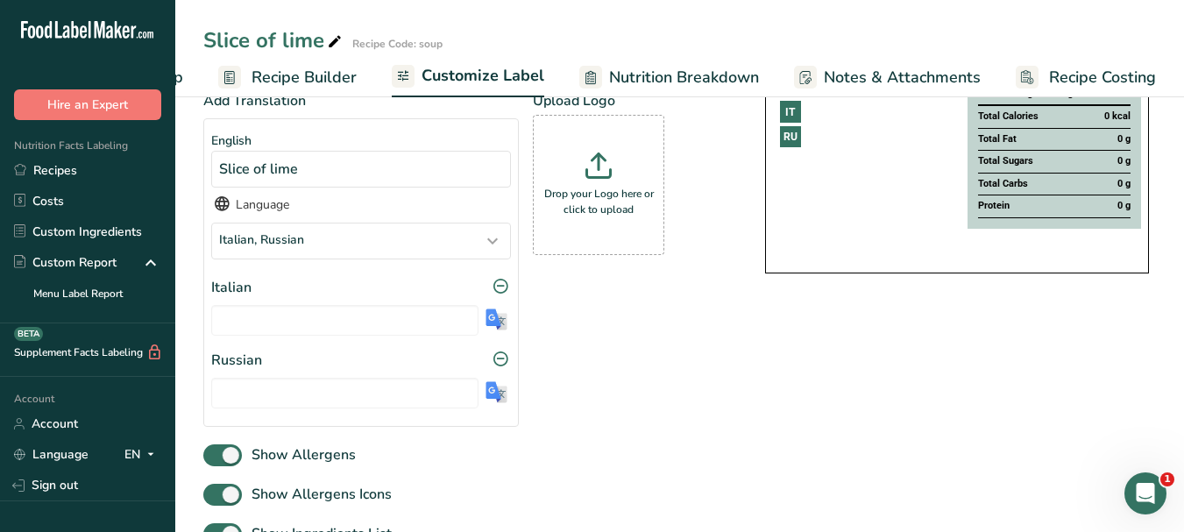
click at [498, 315] on img at bounding box center [496, 319] width 22 height 22
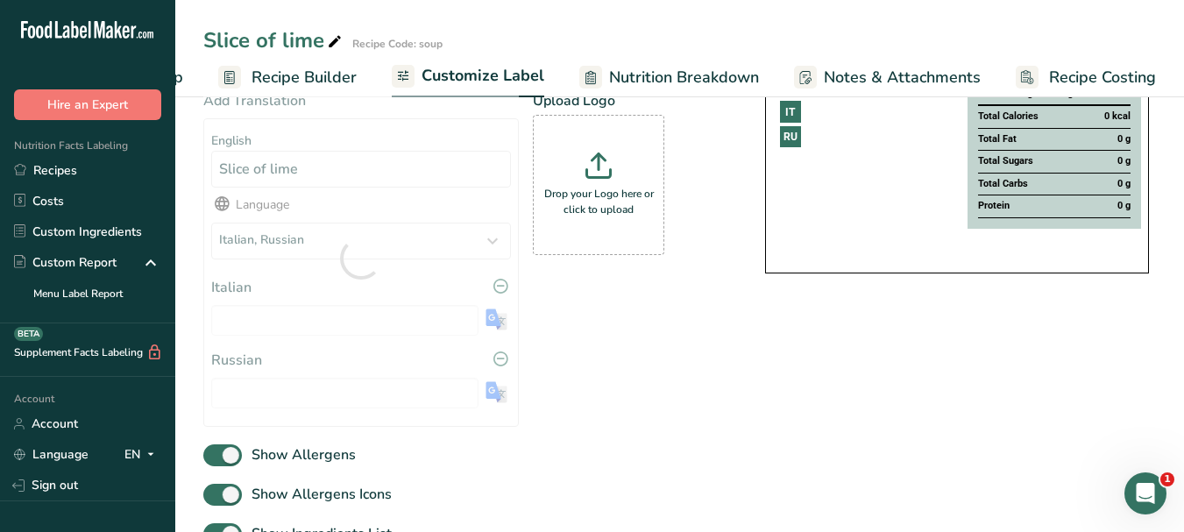
type input "Fetta di lime"
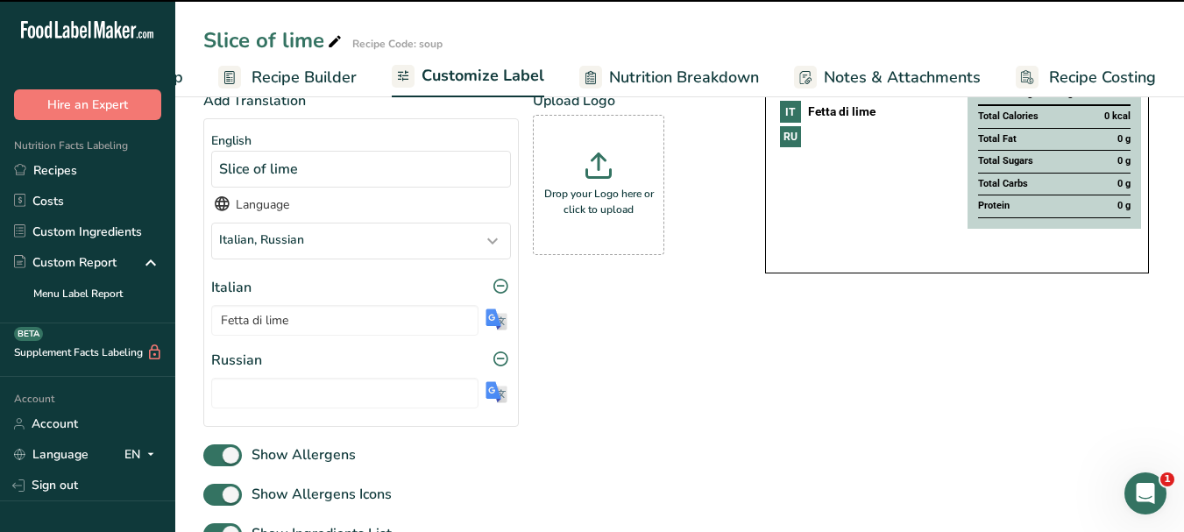
click at [493, 400] on img at bounding box center [496, 392] width 22 height 22
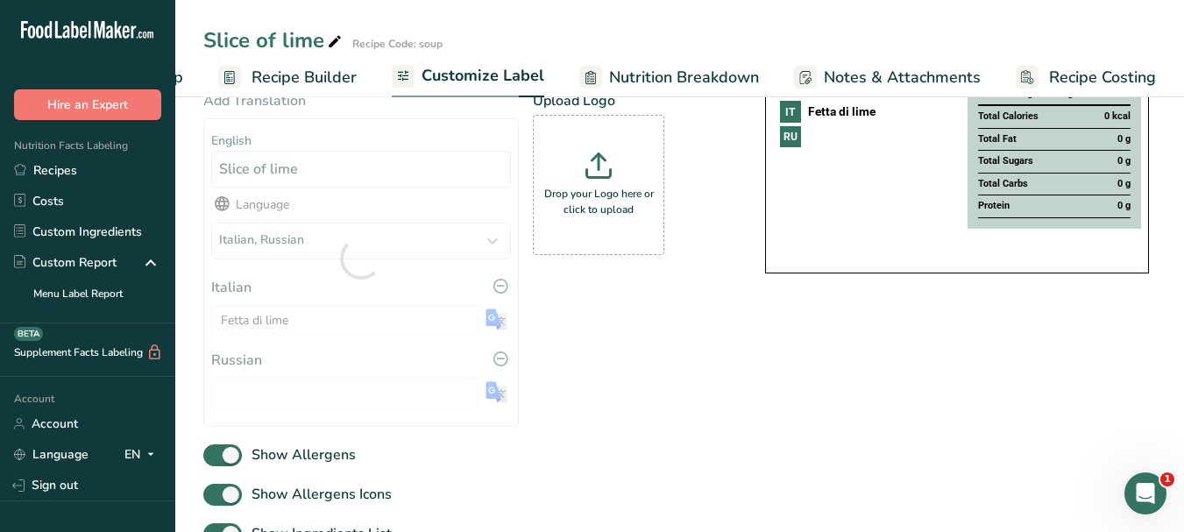
type input "Долька лайма"
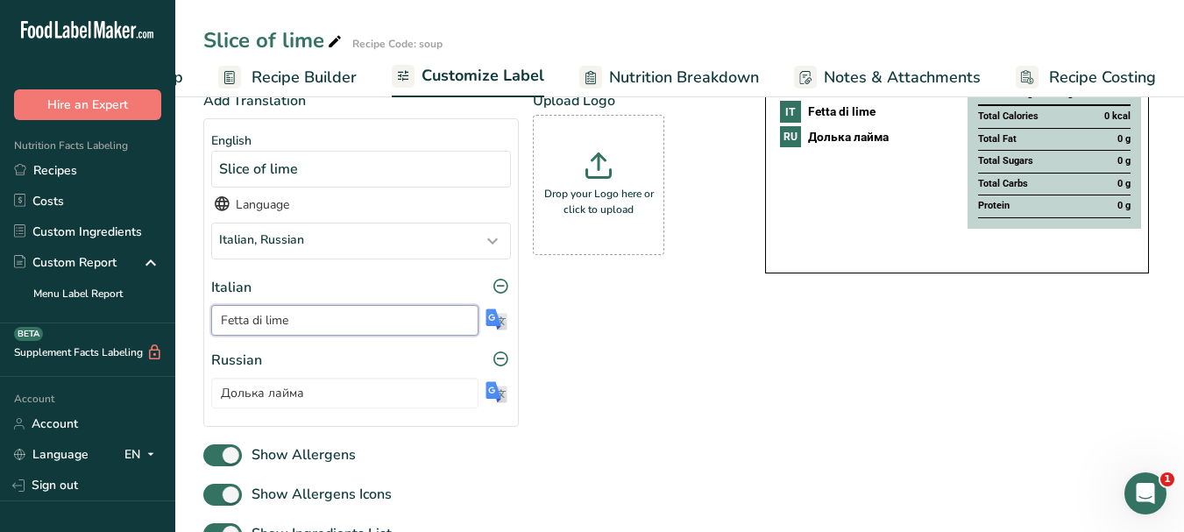
click at [263, 320] on input "Fetta di lime" at bounding box center [344, 320] width 267 height 31
click at [273, 400] on input "Долька лайма" at bounding box center [344, 393] width 267 height 31
click at [273, 401] on input "Долька лайма" at bounding box center [344, 393] width 267 height 31
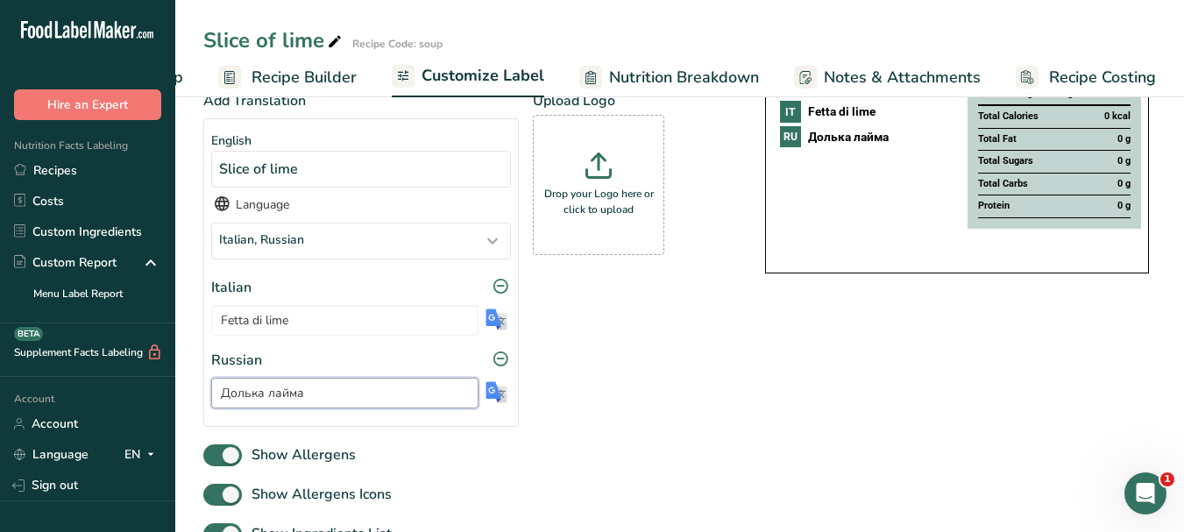
click at [273, 401] on input "Долька лайма" at bounding box center [344, 393] width 267 height 31
click at [339, 39] on icon at bounding box center [335, 42] width 16 height 25
click at [281, 39] on input "Slice of lime" at bounding box center [630, 41] width 855 height 32
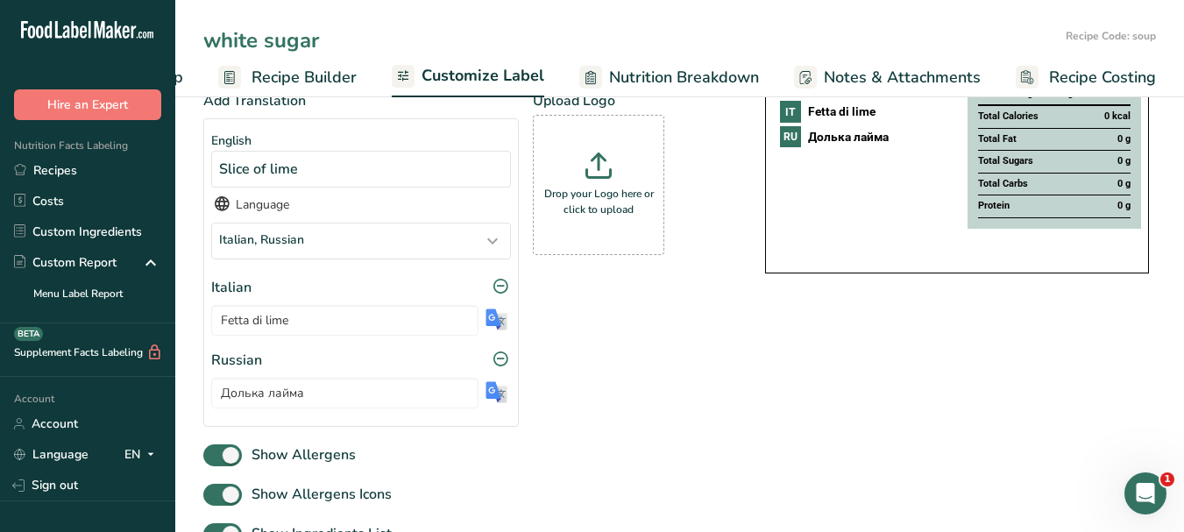
type input "white sugar"
click at [449, 74] on span "Customize Label" at bounding box center [482, 76] width 123 height 24
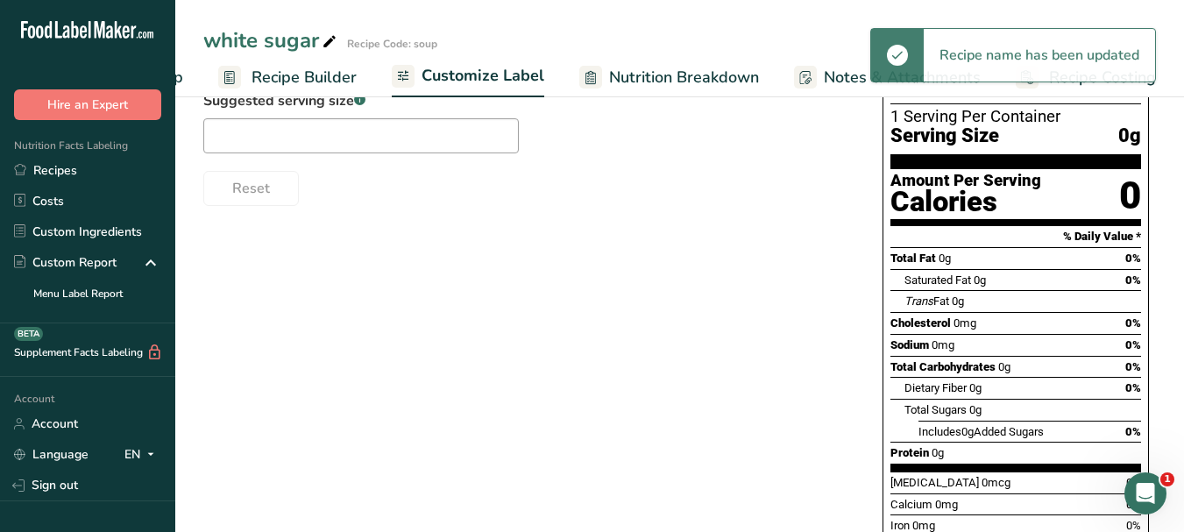
scroll to position [0, 0]
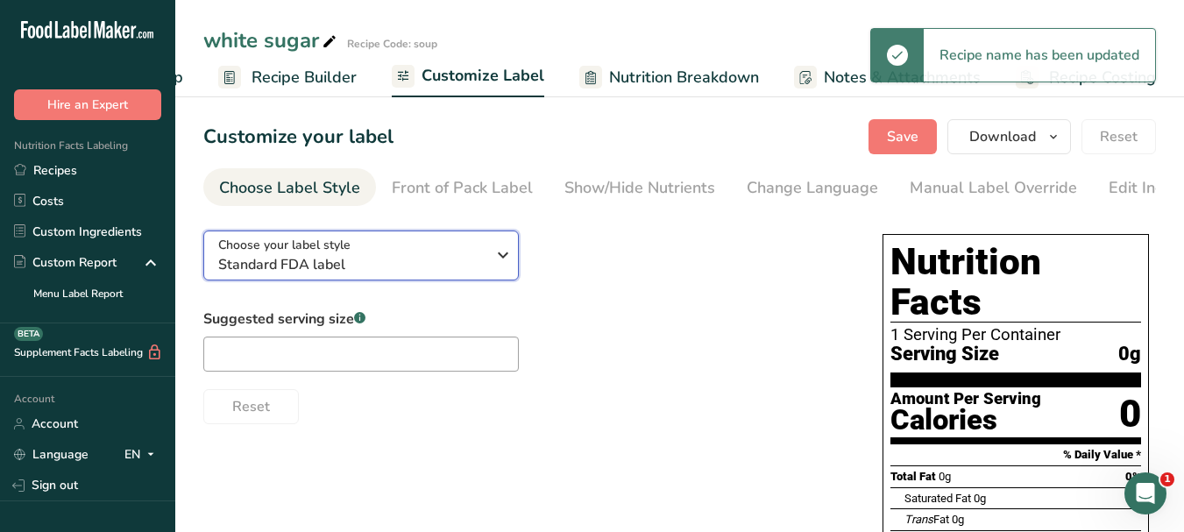
click at [506, 248] on icon "button" at bounding box center [502, 255] width 21 height 32
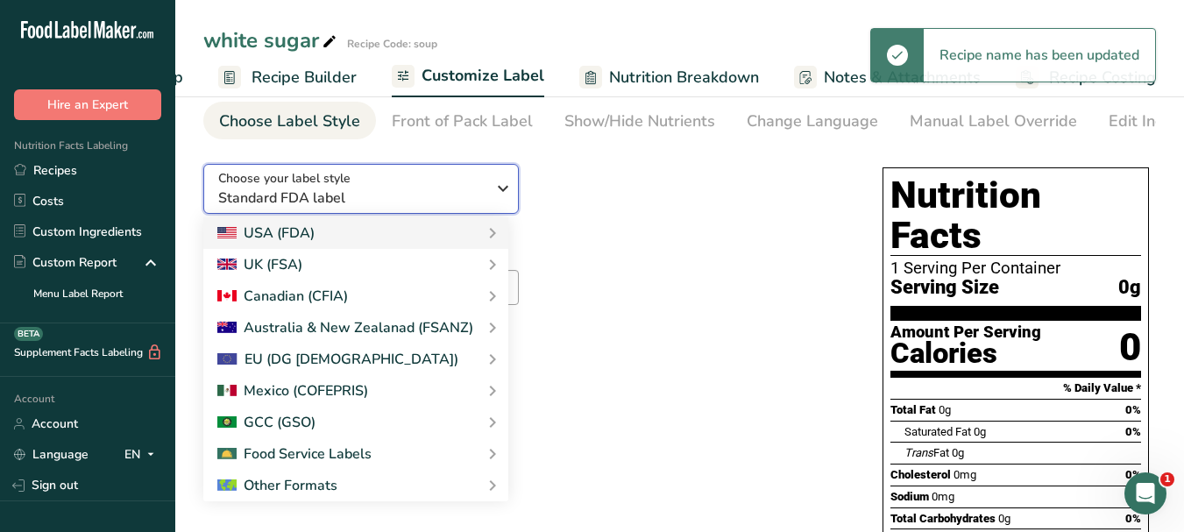
scroll to position [263, 0]
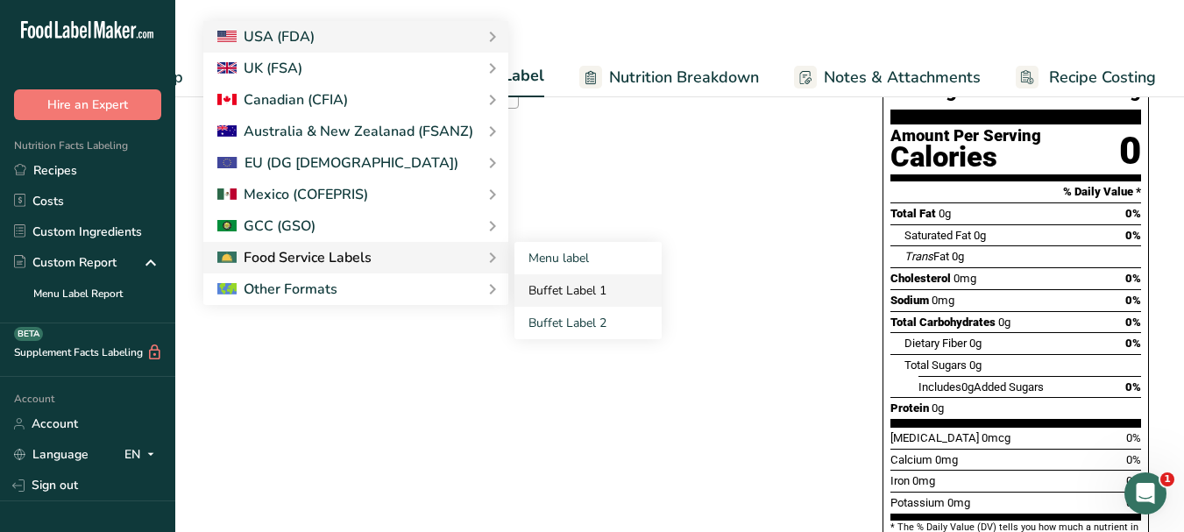
click at [547, 306] on link "Buffet Label 1" at bounding box center [587, 290] width 147 height 32
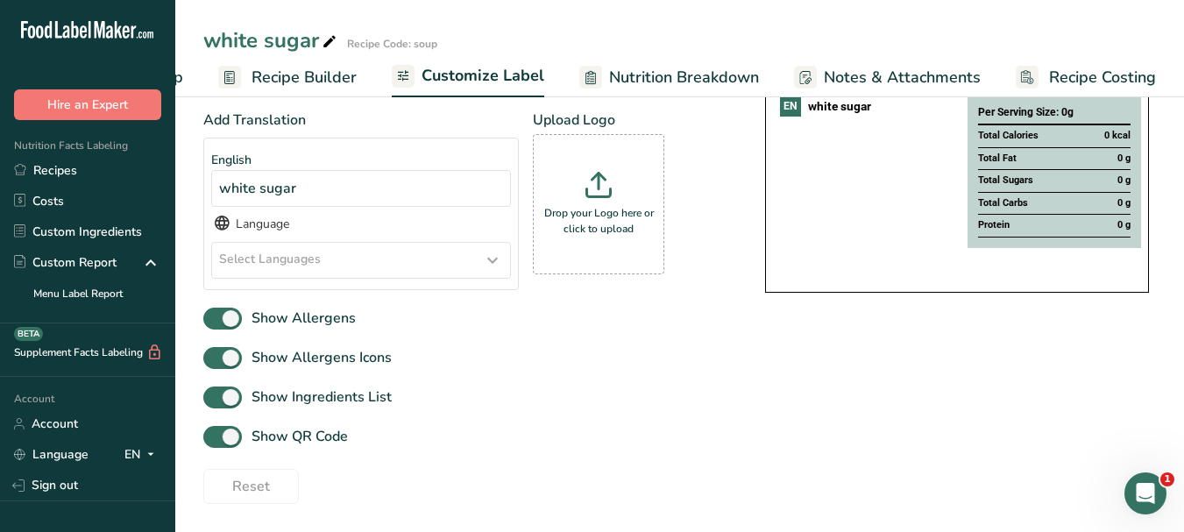
scroll to position [203, 0]
click at [491, 263] on icon at bounding box center [492, 260] width 21 height 32
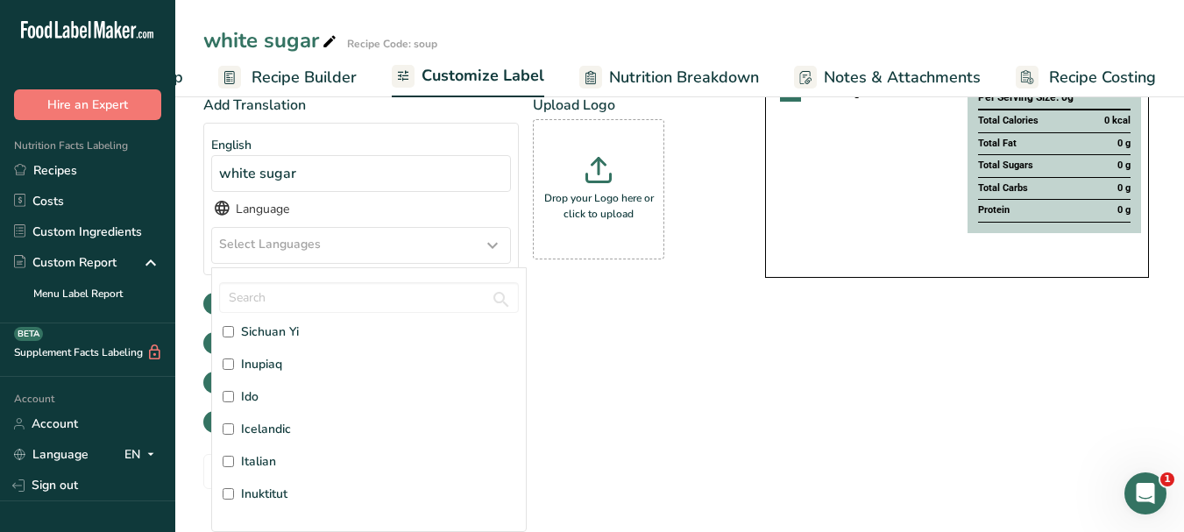
scroll to position [2103, 0]
click at [280, 424] on label "Italian" at bounding box center [369, 430] width 293 height 18
click at [234, 425] on input "Italian" at bounding box center [228, 430] width 11 height 11
checkbox input "true"
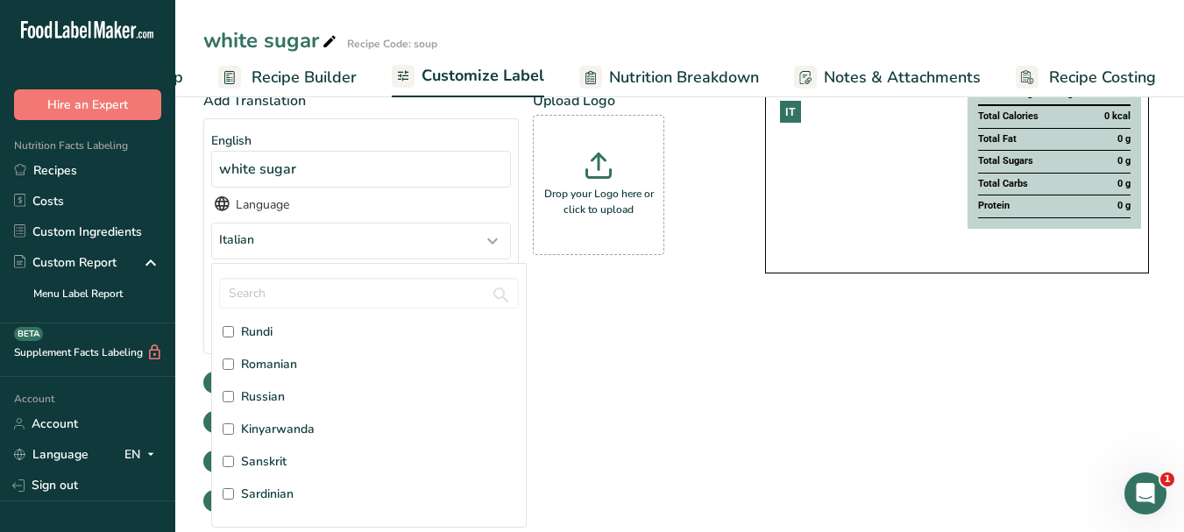
scroll to position [4206, 0]
click at [273, 374] on span "Russian" at bounding box center [263, 366] width 44 height 18
click at [234, 372] on input "Russian" at bounding box center [228, 365] width 11 height 11
checkbox input "true"
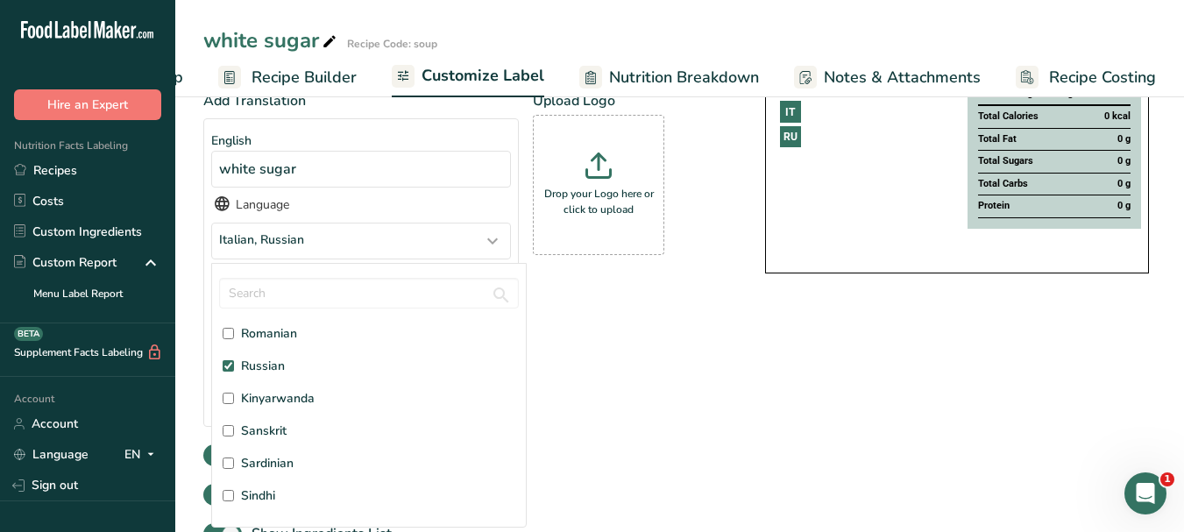
click at [693, 392] on div "Add Translation English white sugar Language Italian, [DEMOGRAPHIC_DATA] Afar […" at bounding box center [466, 265] width 527 height 350
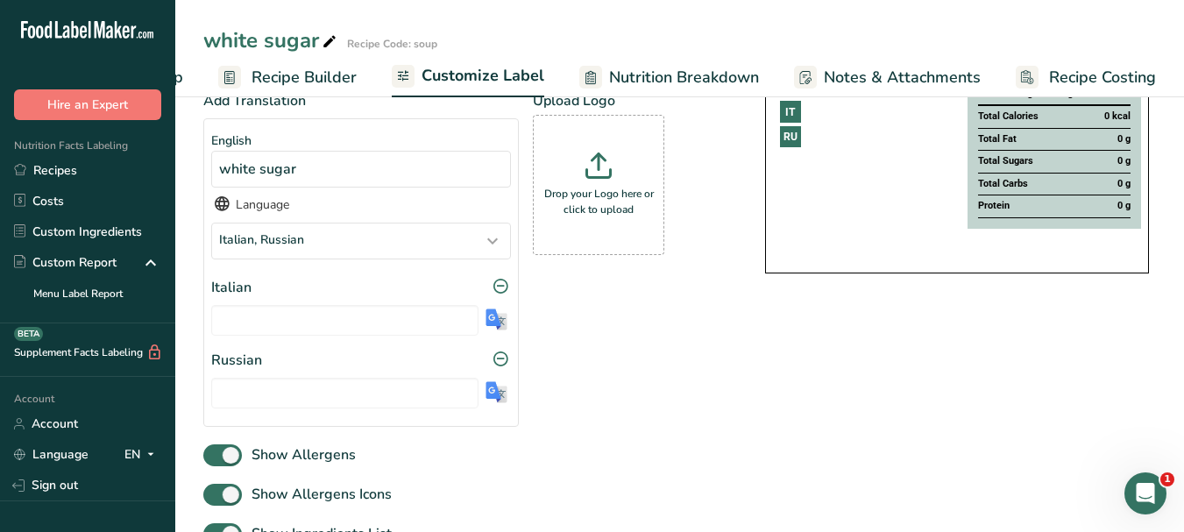
click at [493, 328] on img at bounding box center [496, 319] width 22 height 22
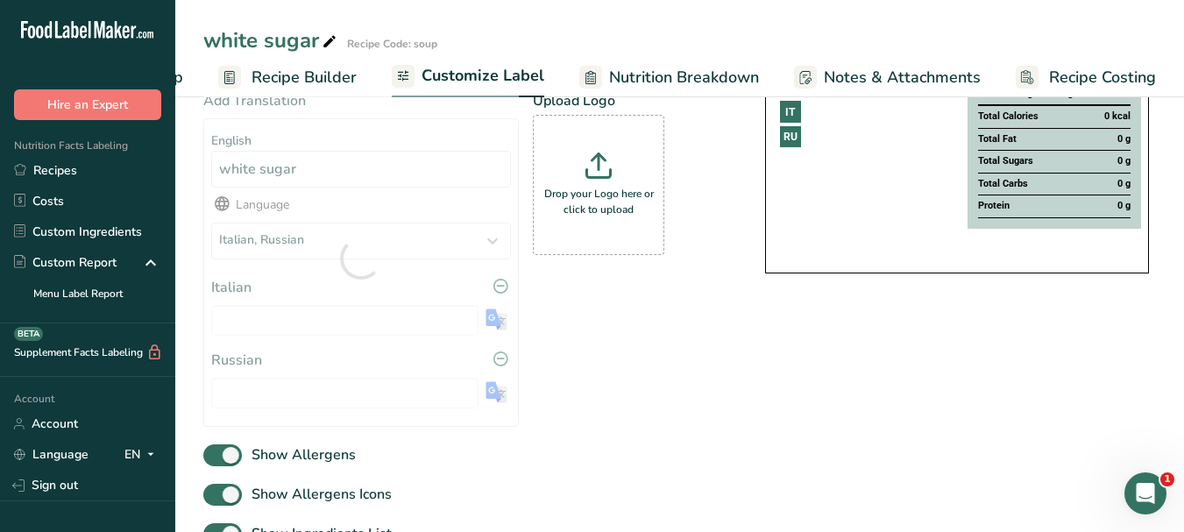
type input "zucchero [PERSON_NAME]"
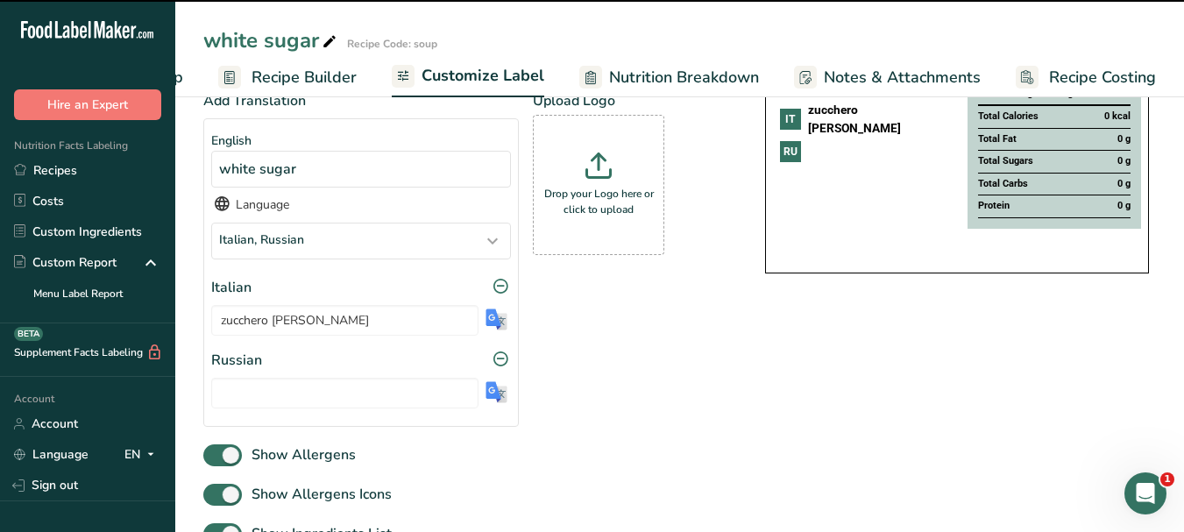
click at [501, 396] on img at bounding box center [496, 392] width 22 height 22
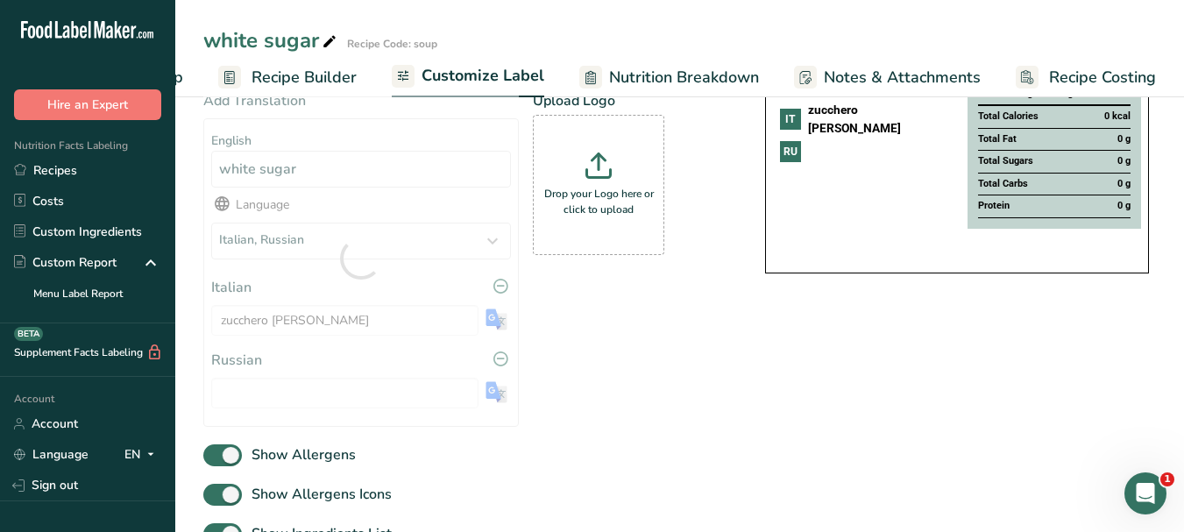
type input "белый сахар"
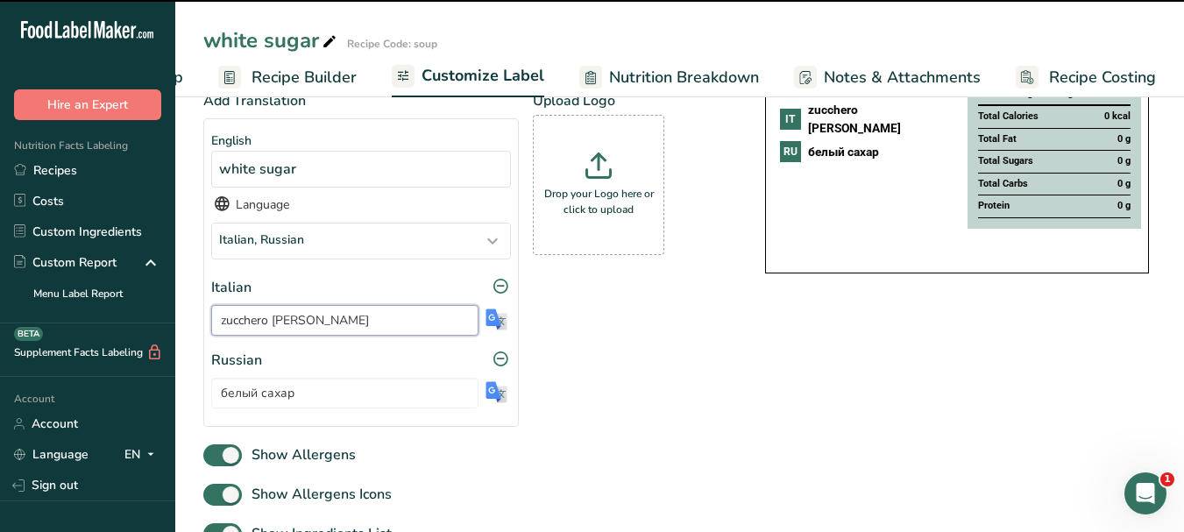
click at [285, 323] on input "zucchero [PERSON_NAME]" at bounding box center [344, 320] width 267 height 31
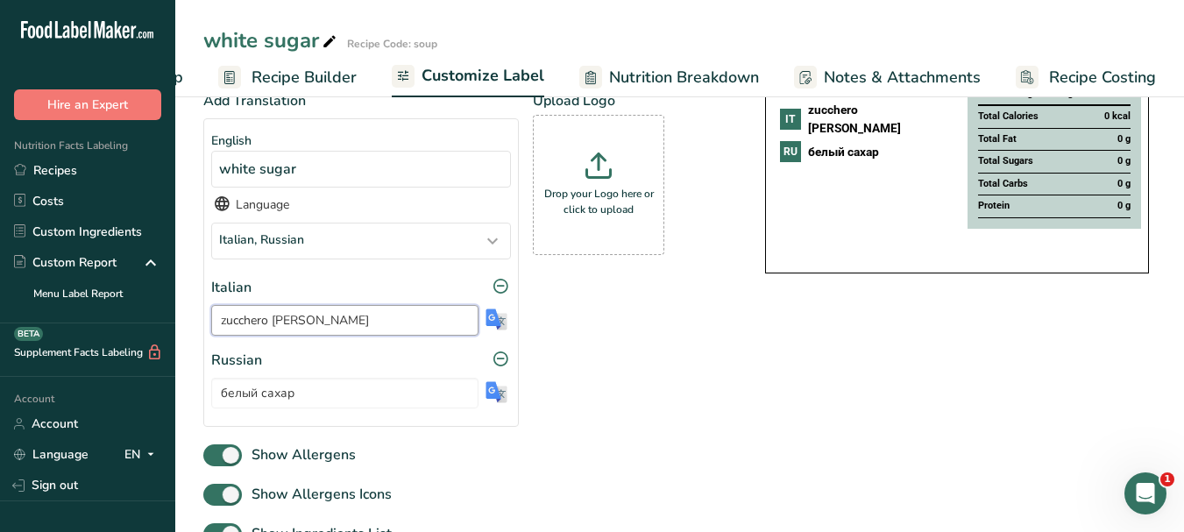
click at [285, 323] on input "zucchero [PERSON_NAME]" at bounding box center [344, 320] width 267 height 31
click at [272, 392] on input "белый сахар" at bounding box center [344, 393] width 267 height 31
